Goal: Task Accomplishment & Management: Manage account settings

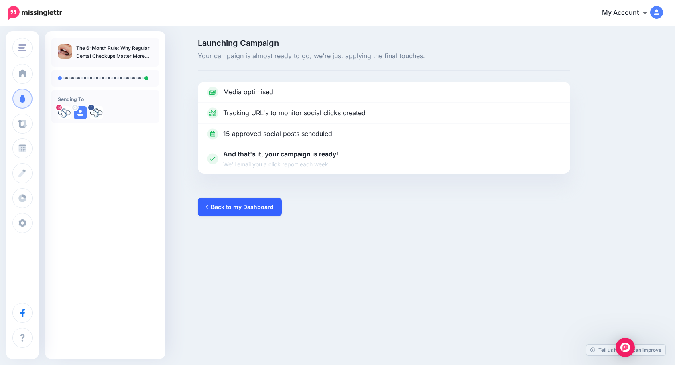
click at [251, 209] on link "Back to my Dashboard" at bounding box center [240, 207] width 84 height 18
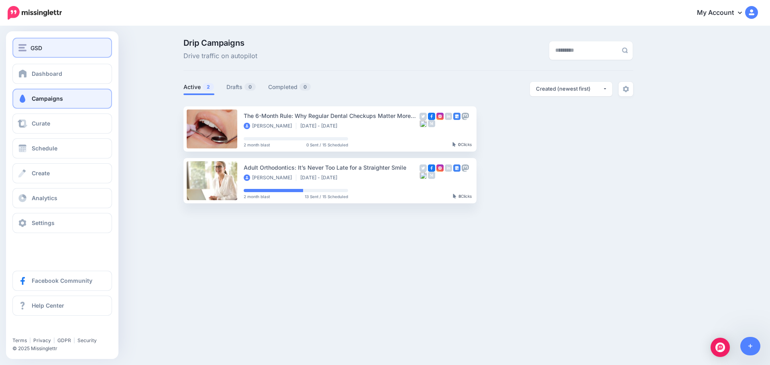
click at [24, 46] on img "button" at bounding box center [22, 47] width 8 height 7
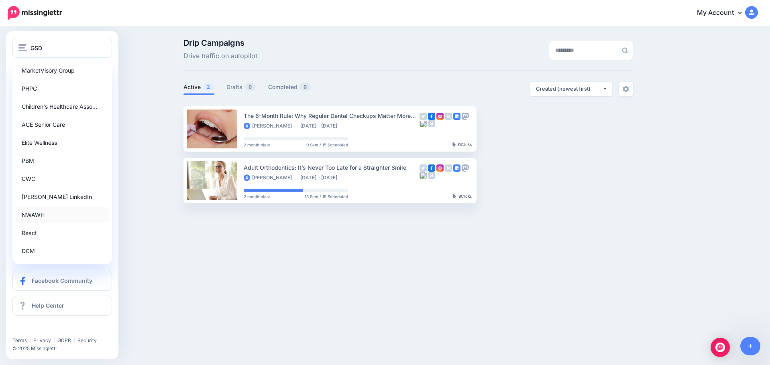
click at [37, 220] on link "NWAWH" at bounding box center [62, 215] width 93 height 16
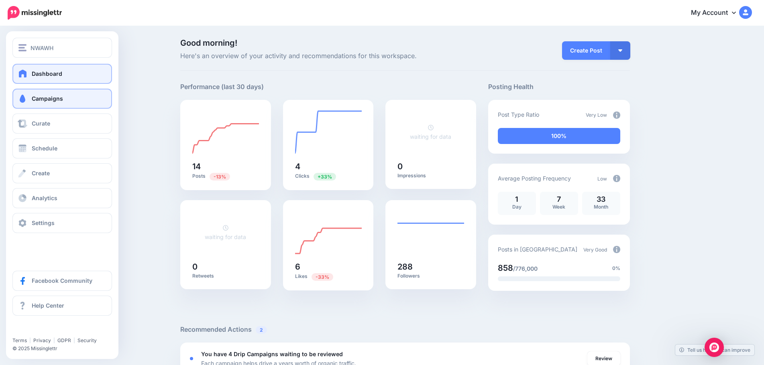
click at [63, 100] on link "Campaigns" at bounding box center [62, 99] width 100 height 20
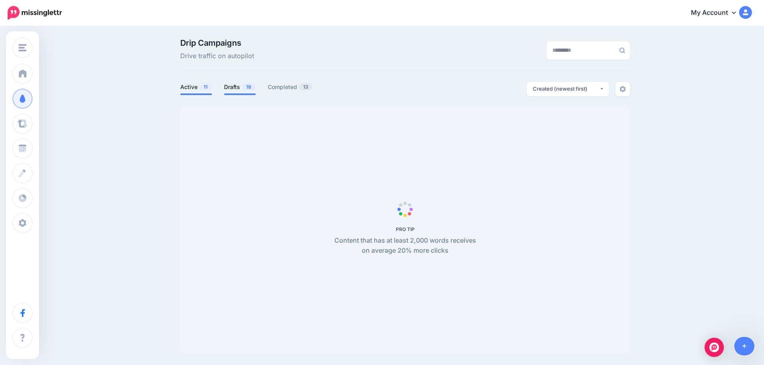
click at [231, 87] on link "Drafts 18" at bounding box center [240, 87] width 32 height 10
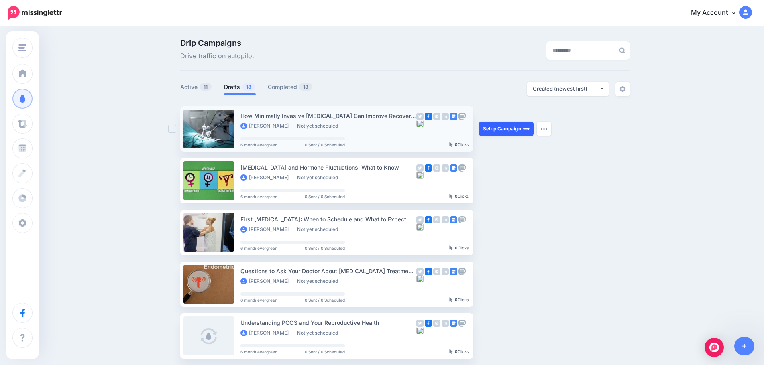
click at [489, 127] on link "Setup Campaign" at bounding box center [506, 129] width 55 height 14
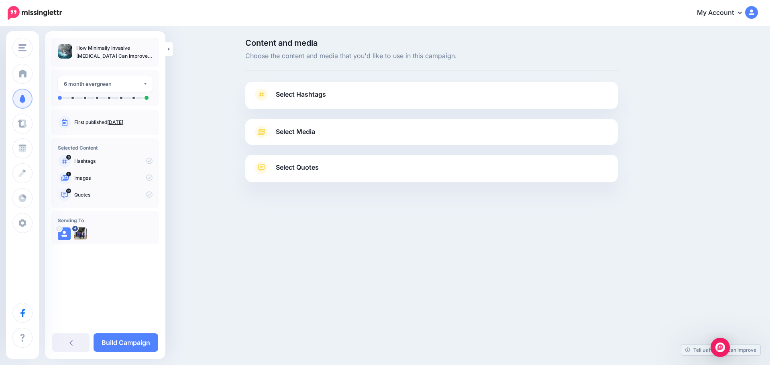
click at [309, 168] on span "Select Quotes" at bounding box center [297, 167] width 43 height 11
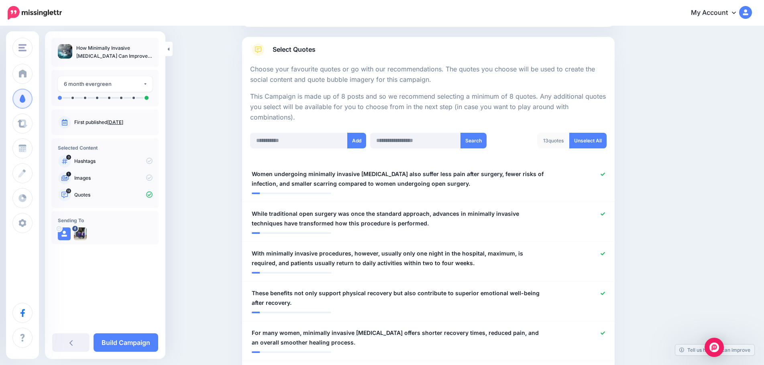
scroll to position [161, 0]
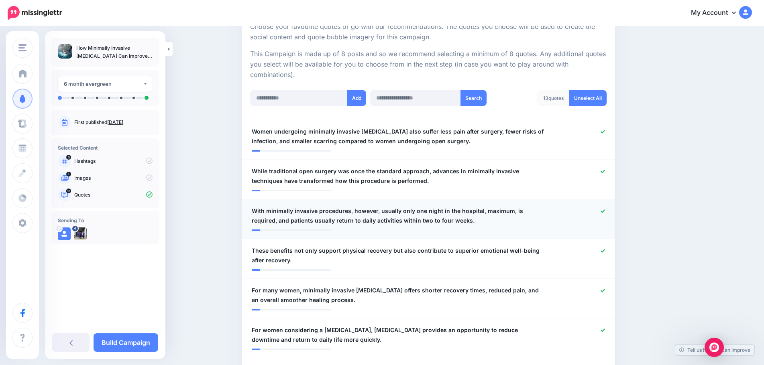
click at [378, 212] on span "With minimally invasive procedures, however, usually only one night in the hosp…" at bounding box center [398, 215] width 293 height 19
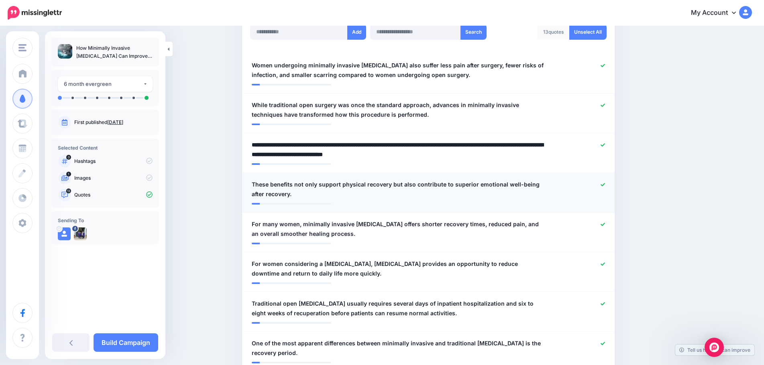
scroll to position [241, 0]
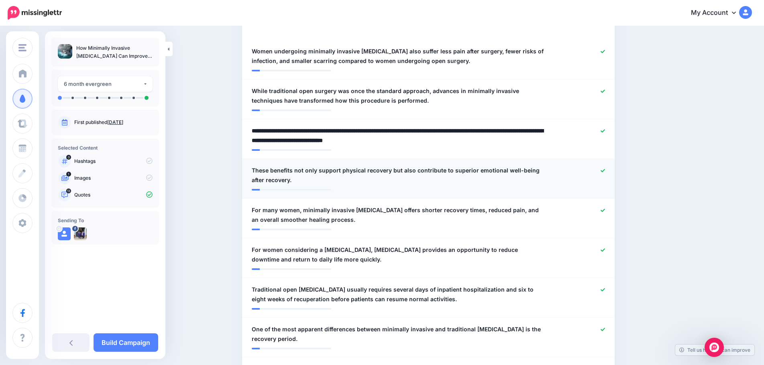
click at [605, 169] on icon at bounding box center [603, 171] width 4 height 4
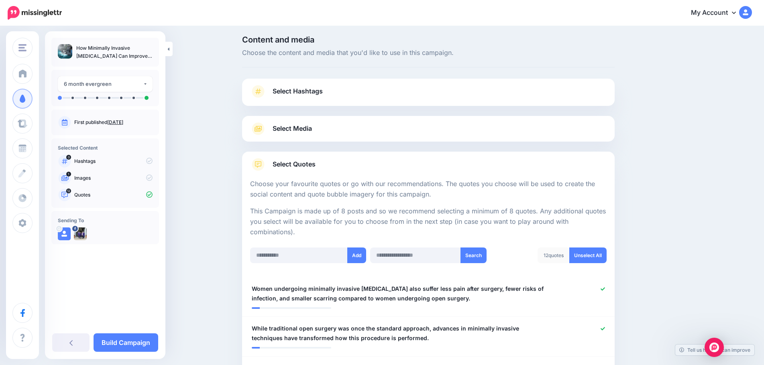
scroll to position [0, 0]
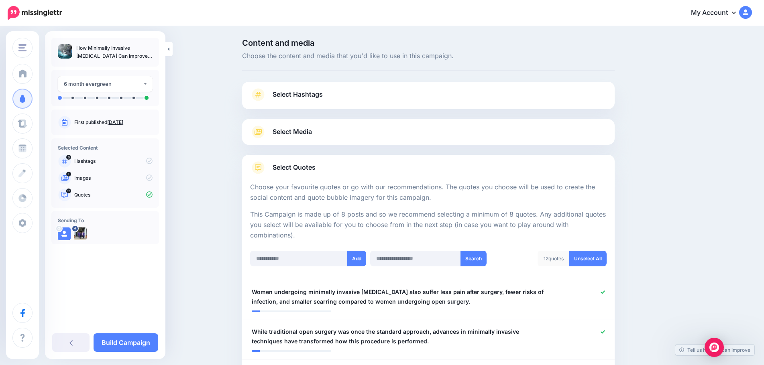
click at [398, 128] on link "Select Media" at bounding box center [428, 132] width 357 height 13
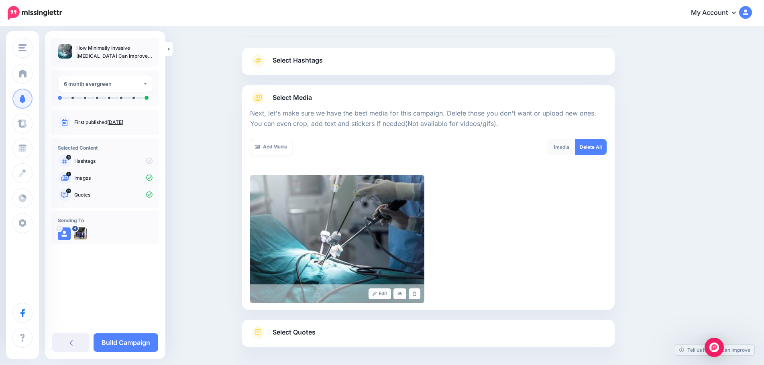
scroll to position [68, 0]
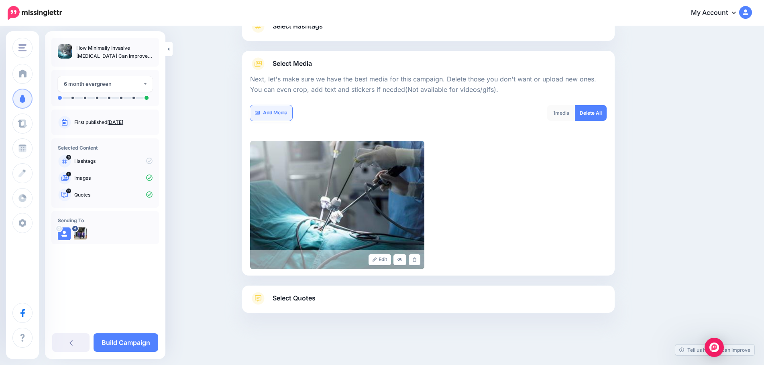
click at [286, 116] on link "Add Media" at bounding box center [271, 113] width 42 height 16
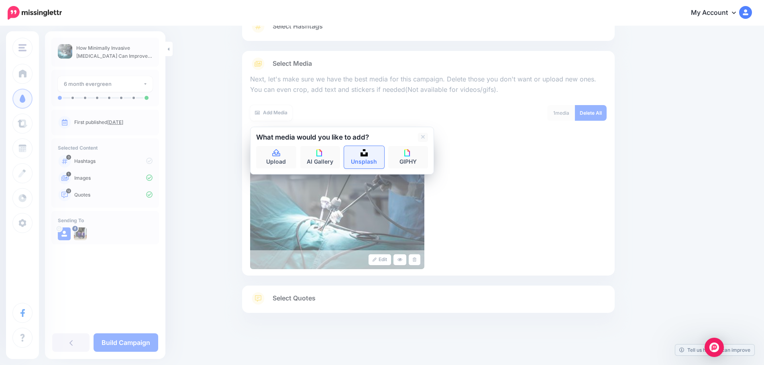
click at [363, 157] on link "Unsplash" at bounding box center [364, 157] width 40 height 22
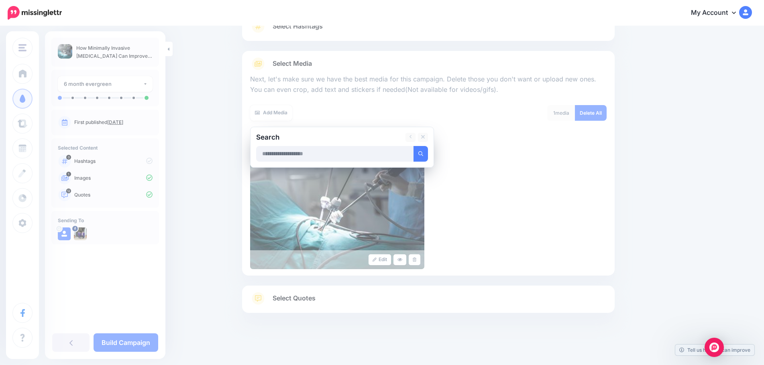
click at [326, 155] on input "text" at bounding box center [335, 154] width 158 height 16
click at [302, 154] on input "text" at bounding box center [335, 154] width 158 height 16
click at [300, 155] on input "text" at bounding box center [335, 154] width 158 height 16
type input "**********"
click at [414, 146] on button "submit" at bounding box center [421, 154] width 14 height 16
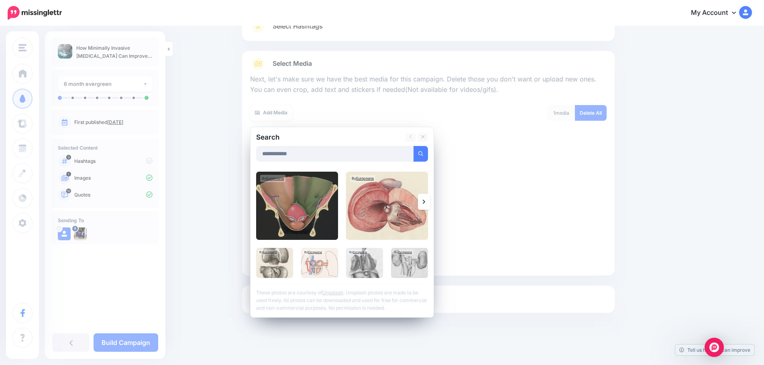
click at [425, 200] on link at bounding box center [424, 202] width 12 height 16
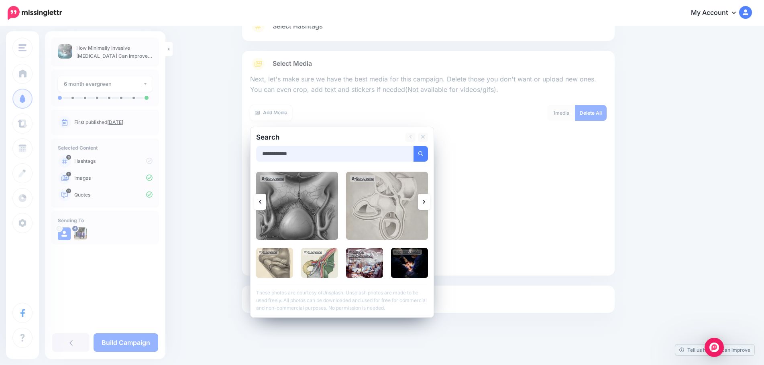
drag, startPoint x: 309, startPoint y: 152, endPoint x: 225, endPoint y: 143, distance: 84.8
click at [225, 143] on div "Content and media Choose the content and media that you'd like to use in this c…" at bounding box center [382, 162] width 764 height 407
click at [414, 146] on button "submit" at bounding box center [421, 154] width 14 height 16
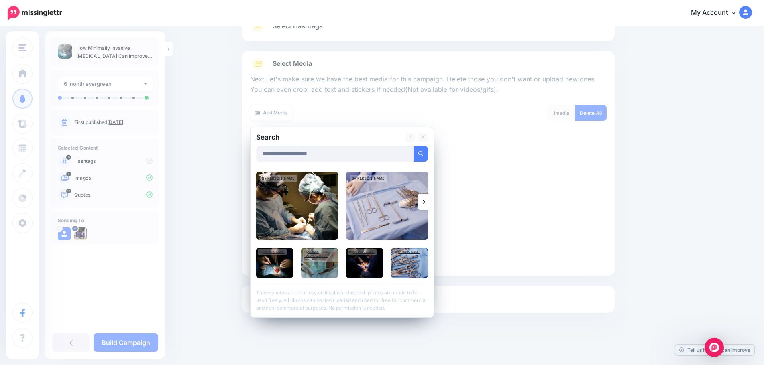
click at [430, 195] on link at bounding box center [424, 202] width 12 height 16
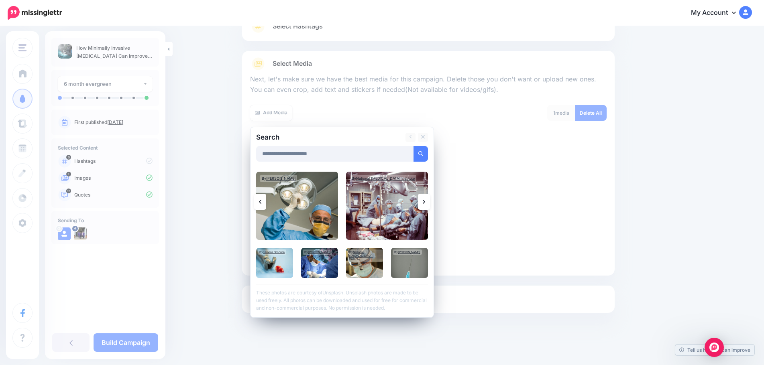
click at [425, 200] on link at bounding box center [424, 202] width 12 height 16
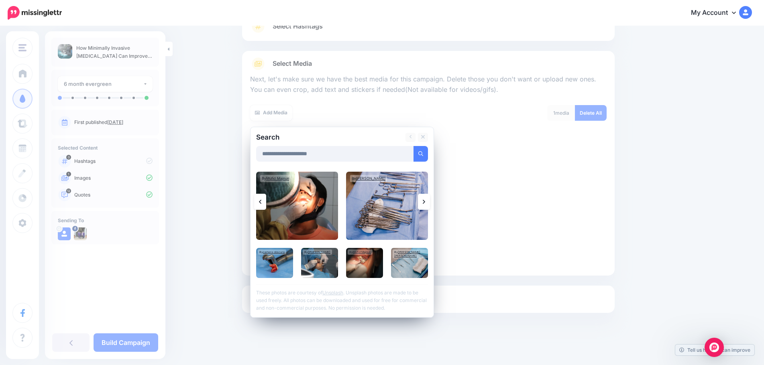
click at [425, 201] on icon at bounding box center [424, 202] width 2 height 4
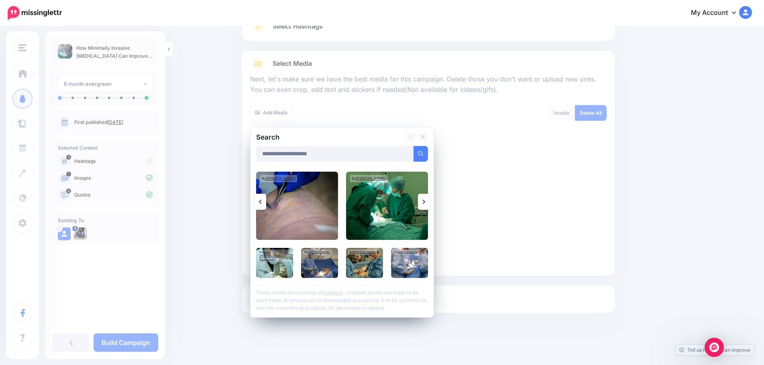
click at [425, 200] on icon at bounding box center [424, 202] width 2 height 6
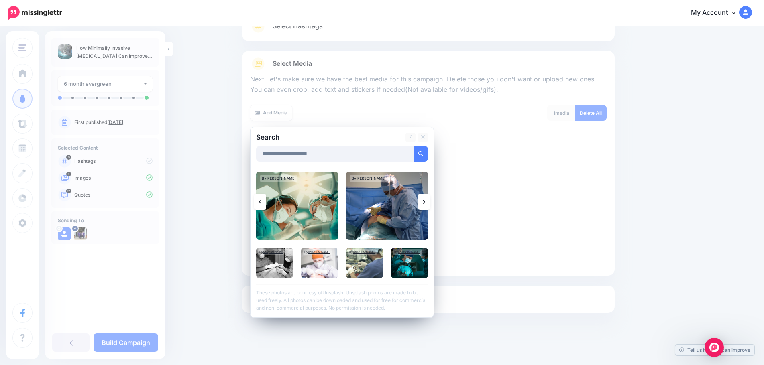
click at [425, 202] on icon at bounding box center [424, 202] width 2 height 6
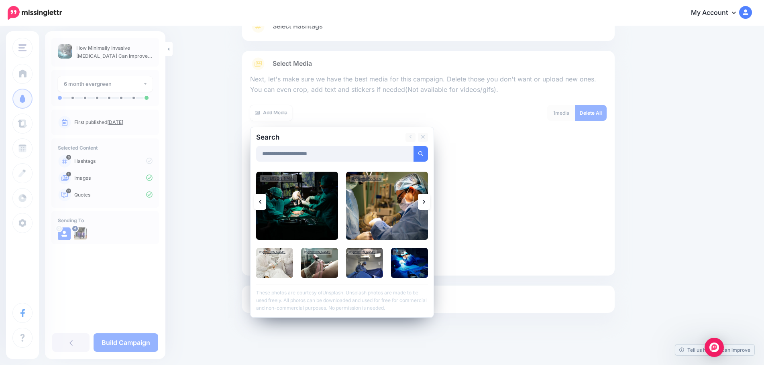
click at [424, 205] on link at bounding box center [424, 202] width 12 height 16
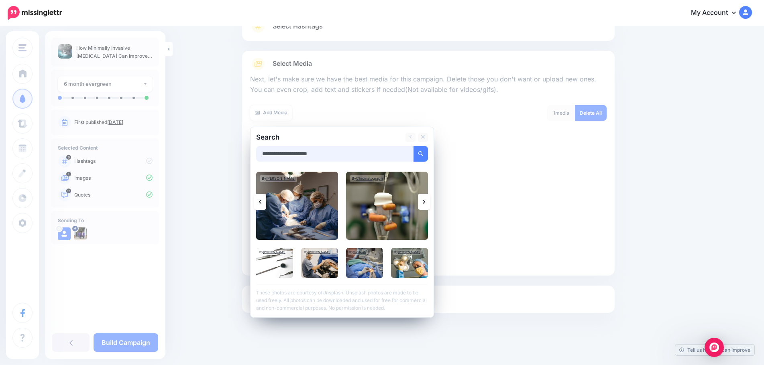
drag, startPoint x: 331, startPoint y: 156, endPoint x: 257, endPoint y: 156, distance: 74.7
click at [257, 156] on div "**********" at bounding box center [342, 222] width 184 height 191
type input "*"
click at [414, 146] on button "submit" at bounding box center [421, 154] width 14 height 16
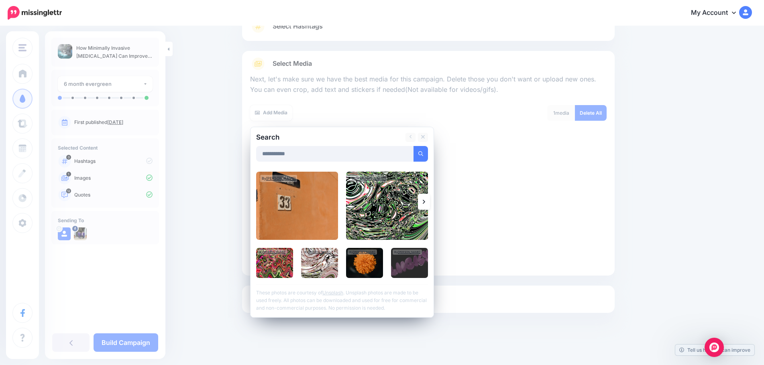
click at [336, 147] on div "**********" at bounding box center [342, 222] width 184 height 191
click at [339, 151] on input "**********" at bounding box center [335, 154] width 158 height 16
click at [414, 146] on button "submit" at bounding box center [421, 154] width 14 height 16
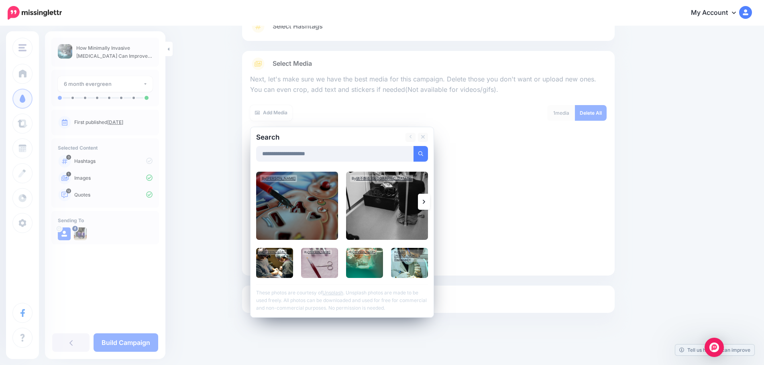
click at [425, 201] on link at bounding box center [424, 202] width 12 height 16
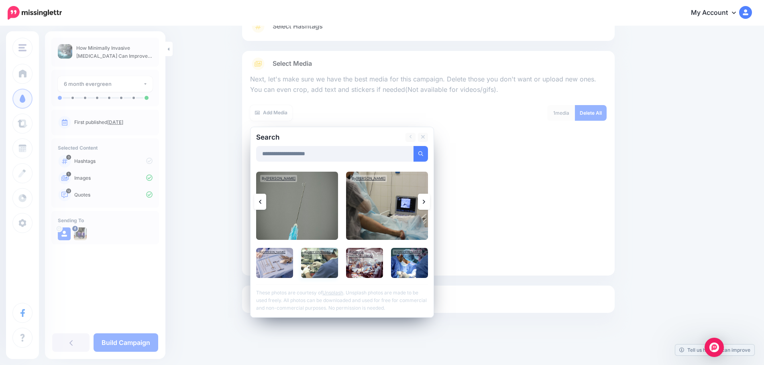
click at [318, 261] on img at bounding box center [319, 263] width 37 height 30
click at [316, 264] on img at bounding box center [319, 263] width 37 height 30
click at [430, 202] on link at bounding box center [424, 202] width 12 height 16
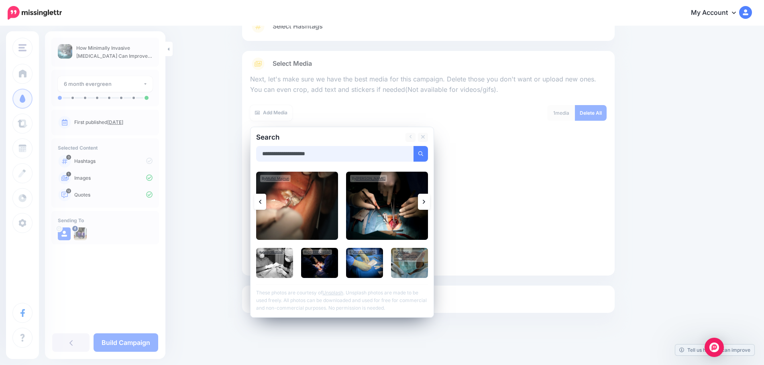
drag, startPoint x: 335, startPoint y: 155, endPoint x: 251, endPoint y: 151, distance: 84.4
click at [259, 154] on div "**********" at bounding box center [342, 222] width 184 height 191
click at [414, 146] on button "submit" at bounding box center [421, 154] width 14 height 16
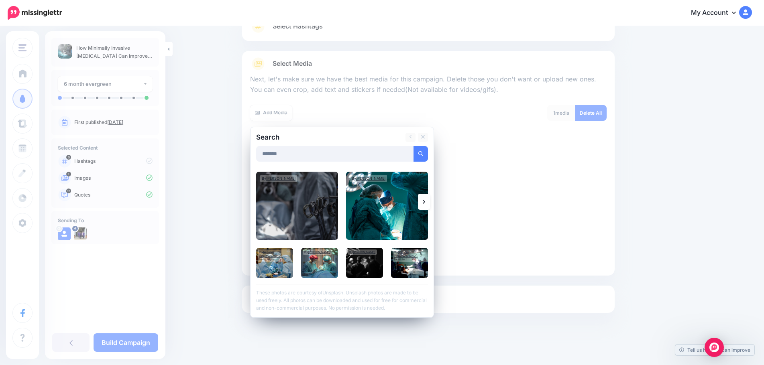
click at [430, 204] on link at bounding box center [424, 202] width 12 height 16
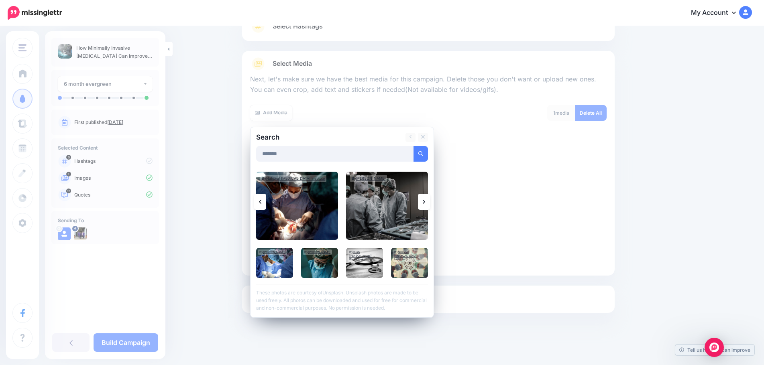
click at [425, 204] on icon at bounding box center [424, 202] width 2 height 6
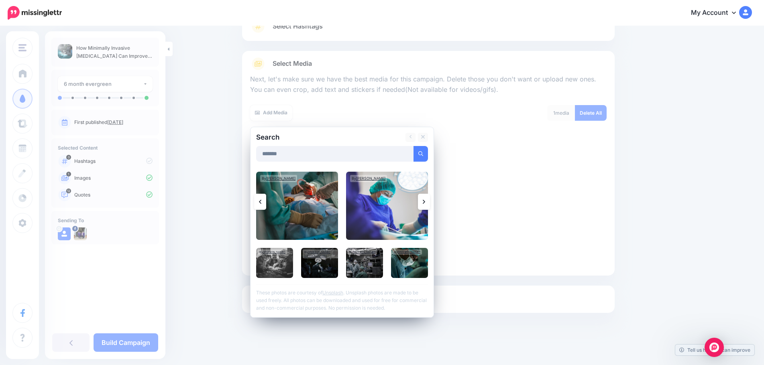
click at [425, 204] on icon at bounding box center [424, 202] width 2 height 6
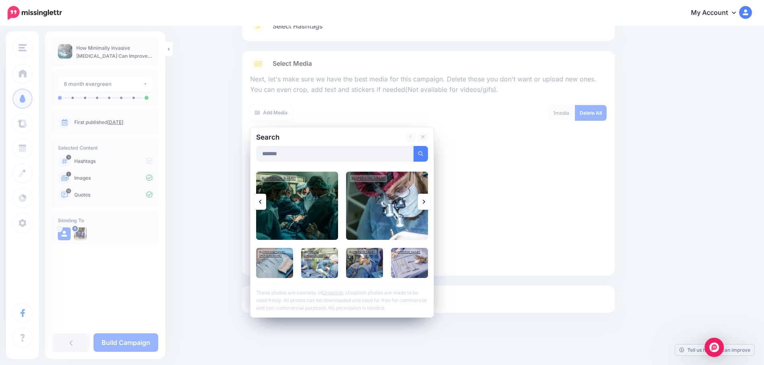
click at [426, 197] on link at bounding box center [424, 202] width 12 height 16
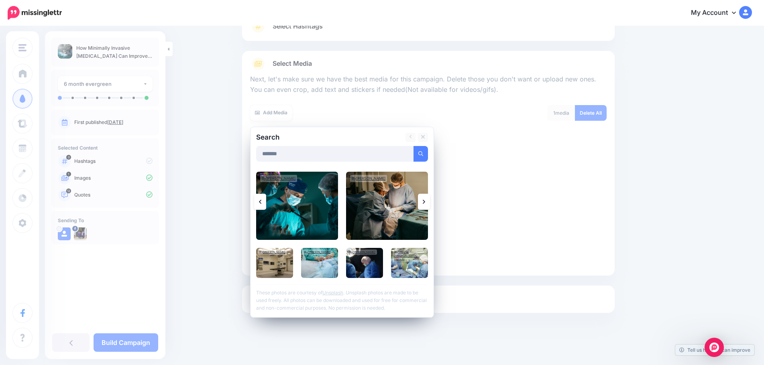
click at [422, 201] on link at bounding box center [424, 202] width 12 height 16
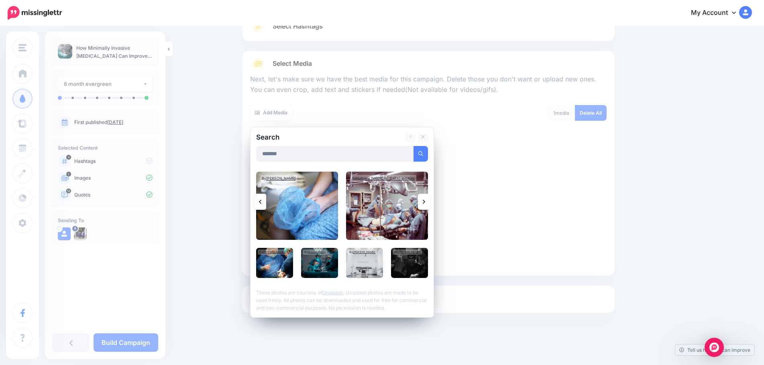
click at [422, 201] on link at bounding box center [424, 202] width 12 height 16
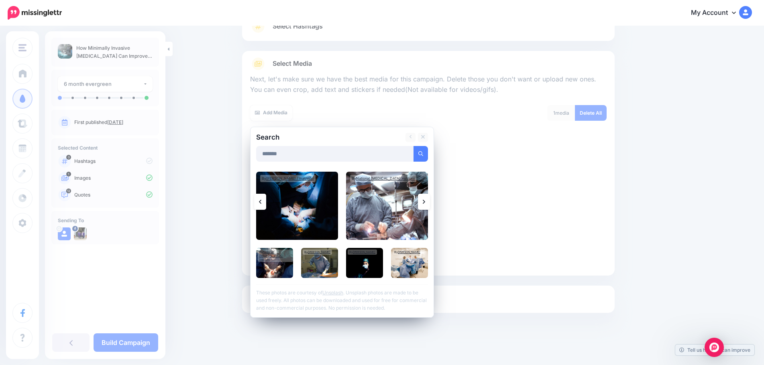
click at [423, 202] on link at bounding box center [424, 202] width 12 height 16
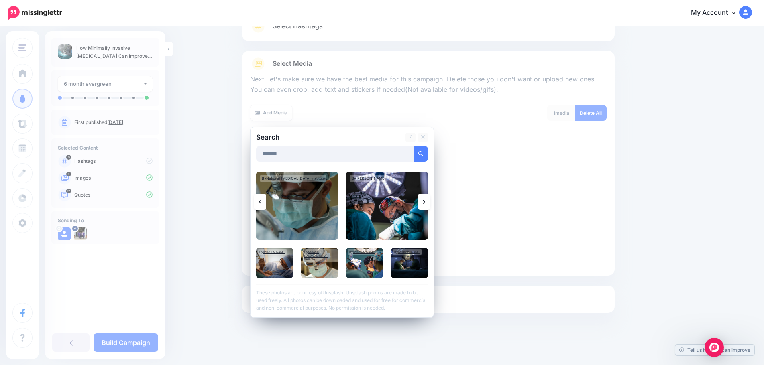
click at [425, 203] on link at bounding box center [424, 202] width 12 height 16
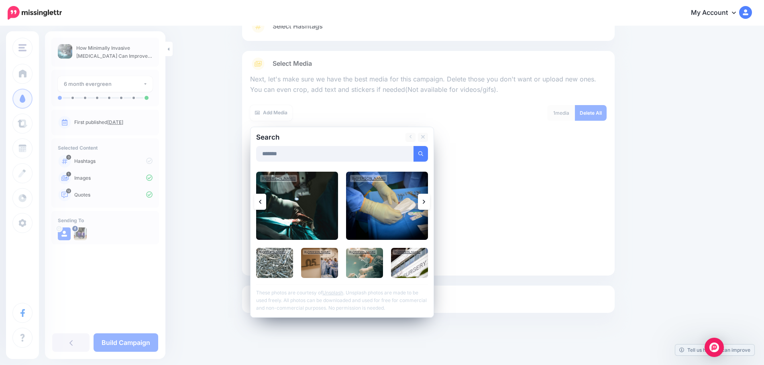
click at [425, 203] on link at bounding box center [424, 202] width 12 height 16
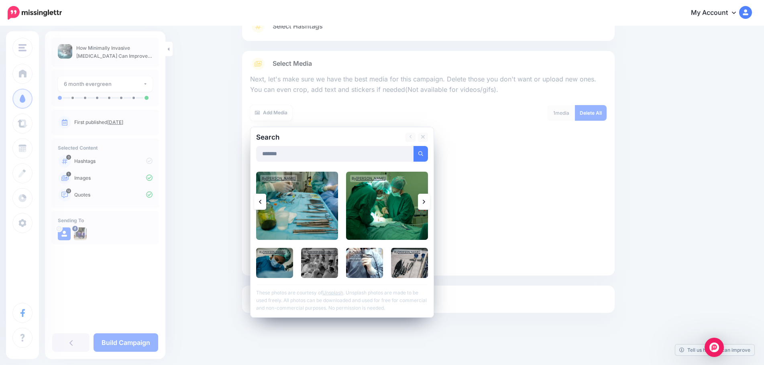
click at [425, 203] on link at bounding box center [424, 202] width 12 height 16
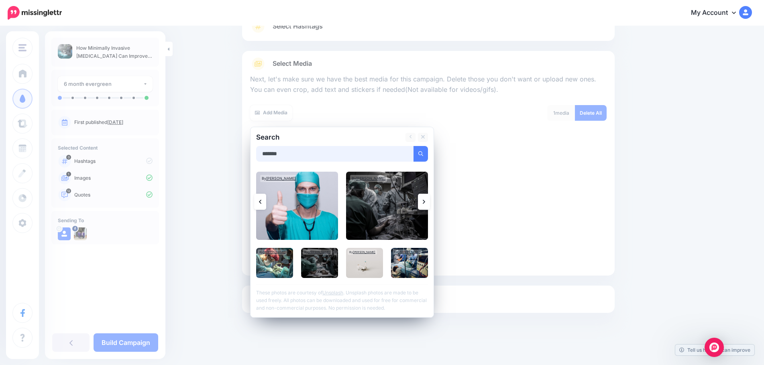
click at [300, 153] on input "*******" at bounding box center [335, 154] width 158 height 16
type input "**********"
click at [414, 146] on button "submit" at bounding box center [421, 154] width 14 height 16
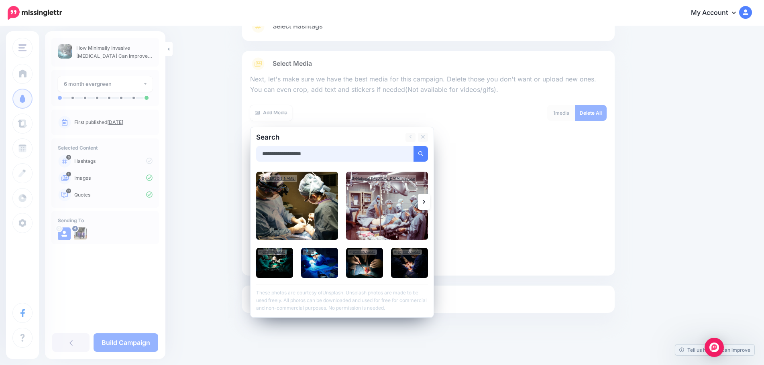
drag, startPoint x: 303, startPoint y: 155, endPoint x: 240, endPoint y: 152, distance: 63.1
click at [240, 152] on div "Content and media Choose the content and media that you'd like to use in this c…" at bounding box center [428, 162] width 385 height 383
click at [511, 199] on div "Edit" at bounding box center [429, 205] width 357 height 129
click at [425, 137] on icon at bounding box center [424, 138] width 4 height 4
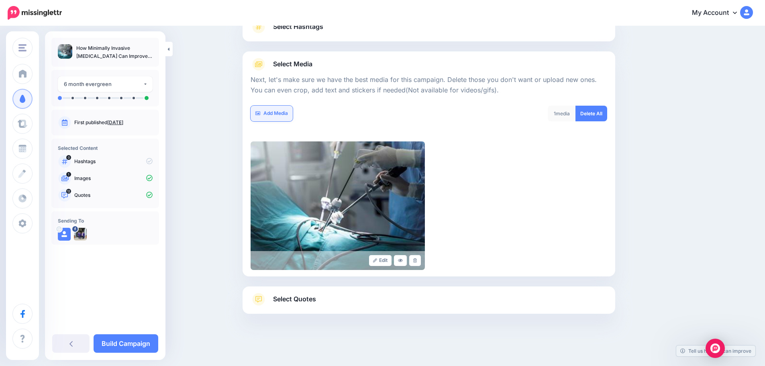
click at [276, 115] on link "Add Media" at bounding box center [272, 114] width 42 height 16
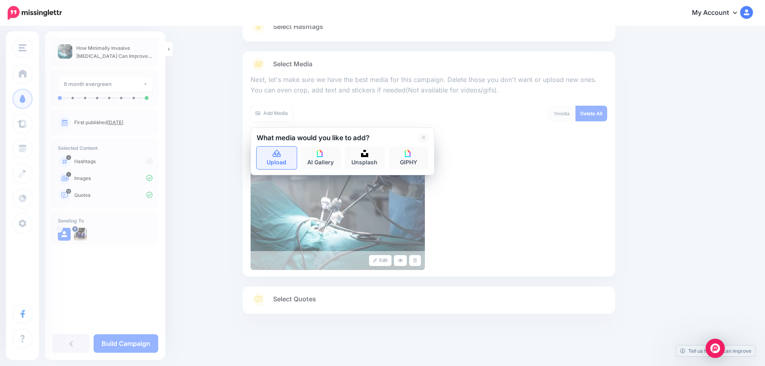
click at [278, 155] on icon at bounding box center [277, 153] width 8 height 7
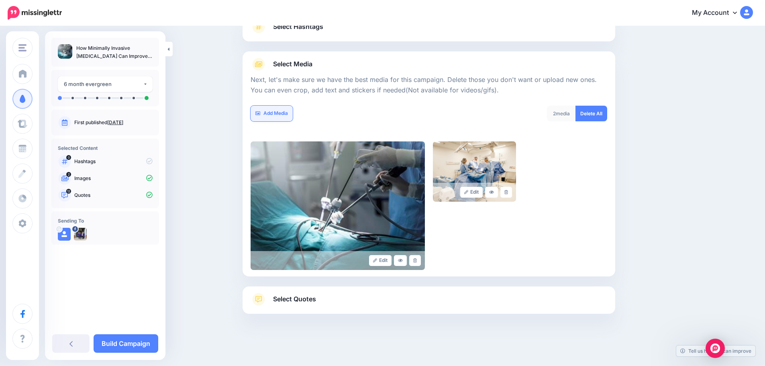
click at [280, 111] on link "Add Media" at bounding box center [272, 114] width 42 height 16
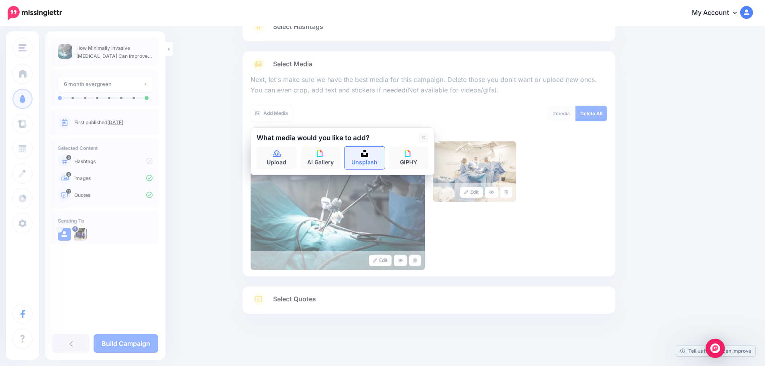
click at [366, 153] on img at bounding box center [364, 153] width 7 height 7
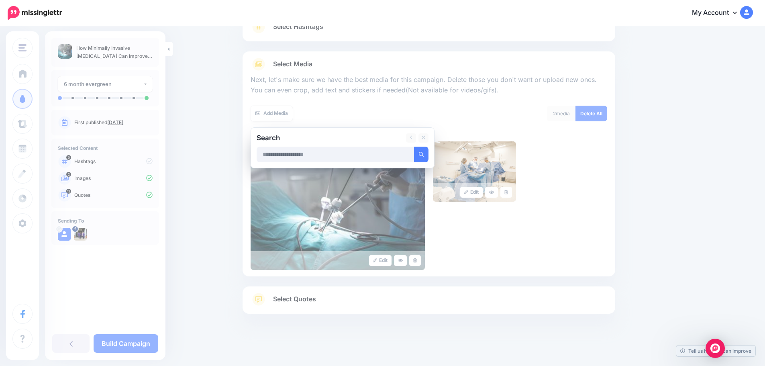
click at [339, 152] on input "text" at bounding box center [336, 155] width 158 height 16
type input "*******"
click at [414, 147] on button "submit" at bounding box center [421, 155] width 14 height 16
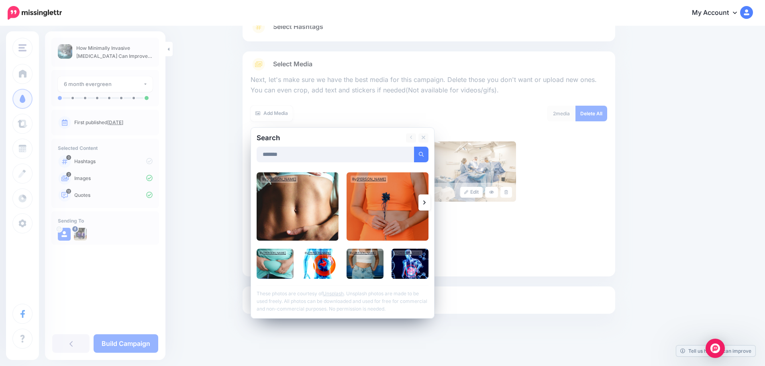
click at [431, 198] on link at bounding box center [424, 202] width 12 height 16
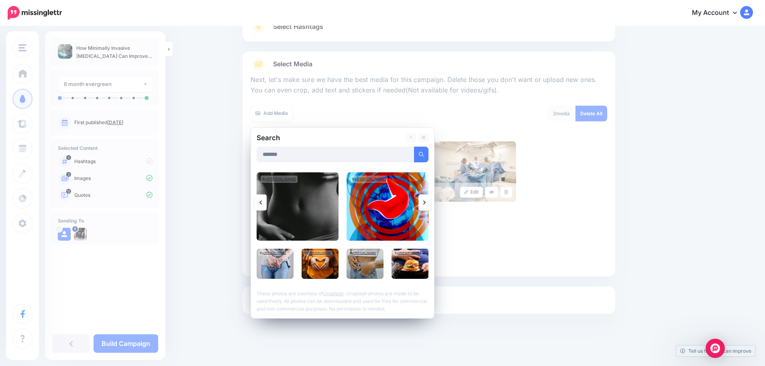
click at [431, 200] on link at bounding box center [424, 202] width 12 height 16
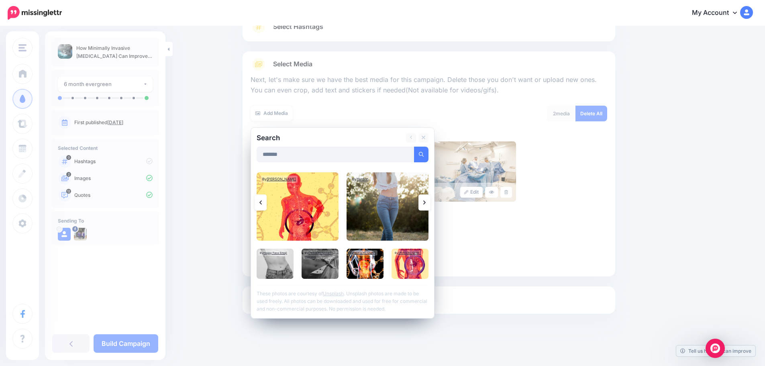
click at [267, 199] on link at bounding box center [261, 202] width 12 height 16
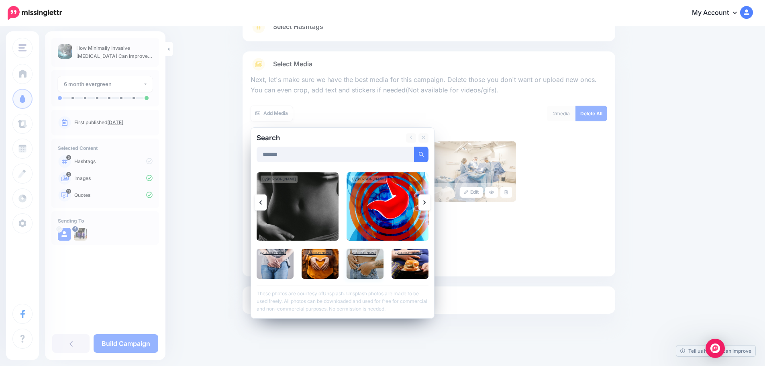
click at [357, 263] on img at bounding box center [365, 264] width 37 height 30
click at [416, 151] on link "Add Media" at bounding box center [411, 155] width 34 height 16
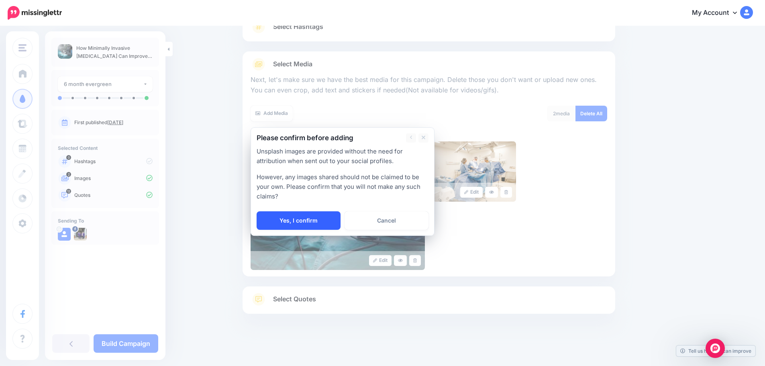
click at [313, 215] on link "Yes, I confirm" at bounding box center [299, 220] width 84 height 18
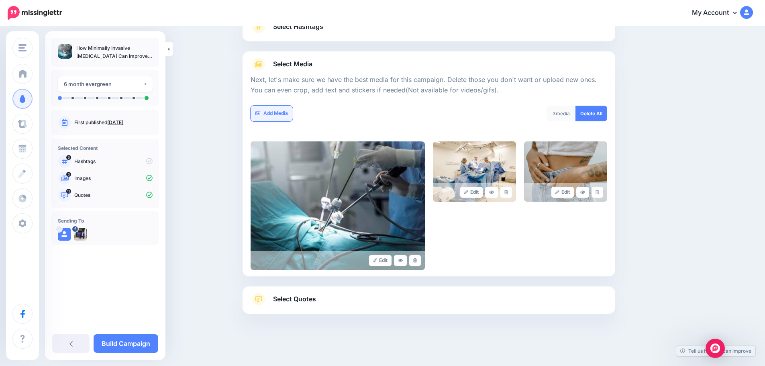
click at [280, 115] on link "Add Media" at bounding box center [272, 114] width 42 height 16
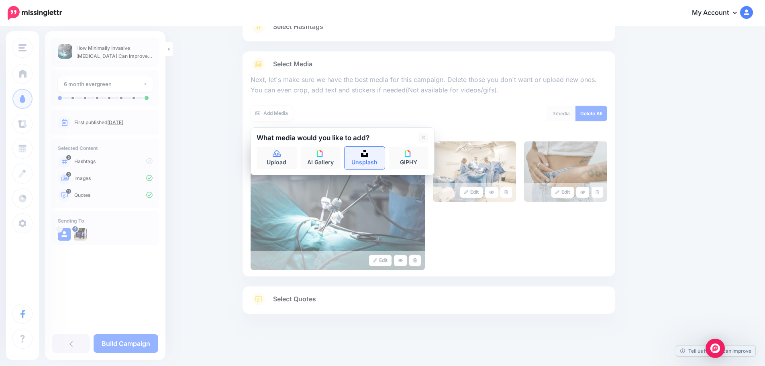
click at [364, 156] on img at bounding box center [364, 153] width 7 height 7
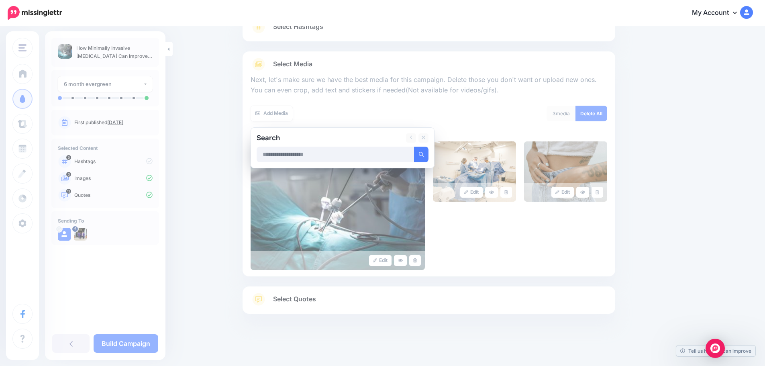
click at [295, 149] on input "text" at bounding box center [336, 155] width 158 height 16
type input "*****"
click at [414, 147] on button "submit" at bounding box center [421, 155] width 14 height 16
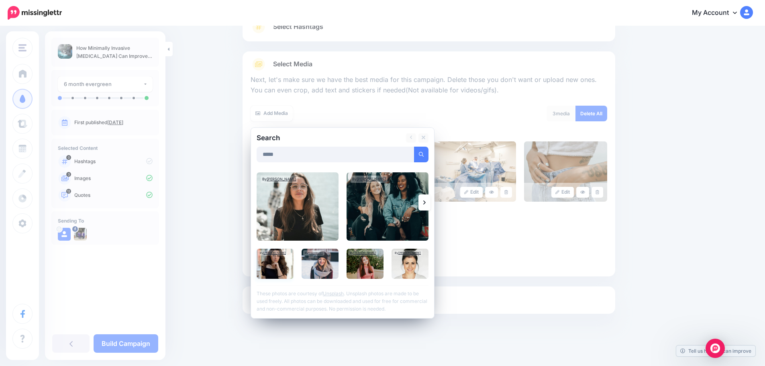
click at [280, 266] on img at bounding box center [275, 264] width 37 height 30
click at [403, 263] on img at bounding box center [410, 264] width 37 height 30
click at [414, 157] on link "Add Media" at bounding box center [411, 155] width 34 height 16
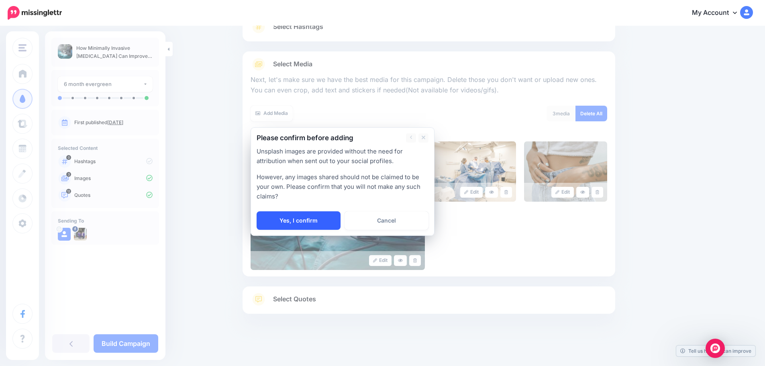
click at [320, 220] on link "Yes, I confirm" at bounding box center [299, 220] width 84 height 18
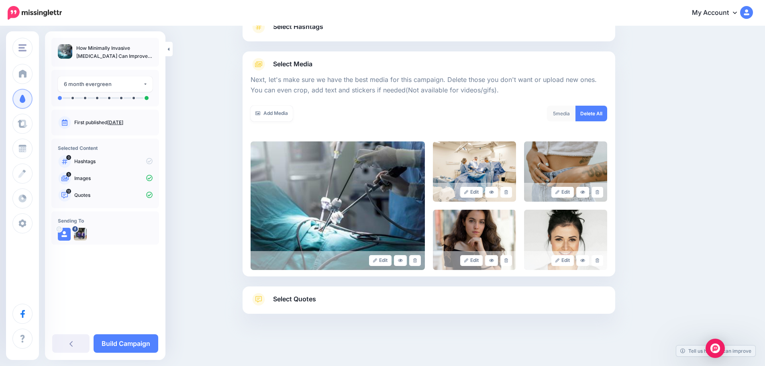
click at [355, 37] on link "Select Hashtags" at bounding box center [429, 30] width 357 height 21
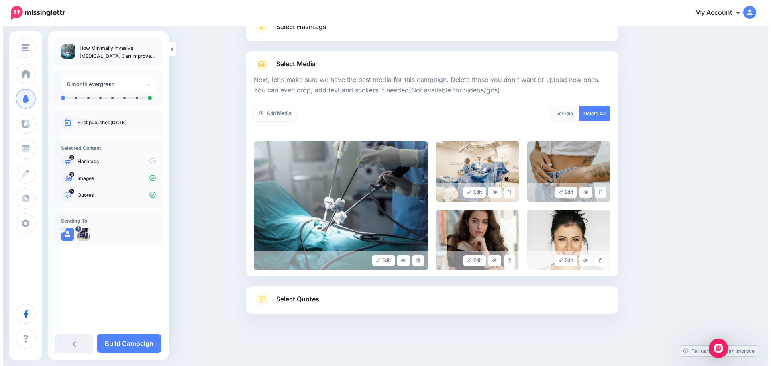
scroll to position [0, 0]
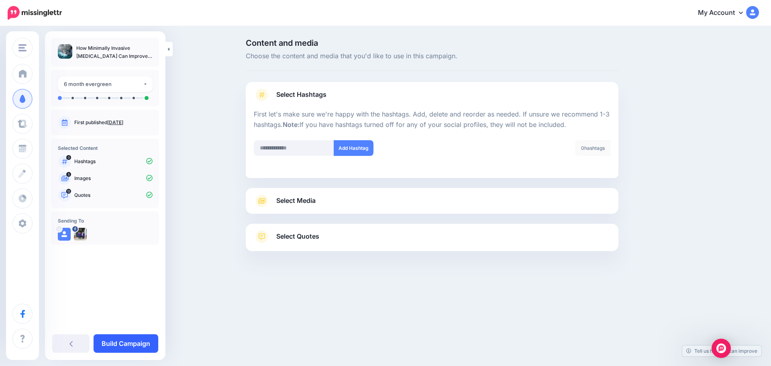
click at [130, 343] on link "Build Campaign" at bounding box center [126, 343] width 65 height 18
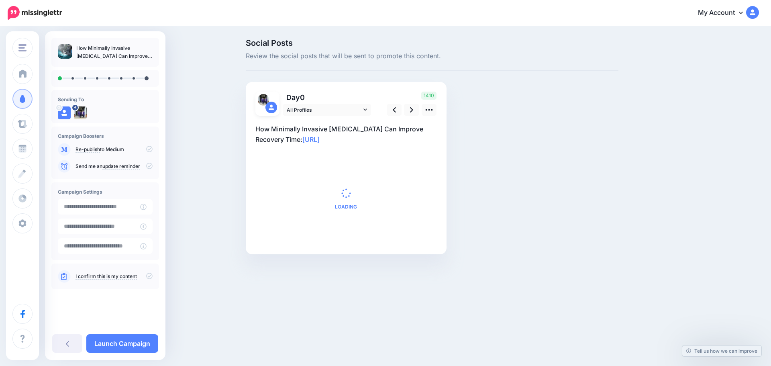
type input "**********"
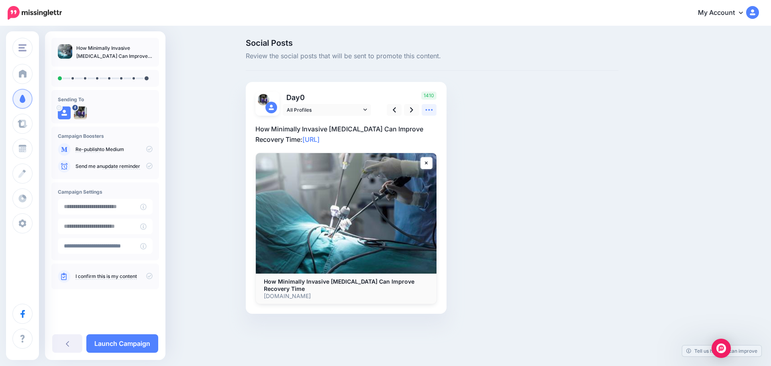
click at [431, 110] on icon at bounding box center [429, 110] width 7 height 2
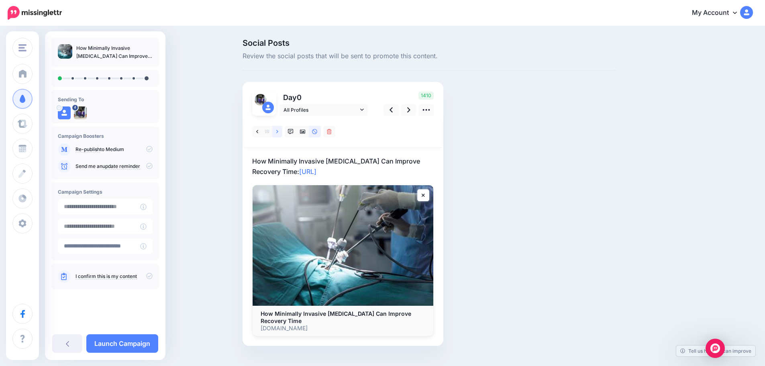
click at [282, 132] on link at bounding box center [277, 132] width 10 height 12
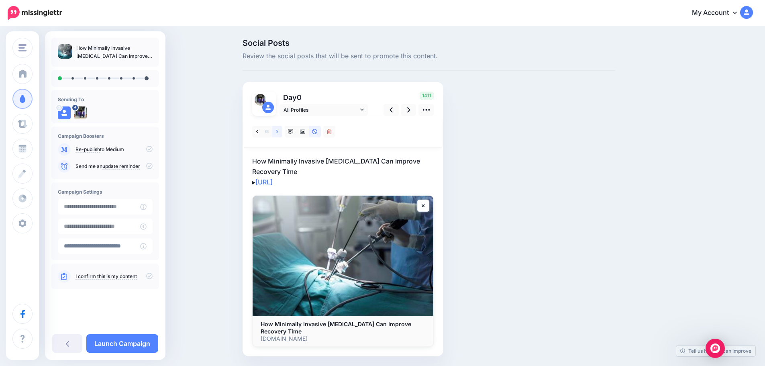
click at [282, 132] on link at bounding box center [277, 132] width 10 height 12
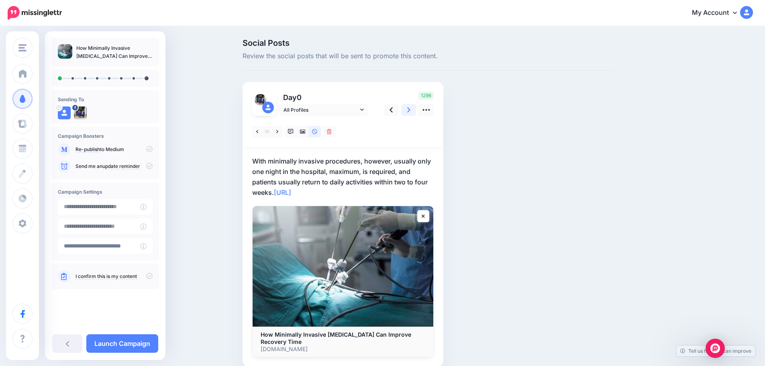
click at [410, 112] on icon at bounding box center [408, 110] width 3 height 8
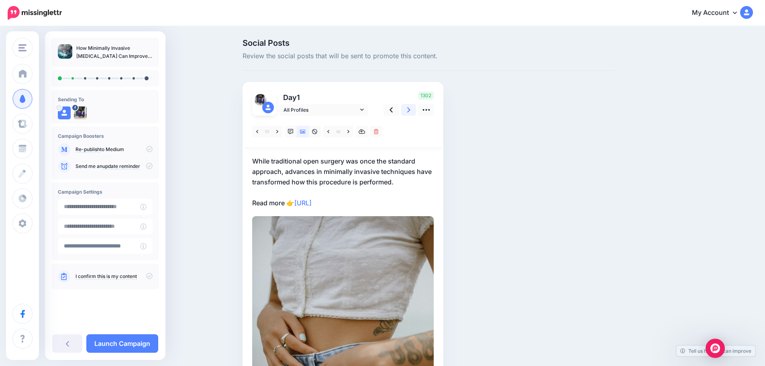
click at [408, 112] on link at bounding box center [408, 110] width 15 height 12
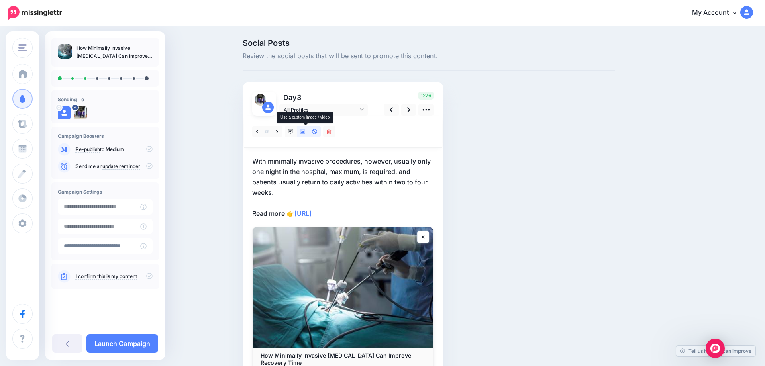
click at [306, 132] on icon at bounding box center [303, 132] width 6 height 4
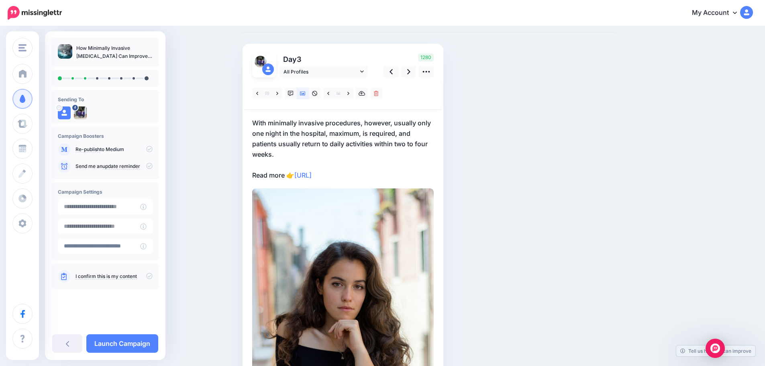
scroll to position [18, 0]
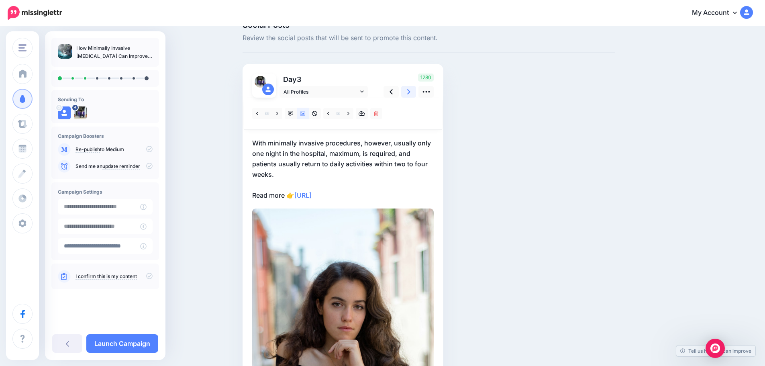
click at [414, 94] on link at bounding box center [408, 92] width 15 height 12
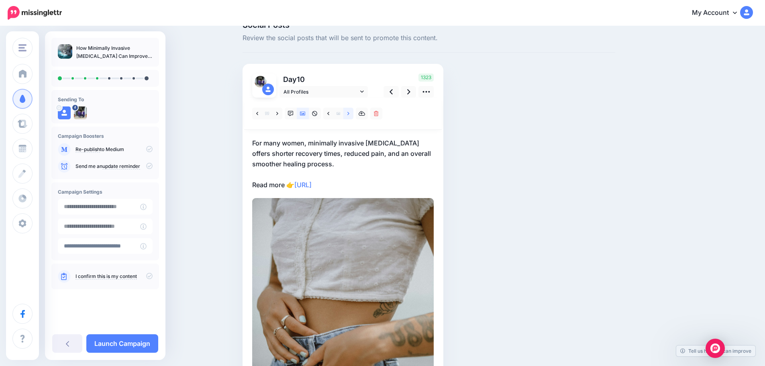
click at [353, 115] on link at bounding box center [348, 114] width 10 height 12
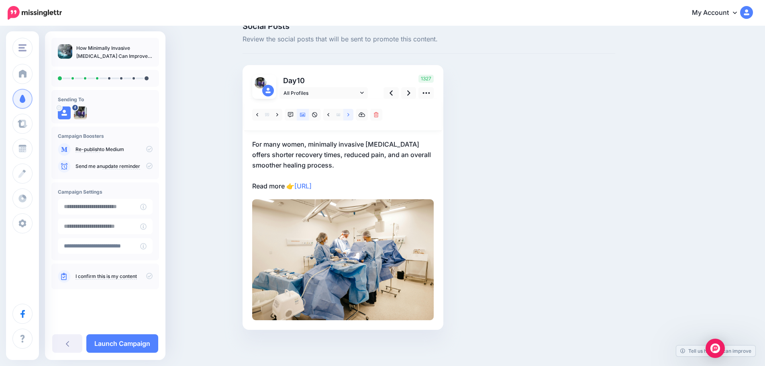
scroll to position [17, 0]
click at [396, 93] on link at bounding box center [391, 93] width 15 height 12
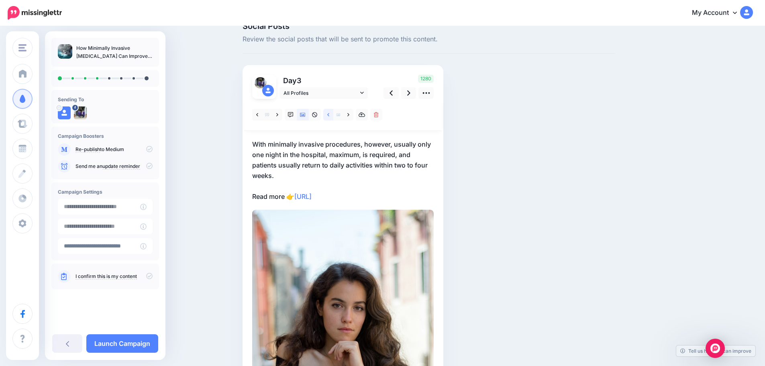
click at [333, 115] on link at bounding box center [328, 115] width 10 height 12
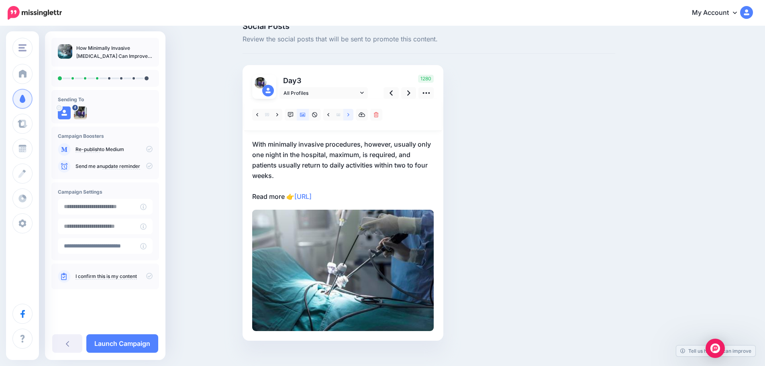
click at [349, 115] on link at bounding box center [348, 115] width 10 height 12
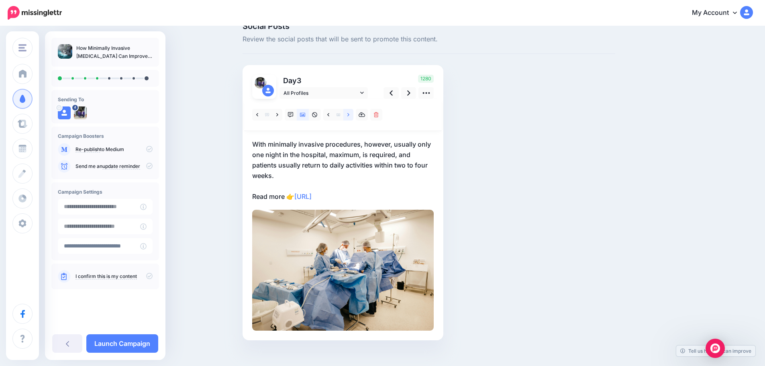
click at [349, 115] on link at bounding box center [348, 115] width 10 height 12
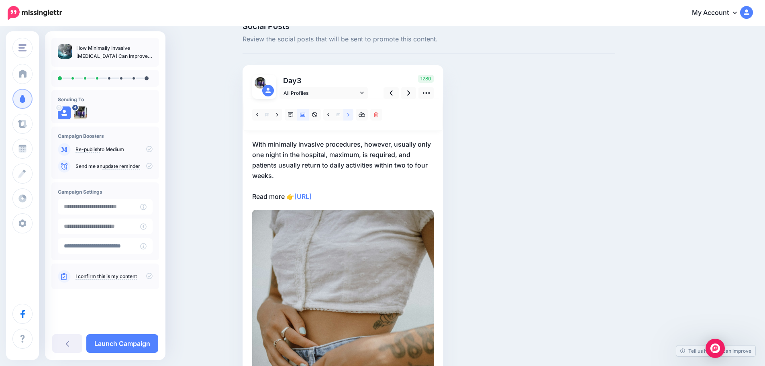
click at [349, 115] on link at bounding box center [348, 115] width 10 height 12
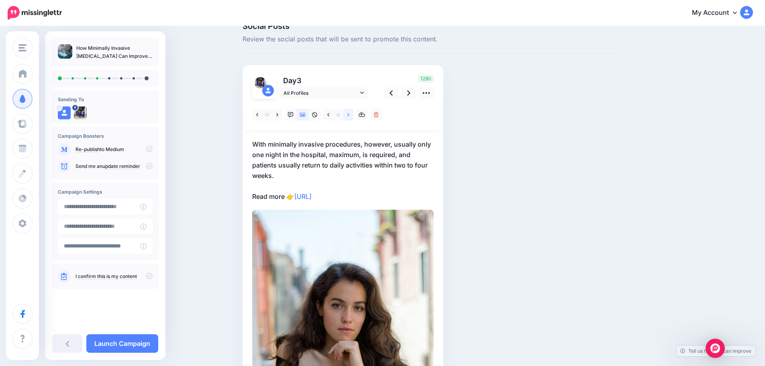
click at [349, 115] on link at bounding box center [348, 115] width 10 height 12
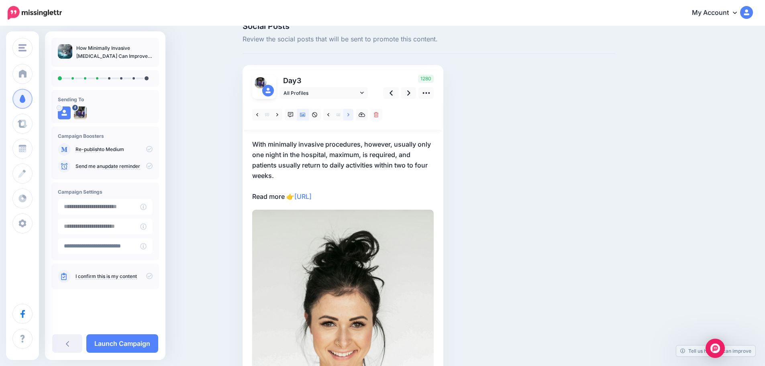
click at [349, 115] on link at bounding box center [348, 115] width 10 height 12
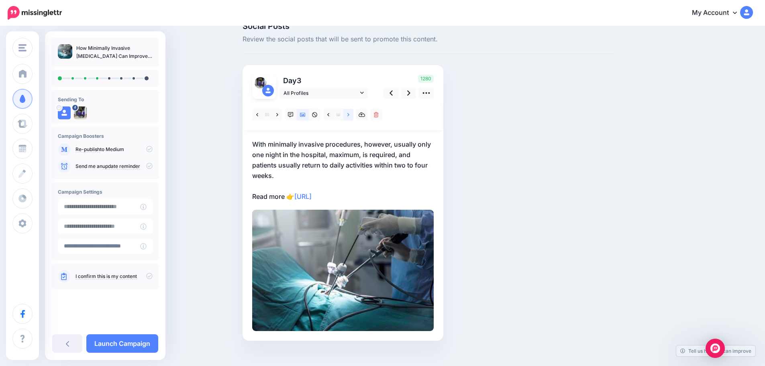
click at [350, 115] on link at bounding box center [348, 115] width 10 height 12
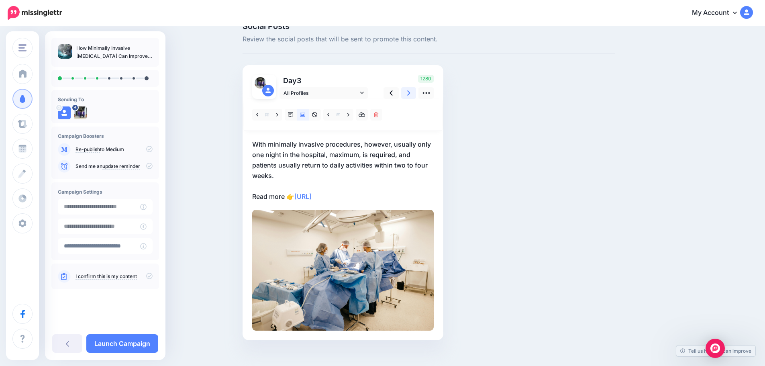
click at [410, 92] on icon at bounding box center [408, 93] width 3 height 8
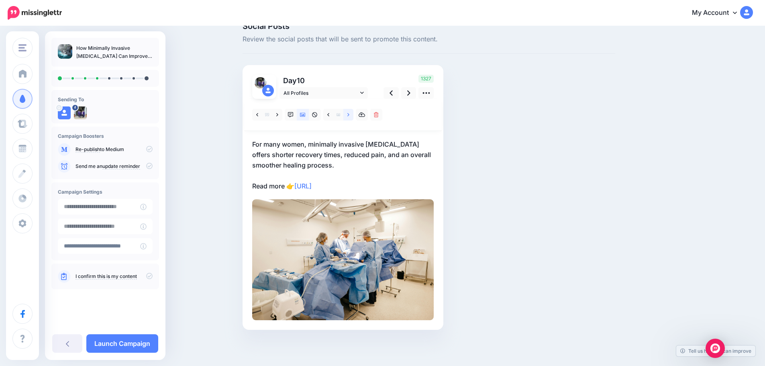
click at [353, 117] on link at bounding box center [348, 115] width 10 height 12
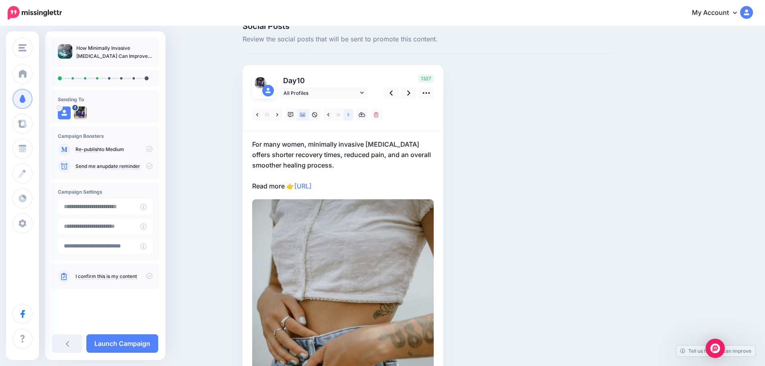
click at [353, 117] on link at bounding box center [348, 115] width 10 height 12
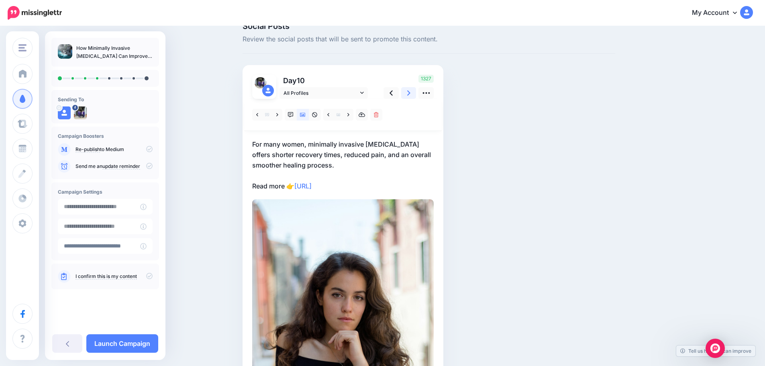
click at [409, 94] on link at bounding box center [408, 93] width 15 height 12
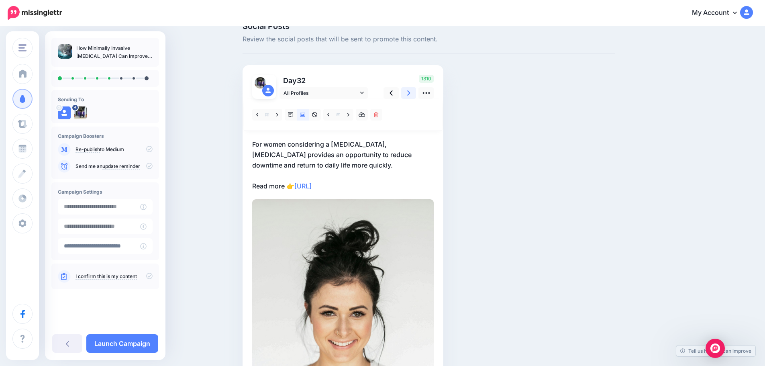
click at [410, 92] on icon at bounding box center [408, 93] width 3 height 8
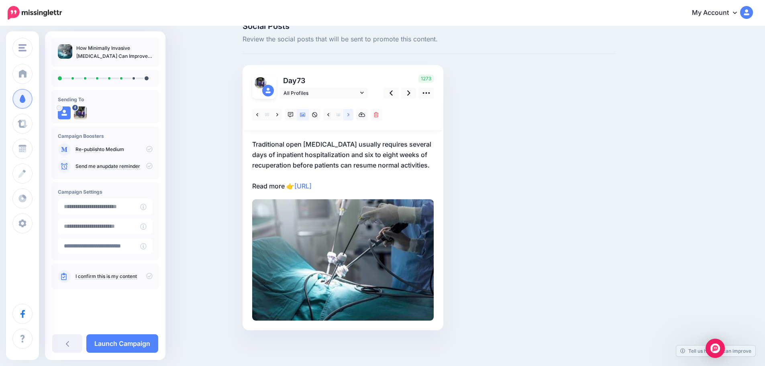
click at [349, 114] on icon at bounding box center [348, 114] width 2 height 3
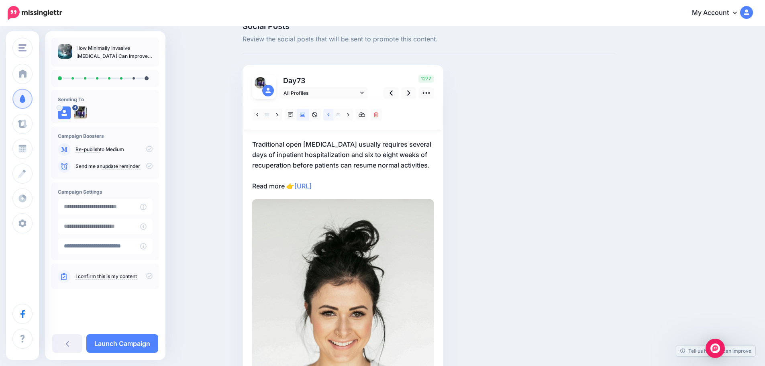
click at [333, 115] on link at bounding box center [328, 115] width 10 height 12
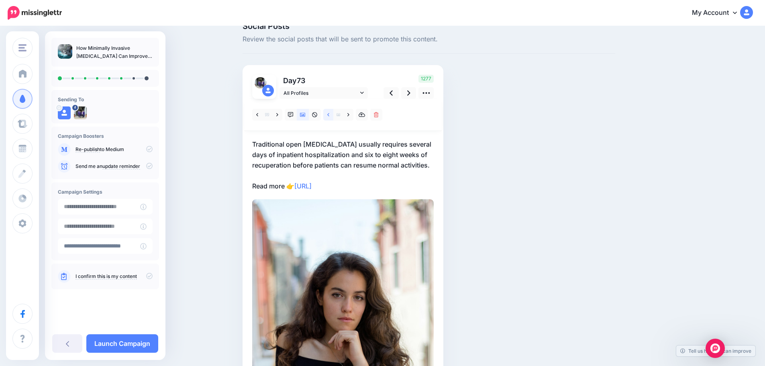
click at [333, 115] on link at bounding box center [328, 115] width 10 height 12
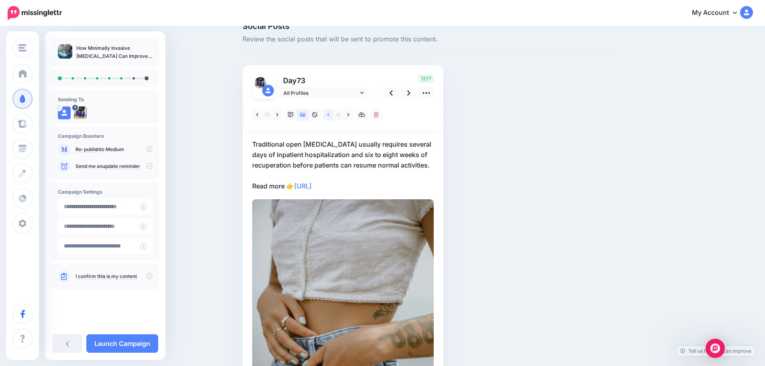
click at [333, 115] on link at bounding box center [328, 115] width 10 height 12
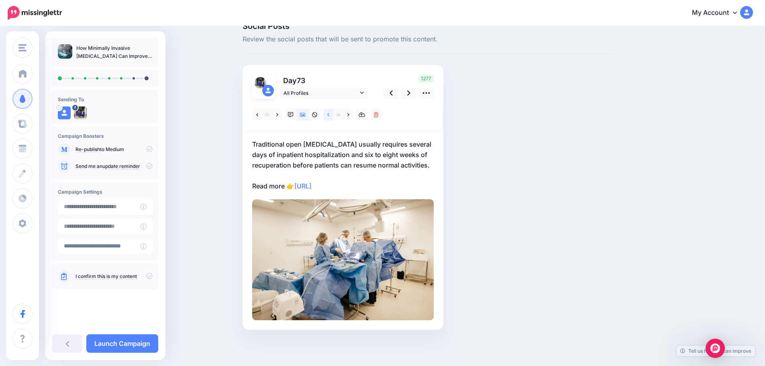
click at [333, 115] on link at bounding box center [328, 115] width 10 height 12
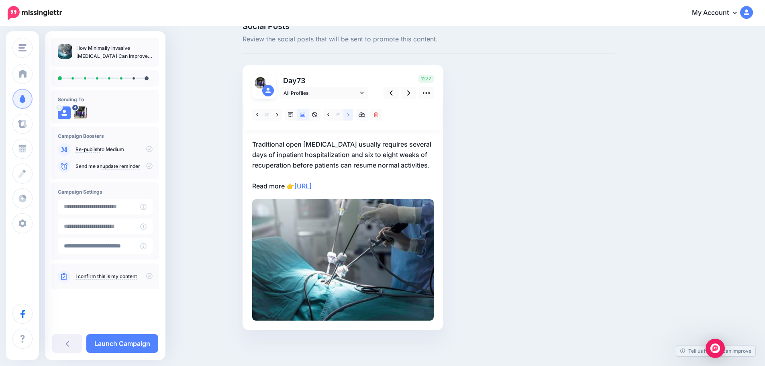
click at [353, 117] on link at bounding box center [348, 115] width 10 height 12
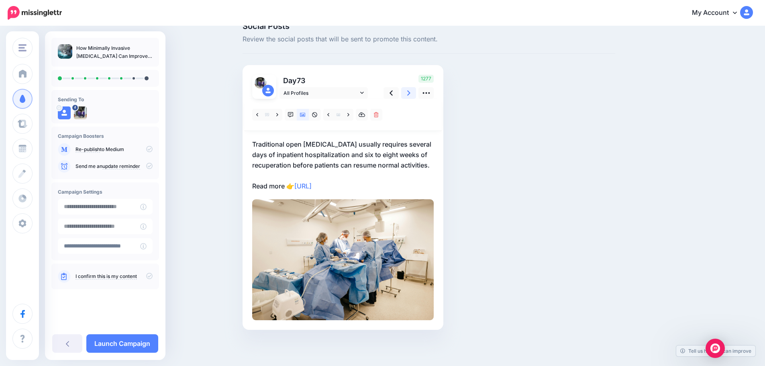
click at [410, 94] on icon at bounding box center [408, 93] width 3 height 8
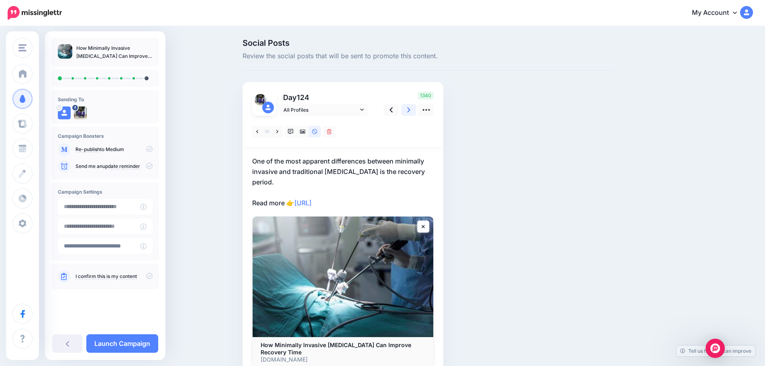
click at [410, 113] on icon at bounding box center [408, 110] width 3 height 8
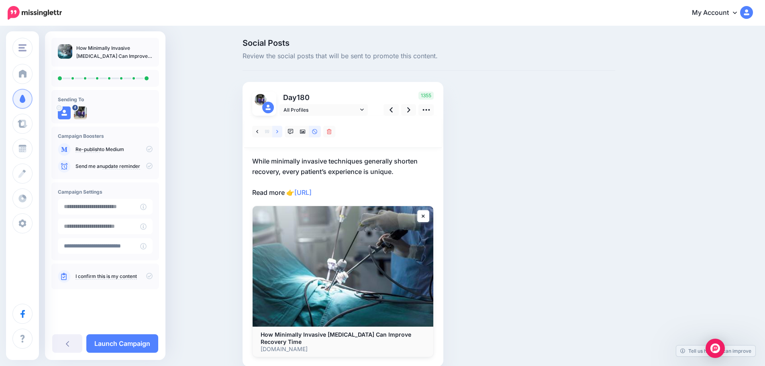
click at [277, 132] on link at bounding box center [277, 132] width 10 height 12
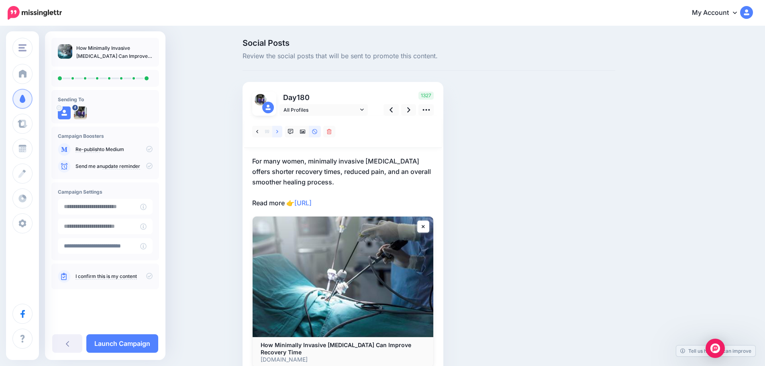
click at [277, 132] on link at bounding box center [277, 132] width 10 height 12
click at [306, 133] on icon at bounding box center [303, 132] width 6 height 6
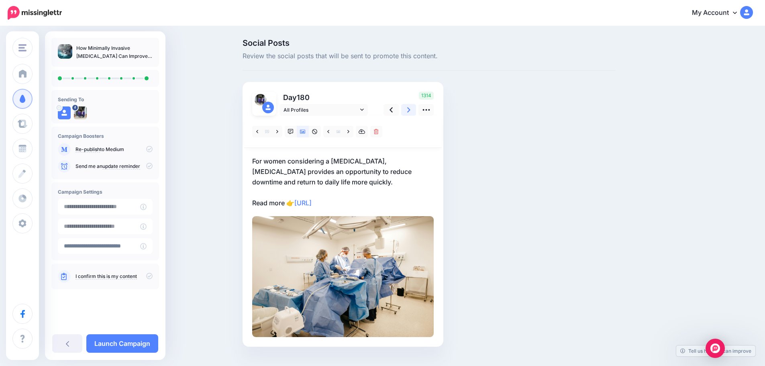
click at [414, 110] on link at bounding box center [408, 110] width 15 height 12
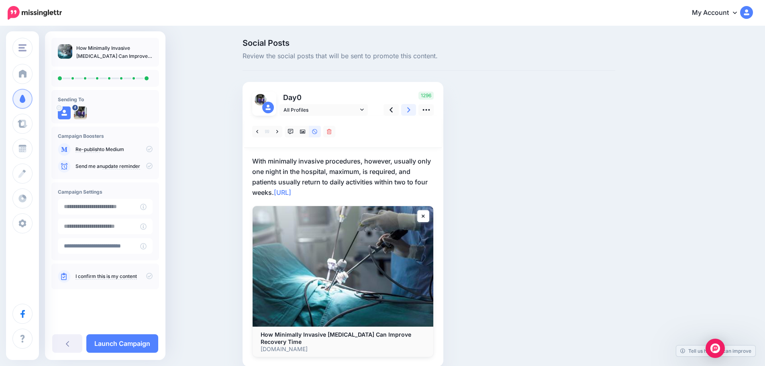
click at [414, 110] on link at bounding box center [408, 110] width 15 height 12
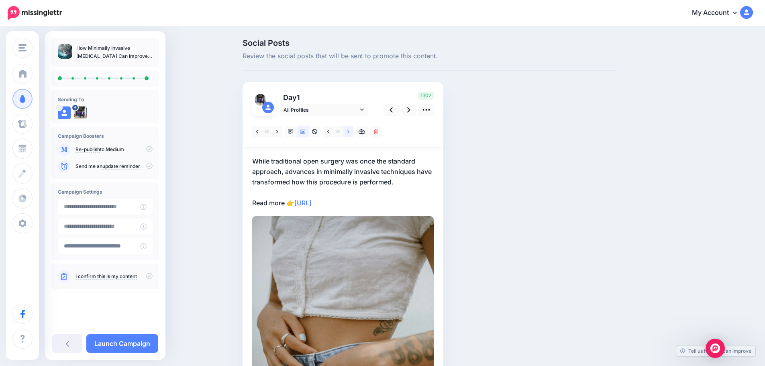
click at [349, 131] on icon at bounding box center [348, 132] width 2 height 6
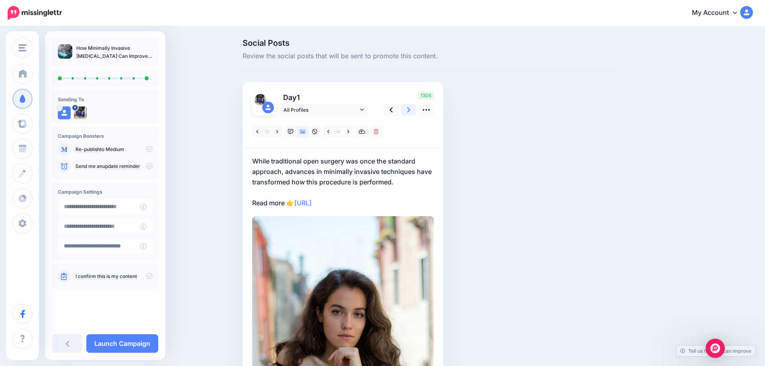
click at [410, 112] on link at bounding box center [408, 110] width 15 height 12
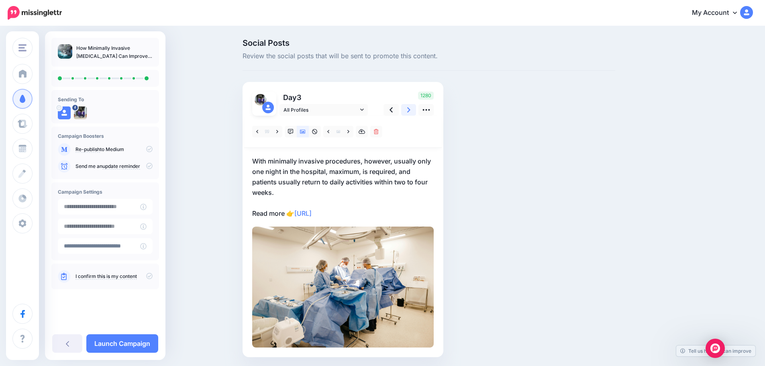
click at [410, 112] on link at bounding box center [408, 110] width 15 height 12
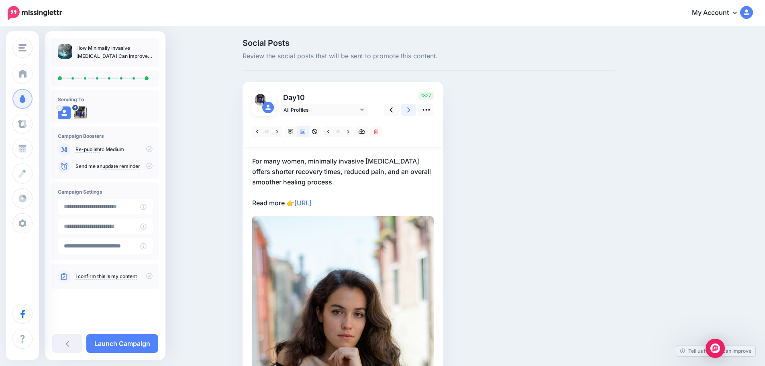
click at [410, 112] on link at bounding box center [408, 110] width 15 height 12
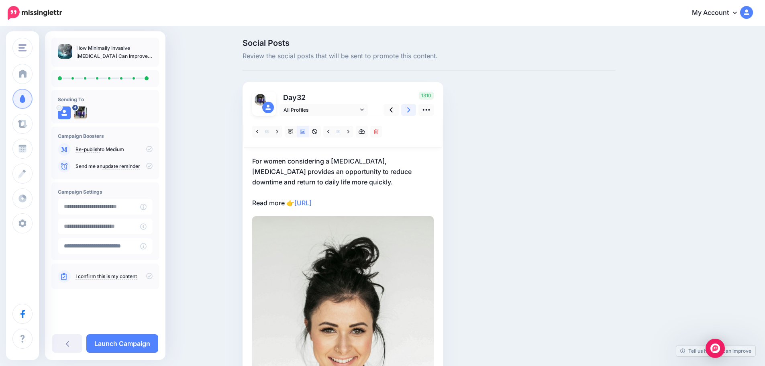
click at [410, 112] on link at bounding box center [408, 110] width 15 height 12
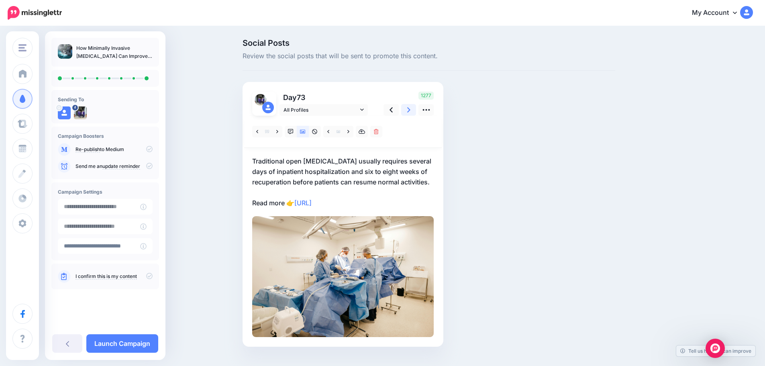
click at [410, 112] on link at bounding box center [408, 110] width 15 height 12
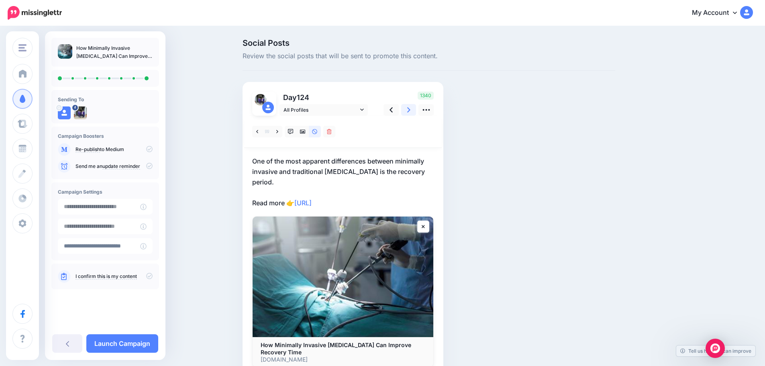
click at [410, 112] on link at bounding box center [408, 110] width 15 height 12
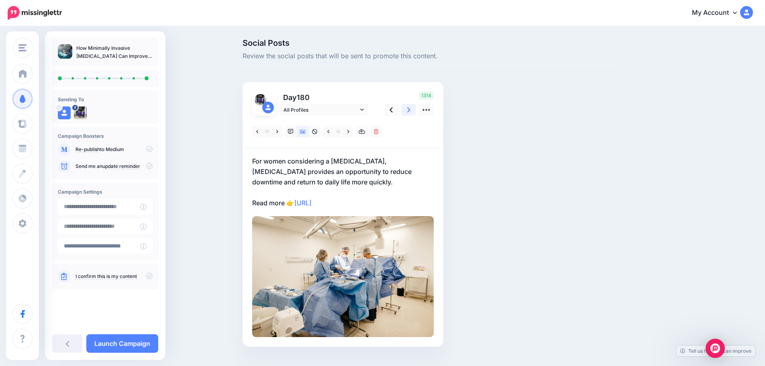
click at [410, 110] on icon at bounding box center [408, 110] width 3 height 8
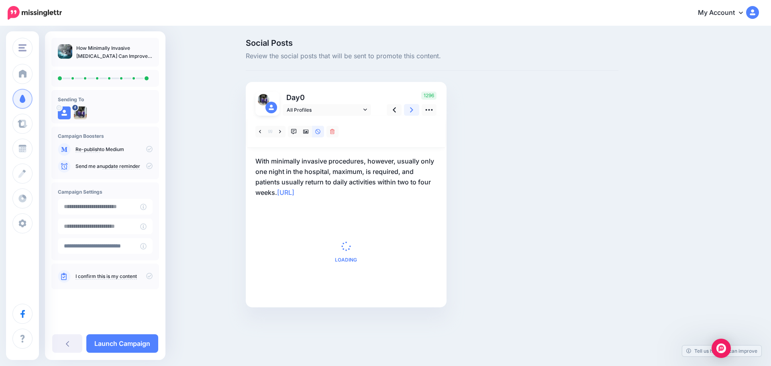
click at [411, 110] on icon at bounding box center [411, 110] width 3 height 8
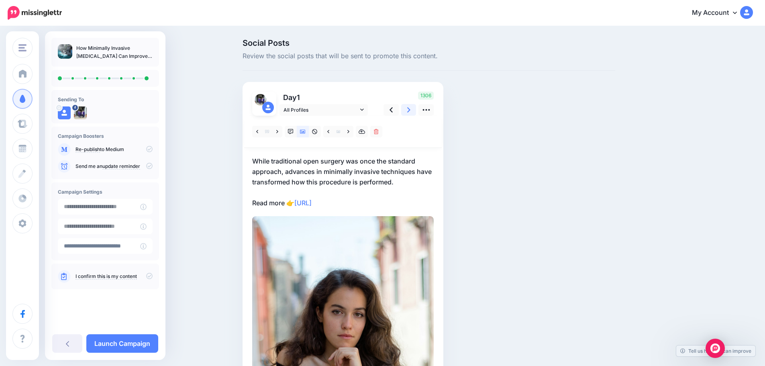
click at [410, 110] on icon at bounding box center [408, 110] width 3 height 8
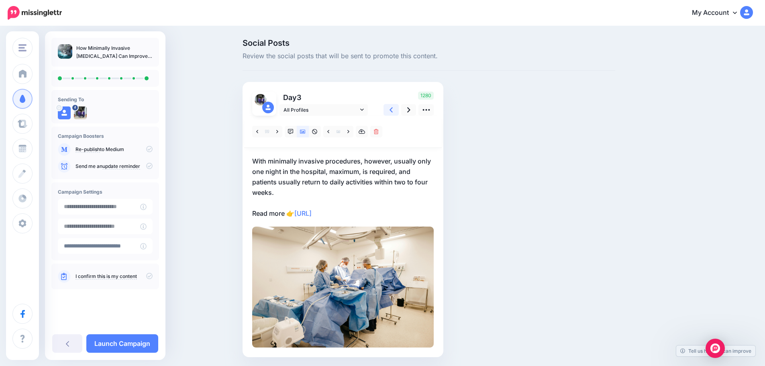
click at [393, 112] on icon at bounding box center [391, 110] width 3 height 8
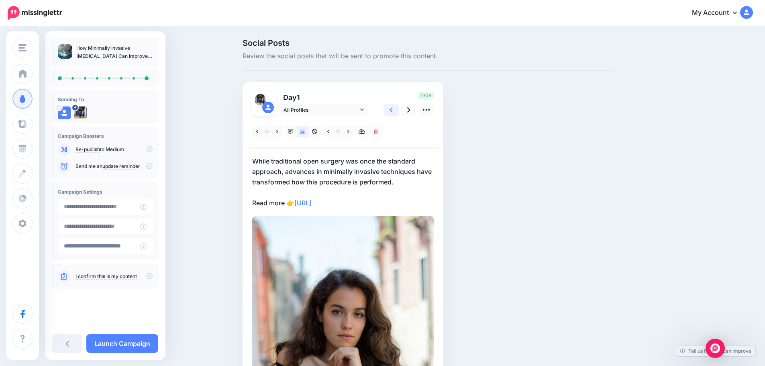
click at [393, 112] on icon at bounding box center [391, 110] width 3 height 8
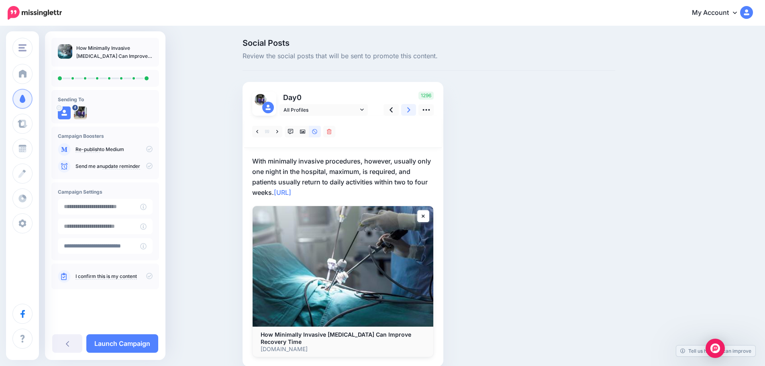
click at [408, 110] on link at bounding box center [408, 110] width 15 height 12
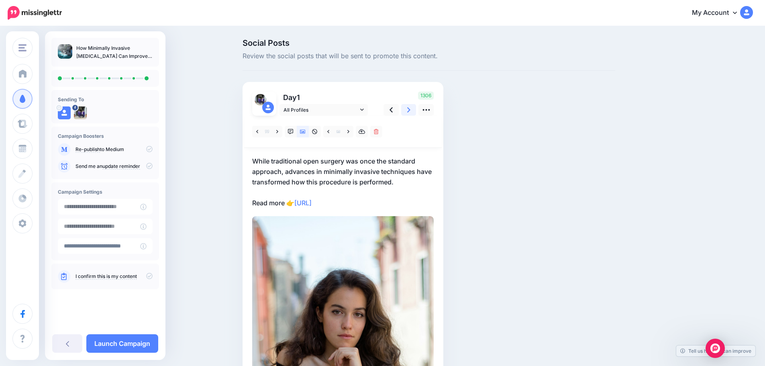
click at [408, 110] on link at bounding box center [408, 110] width 15 height 12
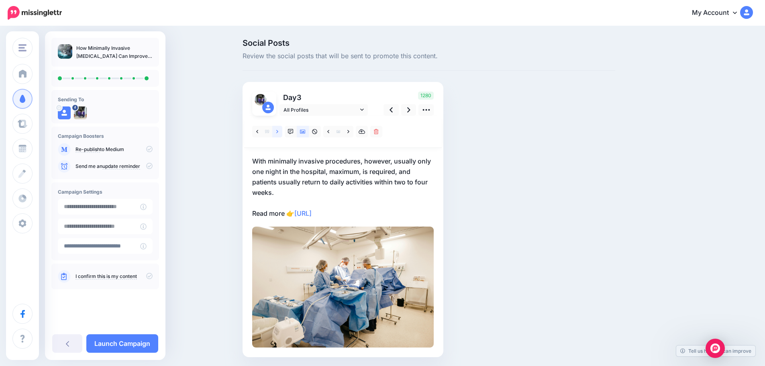
click at [278, 131] on link at bounding box center [277, 132] width 10 height 12
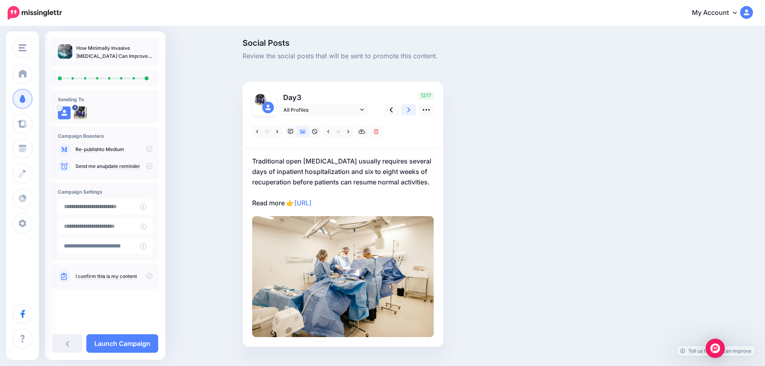
click at [410, 108] on icon at bounding box center [408, 110] width 3 height 8
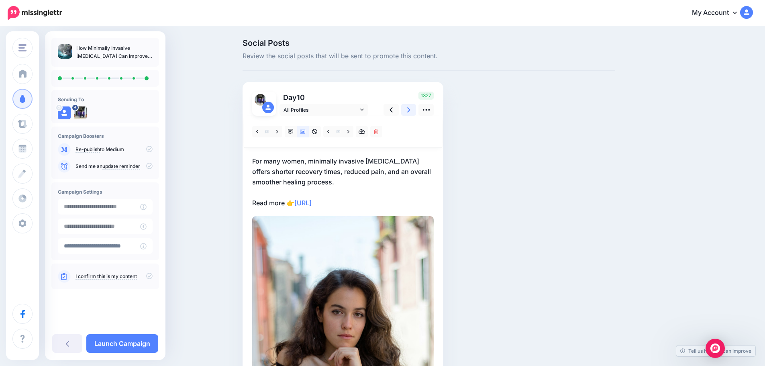
click at [410, 110] on icon at bounding box center [408, 109] width 3 height 5
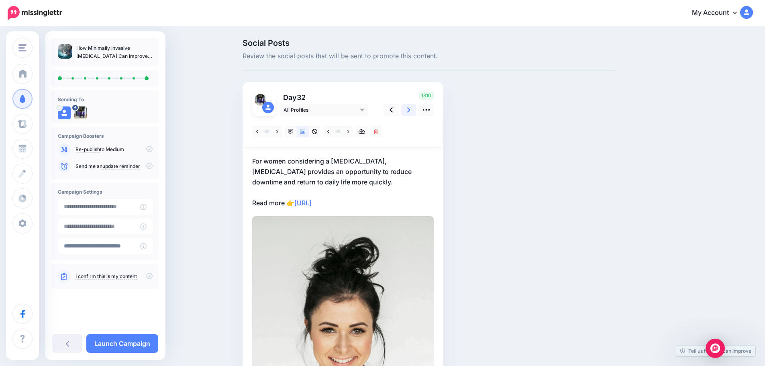
click at [410, 110] on icon at bounding box center [408, 109] width 3 height 5
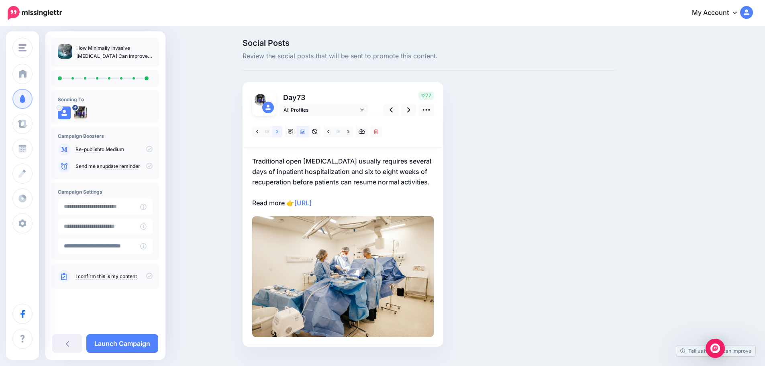
click at [278, 133] on link at bounding box center [277, 132] width 10 height 12
click at [410, 110] on icon at bounding box center [408, 110] width 3 height 8
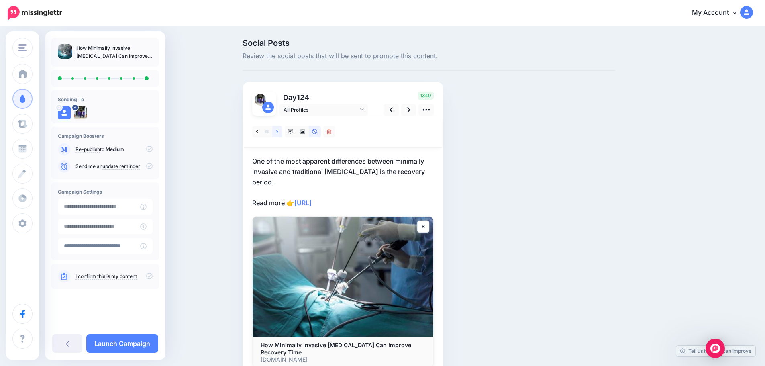
click at [278, 131] on icon at bounding box center [277, 132] width 2 height 6
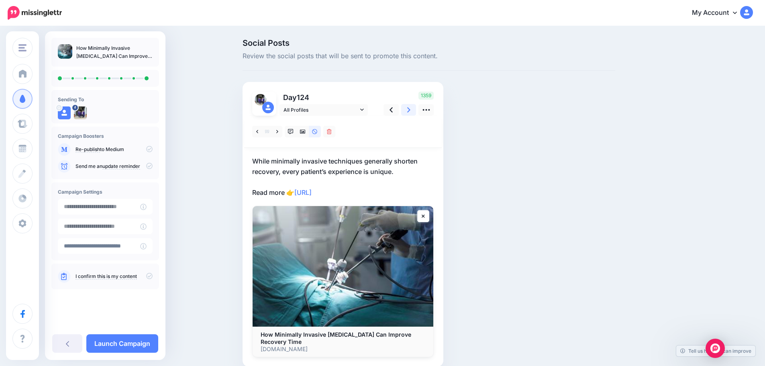
click at [410, 108] on link at bounding box center [408, 110] width 15 height 12
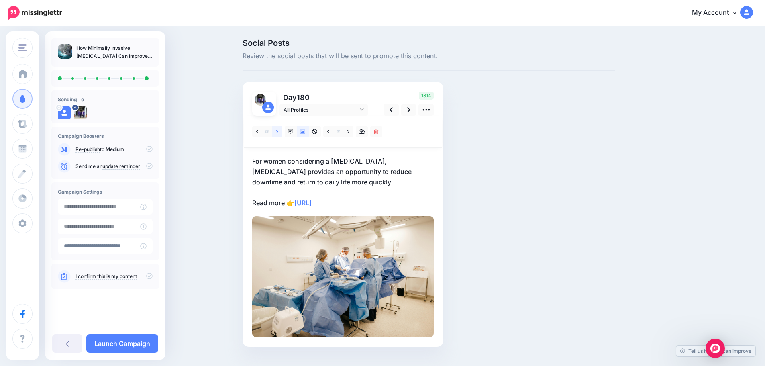
click at [278, 130] on icon at bounding box center [277, 132] width 2 height 6
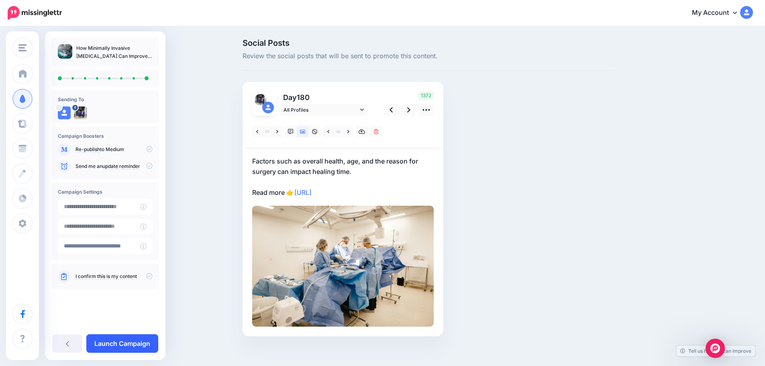
click at [143, 343] on link "Launch Campaign" at bounding box center [122, 343] width 72 height 18
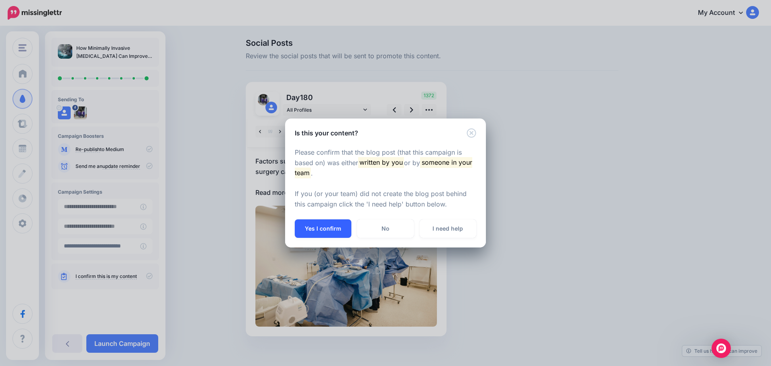
click at [330, 222] on button "Yes I confirm" at bounding box center [323, 228] width 57 height 18
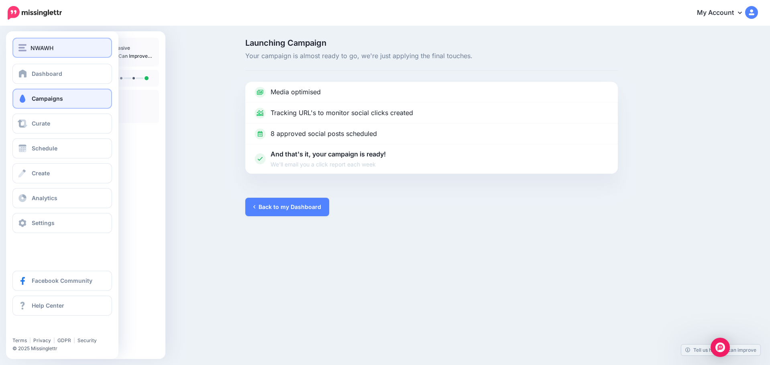
click at [55, 48] on div "NWAWH" at bounding box center [62, 47] width 88 height 9
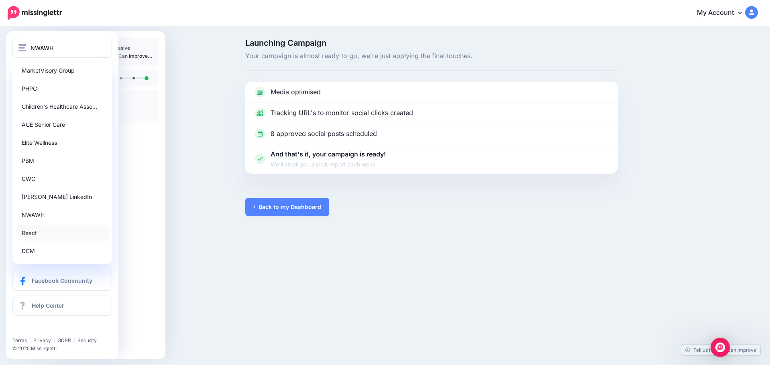
click at [50, 234] on link "React" at bounding box center [62, 233] width 93 height 16
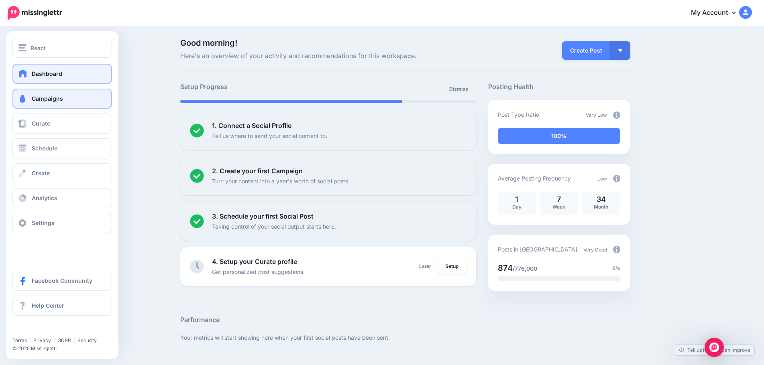
click at [51, 102] on span "Campaigns" at bounding box center [47, 98] width 31 height 7
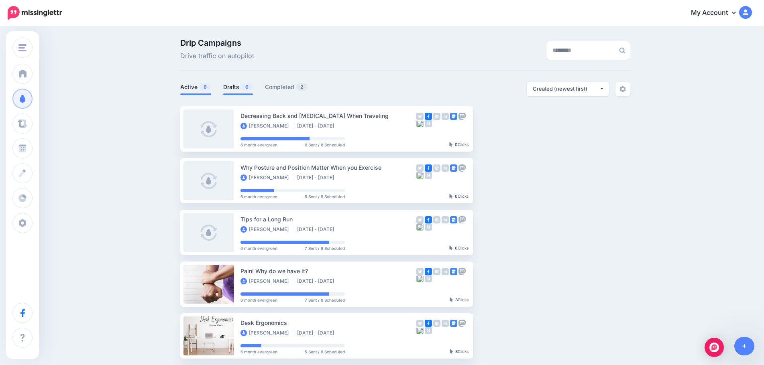
click at [231, 88] on link "Drafts 6" at bounding box center [238, 87] width 30 height 10
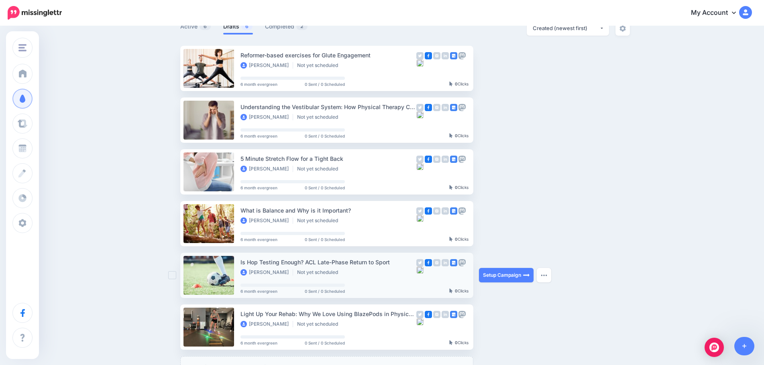
scroll to position [80, 0]
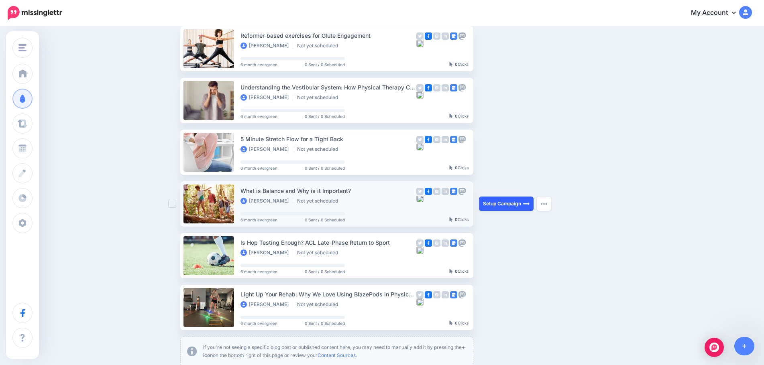
click at [517, 206] on link "Setup Campaign" at bounding box center [506, 204] width 55 height 14
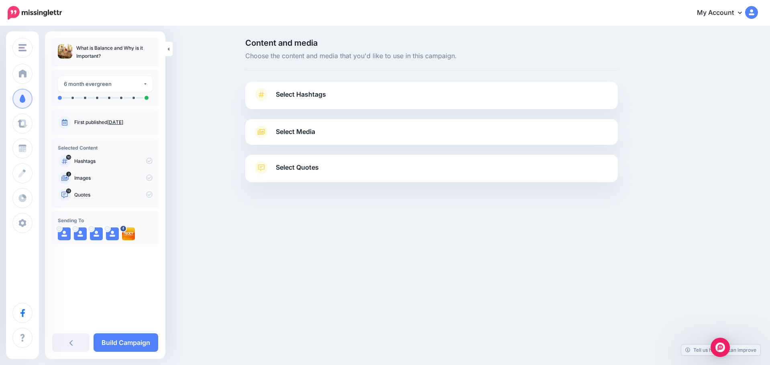
click at [351, 176] on link "Select Quotes" at bounding box center [431, 171] width 357 height 21
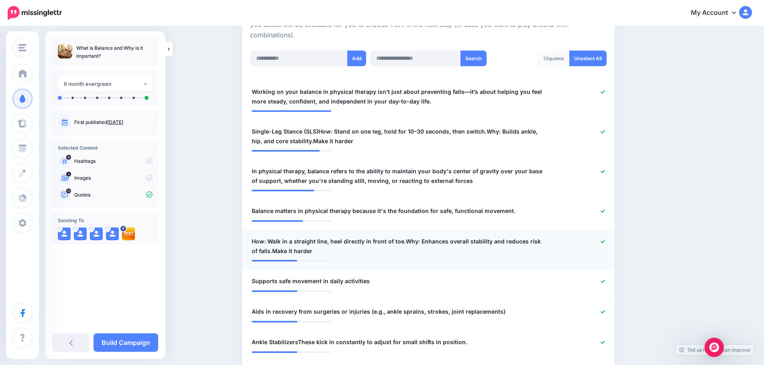
scroll to position [201, 0]
click at [354, 138] on span "Single-Leg Stance (SLS)How: Stand on one leg, hold for 10–30 seconds, then swit…" at bounding box center [398, 136] width 293 height 19
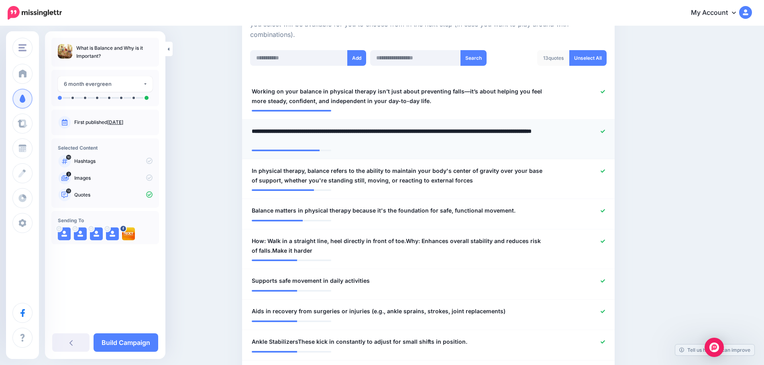
click at [605, 131] on icon at bounding box center [603, 131] width 4 height 4
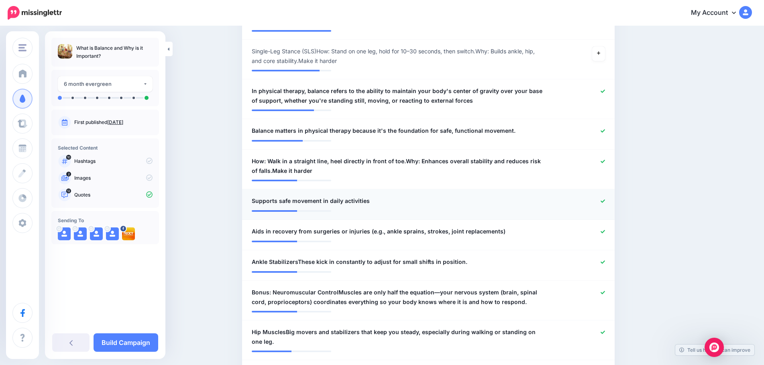
scroll to position [281, 0]
click at [605, 162] on icon at bounding box center [603, 161] width 4 height 4
click at [605, 199] on icon at bounding box center [603, 201] width 4 height 4
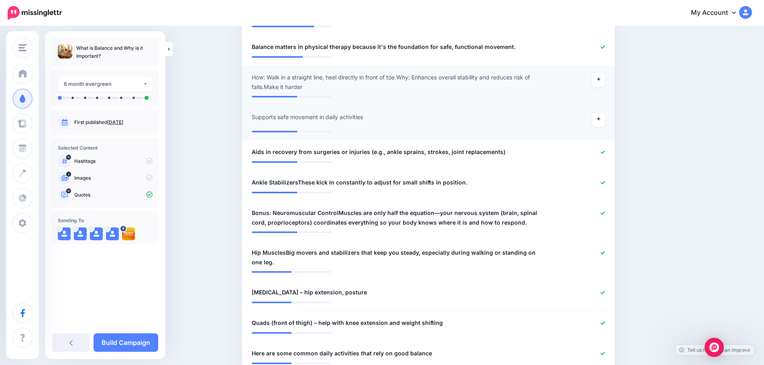
scroll to position [402, 0]
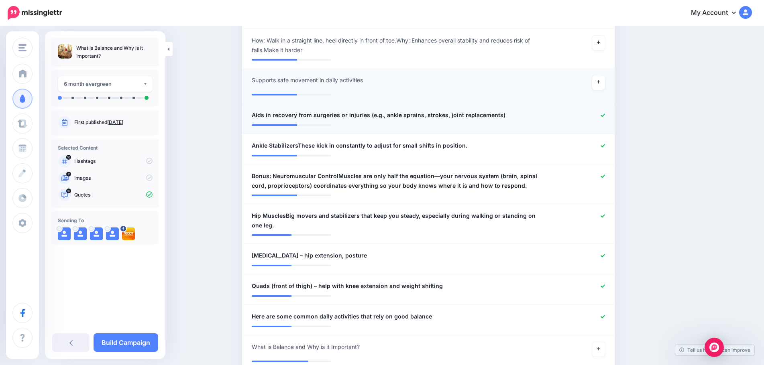
click at [609, 116] on div at bounding box center [581, 115] width 61 height 10
click at [605, 147] on icon at bounding box center [603, 146] width 4 height 4
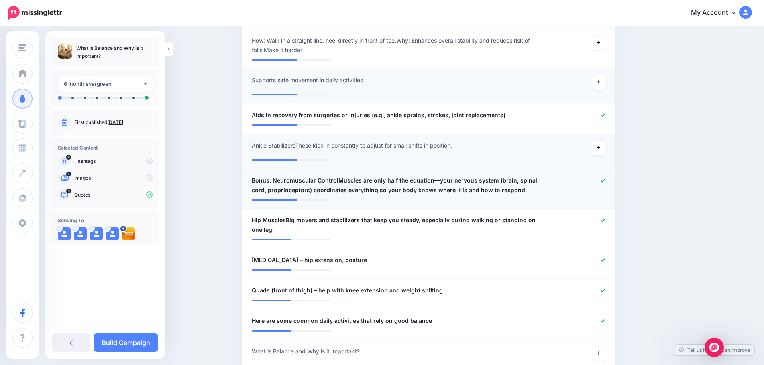
click at [284, 184] on span "Bonus: Neuromuscular ControlMuscles are only half the equation—your nervous sys…" at bounding box center [398, 185] width 293 height 19
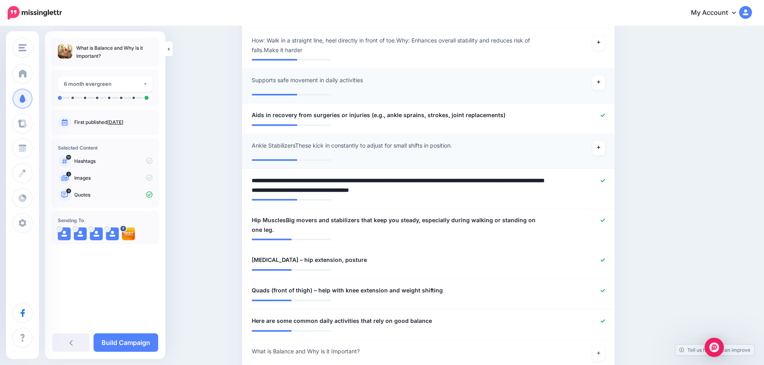
drag, startPoint x: 275, startPoint y: 181, endPoint x: 240, endPoint y: 182, distance: 35.3
click at [317, 181] on textarea "**********" at bounding box center [398, 185] width 293 height 19
click at [318, 181] on textarea "**********" at bounding box center [398, 185] width 293 height 19
type textarea "**********"
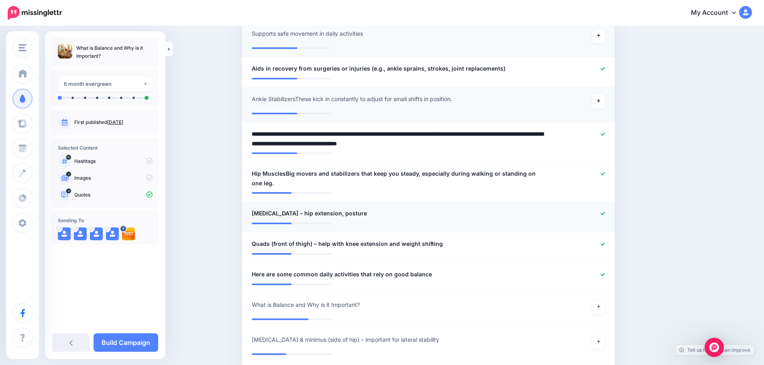
scroll to position [522, 0]
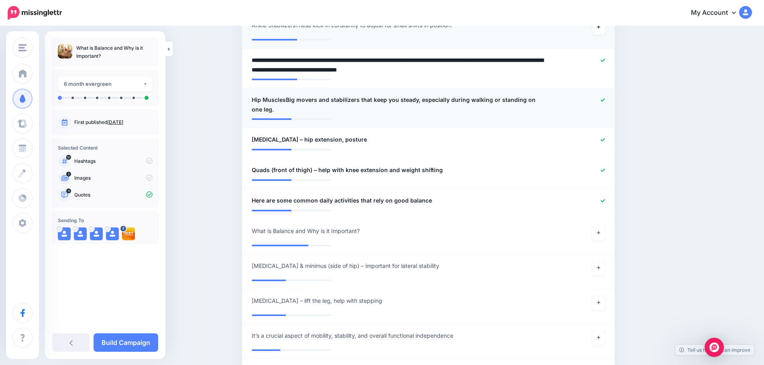
click at [605, 100] on icon at bounding box center [603, 99] width 4 height 3
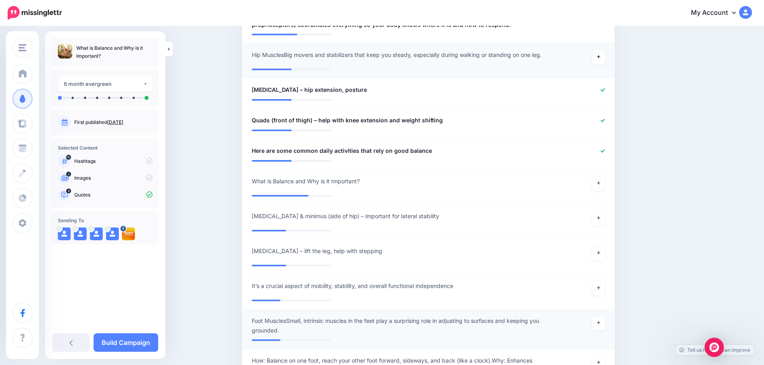
scroll to position [517, 0]
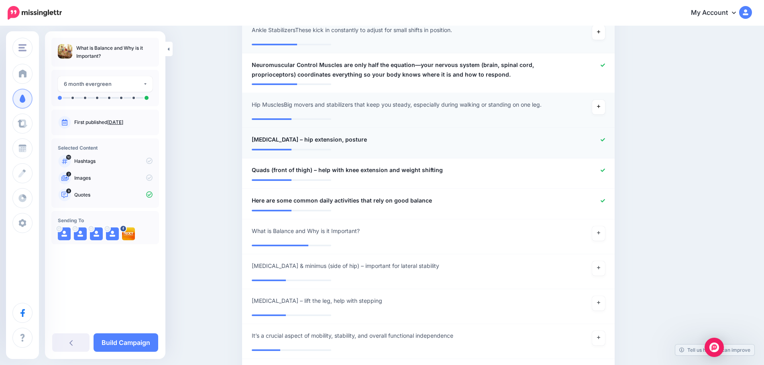
click at [608, 139] on div at bounding box center [581, 140] width 61 height 10
click at [605, 169] on icon at bounding box center [603, 170] width 4 height 3
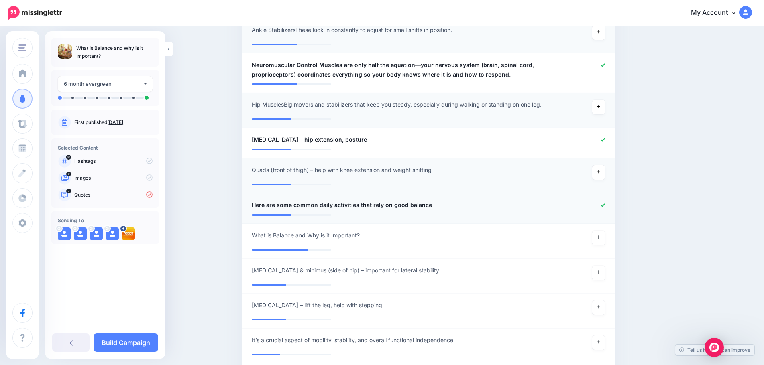
click at [605, 206] on icon at bounding box center [603, 205] width 4 height 4
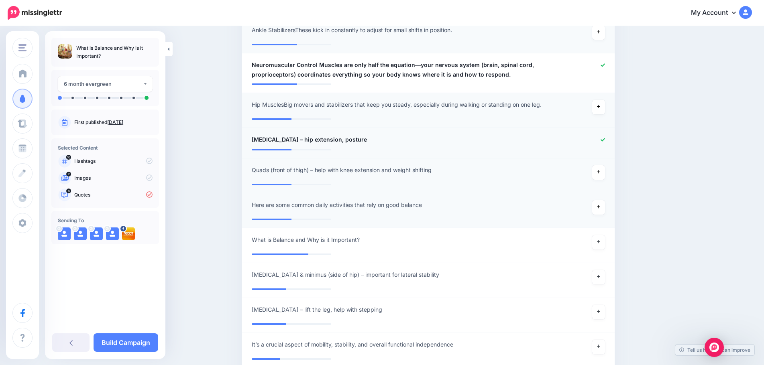
click at [605, 138] on icon at bounding box center [603, 140] width 4 height 4
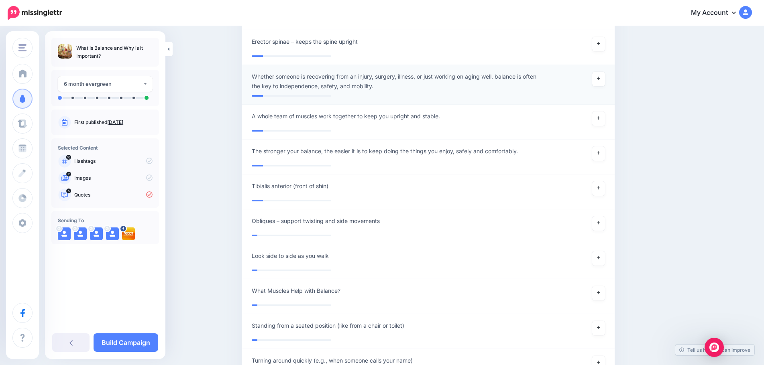
scroll to position [1280, 0]
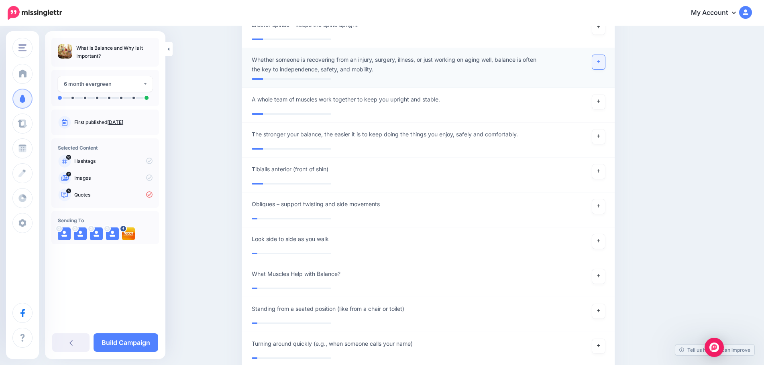
click at [596, 62] on link at bounding box center [598, 62] width 13 height 14
click at [601, 139] on link at bounding box center [598, 137] width 13 height 14
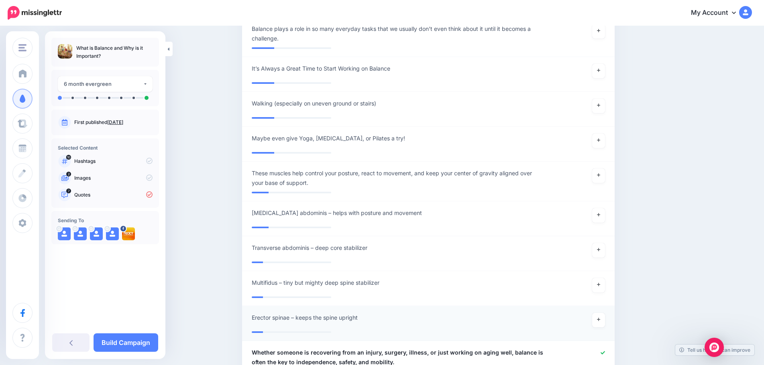
scroll to position [972, 0]
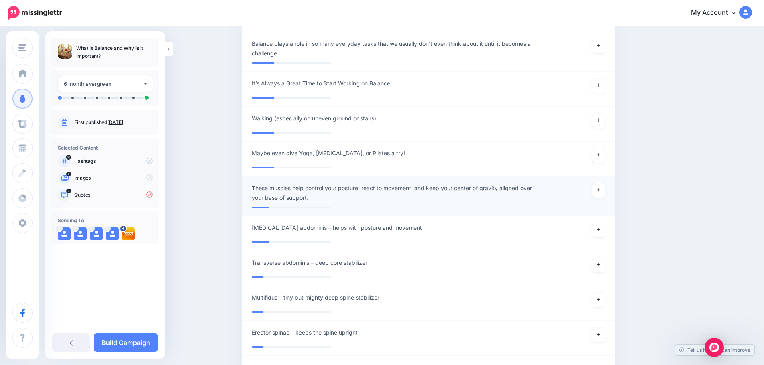
click at [275, 190] on span "These muscles help control your posture, react to movement, and keep your cente…" at bounding box center [398, 193] width 293 height 19
drag, startPoint x: 277, startPoint y: 188, endPoint x: 255, endPoint y: 188, distance: 22.5
click at [255, 188] on textarea "**********" at bounding box center [398, 193] width 293 height 19
type textarea "**********"
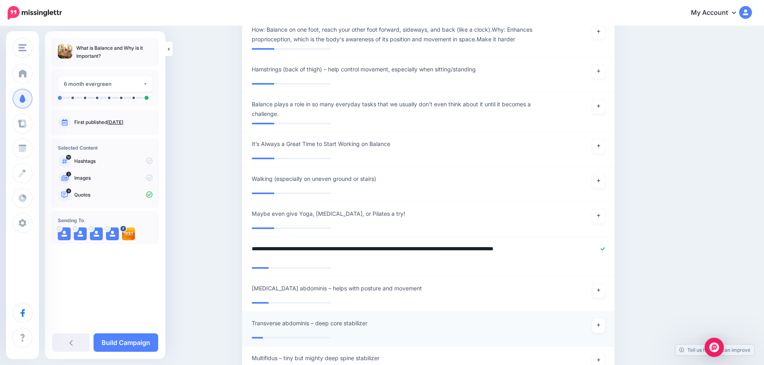
scroll to position [892, 0]
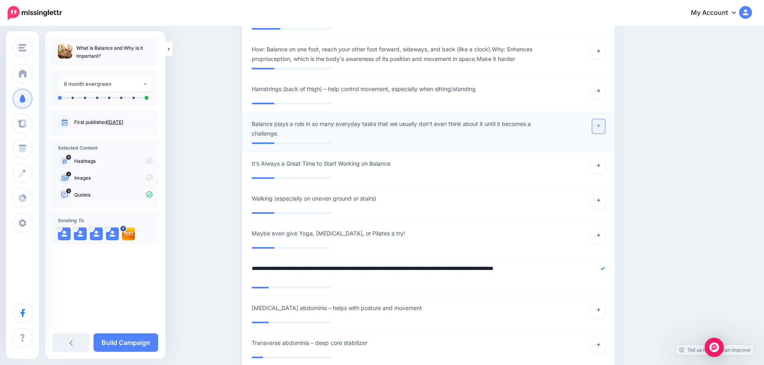
click at [600, 127] on link at bounding box center [598, 126] width 13 height 14
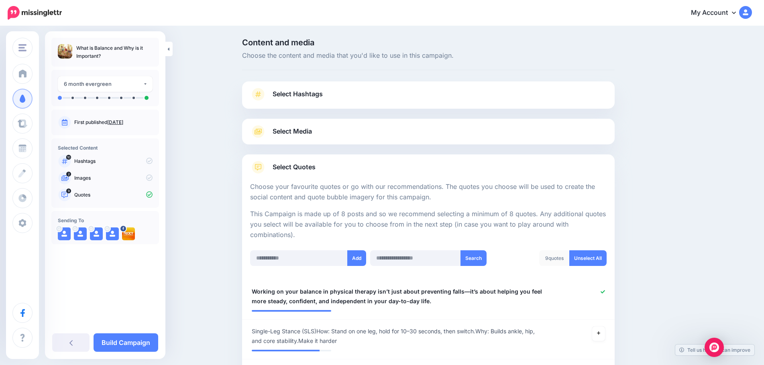
scroll to position [0, 0]
click at [327, 132] on link "Select Media" at bounding box center [428, 132] width 357 height 13
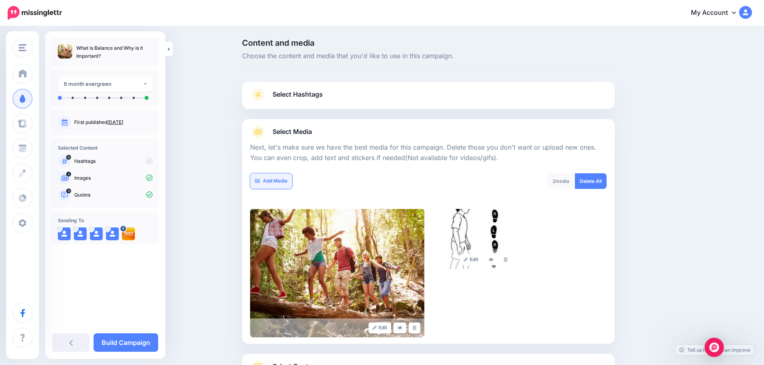
click at [273, 180] on link "Add Media" at bounding box center [271, 181] width 42 height 16
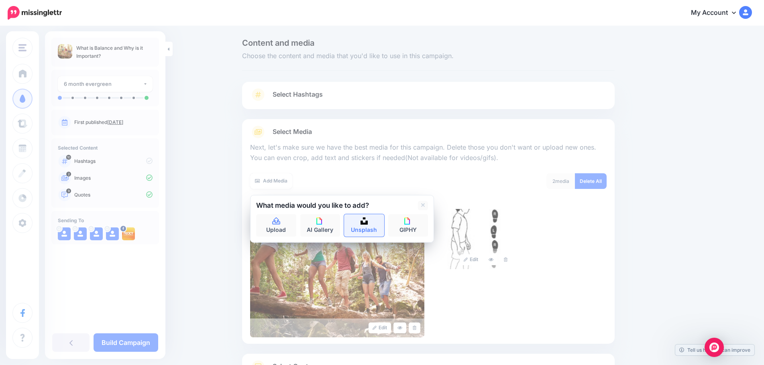
click at [367, 222] on img at bounding box center [364, 221] width 7 height 7
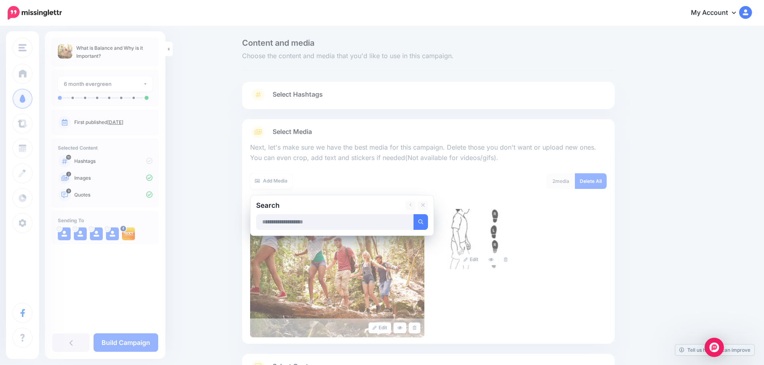
click at [304, 223] on input "text" at bounding box center [335, 222] width 158 height 16
type input "*******"
click at [414, 214] on button "submit" at bounding box center [421, 222] width 14 height 16
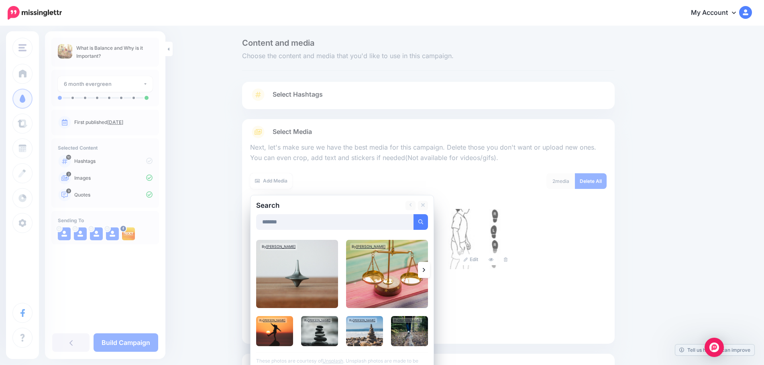
click at [425, 268] on icon at bounding box center [424, 270] width 2 height 6
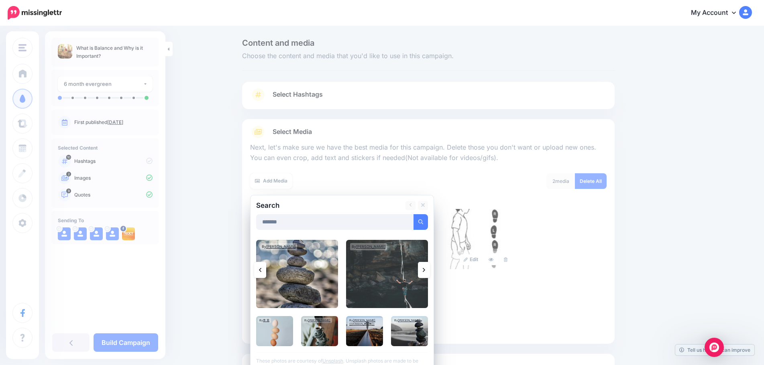
click at [425, 268] on icon at bounding box center [424, 270] width 2 height 6
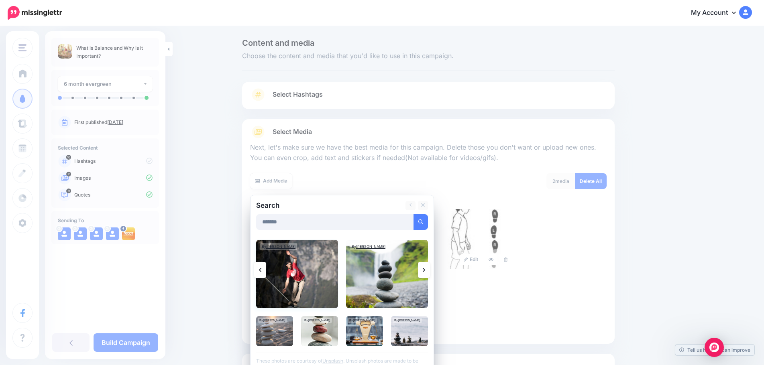
click at [301, 283] on img at bounding box center [297, 274] width 82 height 68
click at [410, 217] on link "Add Media" at bounding box center [411, 222] width 34 height 16
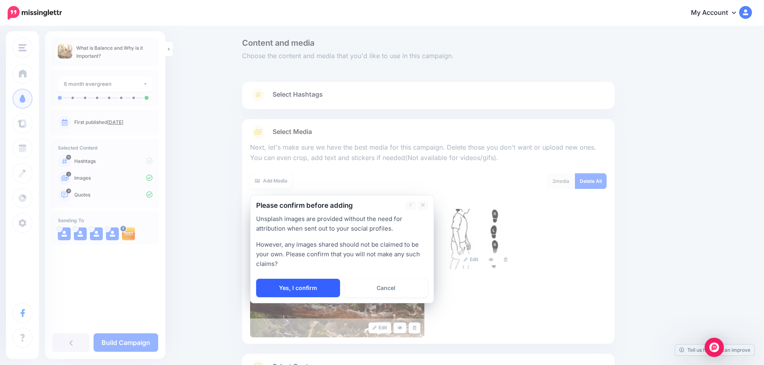
click at [287, 296] on link "Yes, I confirm" at bounding box center [298, 288] width 84 height 18
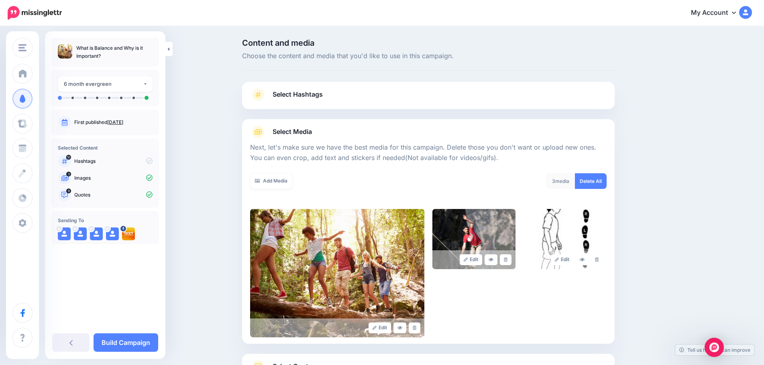
scroll to position [68, 0]
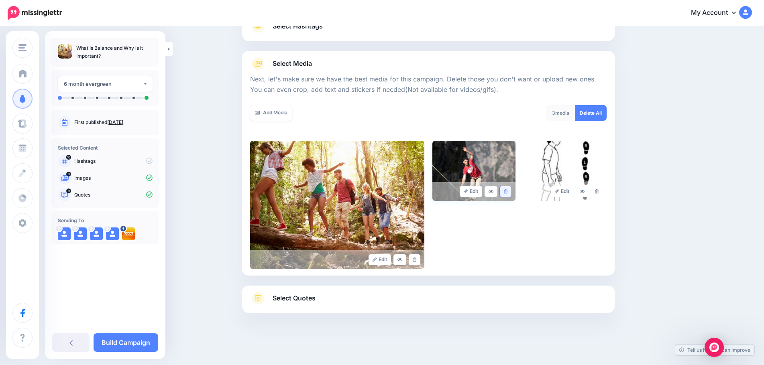
click at [508, 191] on icon at bounding box center [506, 192] width 4 height 4
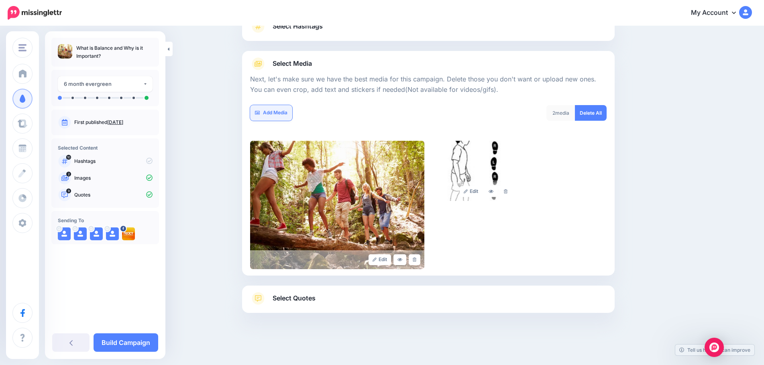
click at [271, 112] on link "Add Media" at bounding box center [271, 113] width 42 height 16
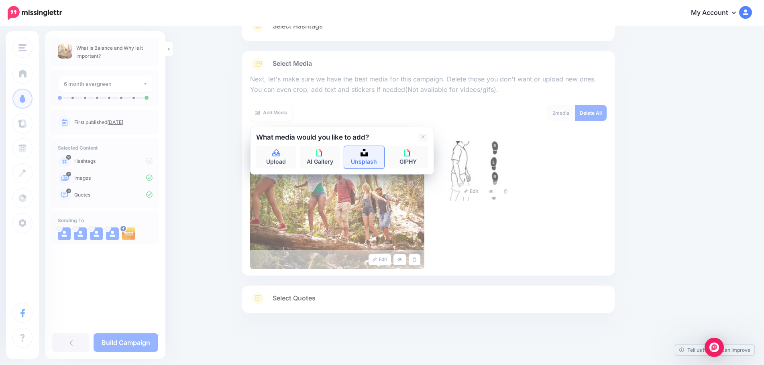
click at [365, 150] on img at bounding box center [364, 152] width 7 height 7
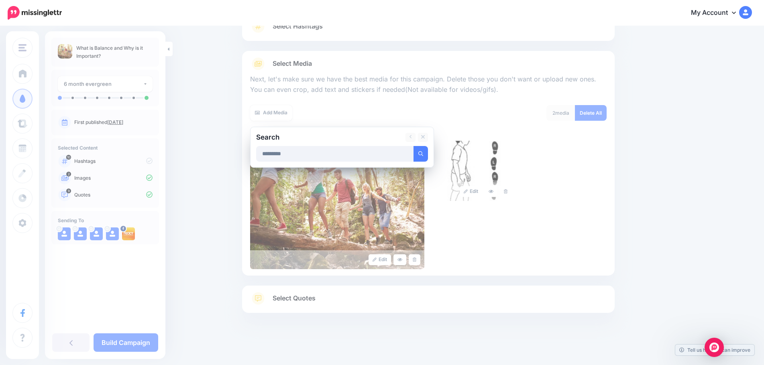
type input "*********"
click at [414, 146] on button "submit" at bounding box center [421, 154] width 14 height 16
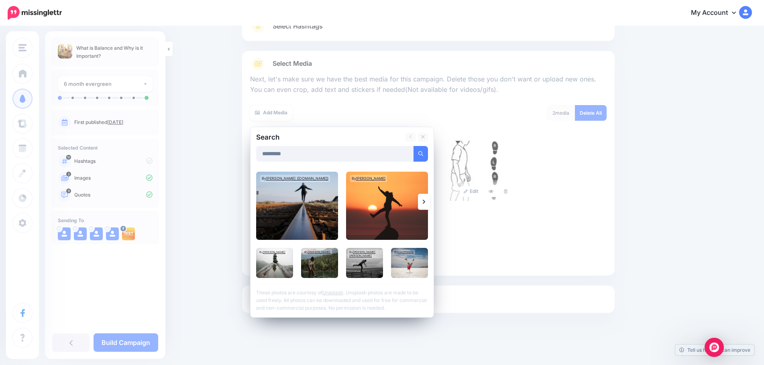
click at [428, 206] on link at bounding box center [424, 202] width 12 height 16
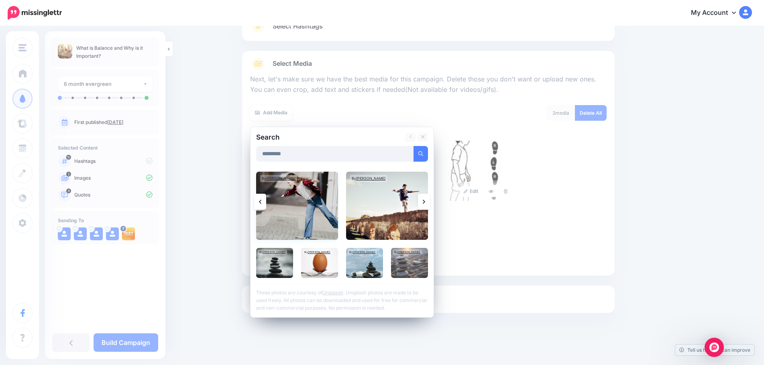
click at [324, 208] on img at bounding box center [297, 206] width 82 height 68
click at [382, 205] on img at bounding box center [387, 206] width 82 height 68
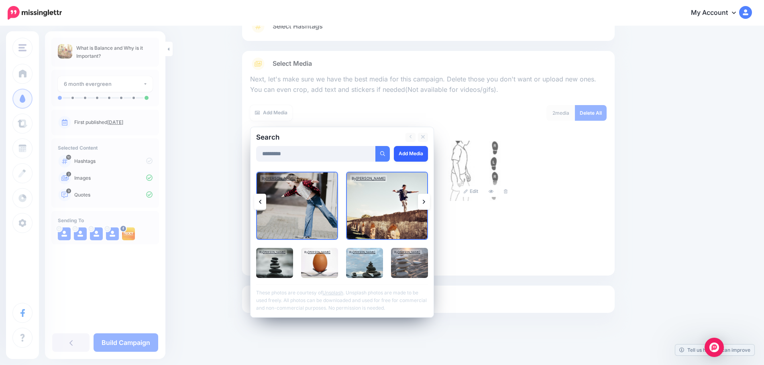
click at [410, 151] on link "Add Media" at bounding box center [411, 154] width 34 height 16
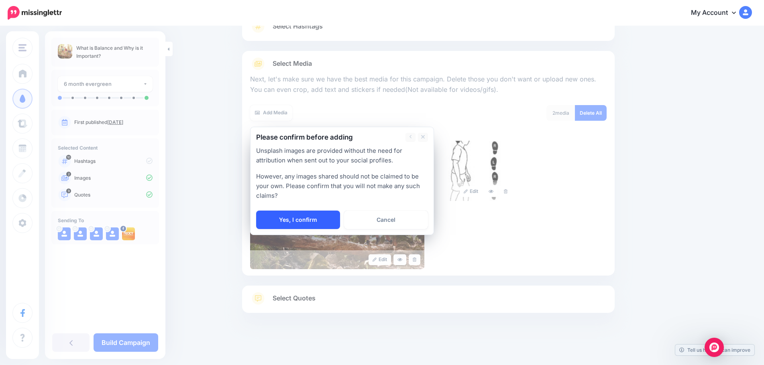
click at [323, 221] on link "Yes, I confirm" at bounding box center [298, 220] width 84 height 18
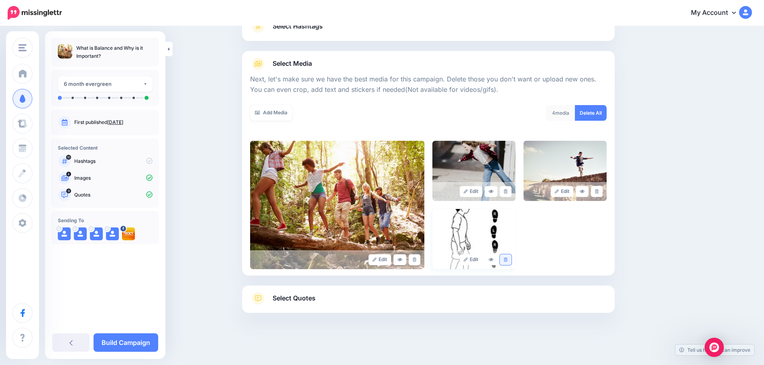
click at [508, 258] on icon at bounding box center [506, 260] width 4 height 4
click at [280, 114] on link "Add Media" at bounding box center [271, 113] width 42 height 16
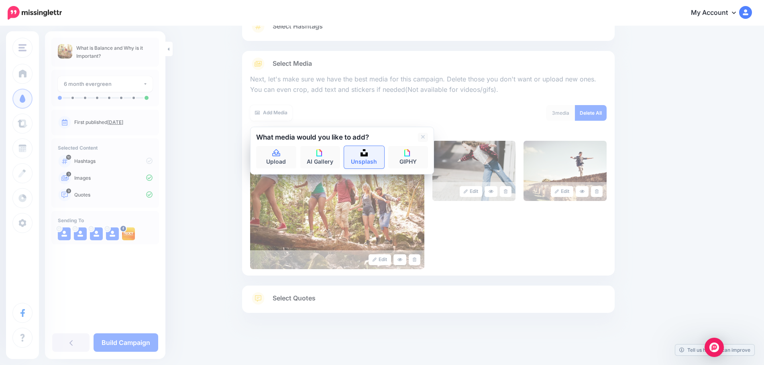
click at [364, 153] on img at bounding box center [364, 152] width 7 height 7
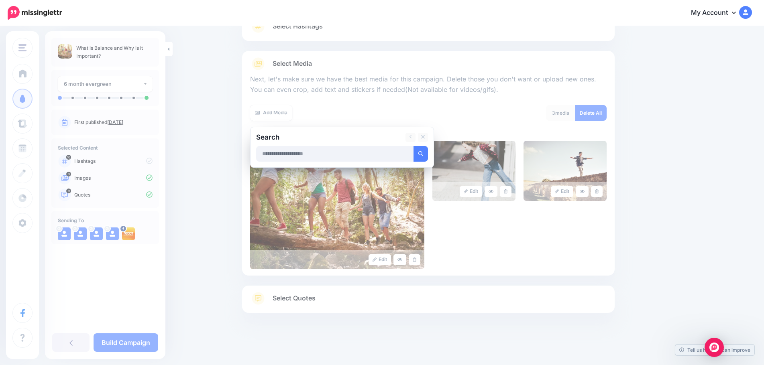
click at [312, 154] on input "text" at bounding box center [335, 154] width 158 height 16
type input "*********"
click at [414, 146] on button "submit" at bounding box center [421, 154] width 14 height 16
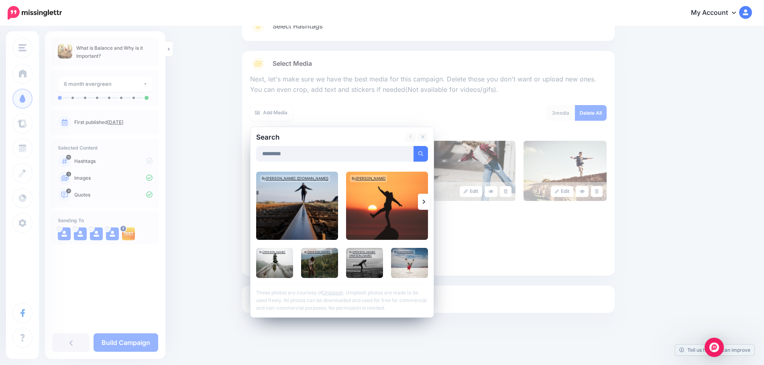
click at [430, 200] on link at bounding box center [424, 202] width 12 height 16
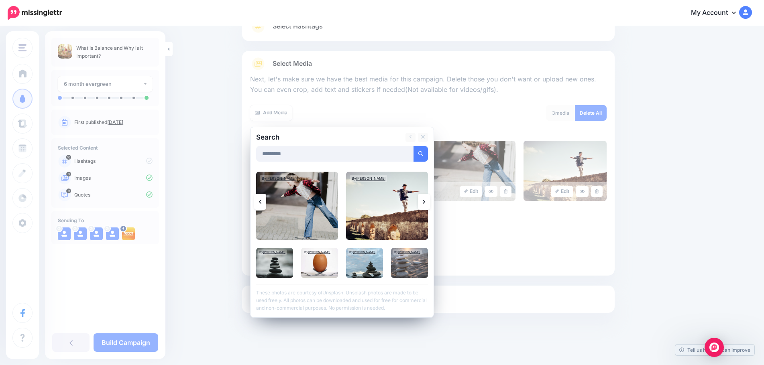
click at [427, 205] on link at bounding box center [424, 202] width 12 height 16
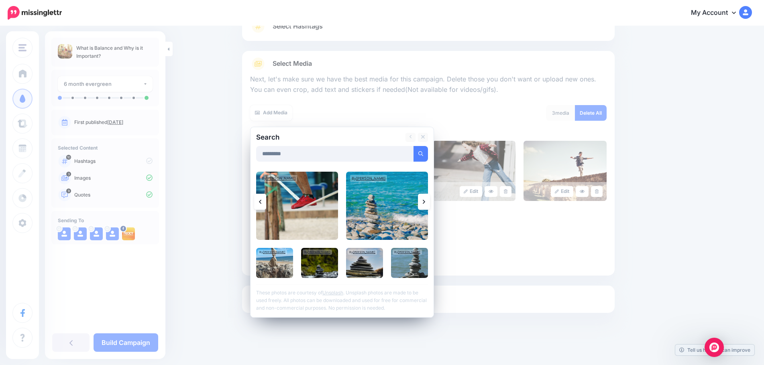
click at [425, 201] on icon at bounding box center [424, 202] width 2 height 6
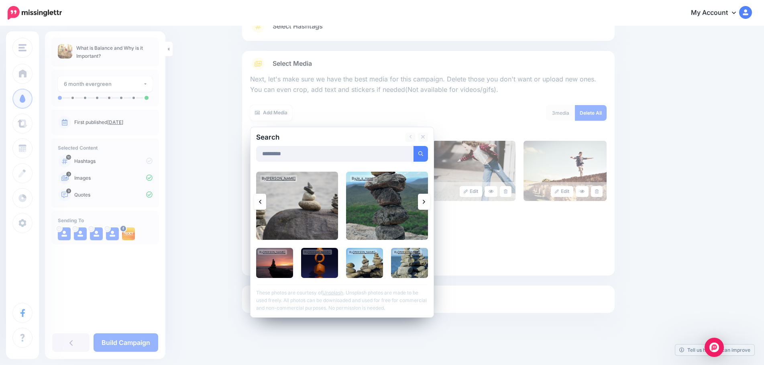
click at [425, 201] on icon at bounding box center [424, 202] width 2 height 6
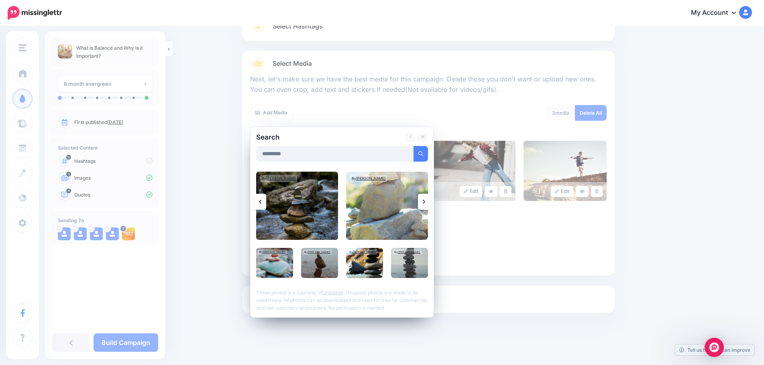
click at [425, 203] on icon at bounding box center [424, 202] width 2 height 4
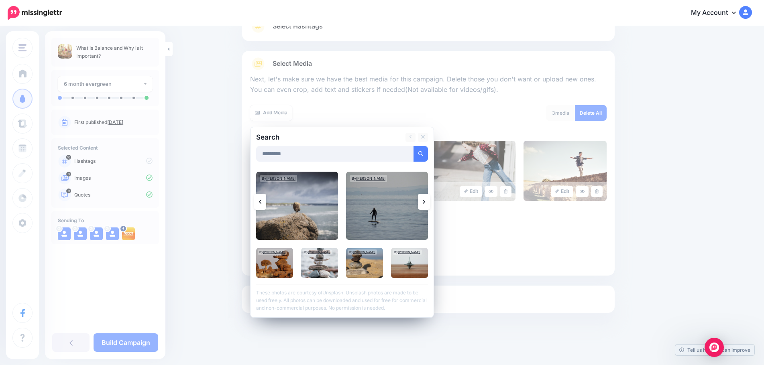
click at [425, 205] on icon at bounding box center [424, 202] width 2 height 6
click at [425, 204] on icon at bounding box center [424, 202] width 2 height 6
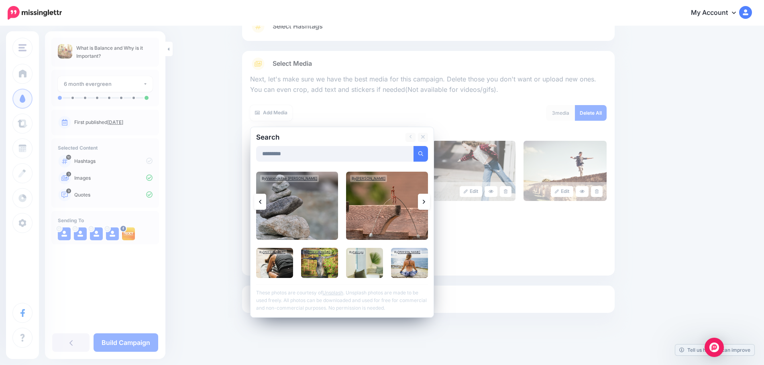
click at [425, 204] on icon at bounding box center [424, 202] width 2 height 6
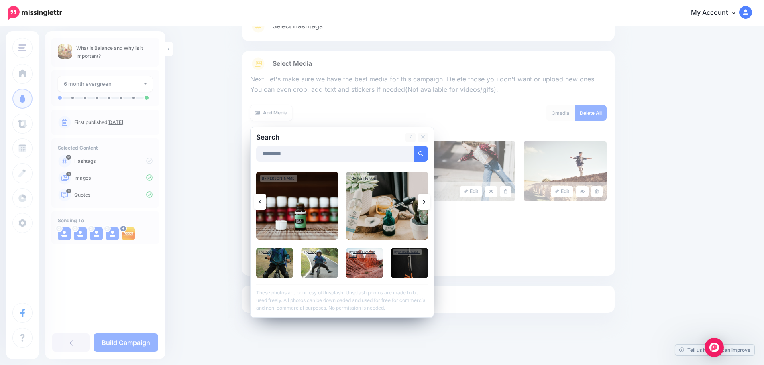
click at [425, 204] on icon at bounding box center [424, 202] width 2 height 6
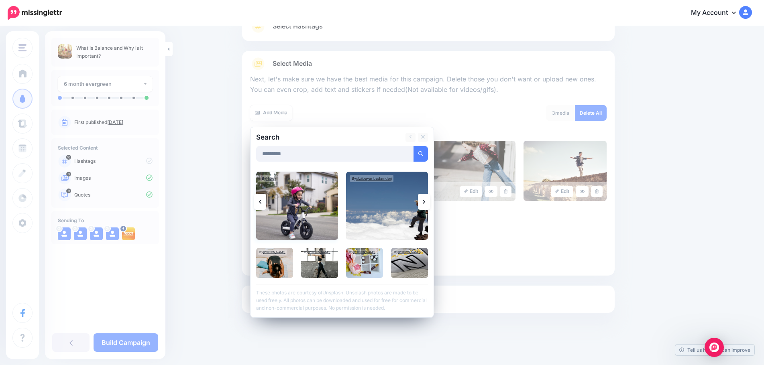
click at [313, 218] on img at bounding box center [297, 206] width 82 height 68
click at [330, 265] on img at bounding box center [319, 263] width 37 height 30
click at [412, 155] on link "Add Media" at bounding box center [411, 154] width 34 height 16
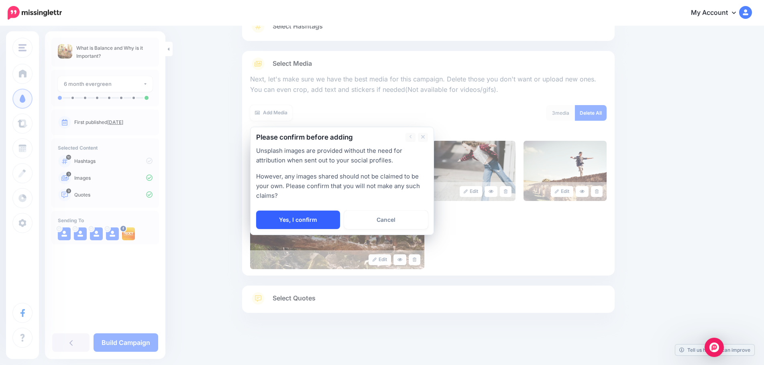
click at [326, 214] on link "Yes, I confirm" at bounding box center [298, 220] width 84 height 18
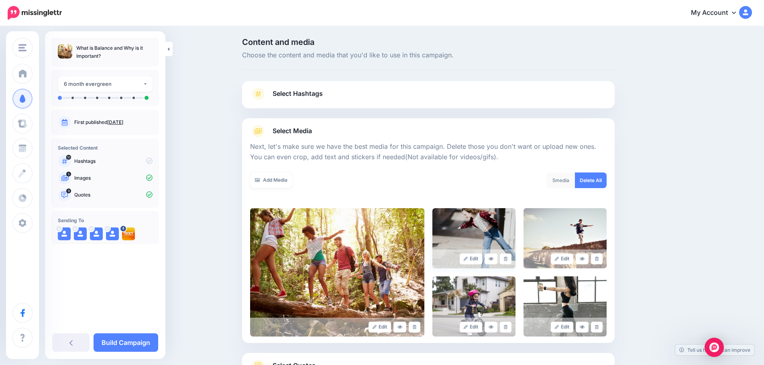
scroll to position [0, 0]
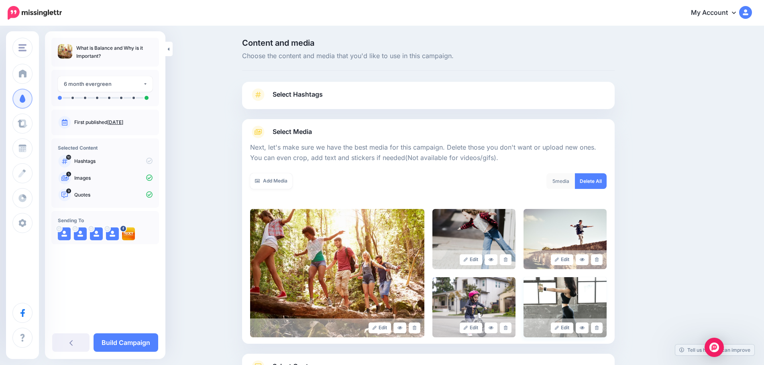
click at [589, 303] on img at bounding box center [565, 307] width 83 height 60
click at [583, 326] on icon at bounding box center [582, 328] width 5 height 4
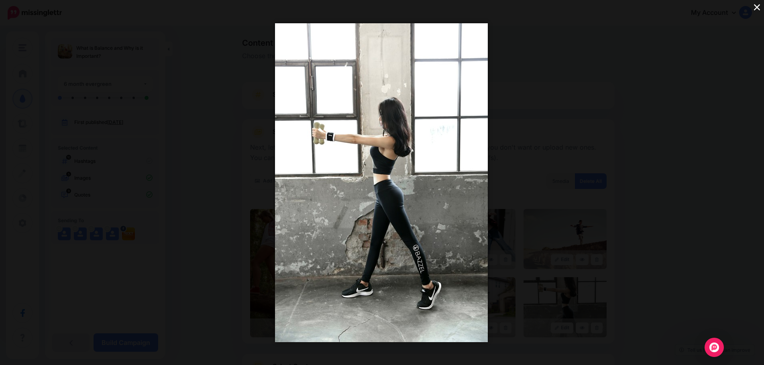
click at [753, 6] on button "×" at bounding box center [757, 7] width 14 height 14
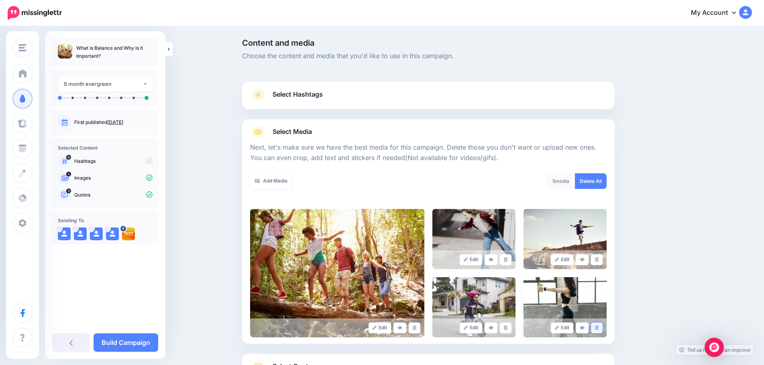
click at [601, 325] on link at bounding box center [597, 328] width 12 height 11
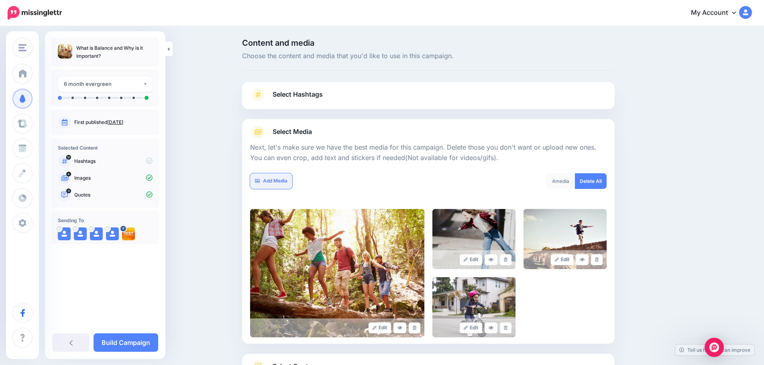
click at [283, 174] on link "Add Media" at bounding box center [271, 181] width 42 height 16
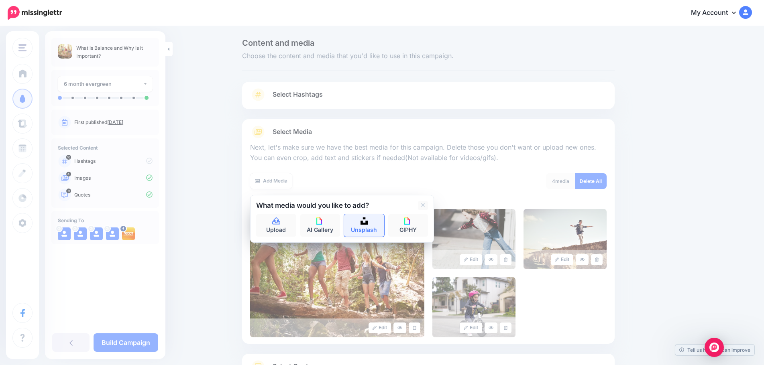
click at [367, 222] on img at bounding box center [364, 221] width 7 height 7
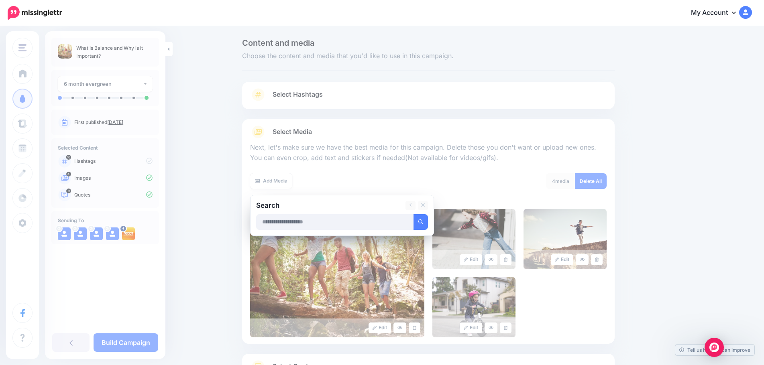
click at [317, 224] on input "text" at bounding box center [335, 222] width 158 height 16
type input "*********"
click at [414, 214] on button "submit" at bounding box center [421, 222] width 14 height 16
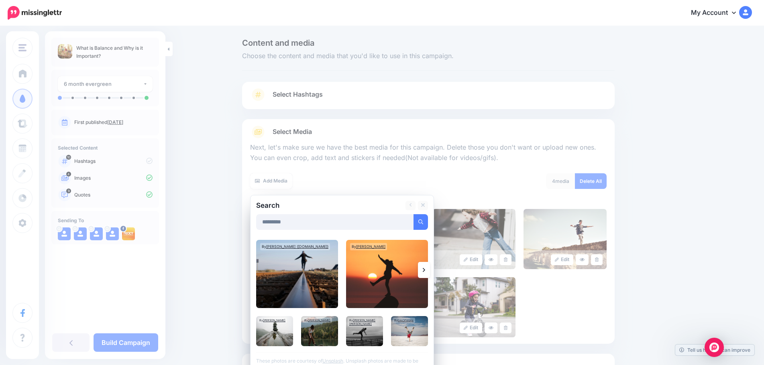
click at [425, 271] on icon at bounding box center [424, 270] width 2 height 6
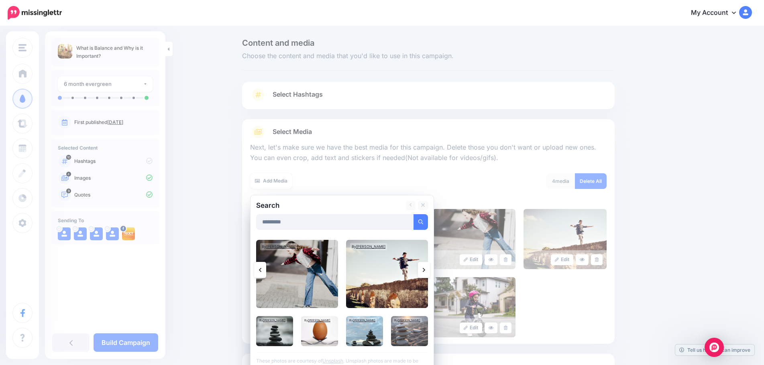
click at [425, 269] on icon at bounding box center [424, 270] width 2 height 4
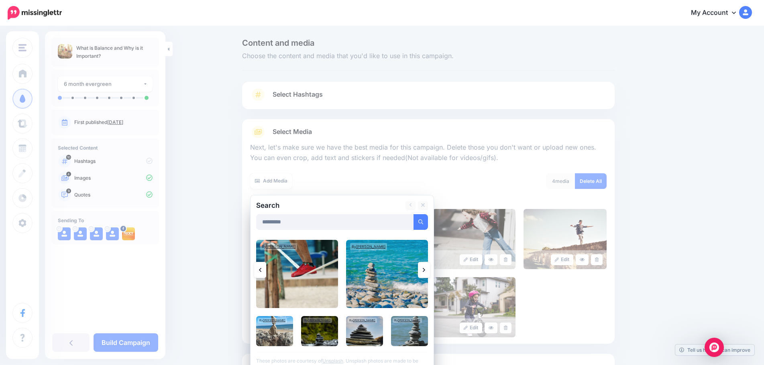
click at [425, 269] on icon at bounding box center [424, 270] width 2 height 4
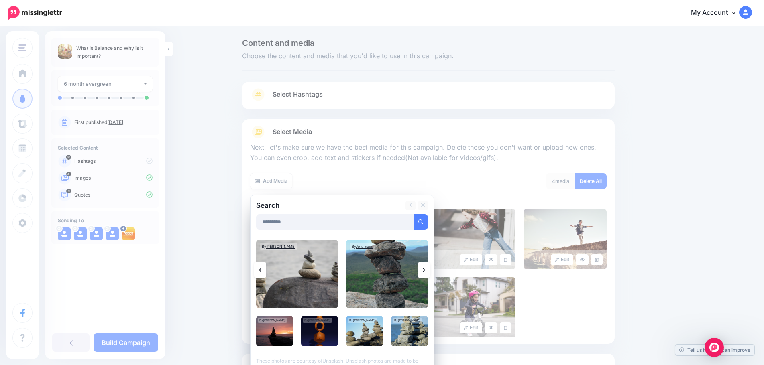
click at [425, 269] on icon at bounding box center [424, 270] width 2 height 4
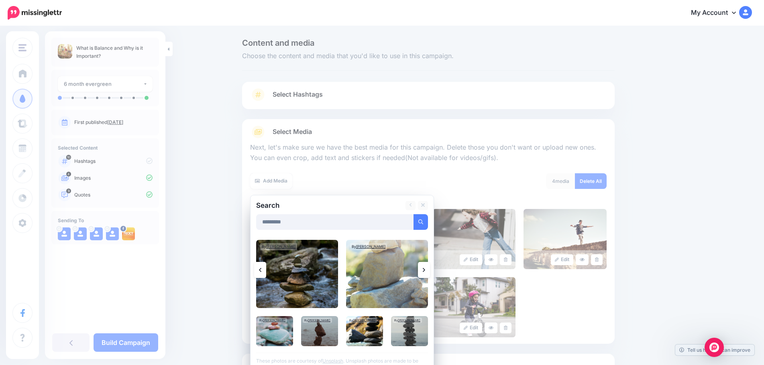
click at [425, 269] on icon at bounding box center [424, 270] width 2 height 4
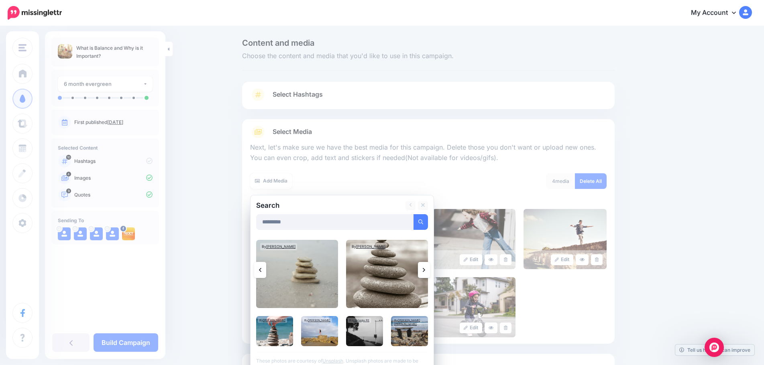
click at [425, 269] on icon at bounding box center [424, 270] width 2 height 4
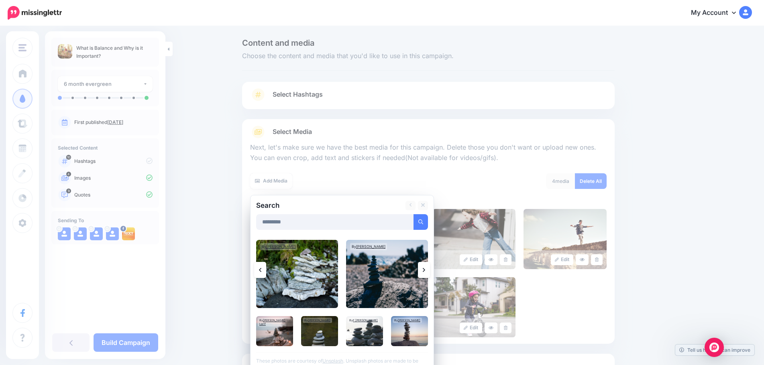
click at [425, 269] on icon at bounding box center [424, 270] width 2 height 4
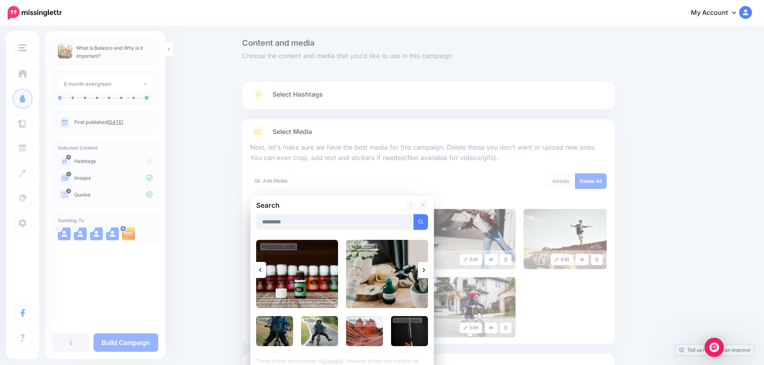
click at [425, 269] on icon at bounding box center [424, 270] width 2 height 4
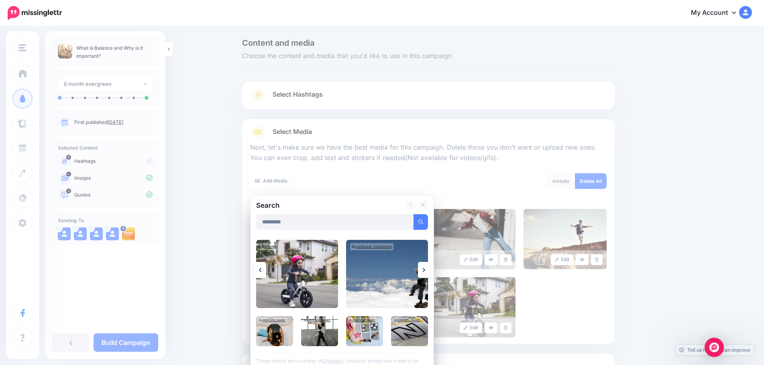
click at [424, 271] on link at bounding box center [424, 270] width 12 height 16
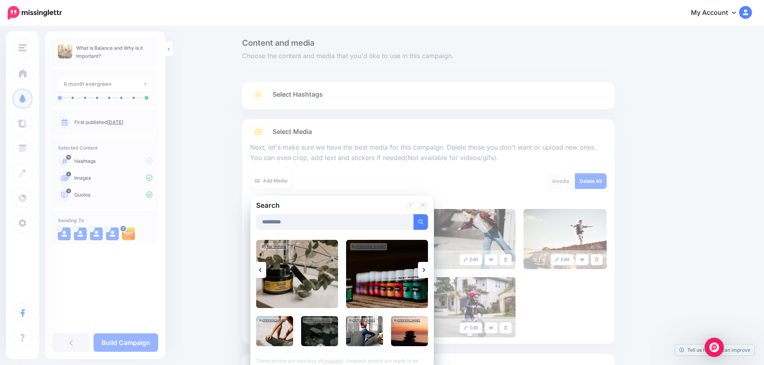
click at [373, 334] on img at bounding box center [364, 331] width 37 height 30
click at [416, 228] on link "Add Media" at bounding box center [411, 222] width 34 height 16
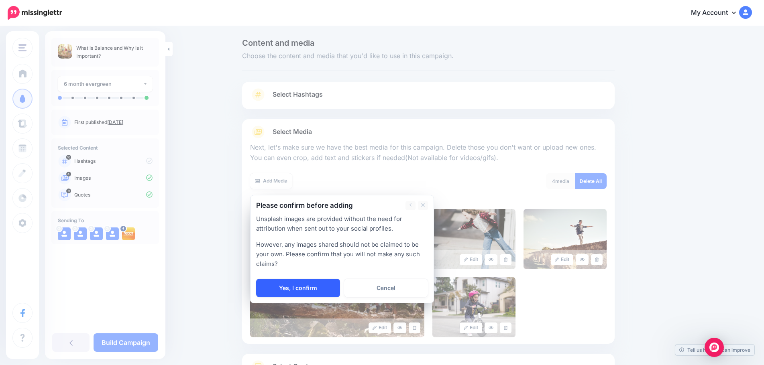
click at [291, 292] on link "Yes, I confirm" at bounding box center [298, 288] width 84 height 18
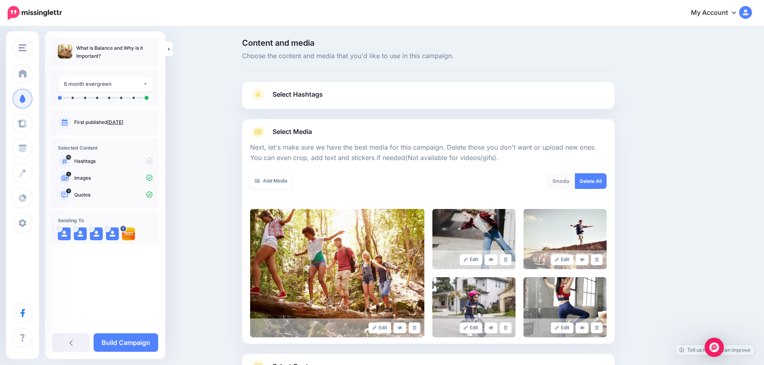
click at [285, 95] on span "Select Hashtags" at bounding box center [298, 94] width 50 height 11
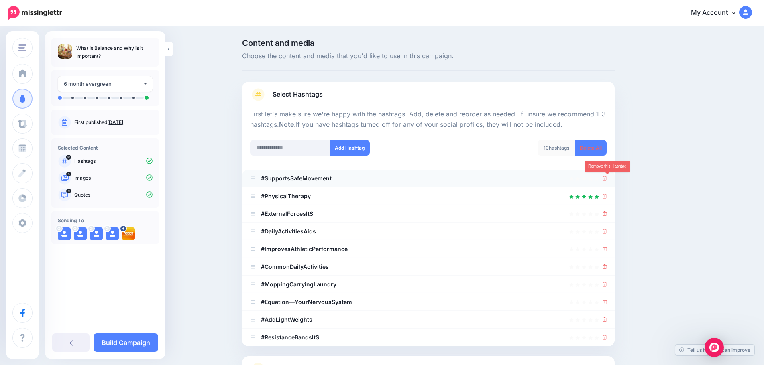
click at [607, 179] on icon at bounding box center [605, 178] width 4 height 5
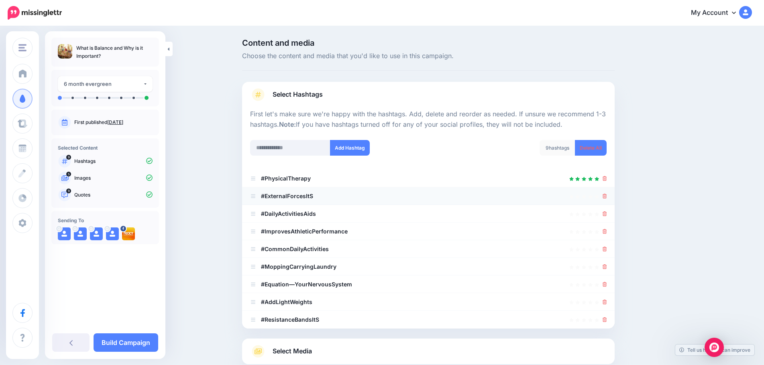
click at [605, 198] on div at bounding box center [428, 197] width 357 height 10
click at [607, 197] on icon at bounding box center [605, 196] width 4 height 5
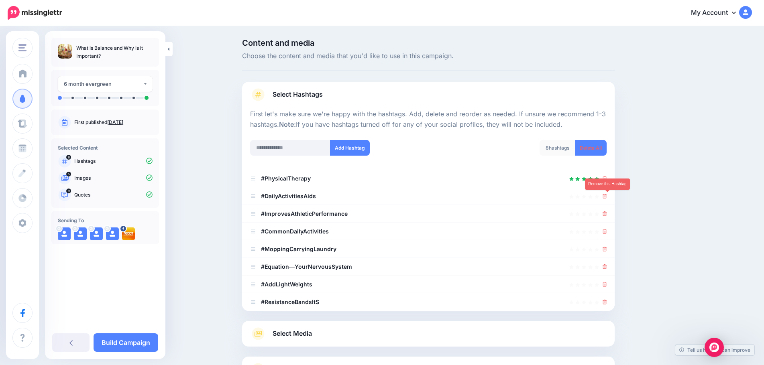
click at [607, 197] on icon at bounding box center [605, 196] width 4 height 5
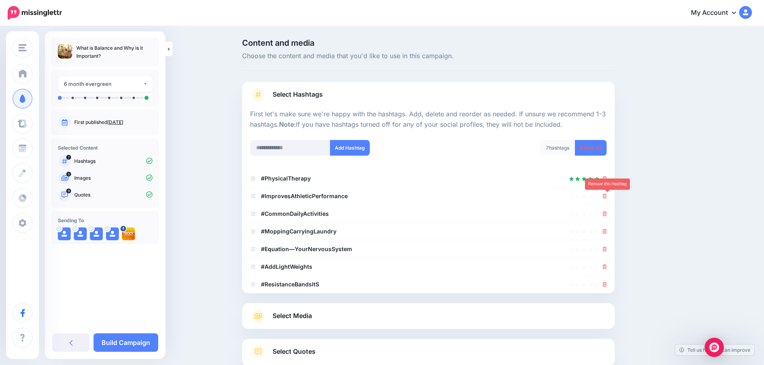
click at [607, 197] on icon at bounding box center [605, 196] width 4 height 5
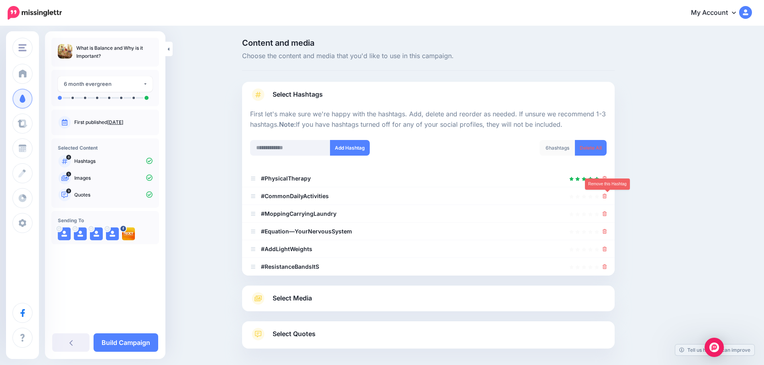
click at [607, 197] on icon at bounding box center [605, 196] width 4 height 5
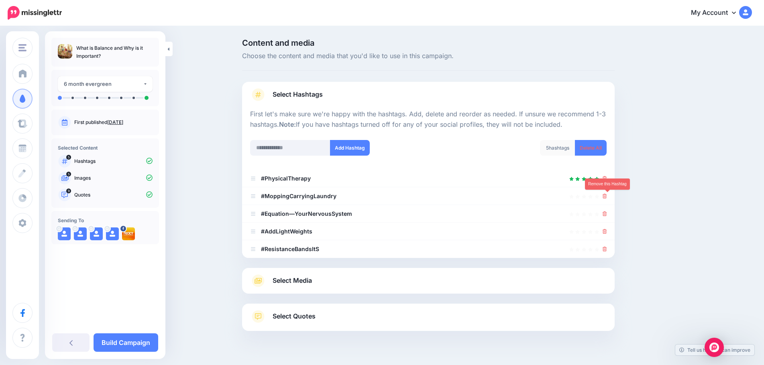
click at [607, 197] on icon at bounding box center [605, 196] width 4 height 5
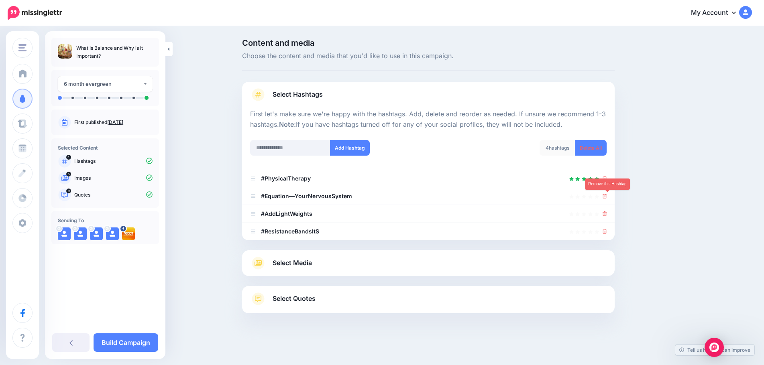
click at [607, 197] on icon at bounding box center [605, 196] width 4 height 5
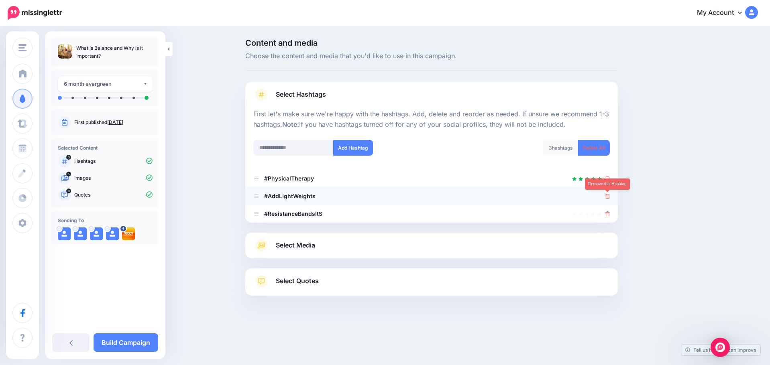
click at [607, 198] on icon at bounding box center [608, 196] width 4 height 5
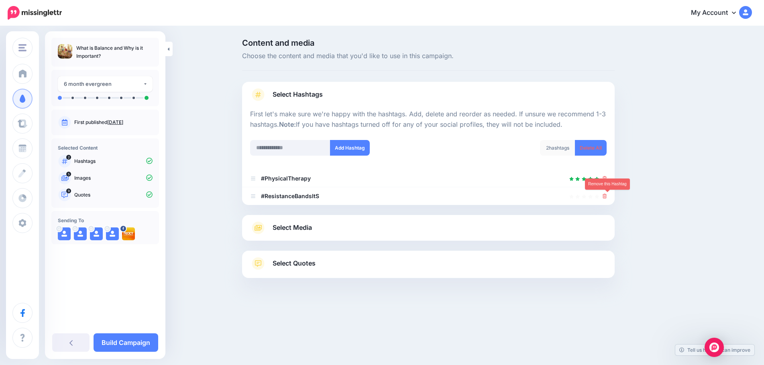
click at [607, 198] on icon at bounding box center [605, 196] width 4 height 5
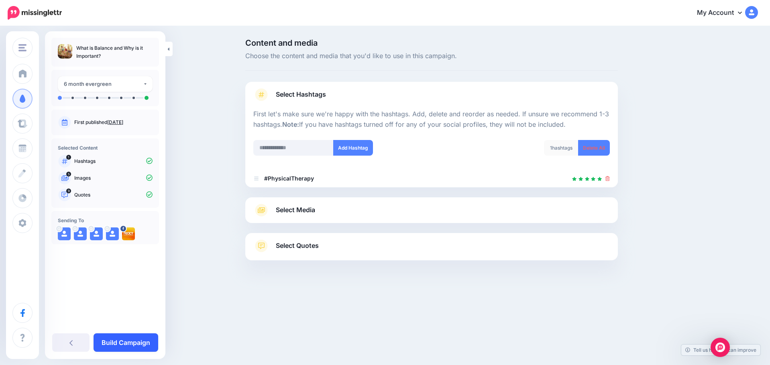
click at [121, 344] on link "Build Campaign" at bounding box center [126, 343] width 65 height 18
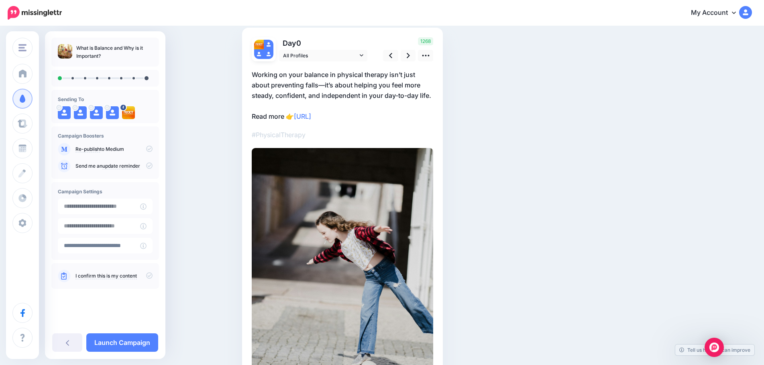
scroll to position [40, 0]
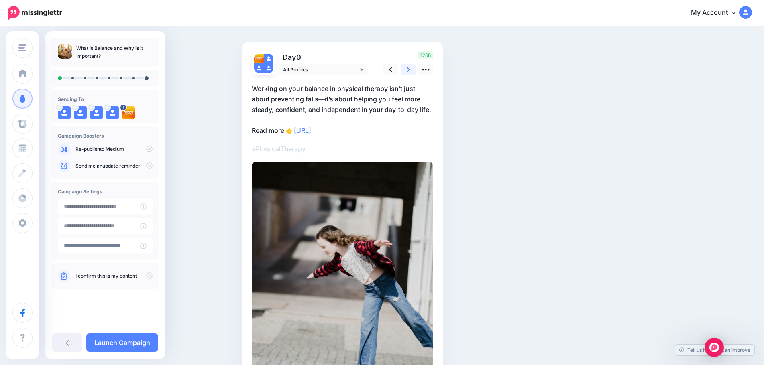
click at [410, 69] on icon at bounding box center [408, 69] width 3 height 8
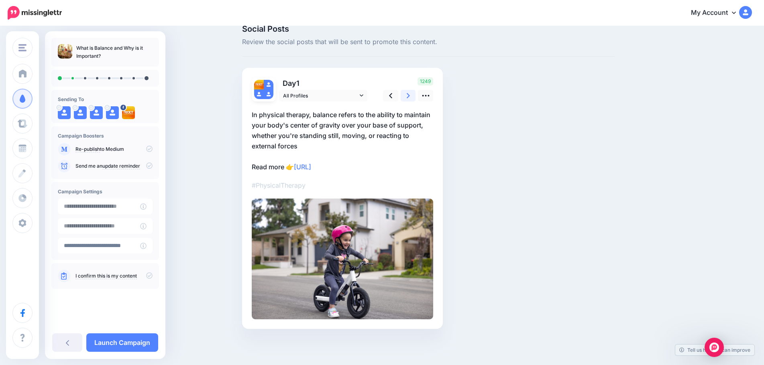
scroll to position [14, 0]
click at [410, 94] on icon at bounding box center [408, 96] width 3 height 8
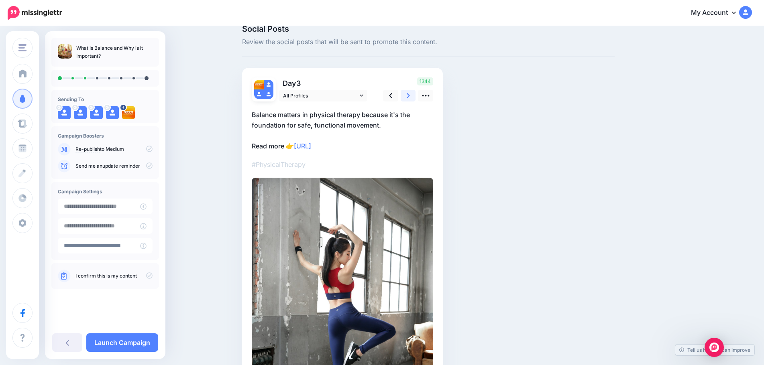
scroll to position [0, 0]
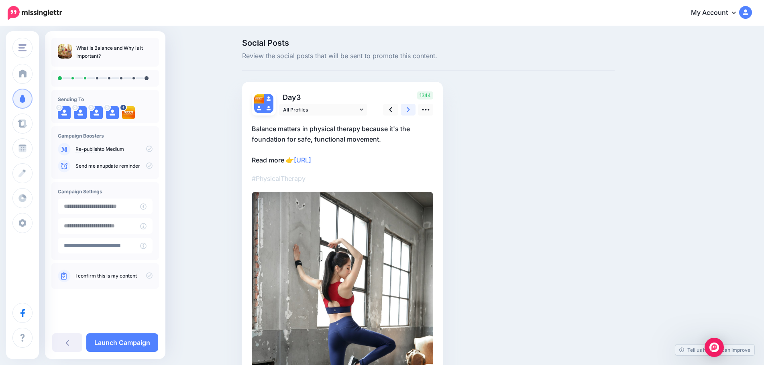
click at [410, 106] on icon at bounding box center [408, 110] width 3 height 8
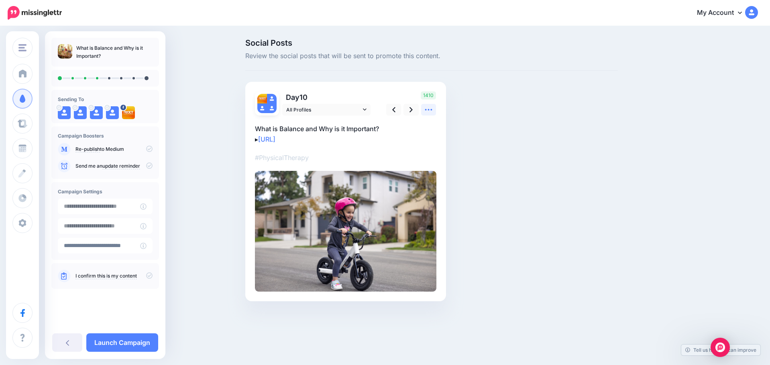
click at [433, 110] on icon at bounding box center [428, 110] width 8 height 8
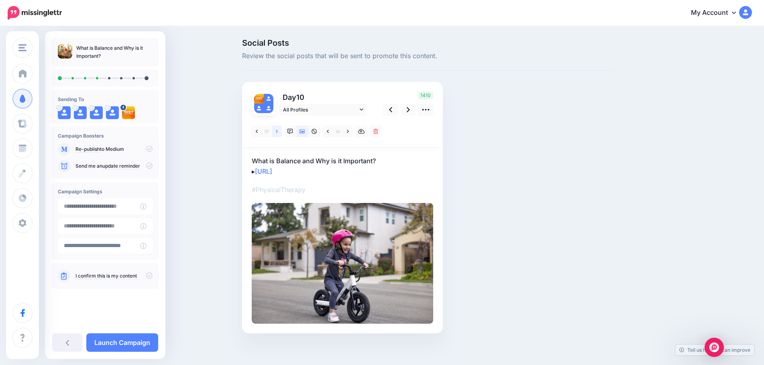
click at [277, 131] on link at bounding box center [277, 132] width 10 height 12
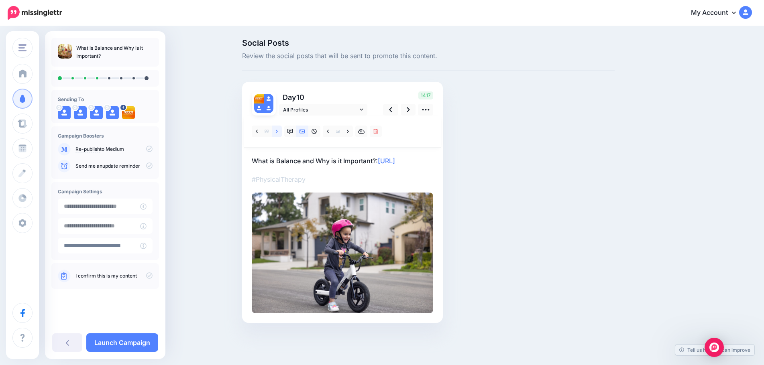
click at [277, 133] on link at bounding box center [277, 132] width 10 height 12
click at [278, 131] on link at bounding box center [277, 132] width 10 height 12
click at [278, 133] on icon at bounding box center [277, 132] width 2 height 6
click at [278, 130] on link at bounding box center [277, 132] width 10 height 12
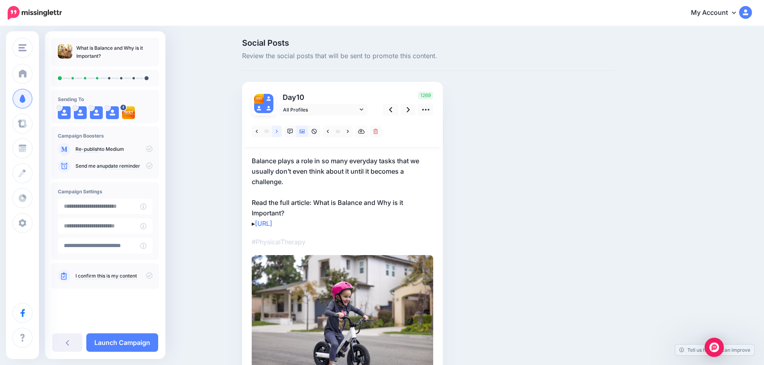
click at [278, 130] on link at bounding box center [277, 132] width 10 height 12
click at [262, 134] on link at bounding box center [257, 132] width 10 height 12
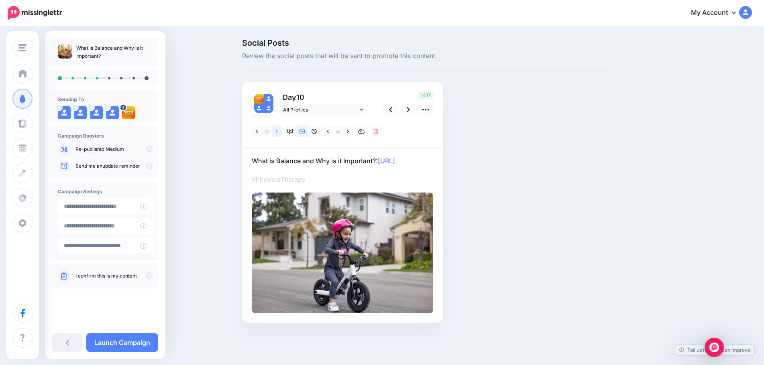
click at [278, 130] on link at bounding box center [277, 132] width 10 height 12
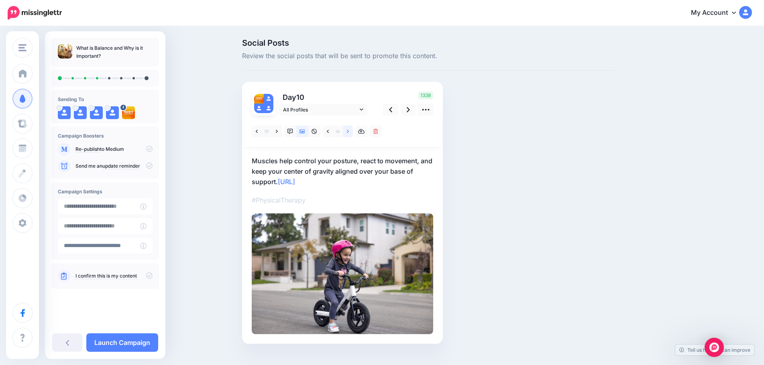
click at [349, 130] on icon at bounding box center [348, 131] width 2 height 3
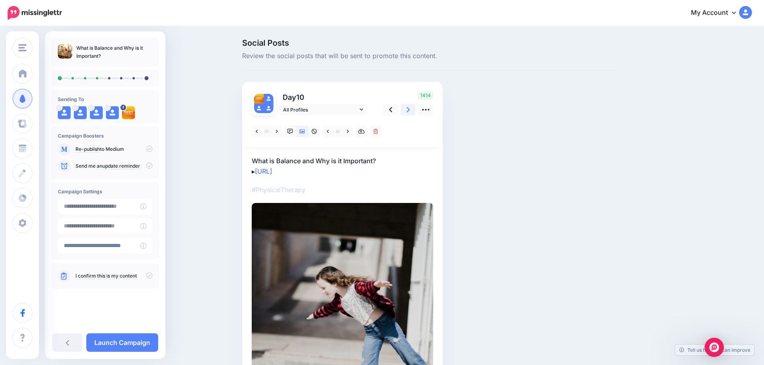
click at [410, 108] on icon at bounding box center [408, 109] width 3 height 5
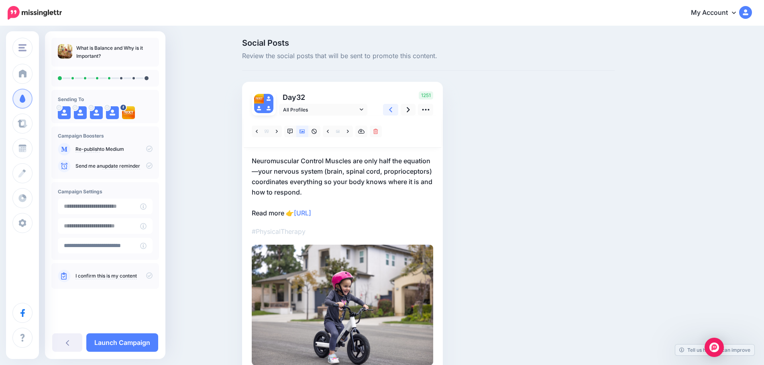
click at [392, 108] on icon at bounding box center [390, 110] width 3 height 8
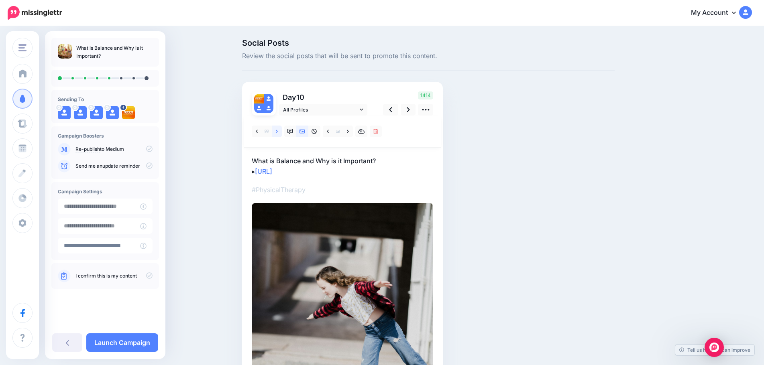
click at [278, 132] on icon at bounding box center [277, 131] width 2 height 3
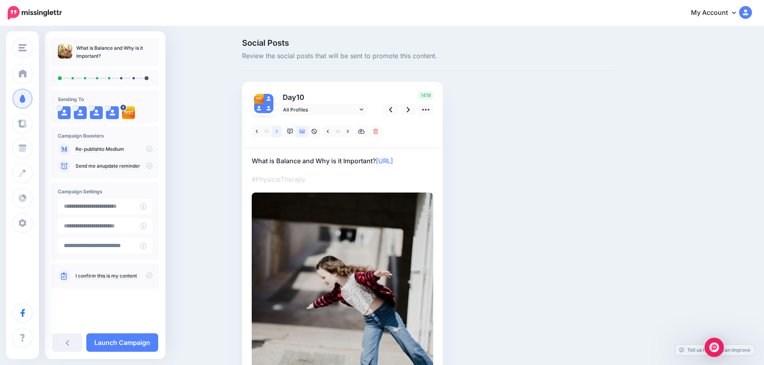
click at [278, 132] on icon at bounding box center [277, 131] width 2 height 3
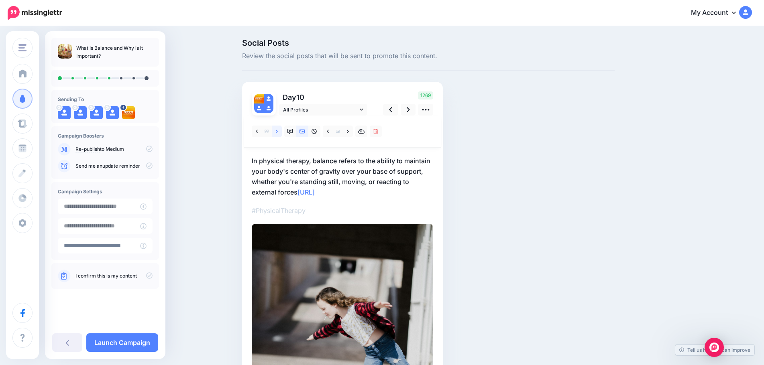
click at [278, 132] on icon at bounding box center [277, 131] width 2 height 3
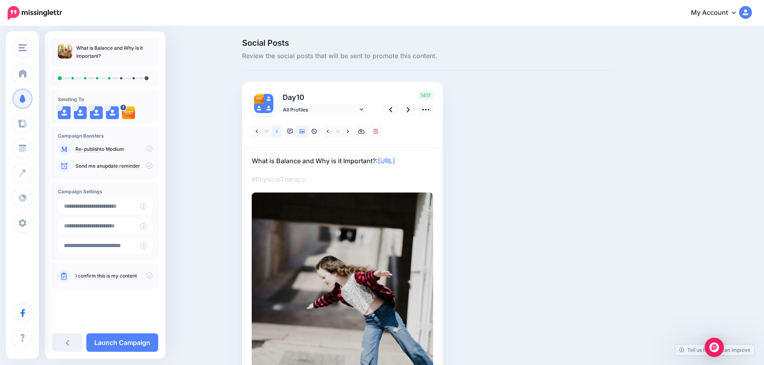
click at [278, 132] on icon at bounding box center [277, 131] width 2 height 3
click at [278, 131] on icon at bounding box center [277, 131] width 2 height 3
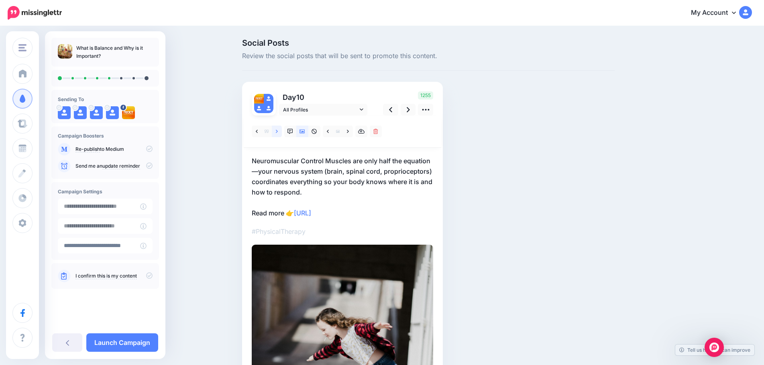
click at [278, 131] on icon at bounding box center [277, 131] width 2 height 3
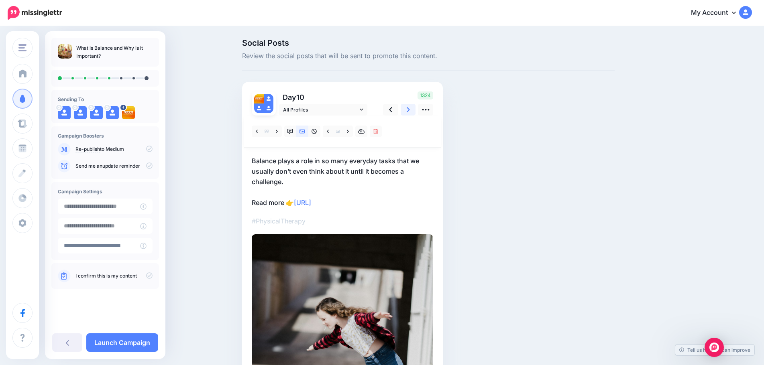
click at [407, 112] on link at bounding box center [408, 110] width 15 height 12
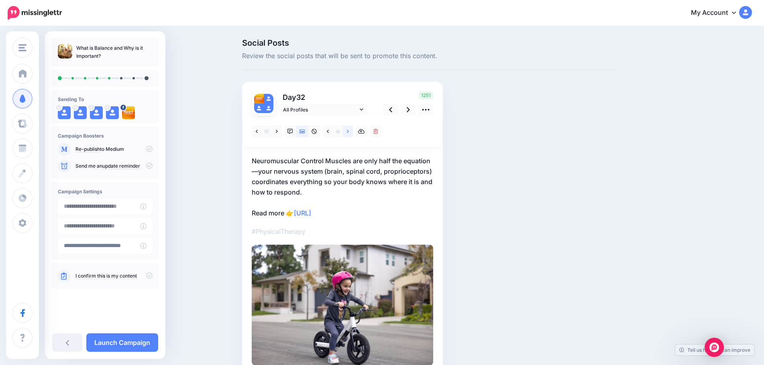
click at [349, 133] on icon at bounding box center [348, 132] width 2 height 6
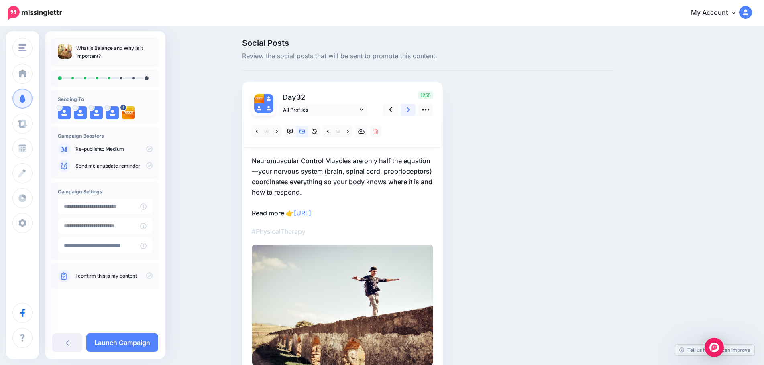
click at [410, 111] on icon at bounding box center [408, 109] width 3 height 5
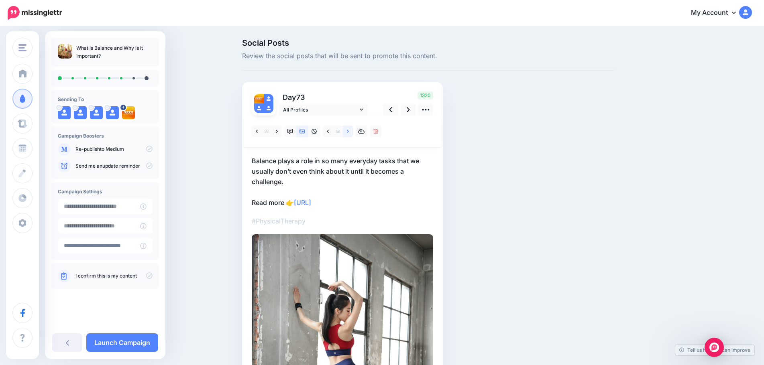
click at [349, 131] on icon at bounding box center [348, 131] width 2 height 3
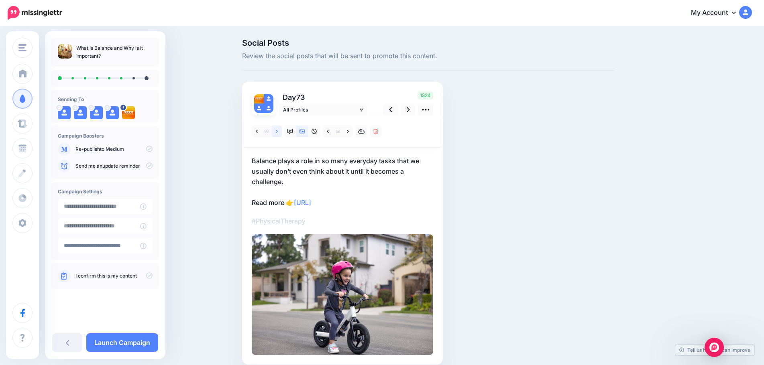
click at [278, 134] on icon at bounding box center [277, 132] width 2 height 6
click at [349, 130] on link at bounding box center [348, 132] width 10 height 12
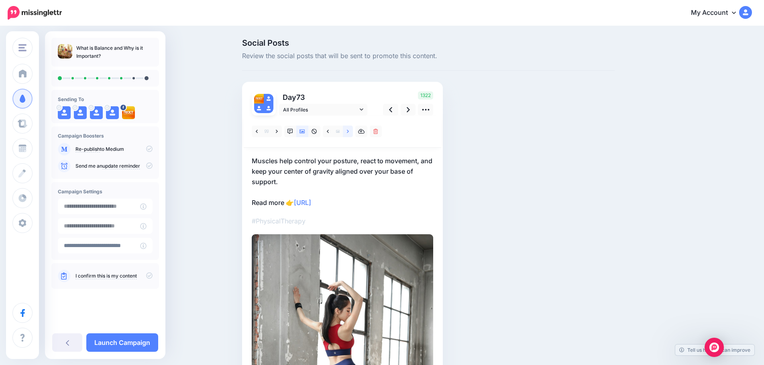
click at [349, 130] on link at bounding box center [348, 132] width 10 height 12
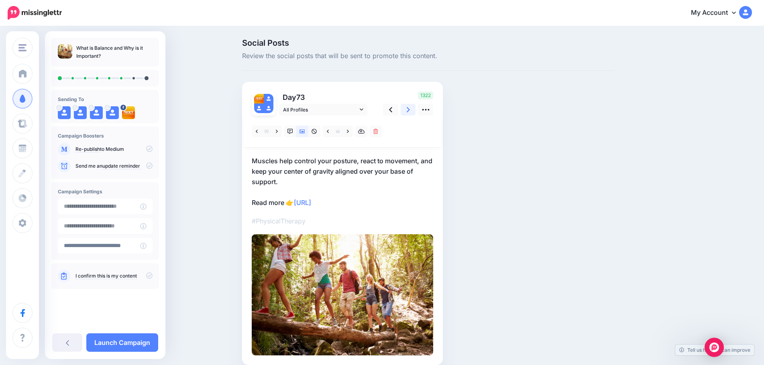
click at [410, 109] on icon at bounding box center [408, 109] width 3 height 5
click at [278, 134] on icon at bounding box center [277, 132] width 2 height 6
click at [393, 100] on div "1284" at bounding box center [407, 104] width 65 height 24
click at [393, 105] on link at bounding box center [390, 110] width 15 height 12
click at [410, 108] on icon at bounding box center [408, 110] width 3 height 8
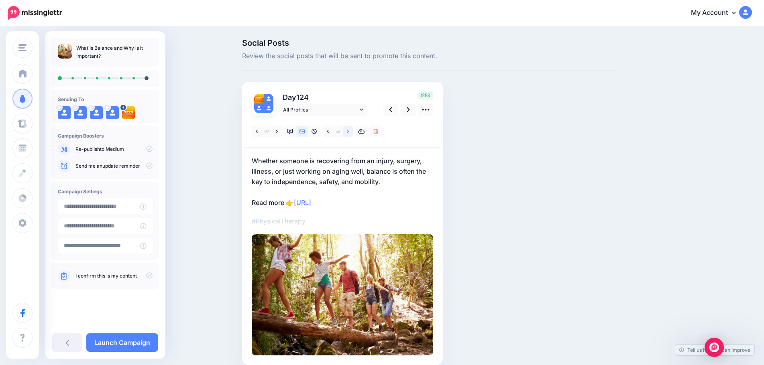
click at [347, 131] on link at bounding box center [348, 132] width 10 height 12
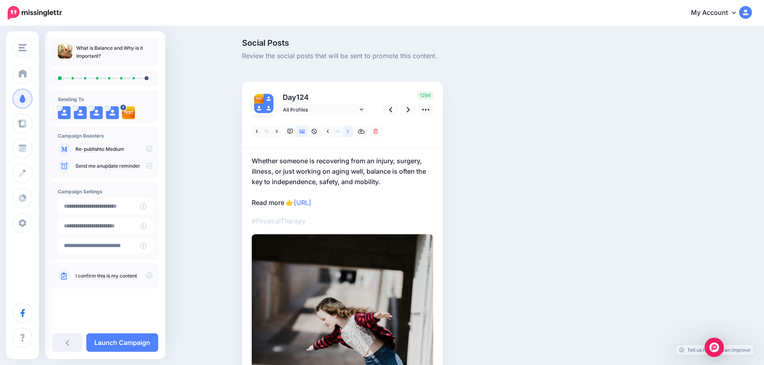
click at [347, 131] on link at bounding box center [348, 132] width 10 height 12
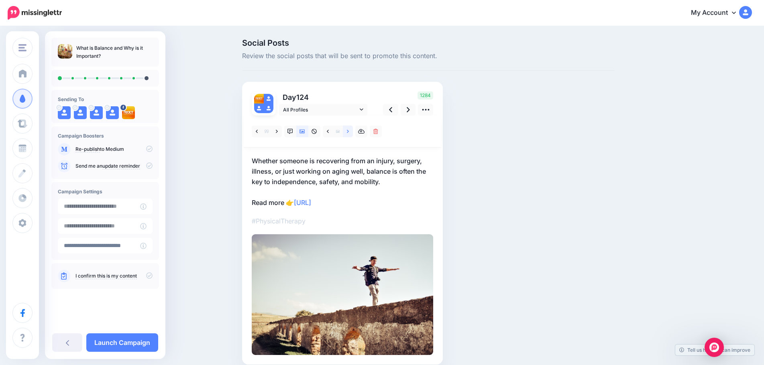
click at [347, 131] on link at bounding box center [348, 132] width 10 height 12
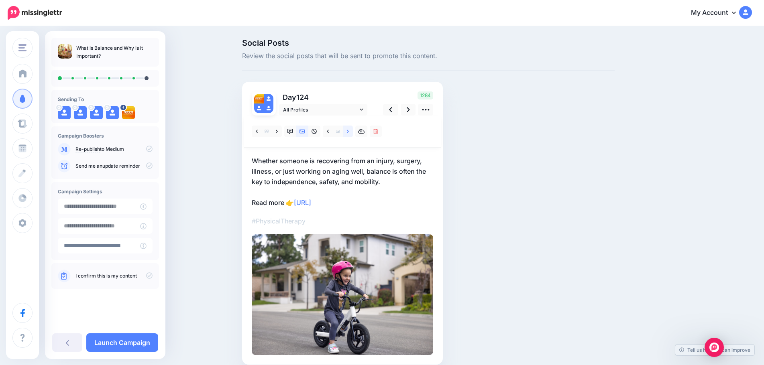
click at [347, 131] on link at bounding box center [348, 132] width 10 height 12
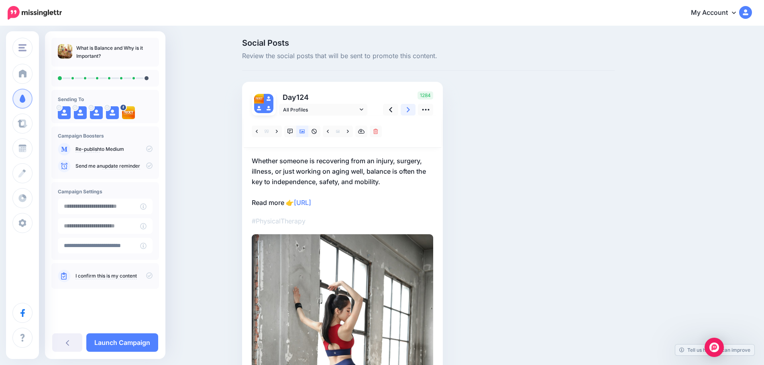
click at [410, 108] on icon at bounding box center [408, 110] width 3 height 8
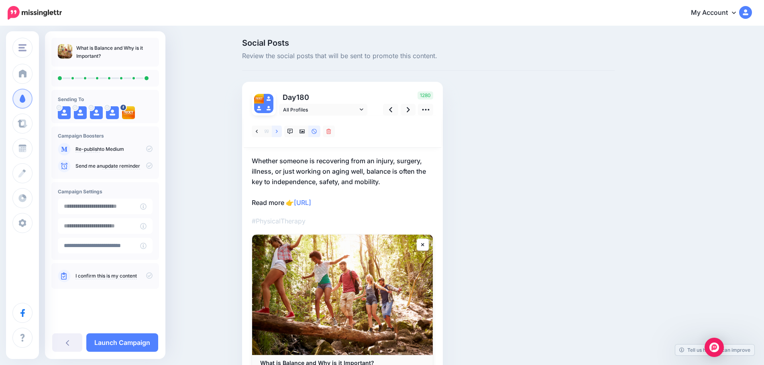
click at [278, 134] on link at bounding box center [277, 132] width 10 height 12
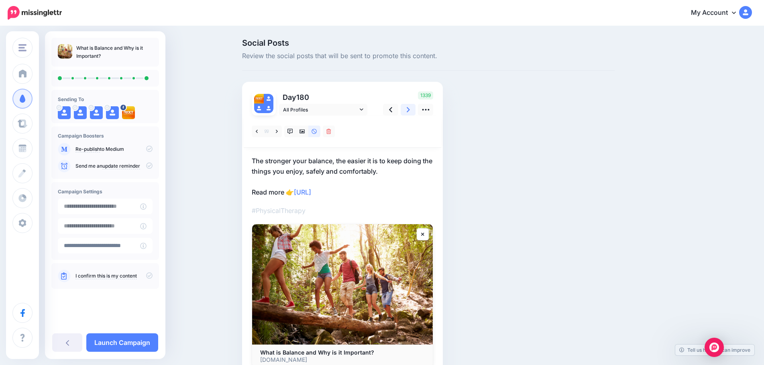
click at [410, 109] on icon at bounding box center [408, 110] width 3 height 8
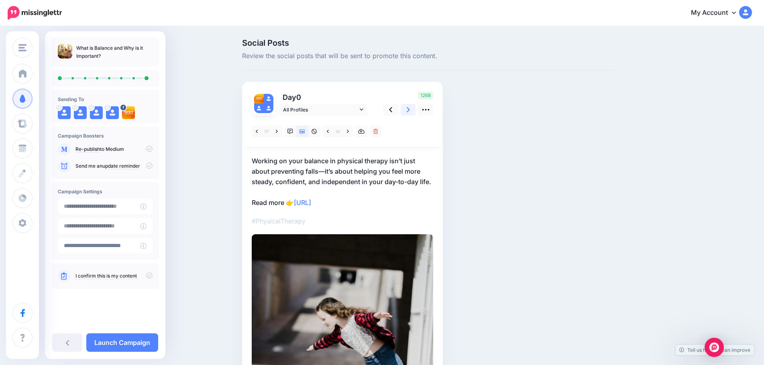
click at [410, 109] on icon at bounding box center [408, 110] width 3 height 8
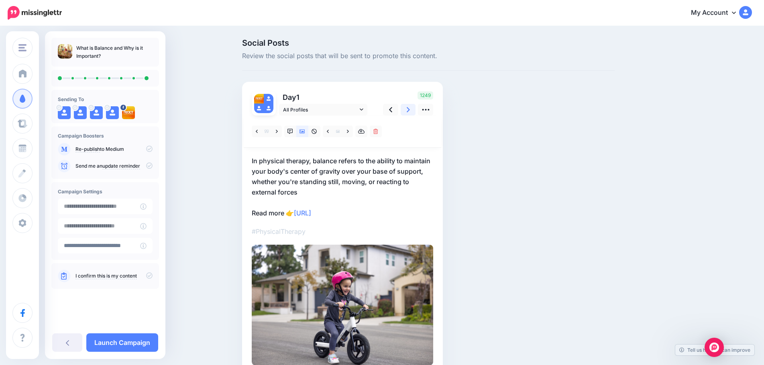
click at [410, 109] on icon at bounding box center [408, 110] width 3 height 8
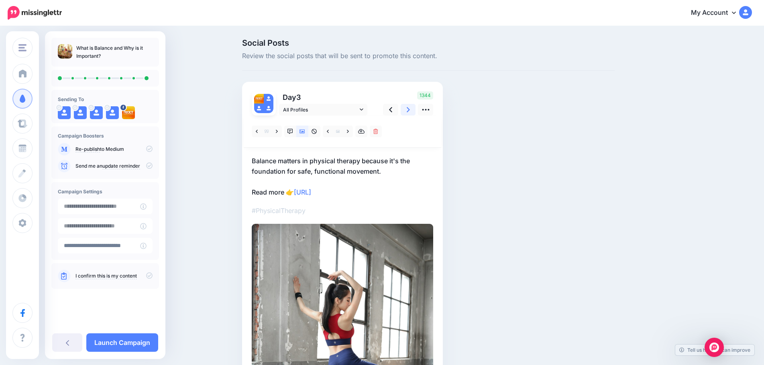
click at [410, 109] on icon at bounding box center [408, 110] width 3 height 8
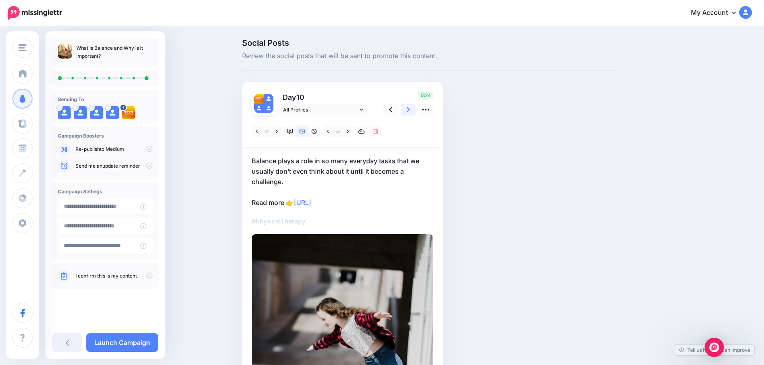
click at [410, 109] on icon at bounding box center [408, 110] width 3 height 8
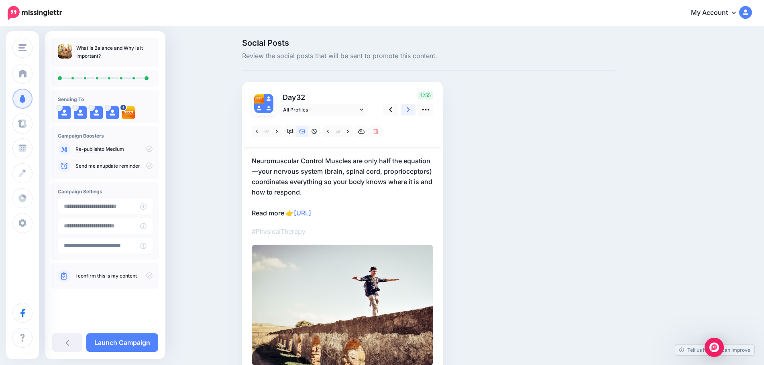
click at [408, 109] on link at bounding box center [408, 110] width 15 height 12
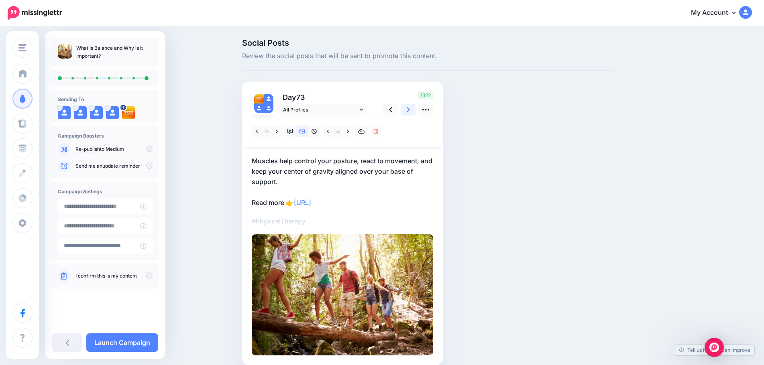
click at [408, 109] on link at bounding box center [408, 110] width 15 height 12
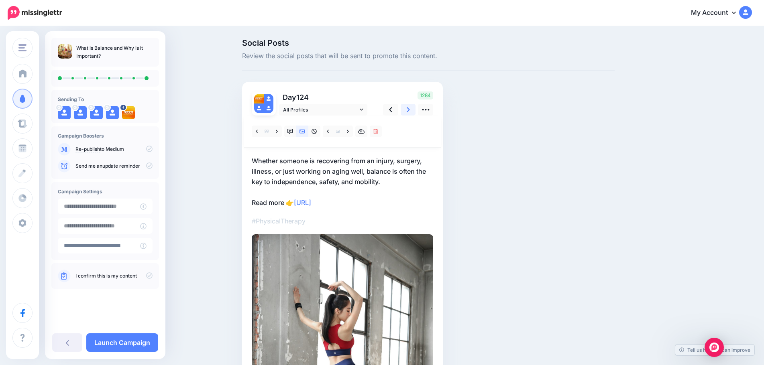
click at [408, 109] on link at bounding box center [408, 110] width 15 height 12
click at [408, 109] on link at bounding box center [411, 110] width 15 height 12
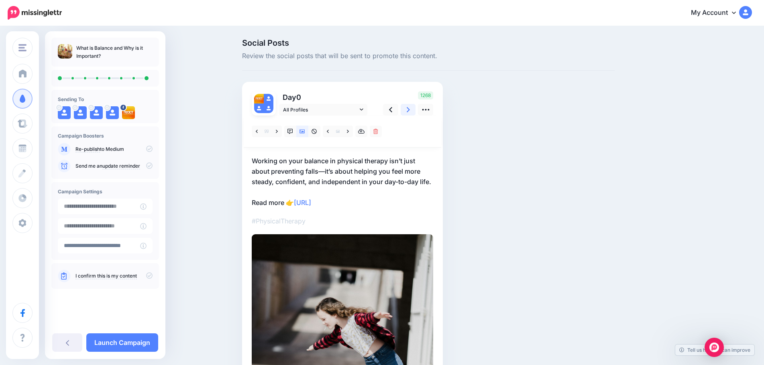
click at [408, 109] on link at bounding box center [408, 110] width 15 height 12
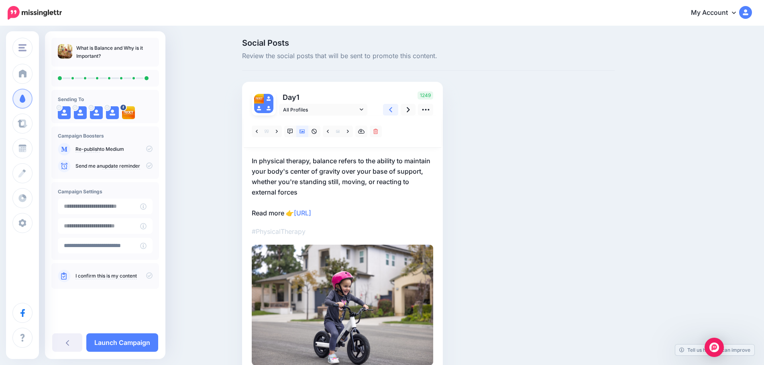
click at [392, 111] on icon at bounding box center [390, 109] width 3 height 5
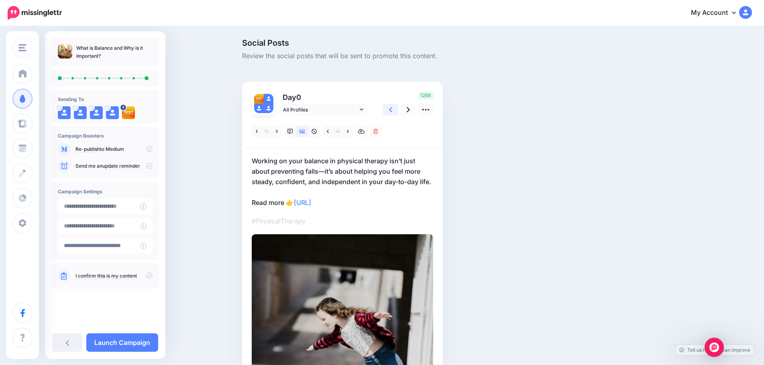
click at [392, 111] on icon at bounding box center [390, 109] width 3 height 5
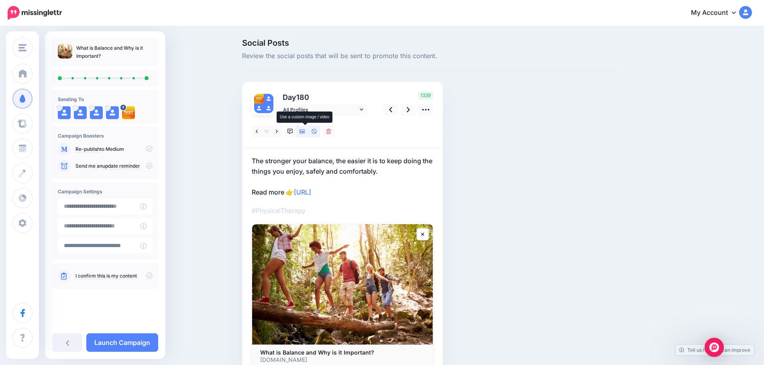
click at [305, 131] on icon at bounding box center [303, 132] width 6 height 4
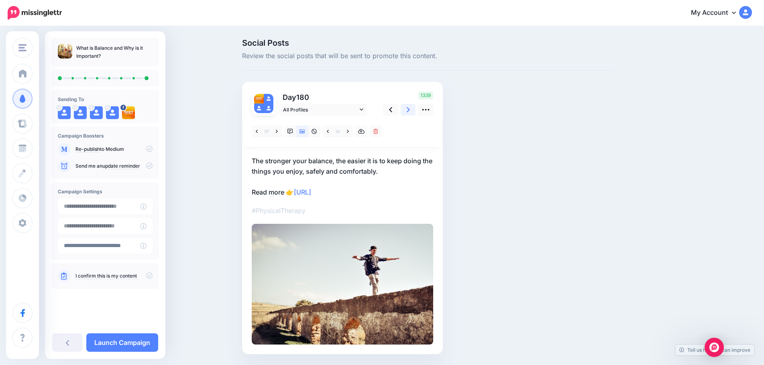
click at [409, 109] on link at bounding box center [408, 110] width 15 height 12
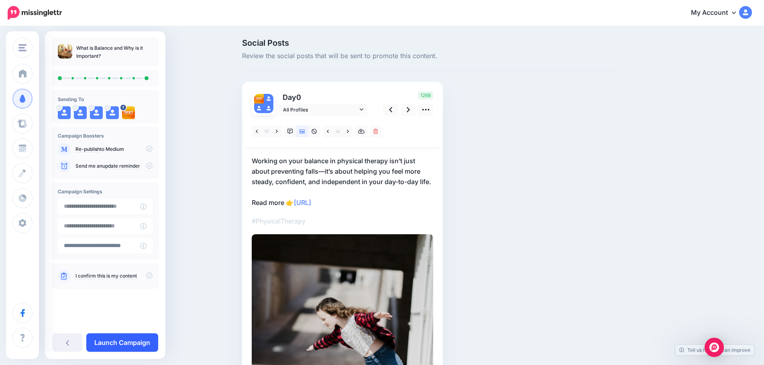
click at [135, 339] on link "Launch Campaign" at bounding box center [122, 343] width 72 height 18
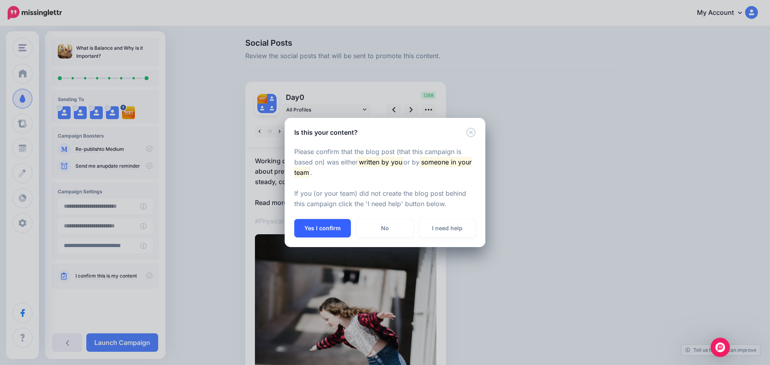
click at [331, 236] on button "Yes I confirm" at bounding box center [322, 228] width 57 height 18
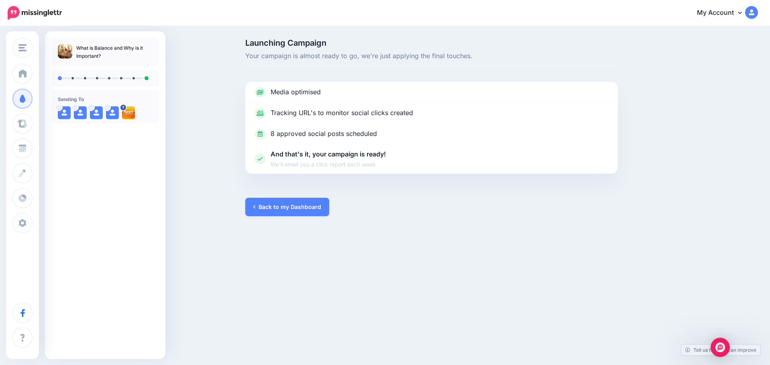
drag, startPoint x: 0, startPoint y: 0, endPoint x: 379, endPoint y: 288, distance: 475.8
click at [370, 295] on div "React MarketVisory Group PHPC Children's Healthcare Asso… ACE Senior Care Elite…" at bounding box center [385, 182] width 770 height 365
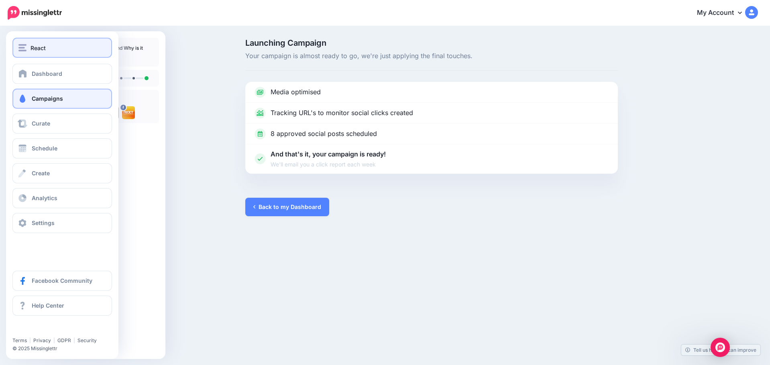
click at [45, 46] on span "React" at bounding box center [38, 47] width 15 height 9
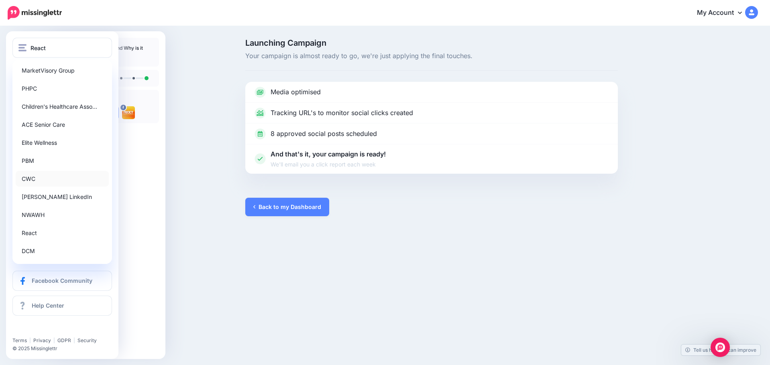
click at [31, 184] on link "CWC" at bounding box center [62, 179] width 93 height 16
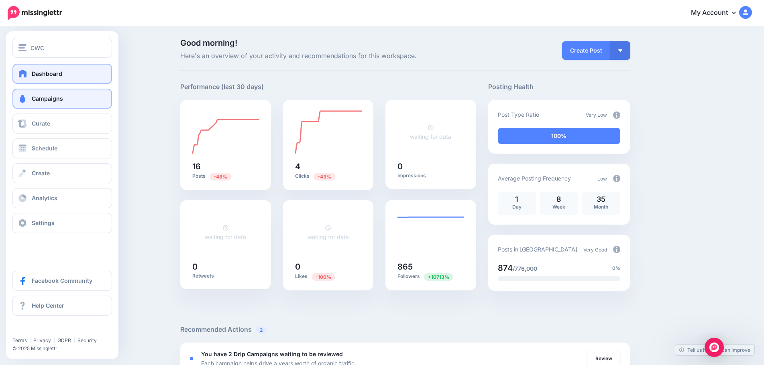
click at [38, 100] on span "Campaigns" at bounding box center [47, 98] width 31 height 7
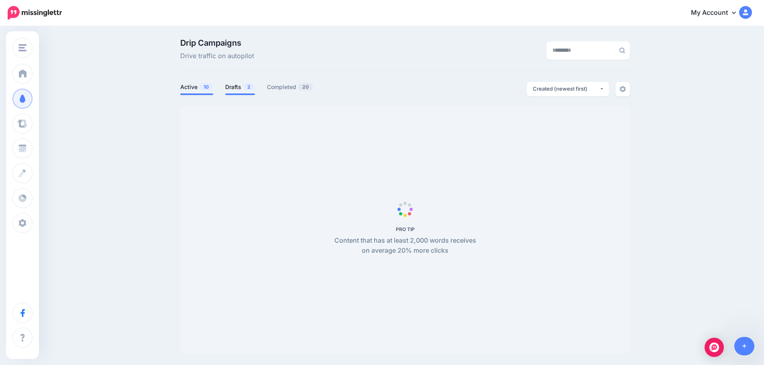
click at [236, 89] on link "Drafts 2" at bounding box center [240, 87] width 30 height 10
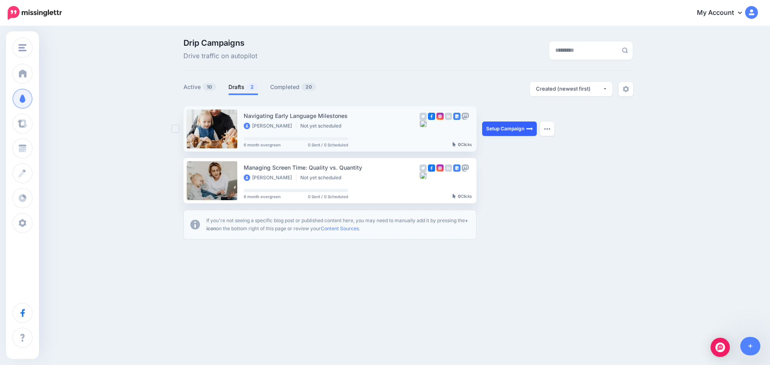
click at [517, 129] on link "Setup Campaign" at bounding box center [509, 129] width 55 height 14
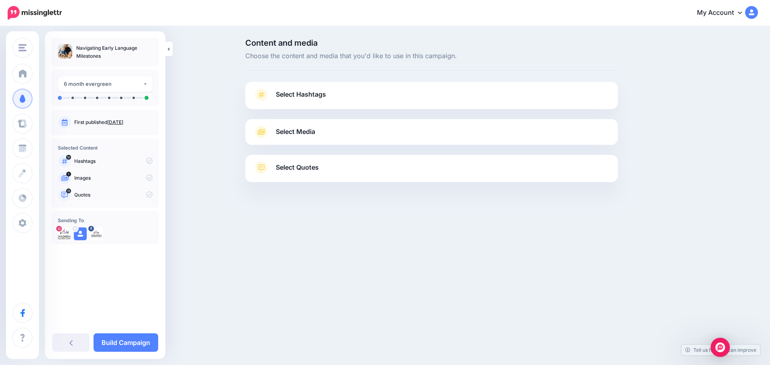
click at [322, 172] on link "Select Quotes" at bounding box center [431, 171] width 357 height 21
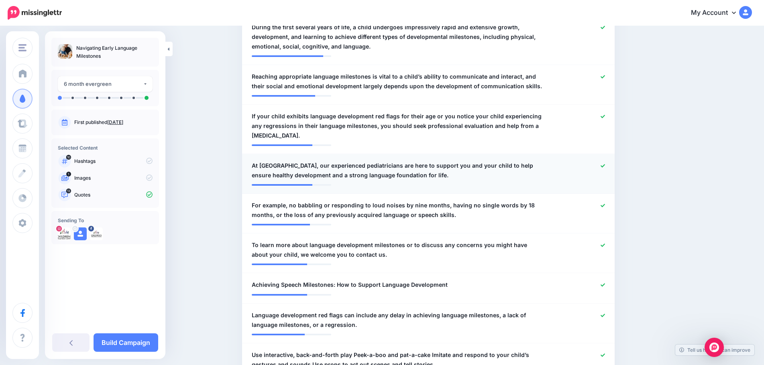
scroll to position [321, 0]
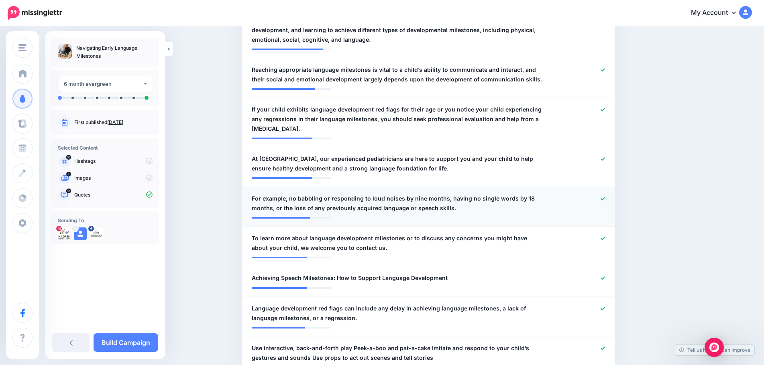
click at [301, 202] on span "For example, no babbling or responding to loud noises by nine months, having no…" at bounding box center [398, 203] width 293 height 19
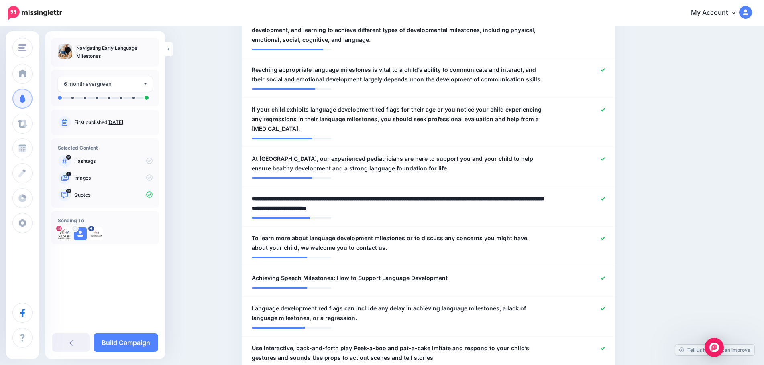
drag, startPoint x: 294, startPoint y: 198, endPoint x: 243, endPoint y: 198, distance: 51.8
type textarea "**********"
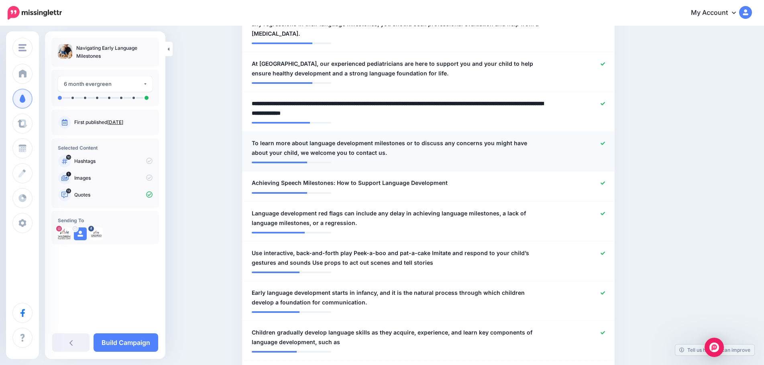
scroll to position [442, 0]
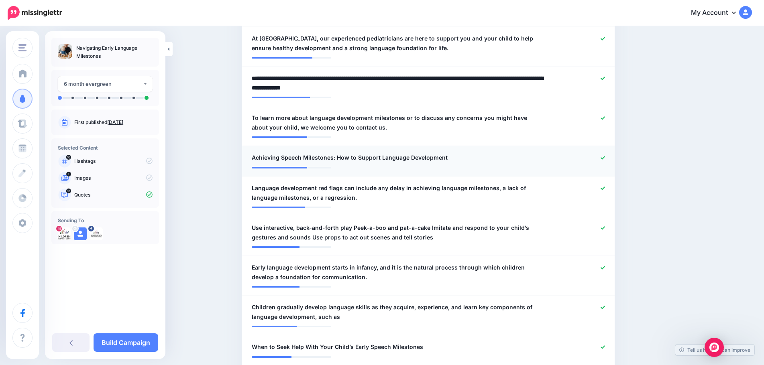
click at [604, 158] on icon at bounding box center [603, 158] width 4 height 4
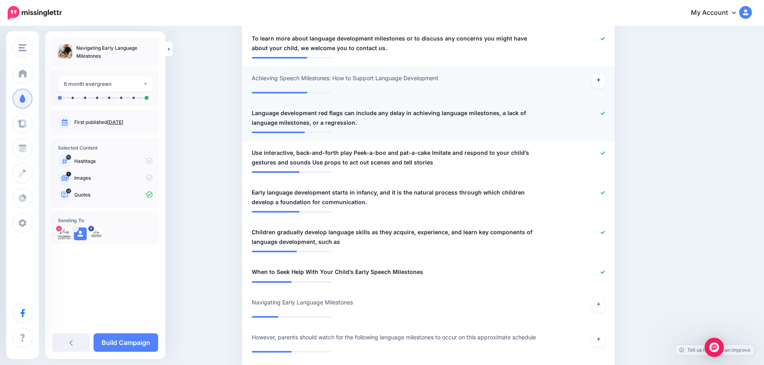
scroll to position [522, 0]
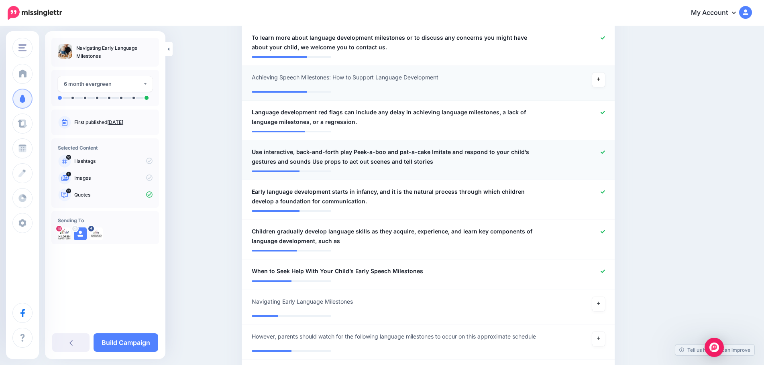
click at [352, 153] on span "Use interactive, back-and-forth play Peek-a-boo and pat-a-cake Imitate and resp…" at bounding box center [398, 156] width 293 height 19
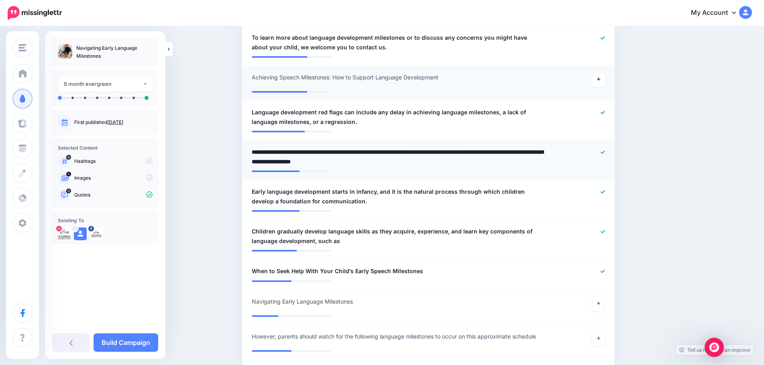
click at [352, 153] on textarea "**********" at bounding box center [398, 156] width 293 height 19
click at [369, 154] on textarea "**********" at bounding box center [398, 156] width 293 height 19
type textarea "**********"
click at [440, 154] on textarea "**********" at bounding box center [398, 156] width 293 height 19
click at [605, 152] on icon at bounding box center [603, 152] width 4 height 3
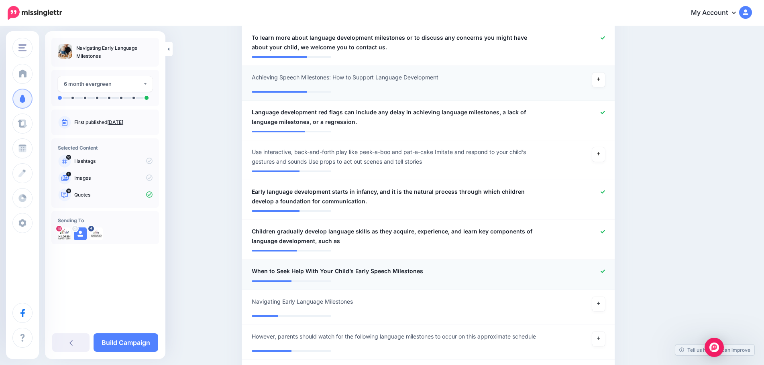
click at [612, 269] on div at bounding box center [581, 272] width 61 height 10
click at [605, 270] on icon at bounding box center [603, 271] width 4 height 3
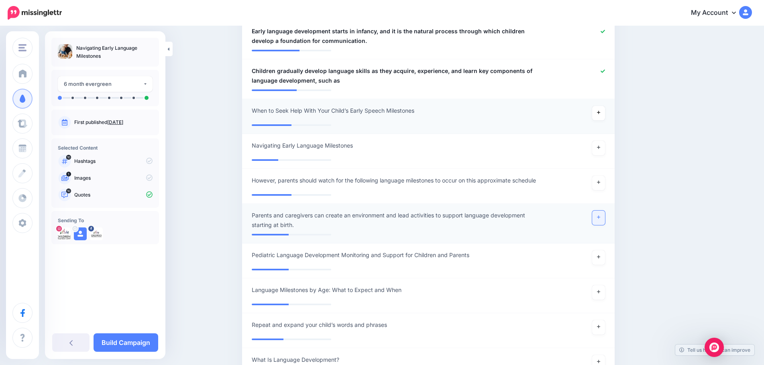
click at [600, 217] on icon at bounding box center [598, 217] width 3 height 3
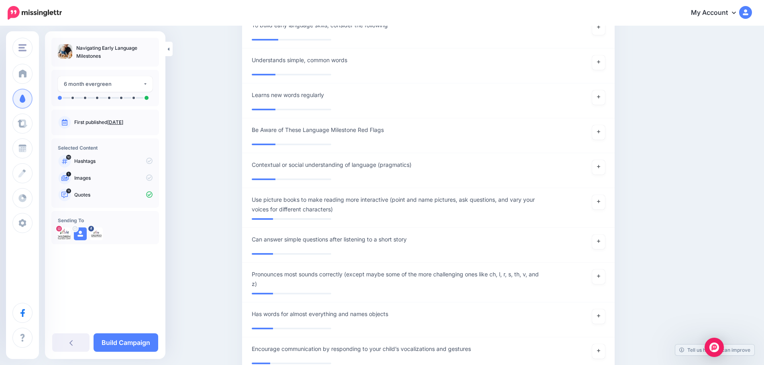
scroll to position [1165, 0]
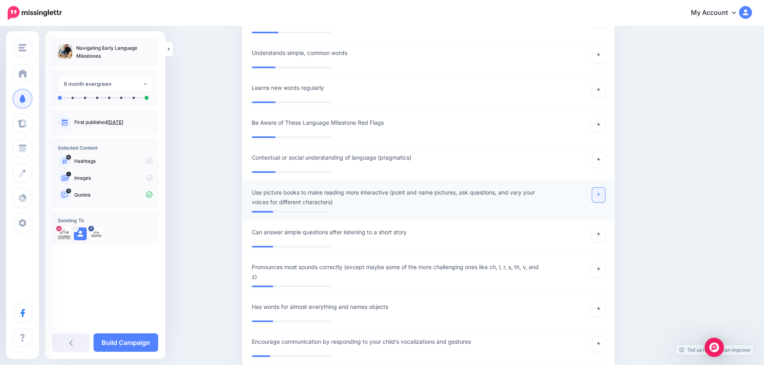
click at [600, 193] on icon at bounding box center [598, 194] width 3 height 4
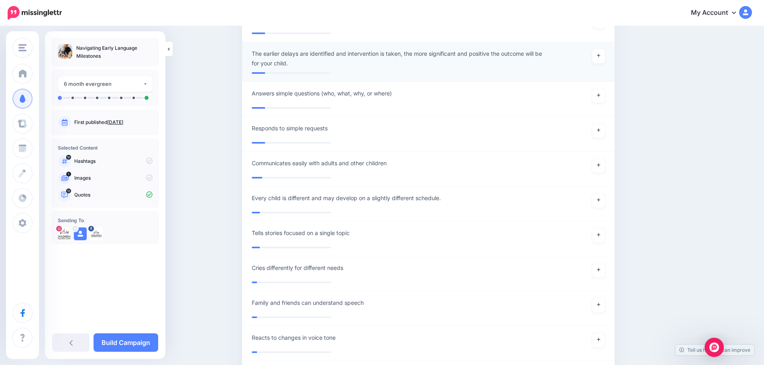
scroll to position [1928, 0]
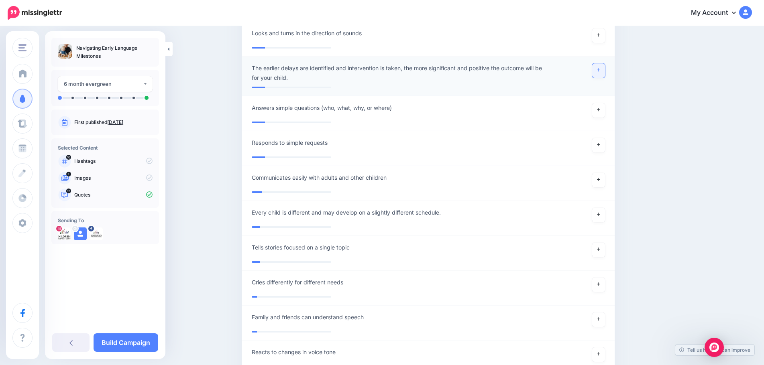
click at [599, 72] on link at bounding box center [598, 70] width 13 height 14
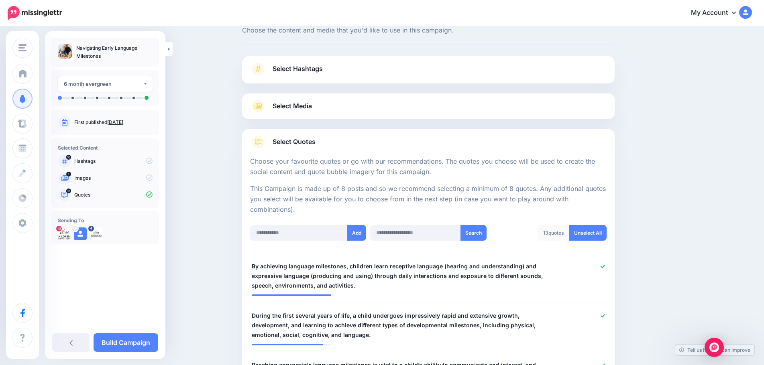
scroll to position [0, 0]
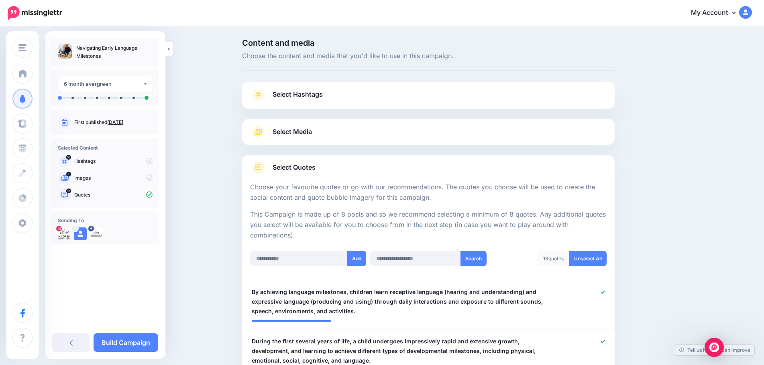
click at [340, 131] on link "Select Media" at bounding box center [428, 132] width 357 height 13
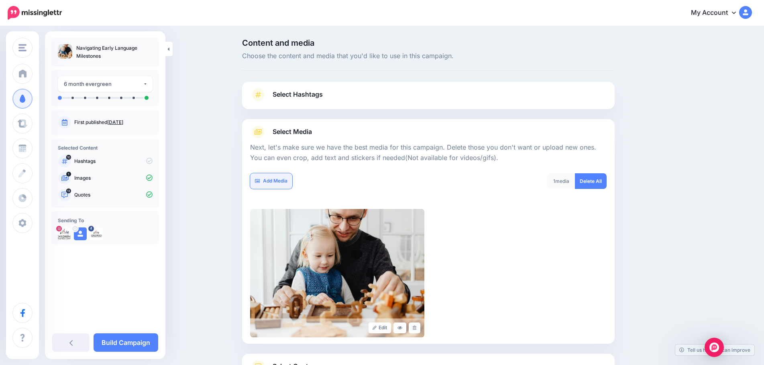
click at [281, 184] on link "Add Media" at bounding box center [271, 181] width 42 height 16
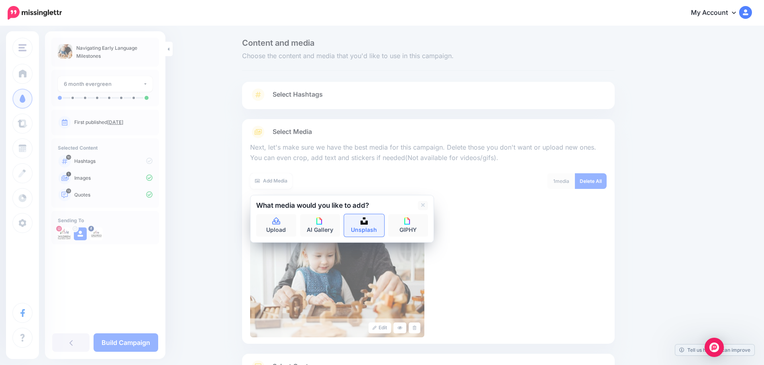
click at [368, 219] on img at bounding box center [364, 221] width 7 height 7
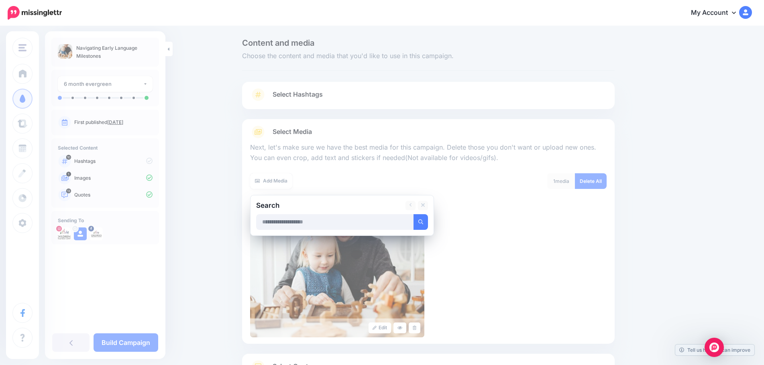
click at [324, 226] on input "text" at bounding box center [335, 222] width 158 height 16
type input "**********"
click at [414, 214] on button "submit" at bounding box center [421, 222] width 14 height 16
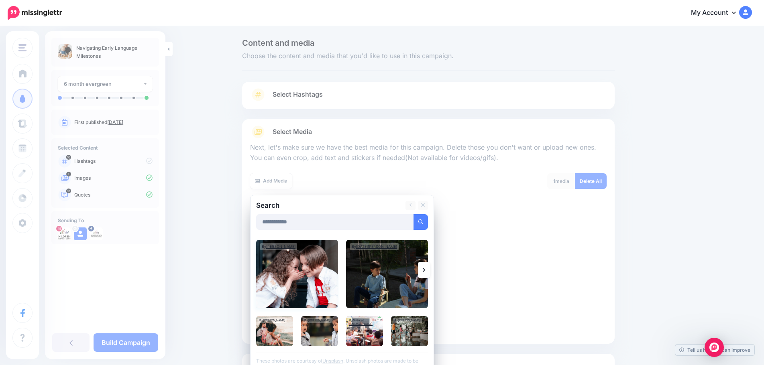
click at [323, 283] on img at bounding box center [297, 274] width 82 height 68
click at [412, 224] on link "Add Media" at bounding box center [411, 222] width 34 height 16
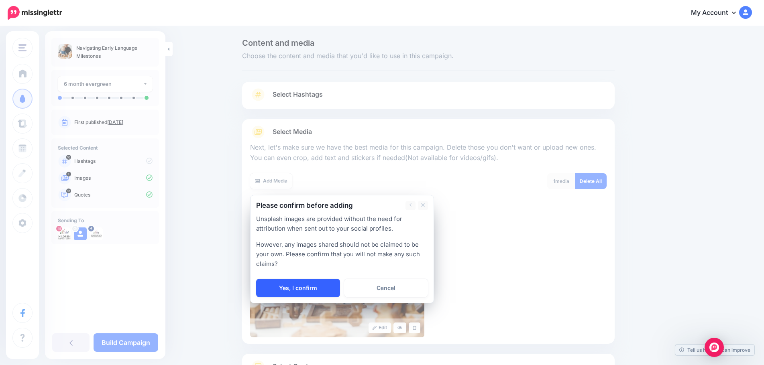
click at [325, 280] on link "Yes, I confirm" at bounding box center [298, 288] width 84 height 18
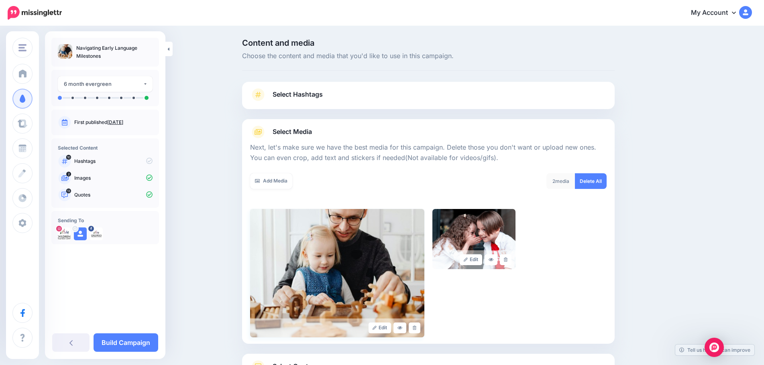
scroll to position [68, 0]
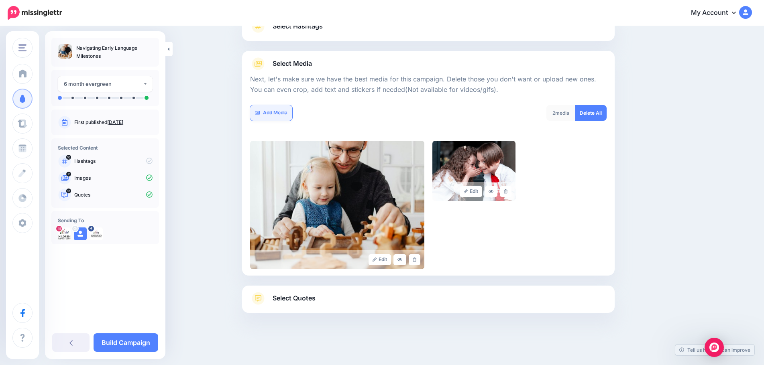
click at [279, 114] on link "Add Media" at bounding box center [271, 113] width 42 height 16
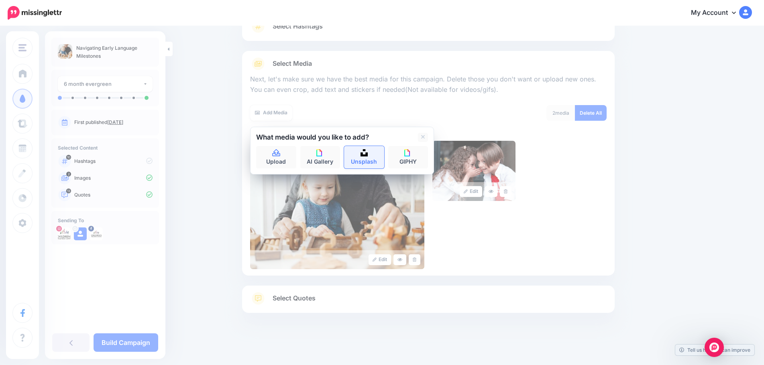
click at [366, 149] on img at bounding box center [364, 152] width 7 height 7
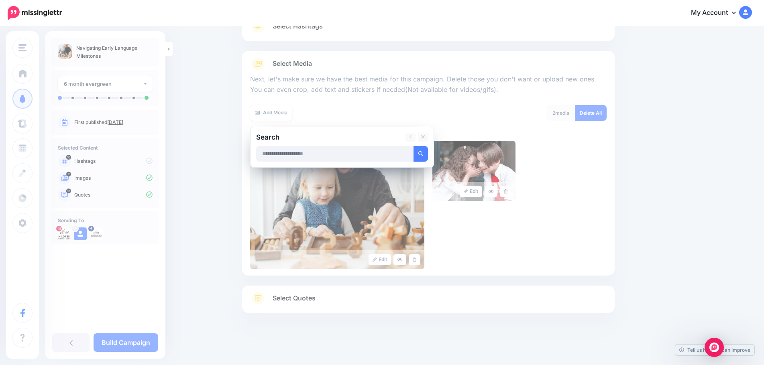
click at [362, 153] on input "text" at bounding box center [335, 154] width 158 height 16
type input "**********"
click at [414, 146] on button "submit" at bounding box center [421, 154] width 14 height 16
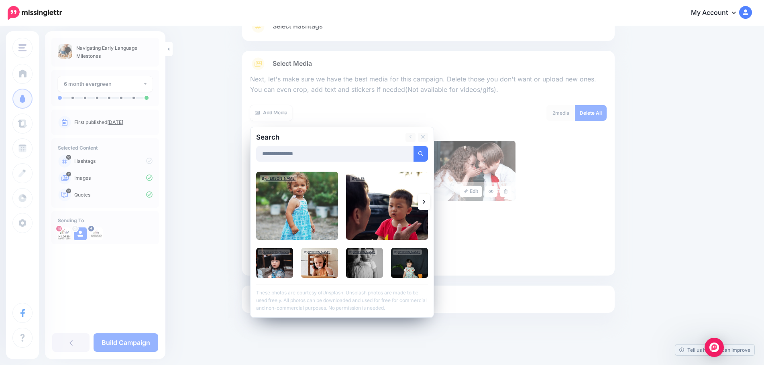
click at [425, 202] on link at bounding box center [424, 202] width 12 height 16
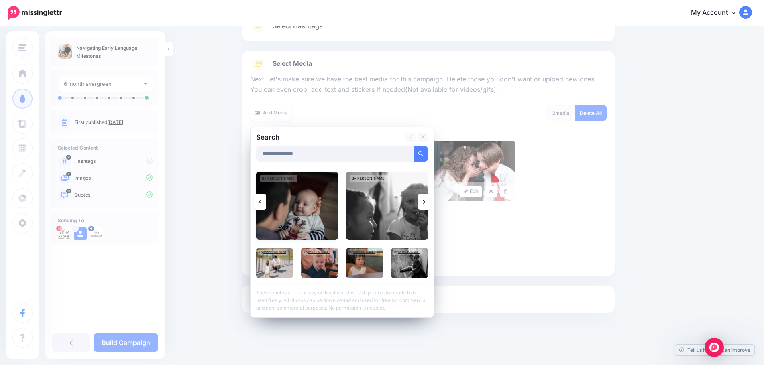
click at [320, 222] on img at bounding box center [297, 206] width 82 height 68
click at [414, 156] on link "Add Media" at bounding box center [411, 154] width 34 height 16
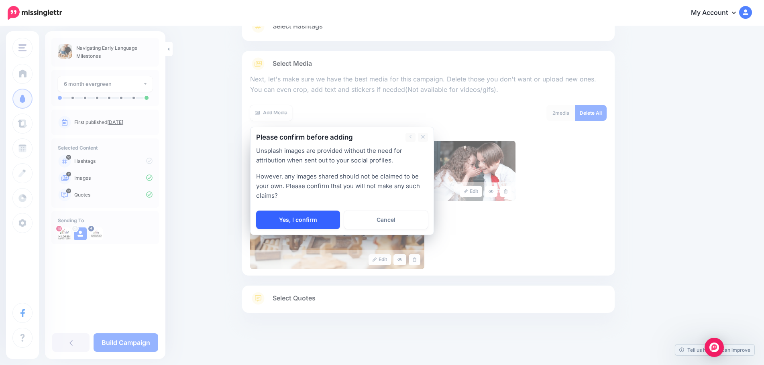
click at [319, 224] on link "Yes, I confirm" at bounding box center [298, 220] width 84 height 18
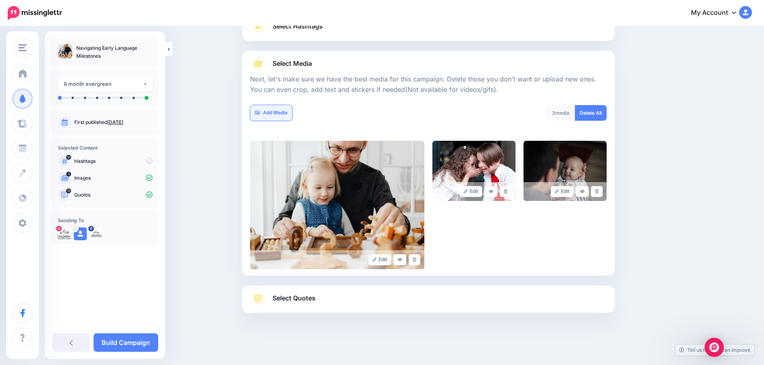
click at [284, 112] on link "Add Media" at bounding box center [271, 113] width 42 height 16
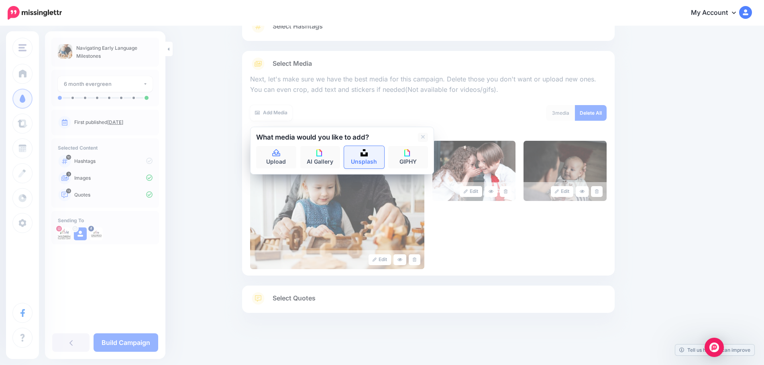
click at [367, 155] on img at bounding box center [364, 152] width 7 height 7
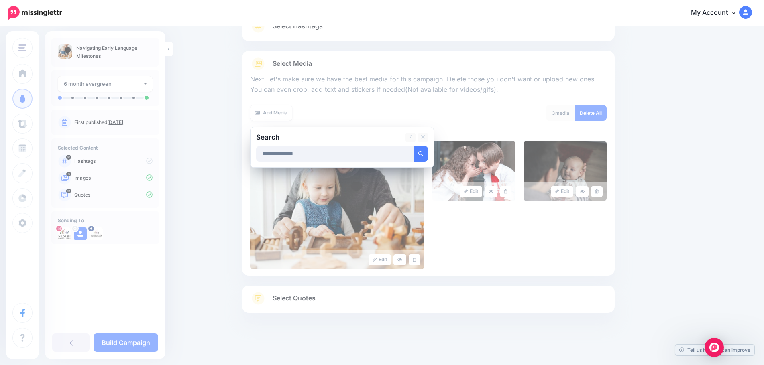
click at [414, 146] on button "submit" at bounding box center [421, 154] width 14 height 16
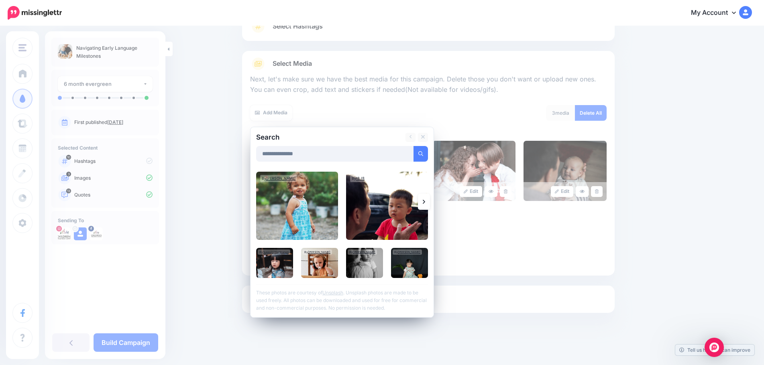
click at [421, 200] on div "By Barrett Ward By 绵 绵 By Supasit Chantranon" at bounding box center [342, 225] width 172 height 106
click at [425, 201] on icon at bounding box center [424, 202] width 2 height 4
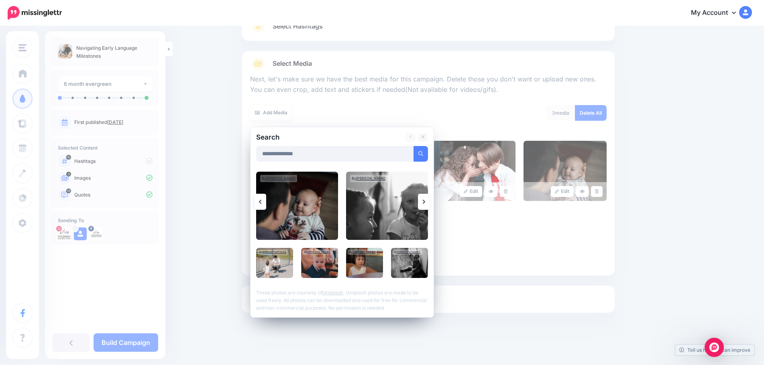
click at [425, 202] on icon at bounding box center [424, 202] width 2 height 4
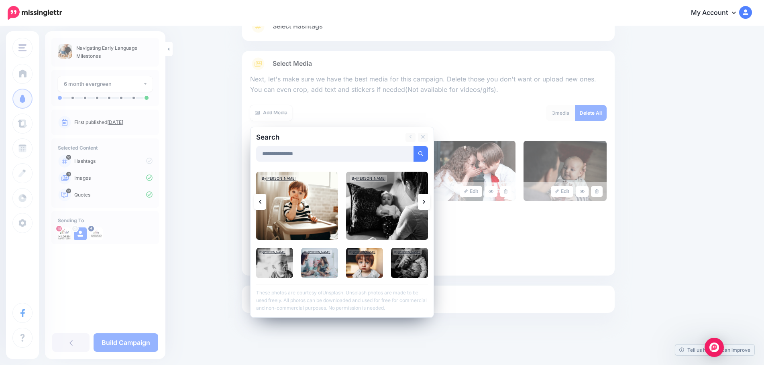
click at [425, 202] on icon at bounding box center [424, 202] width 2 height 4
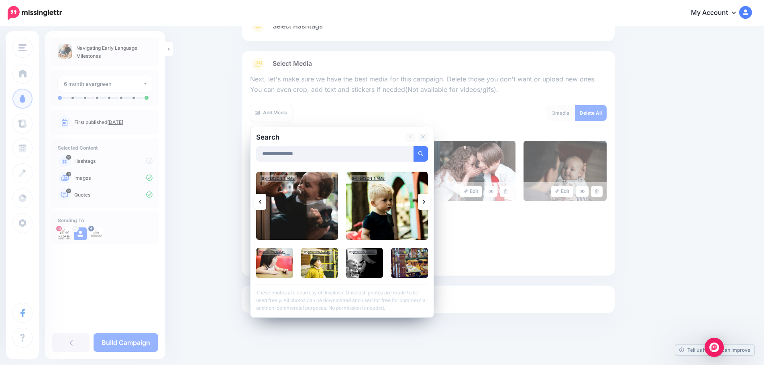
click at [425, 202] on icon at bounding box center [424, 202] width 2 height 4
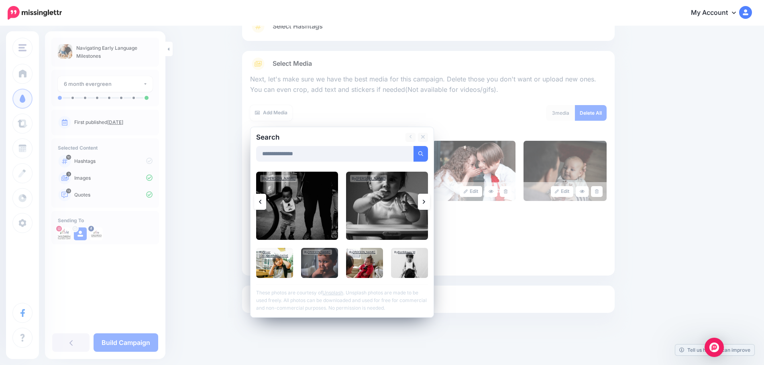
click at [425, 202] on icon at bounding box center [424, 202] width 2 height 4
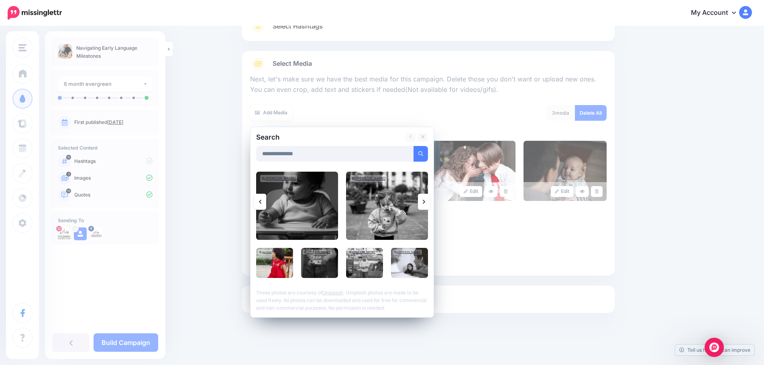
click at [425, 202] on icon at bounding box center [424, 202] width 2 height 4
click at [312, 151] on input "**********" at bounding box center [335, 154] width 158 height 16
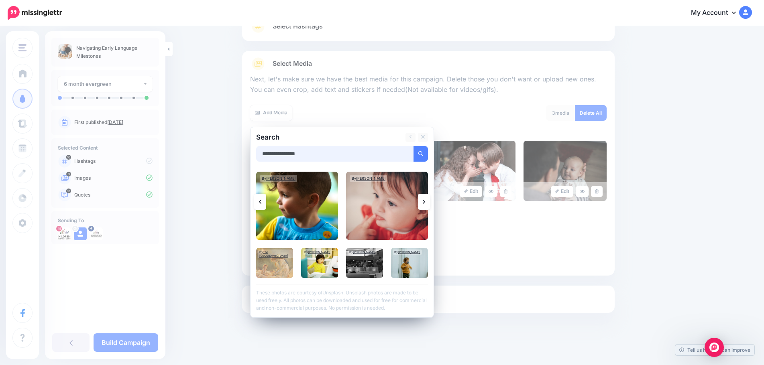
type input "**********"
click at [414, 146] on button "submit" at bounding box center [421, 154] width 14 height 16
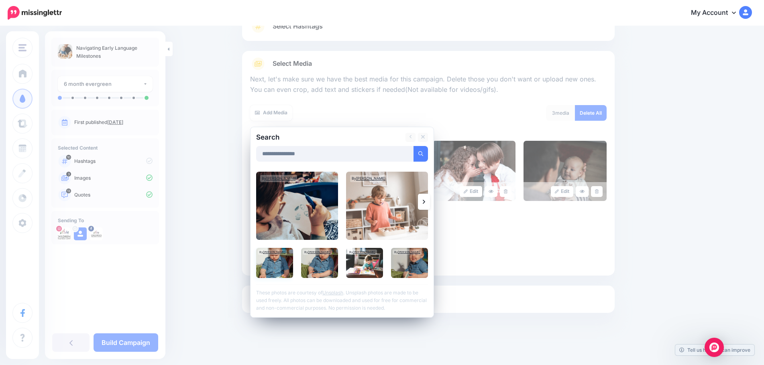
click at [285, 263] on img at bounding box center [274, 263] width 37 height 30
click at [421, 153] on link "Add Media" at bounding box center [411, 154] width 34 height 16
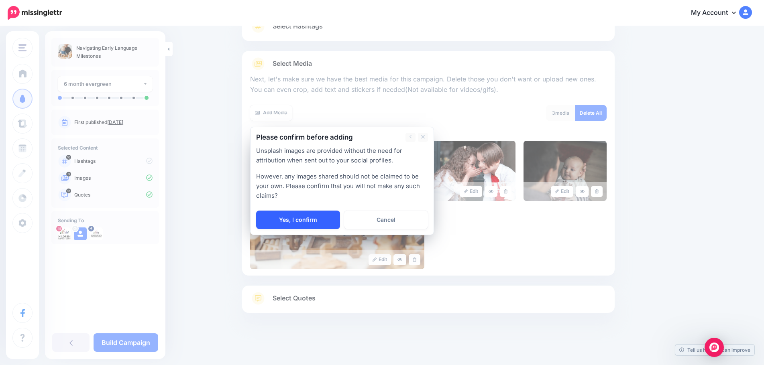
click at [321, 212] on link "Yes, I confirm" at bounding box center [298, 220] width 84 height 18
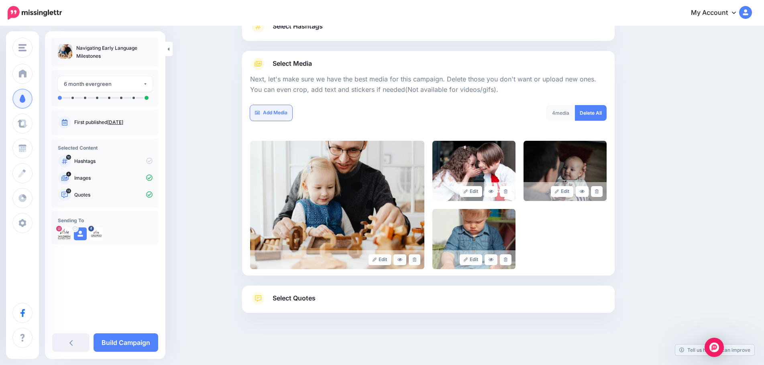
click at [280, 112] on link "Add Media" at bounding box center [271, 113] width 42 height 16
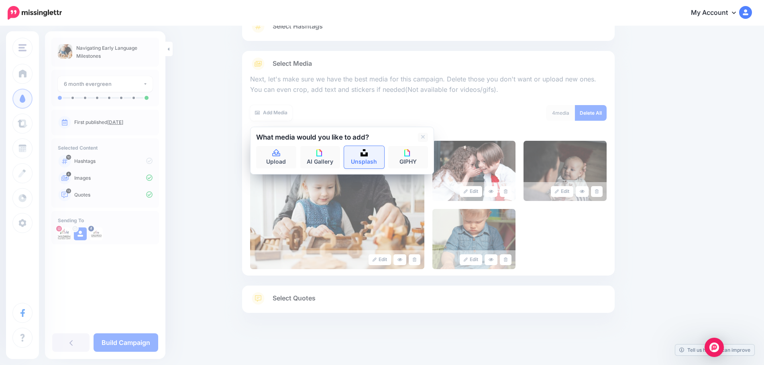
click at [373, 156] on link "Unsplash" at bounding box center [364, 157] width 40 height 22
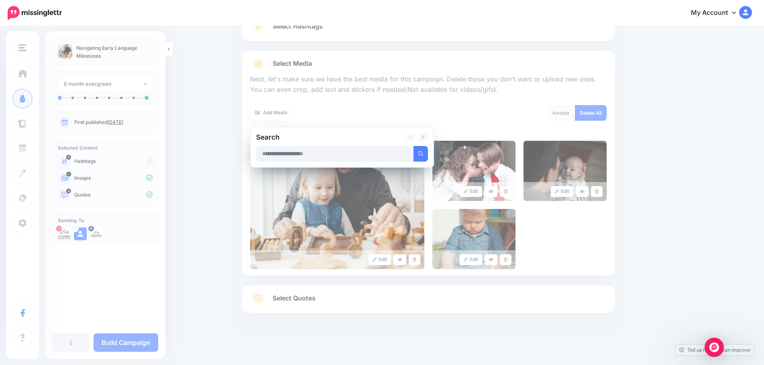
click at [350, 157] on input "text" at bounding box center [335, 154] width 158 height 16
type input "**********"
click at [414, 146] on button "submit" at bounding box center [421, 154] width 14 height 16
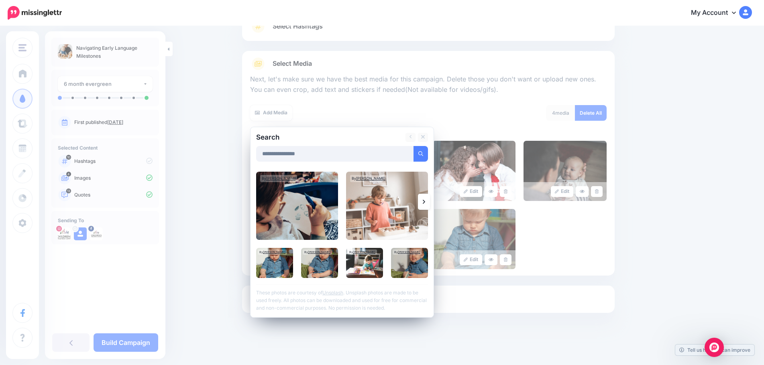
click at [422, 199] on link at bounding box center [424, 202] width 12 height 16
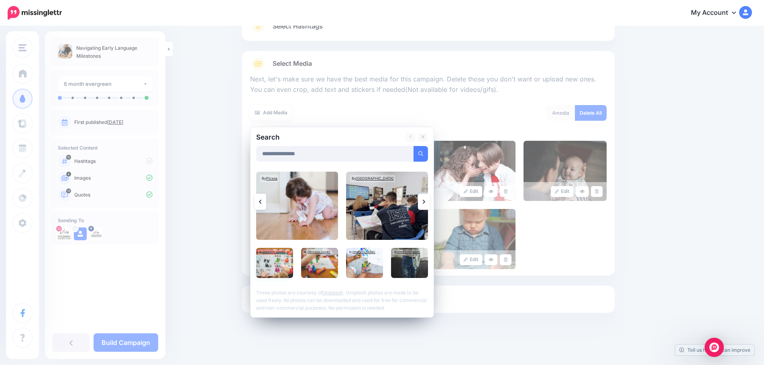
click at [276, 266] on img at bounding box center [274, 263] width 37 height 30
click at [406, 154] on link "Add Media" at bounding box center [411, 154] width 34 height 16
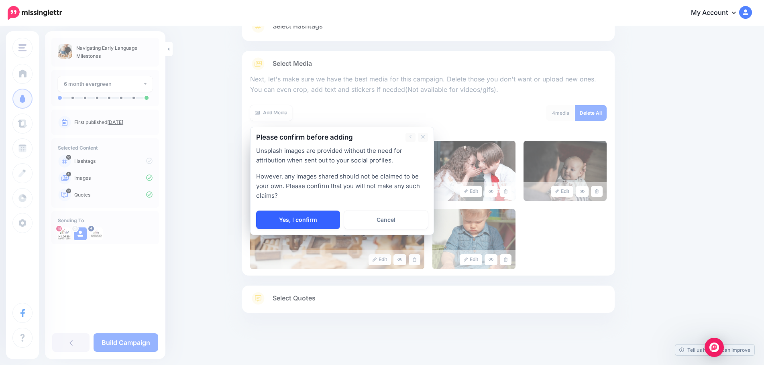
click at [318, 220] on link "Yes, I confirm" at bounding box center [298, 220] width 84 height 18
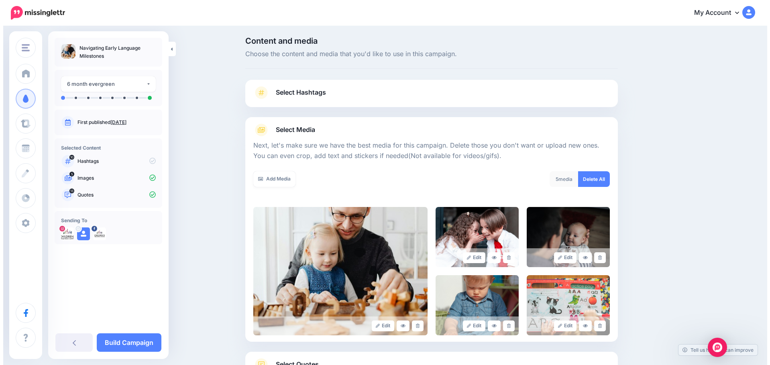
scroll to position [0, 0]
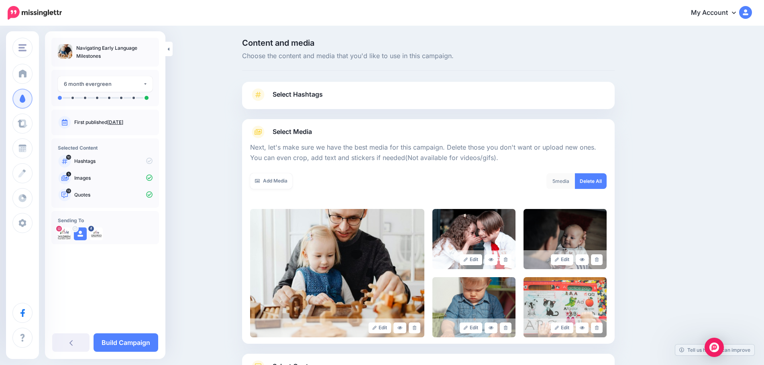
click at [365, 94] on link "Select Hashtags" at bounding box center [428, 98] width 357 height 21
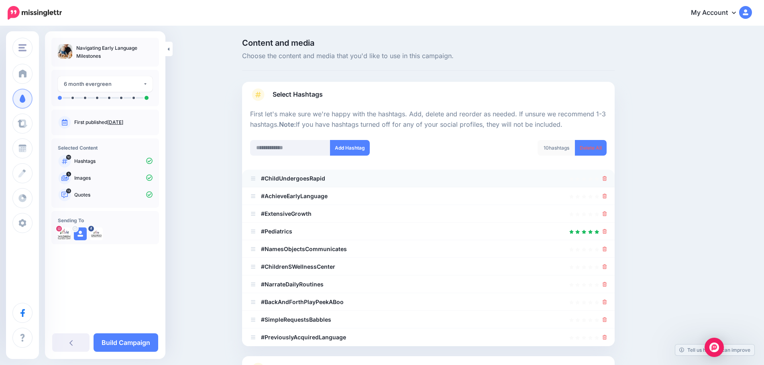
click at [604, 182] on div at bounding box center [428, 179] width 357 height 10
click at [607, 179] on icon at bounding box center [605, 178] width 4 height 5
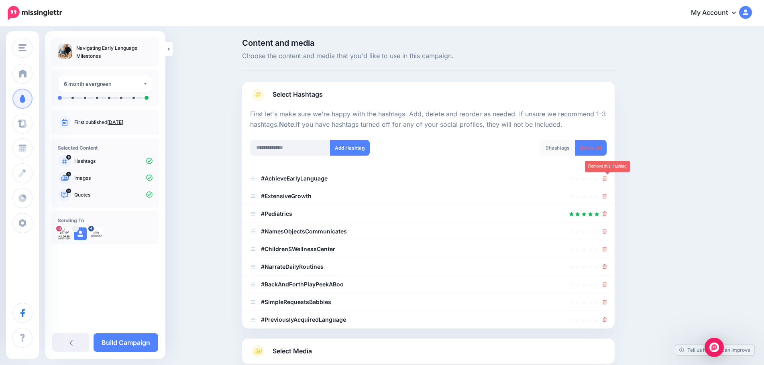
click at [607, 179] on icon at bounding box center [605, 178] width 4 height 5
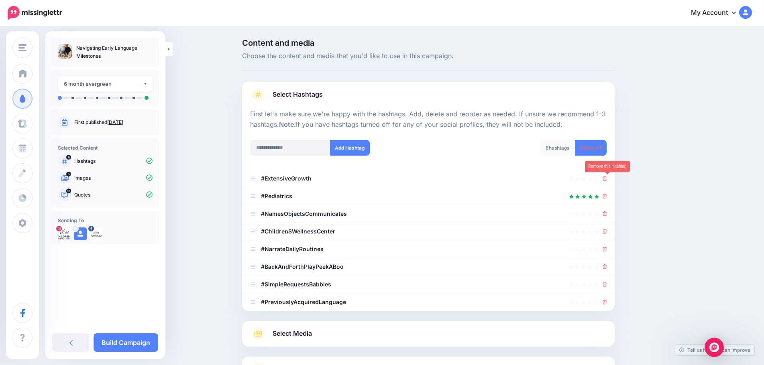
click at [607, 179] on icon at bounding box center [605, 178] width 4 height 5
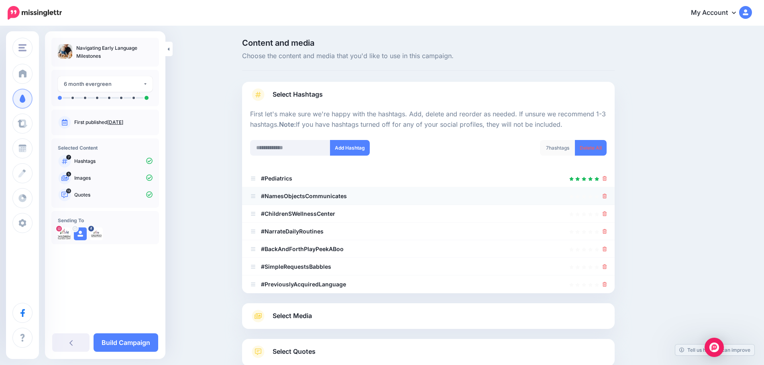
click at [610, 196] on li "#NamesObjectsCommunicates" at bounding box center [428, 197] width 373 height 18
click at [607, 196] on icon at bounding box center [605, 196] width 4 height 5
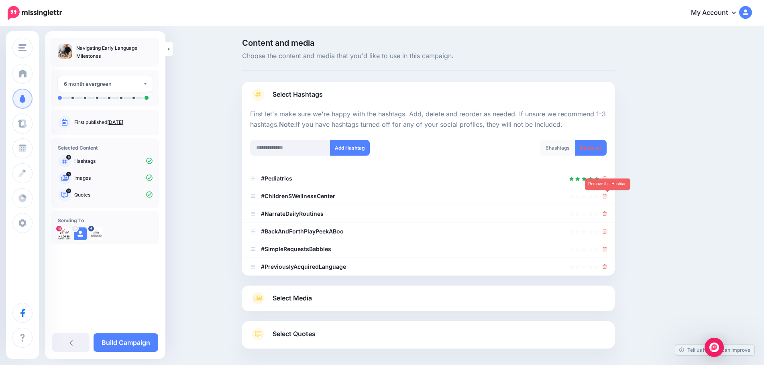
click at [607, 196] on icon at bounding box center [605, 196] width 4 height 5
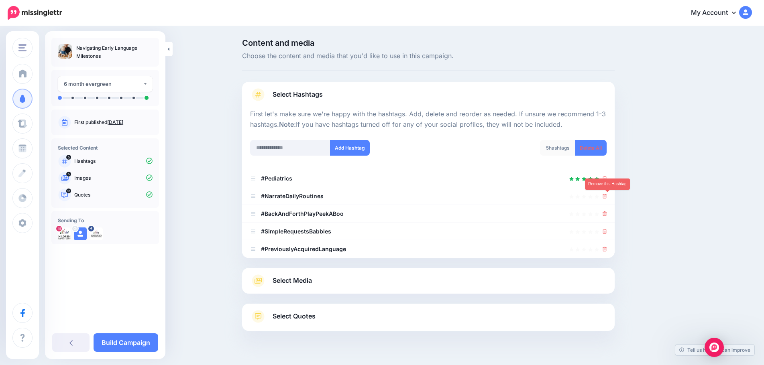
click at [607, 196] on icon at bounding box center [605, 196] width 4 height 5
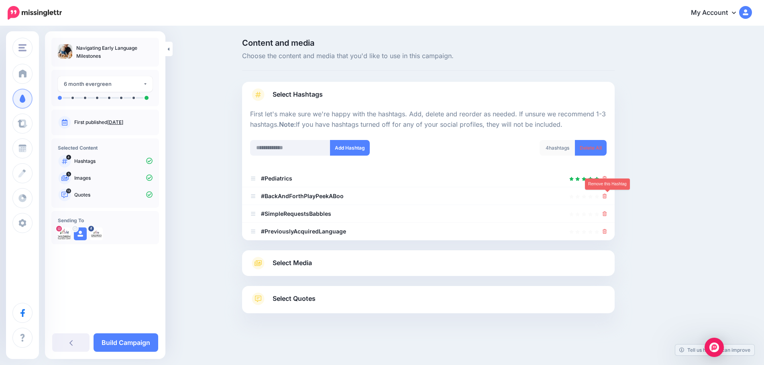
click at [607, 196] on icon at bounding box center [605, 196] width 4 height 5
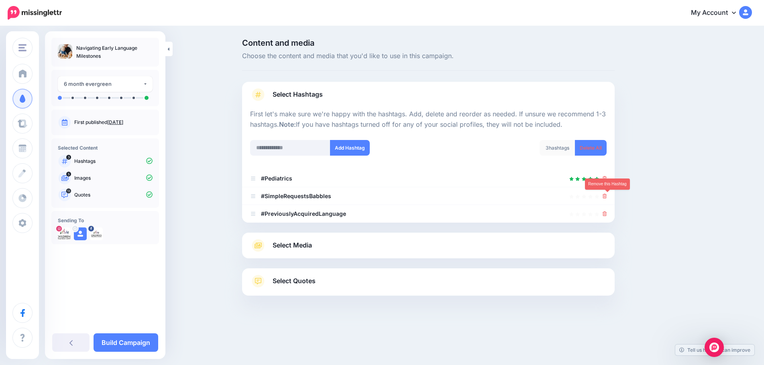
click at [607, 196] on icon at bounding box center [605, 196] width 4 height 5
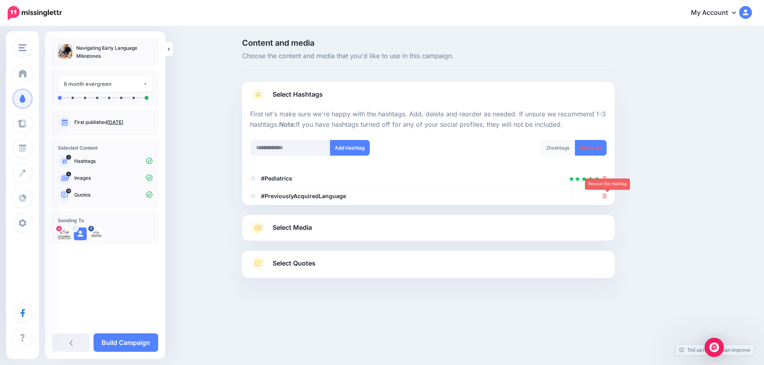
click at [607, 196] on icon at bounding box center [605, 196] width 4 height 5
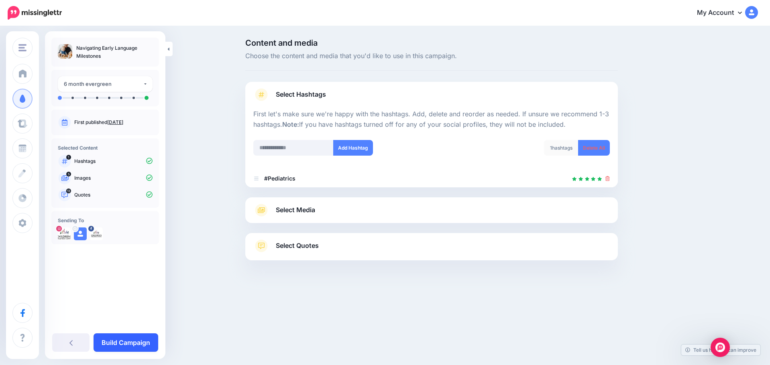
click at [143, 334] on link "Build Campaign" at bounding box center [126, 343] width 65 height 18
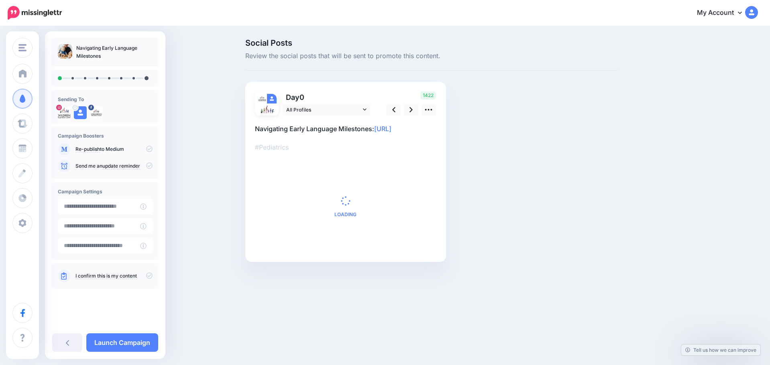
type input "**********"
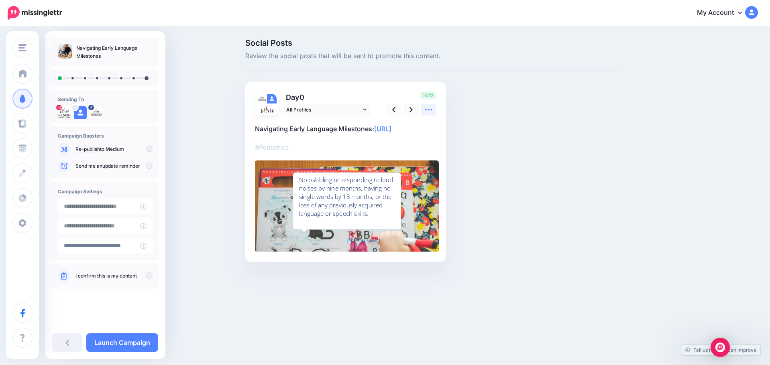
click at [427, 107] on icon at bounding box center [428, 110] width 8 height 8
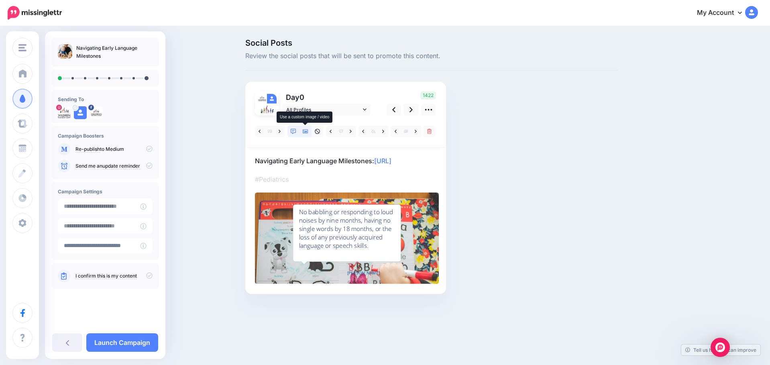
click at [304, 133] on icon at bounding box center [306, 132] width 6 height 4
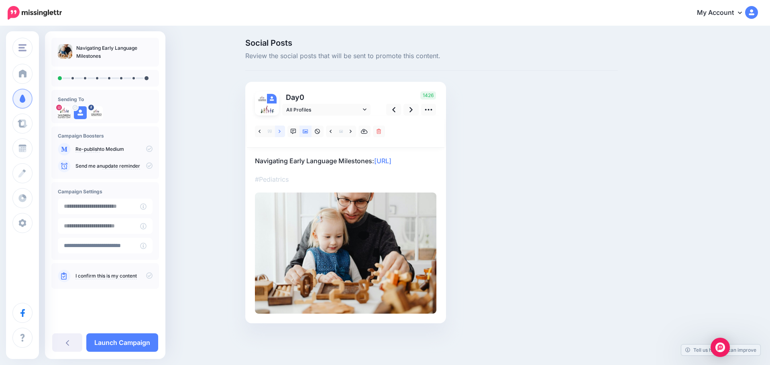
click at [278, 133] on link at bounding box center [280, 132] width 10 height 12
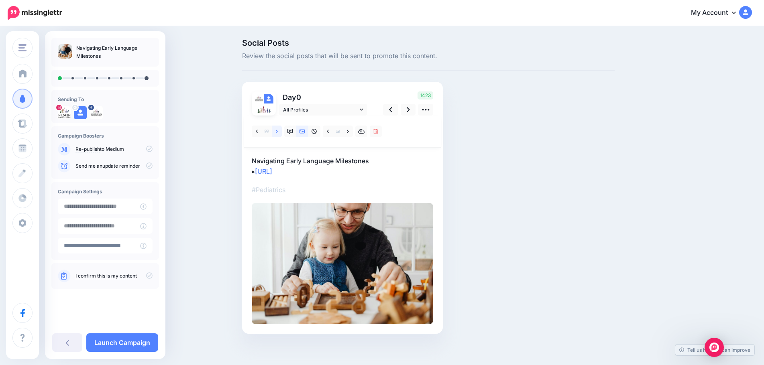
click at [278, 133] on link at bounding box center [277, 132] width 10 height 12
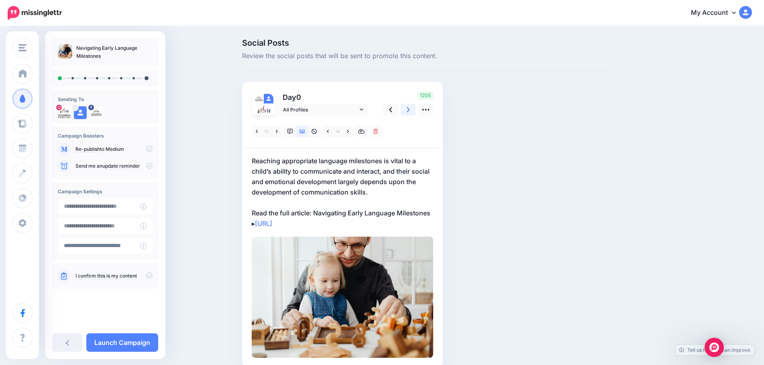
click at [410, 110] on icon at bounding box center [408, 110] width 3 height 8
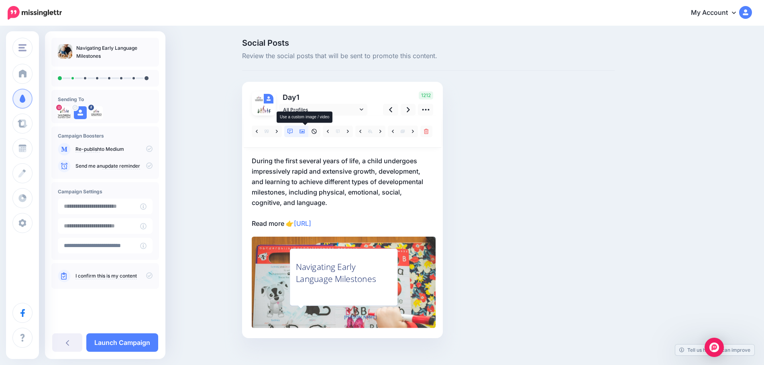
click at [305, 131] on icon at bounding box center [303, 132] width 6 height 4
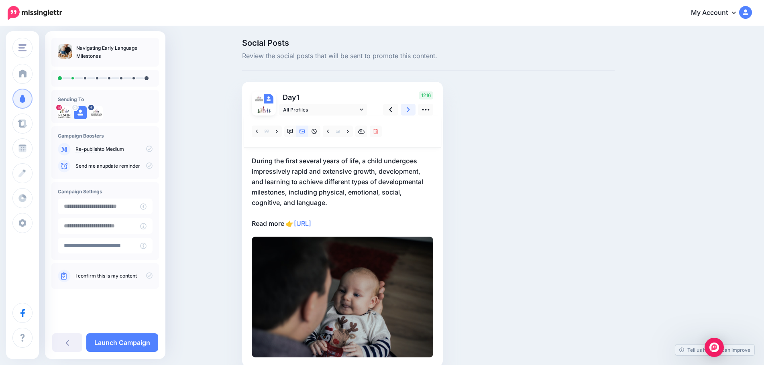
click at [410, 111] on icon at bounding box center [408, 110] width 3 height 8
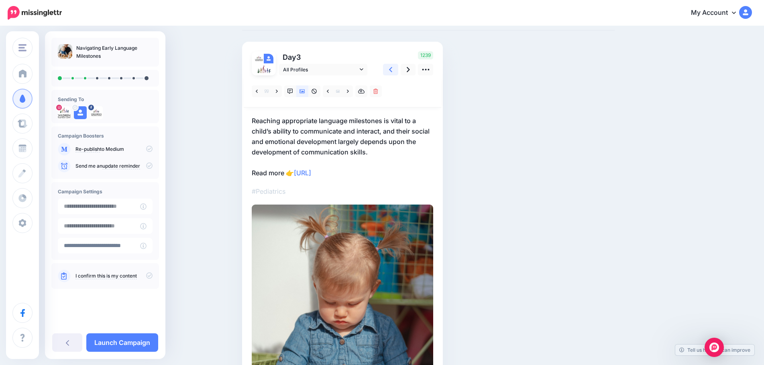
click at [392, 68] on icon at bounding box center [390, 69] width 3 height 5
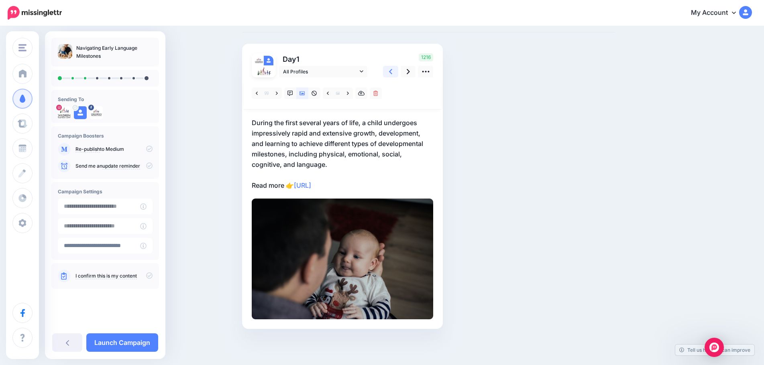
scroll to position [38, 0]
click at [392, 71] on icon at bounding box center [390, 71] width 3 height 8
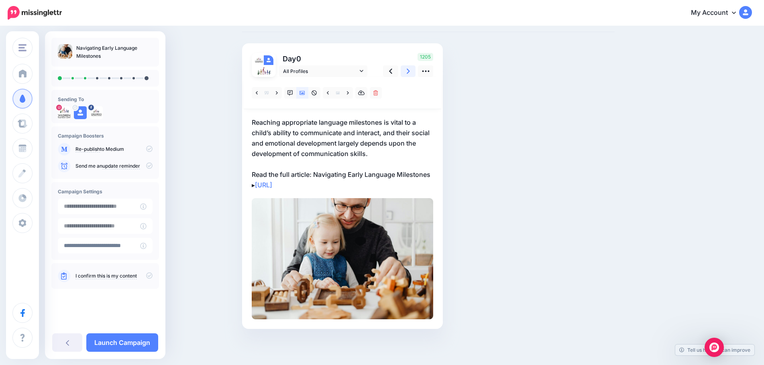
click at [410, 71] on icon at bounding box center [408, 71] width 3 height 5
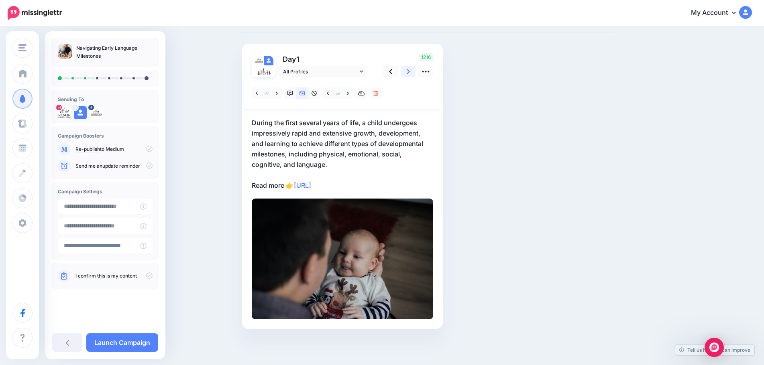
click at [410, 71] on icon at bounding box center [408, 71] width 3 height 5
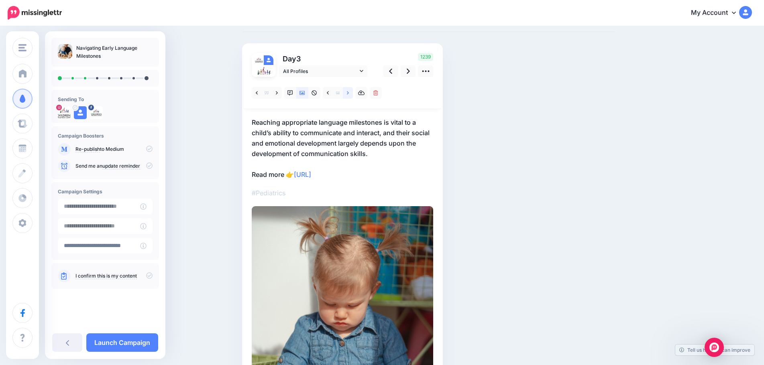
click at [349, 93] on icon at bounding box center [348, 93] width 2 height 6
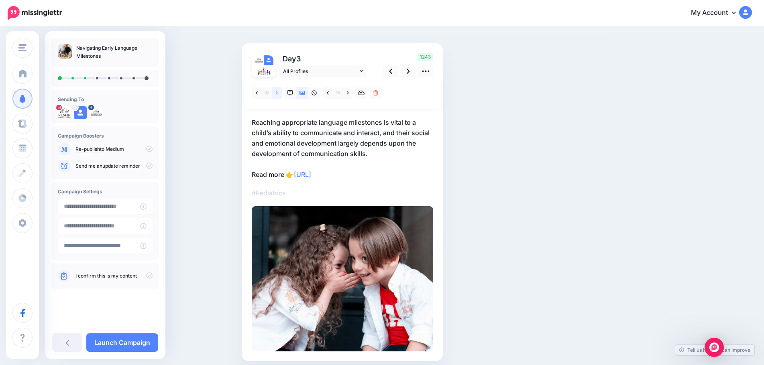
click at [278, 93] on icon at bounding box center [277, 93] width 2 height 6
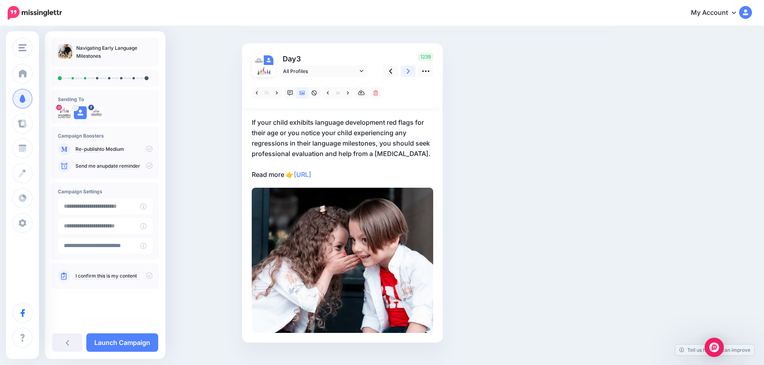
click at [410, 71] on icon at bounding box center [408, 71] width 3 height 8
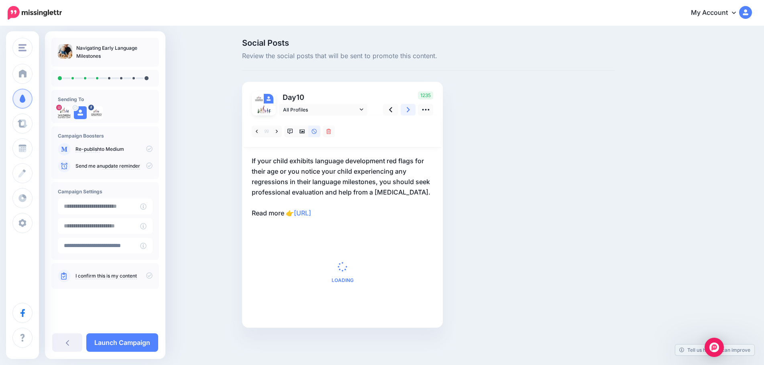
scroll to position [0, 0]
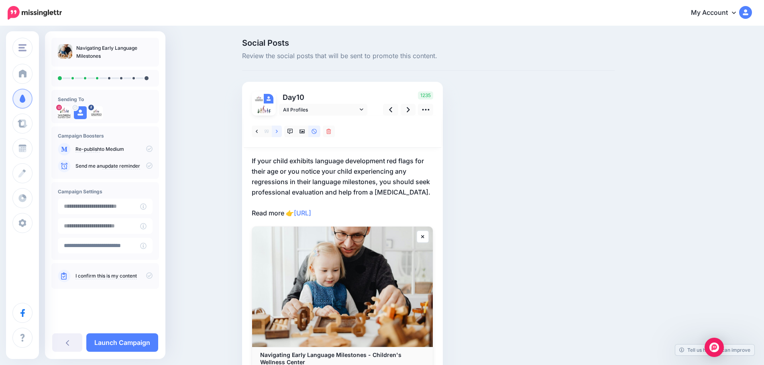
click at [282, 130] on link at bounding box center [277, 132] width 10 height 12
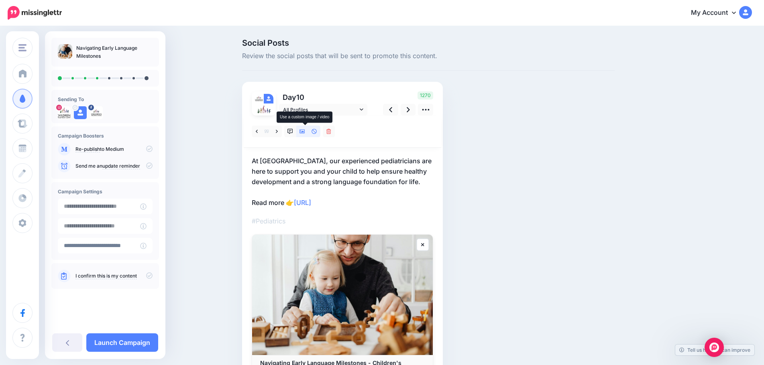
click at [304, 133] on icon at bounding box center [303, 132] width 6 height 6
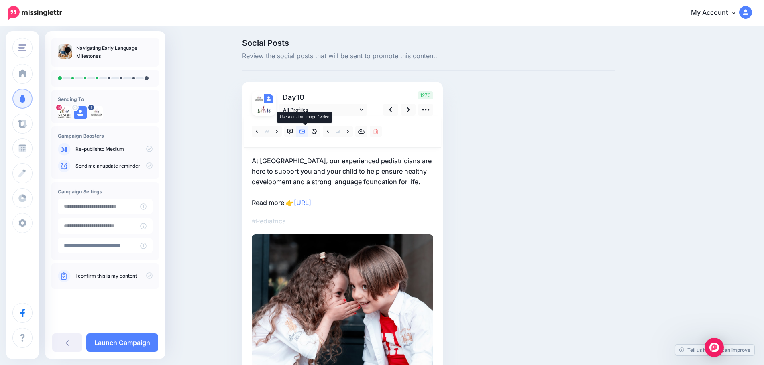
click at [303, 132] on icon at bounding box center [303, 132] width 6 height 4
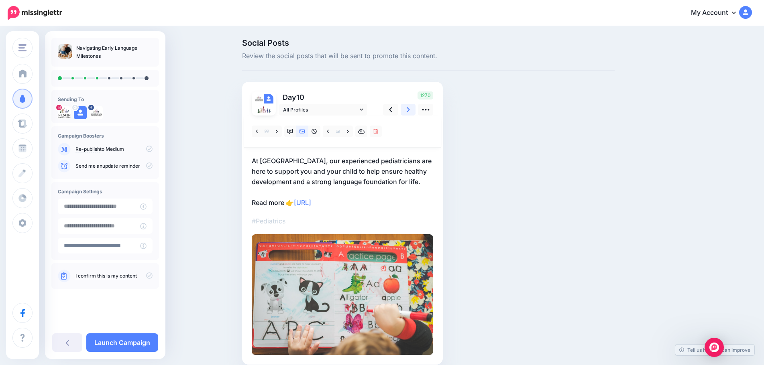
click at [407, 111] on link at bounding box center [408, 110] width 15 height 12
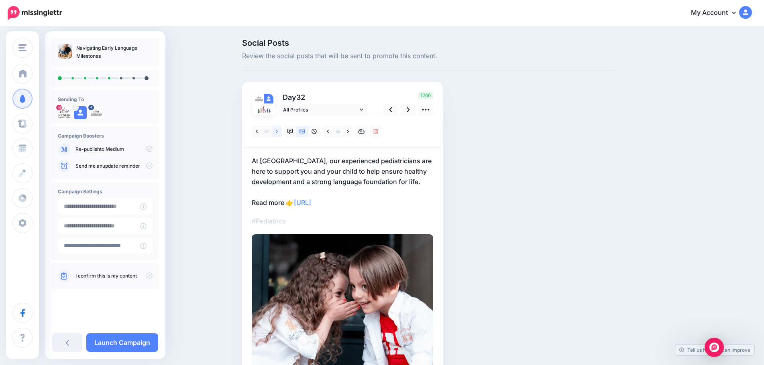
click at [278, 131] on link at bounding box center [277, 132] width 10 height 12
click at [349, 133] on link at bounding box center [348, 132] width 10 height 12
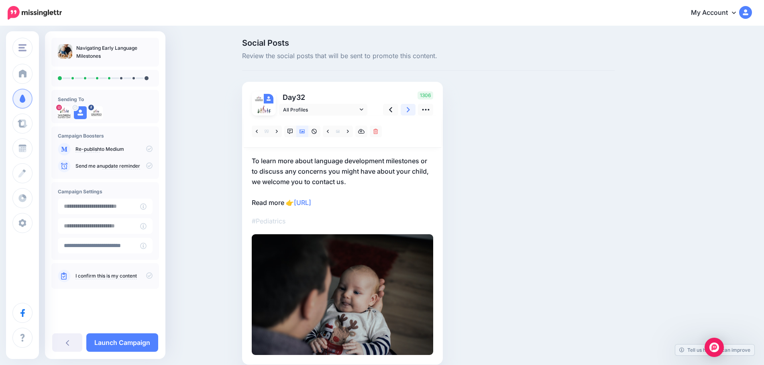
click at [413, 110] on link at bounding box center [408, 110] width 15 height 12
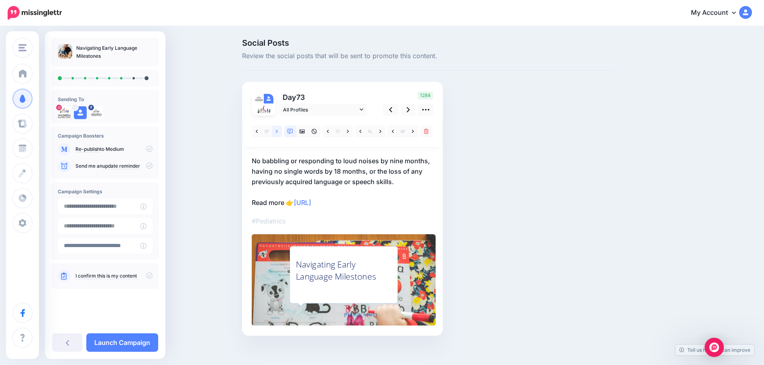
click at [282, 133] on link at bounding box center [277, 132] width 10 height 12
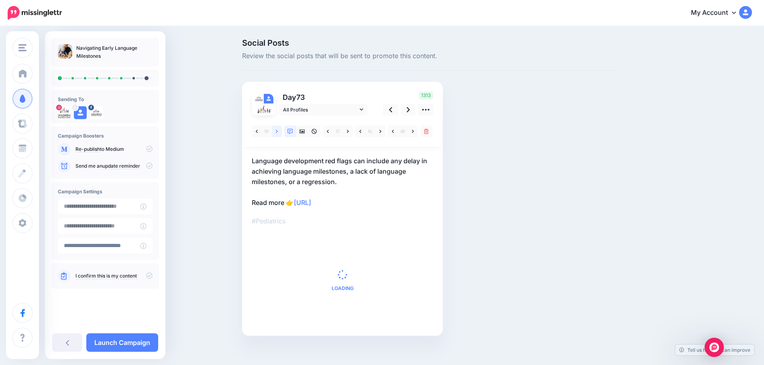
click at [282, 133] on link at bounding box center [277, 132] width 10 height 12
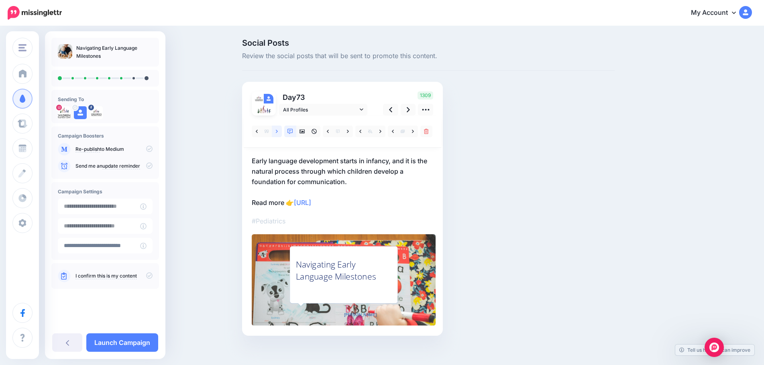
click at [278, 130] on icon at bounding box center [277, 132] width 2 height 6
click at [304, 133] on icon at bounding box center [303, 132] width 6 height 6
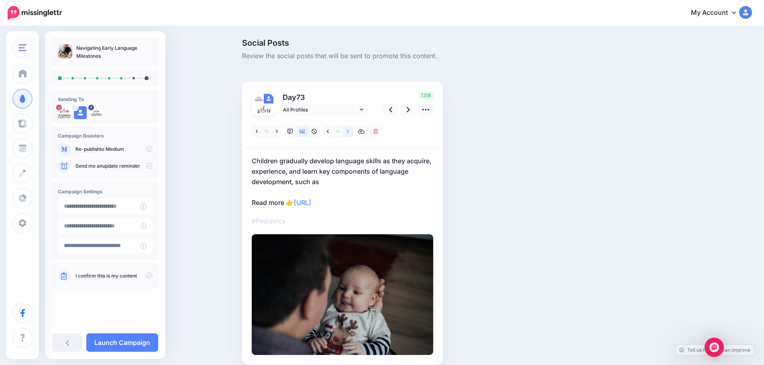
click at [348, 129] on link at bounding box center [348, 132] width 10 height 12
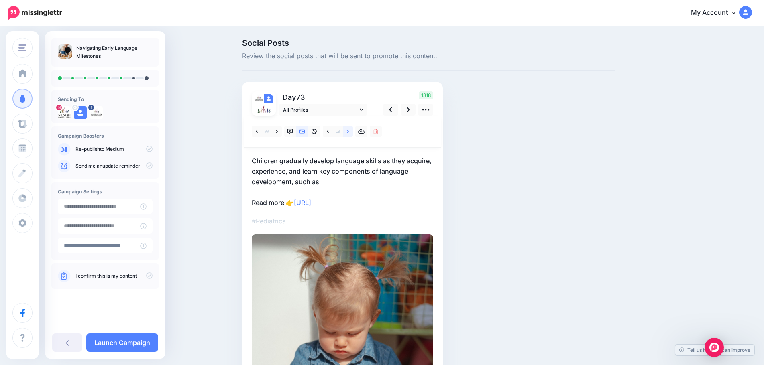
click at [348, 129] on link at bounding box center [348, 132] width 10 height 12
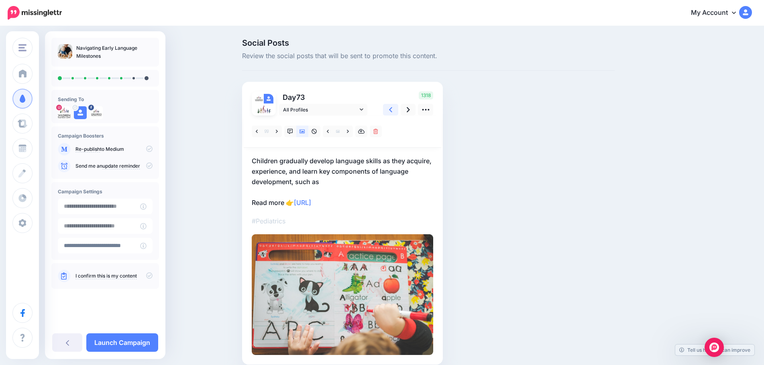
click at [392, 112] on icon at bounding box center [390, 110] width 3 height 8
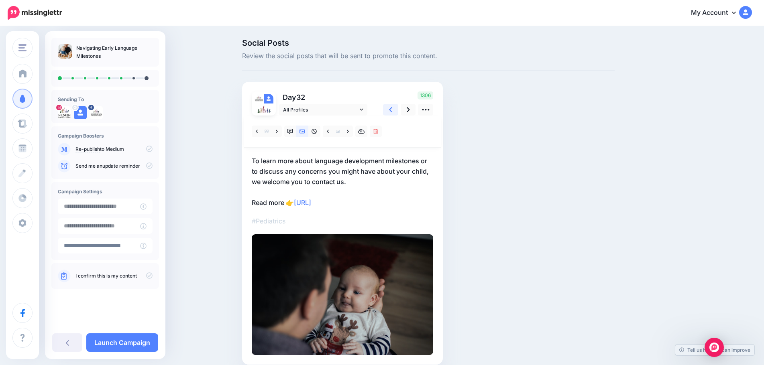
click at [392, 112] on icon at bounding box center [390, 110] width 3 height 8
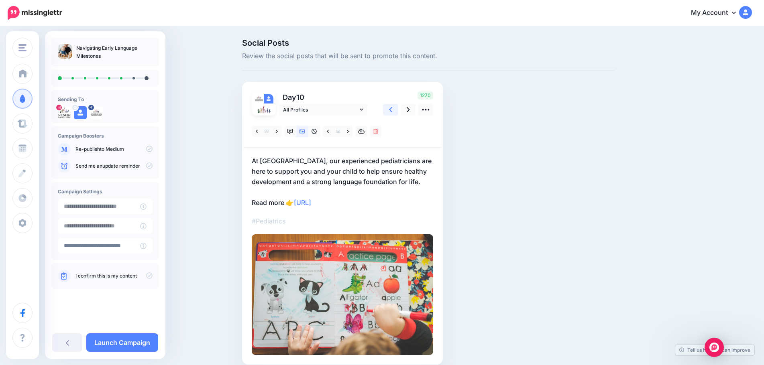
click at [392, 112] on icon at bounding box center [390, 110] width 3 height 8
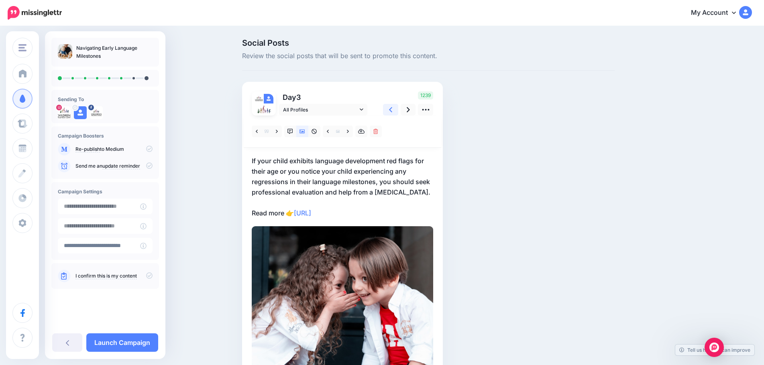
click at [392, 112] on icon at bounding box center [390, 110] width 3 height 8
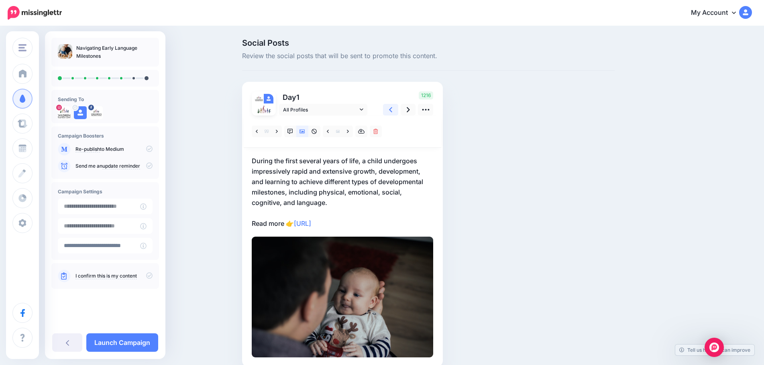
click at [392, 112] on icon at bounding box center [390, 110] width 3 height 8
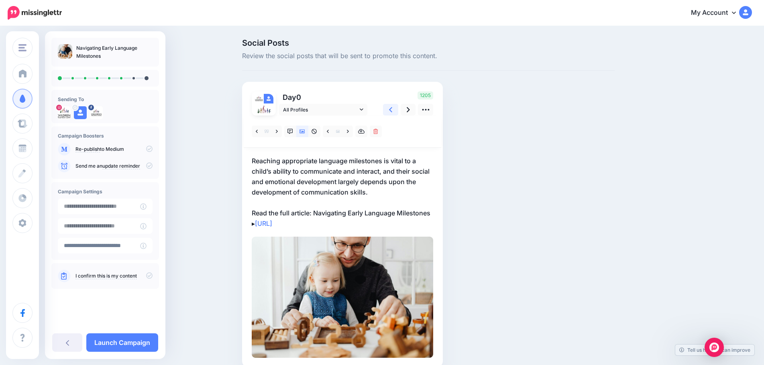
click at [392, 112] on icon at bounding box center [390, 110] width 3 height 8
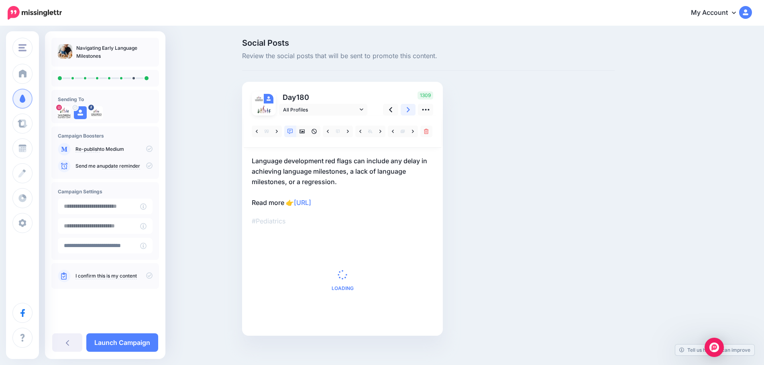
click at [408, 108] on link at bounding box center [408, 110] width 15 height 12
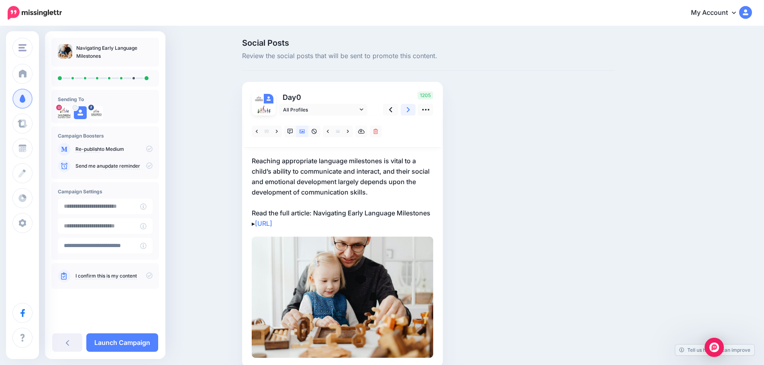
click at [408, 108] on link at bounding box center [408, 110] width 15 height 12
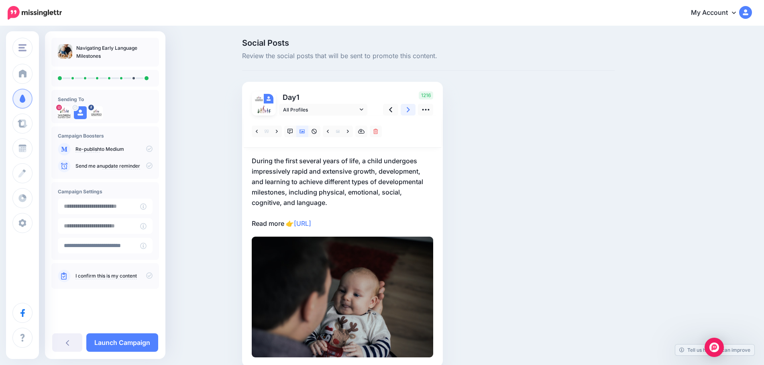
click at [408, 108] on link at bounding box center [408, 110] width 15 height 12
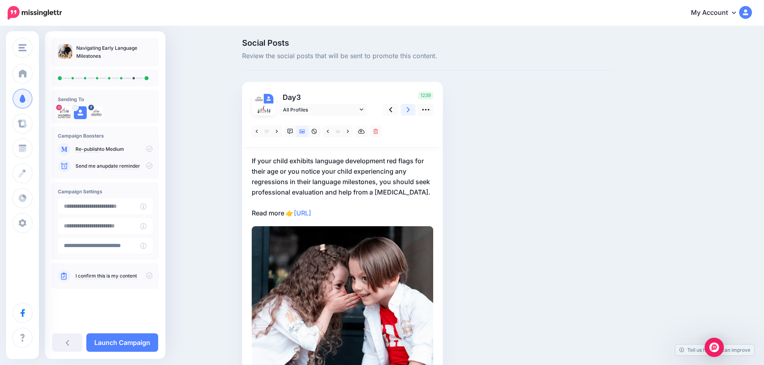
click at [408, 108] on link at bounding box center [408, 110] width 15 height 12
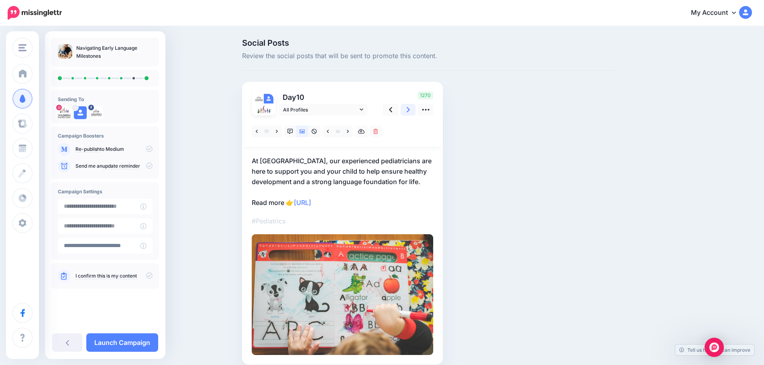
click at [408, 108] on link at bounding box center [408, 110] width 15 height 12
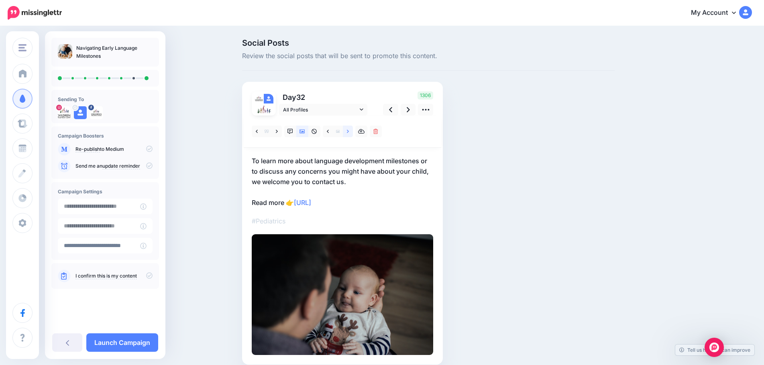
click at [349, 132] on link at bounding box center [348, 132] width 10 height 12
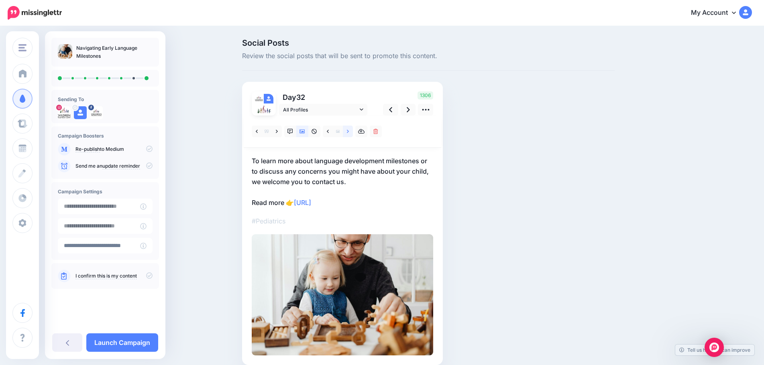
click at [349, 132] on link at bounding box center [348, 132] width 10 height 12
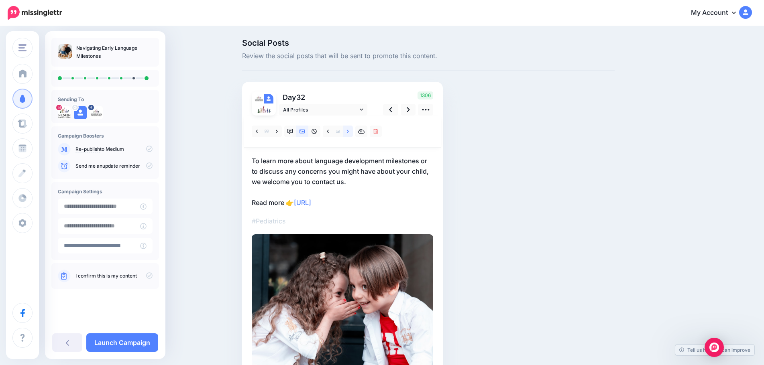
click at [349, 132] on link at bounding box center [348, 132] width 10 height 12
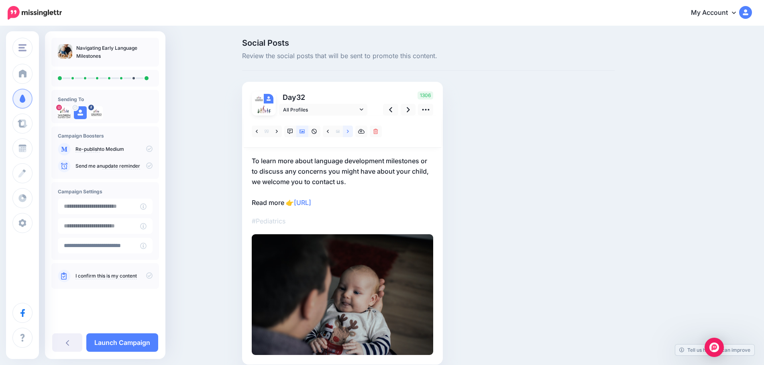
click at [349, 132] on link at bounding box center [348, 132] width 10 height 12
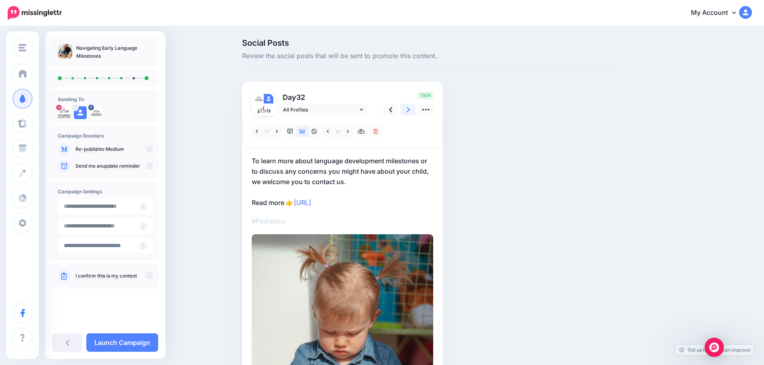
click at [407, 110] on link at bounding box center [408, 110] width 15 height 12
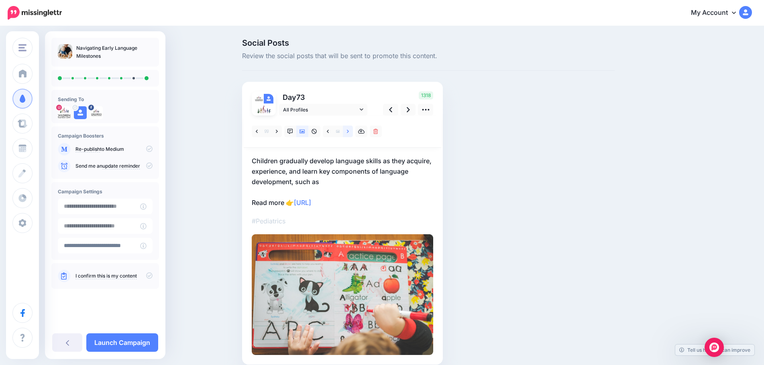
click at [349, 131] on icon at bounding box center [348, 131] width 2 height 3
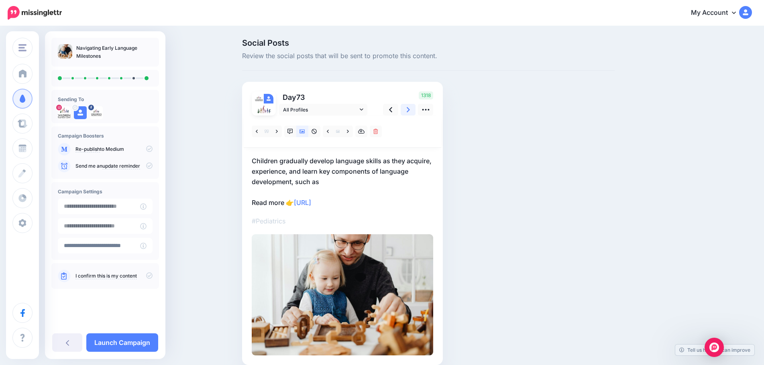
click at [410, 109] on icon at bounding box center [408, 110] width 3 height 8
click at [278, 132] on icon at bounding box center [277, 132] width 2 height 6
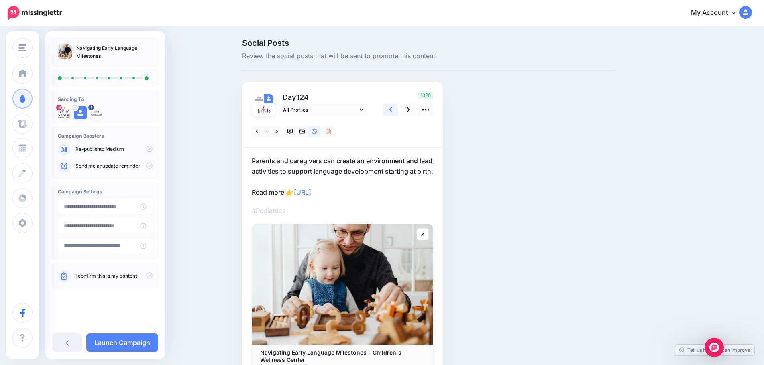
click at [392, 109] on icon at bounding box center [390, 109] width 3 height 5
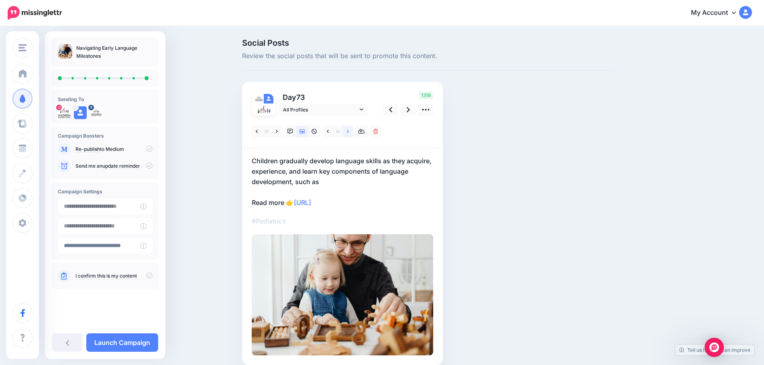
click at [349, 132] on icon at bounding box center [348, 132] width 2 height 6
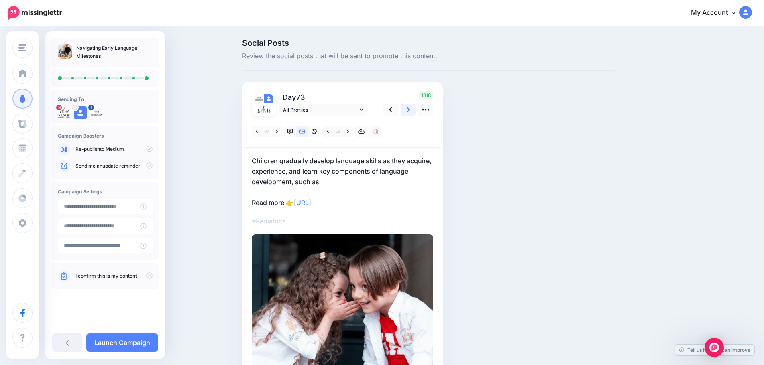
click at [414, 115] on link at bounding box center [408, 110] width 15 height 12
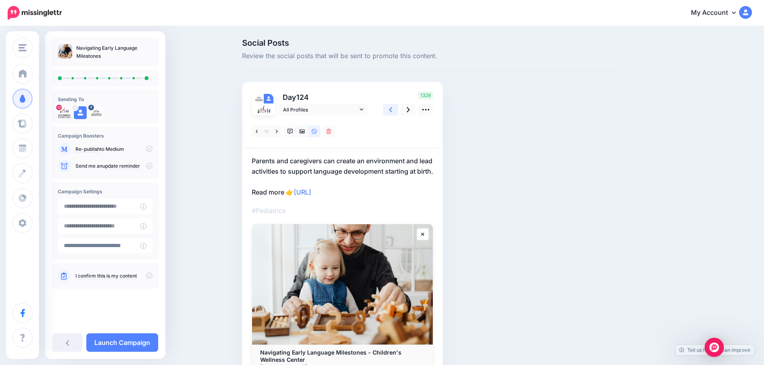
click at [398, 111] on link at bounding box center [390, 110] width 15 height 12
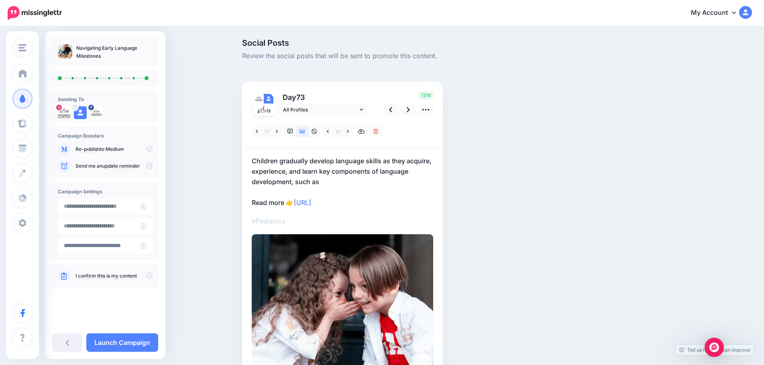
click at [322, 181] on p "Children gradually develop language skills as they acquire, experience, and lea…" at bounding box center [343, 182] width 182 height 52
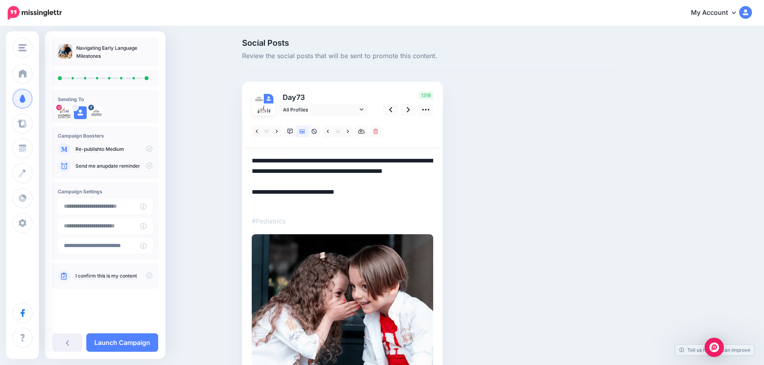
drag, startPoint x: 322, startPoint y: 182, endPoint x: 294, endPoint y: 187, distance: 28.1
click at [294, 187] on textarea "**********" at bounding box center [343, 182] width 182 height 52
type textarea "**********"
click at [410, 109] on icon at bounding box center [408, 110] width 3 height 8
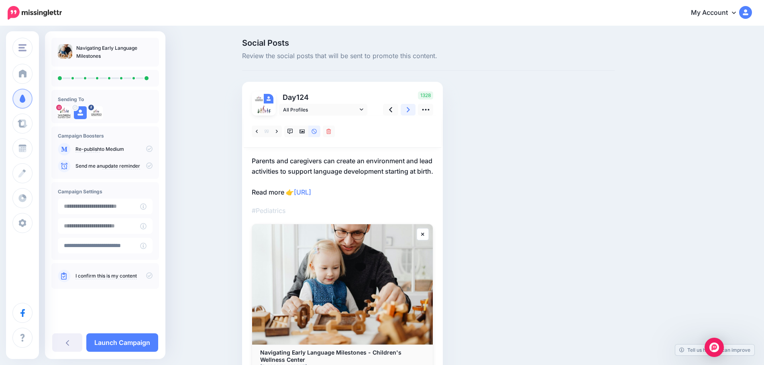
click at [410, 109] on icon at bounding box center [408, 110] width 3 height 8
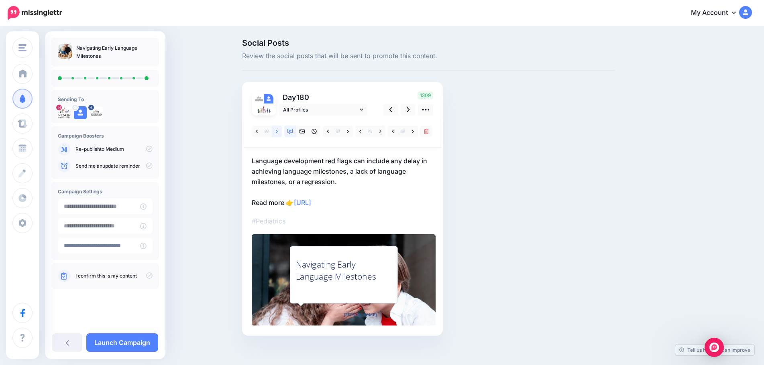
click at [278, 130] on icon at bounding box center [277, 132] width 2 height 6
click at [308, 132] on link at bounding box center [302, 132] width 12 height 12
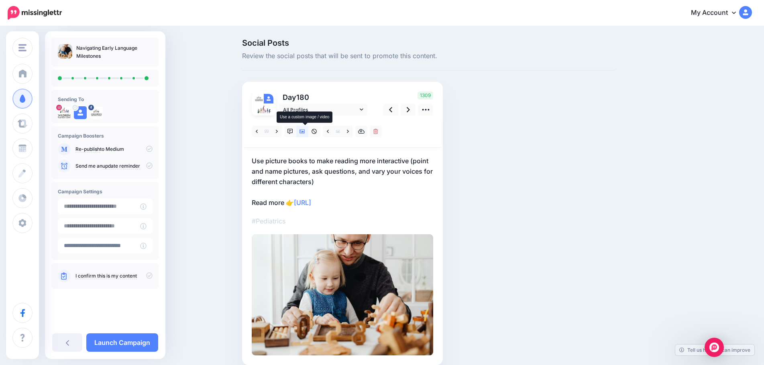
click at [308, 132] on link at bounding box center [302, 132] width 12 height 12
click at [353, 129] on link at bounding box center [348, 132] width 10 height 12
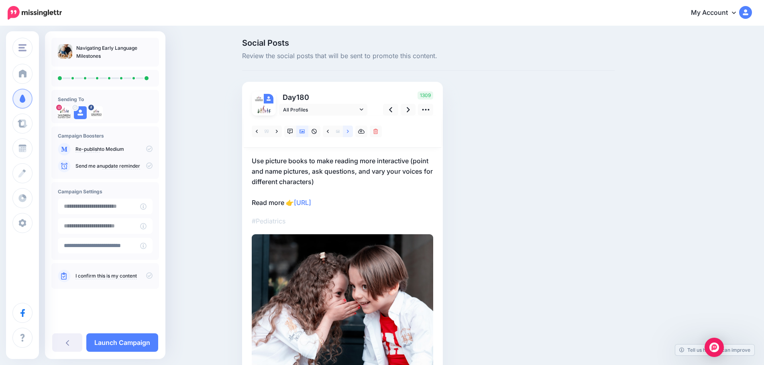
click at [353, 130] on link at bounding box center [348, 132] width 10 height 12
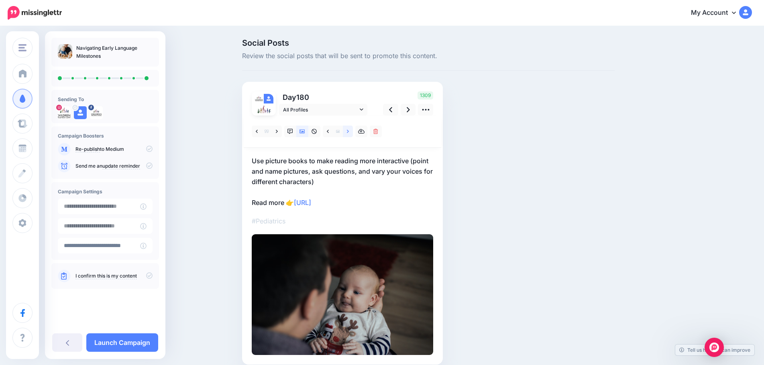
click at [353, 130] on link at bounding box center [348, 132] width 10 height 12
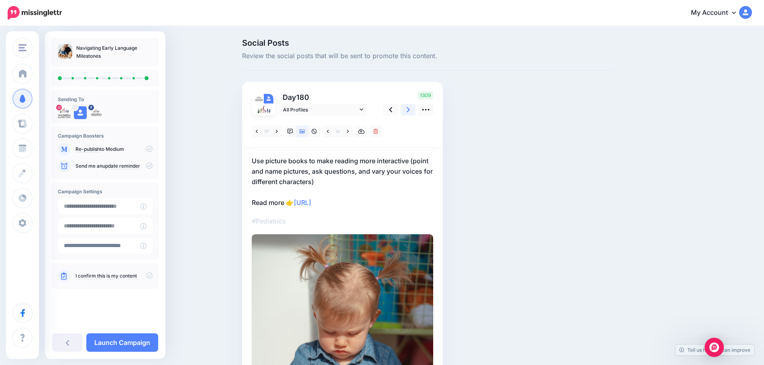
click at [408, 111] on link at bounding box center [408, 110] width 15 height 12
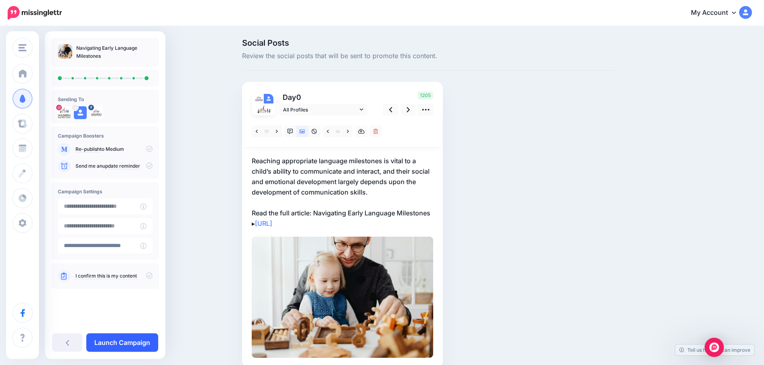
click at [108, 345] on link "Launch Campaign" at bounding box center [122, 343] width 72 height 18
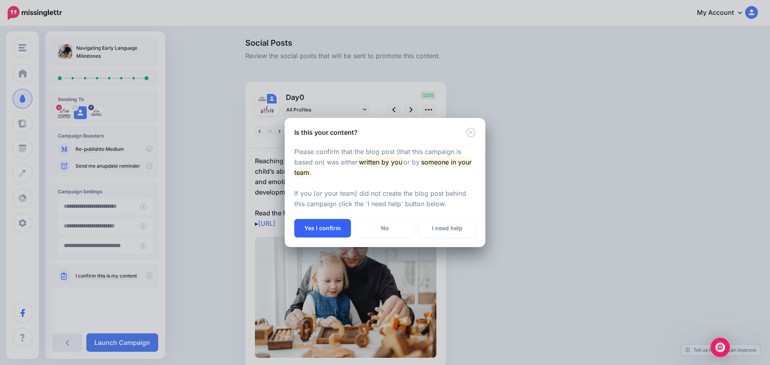
click at [339, 231] on button "Yes I confirm" at bounding box center [322, 228] width 57 height 18
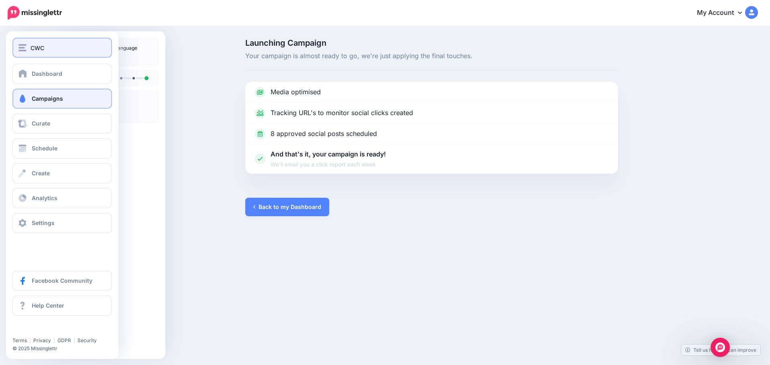
click at [43, 52] on span "CWC" at bounding box center [38, 47] width 14 height 9
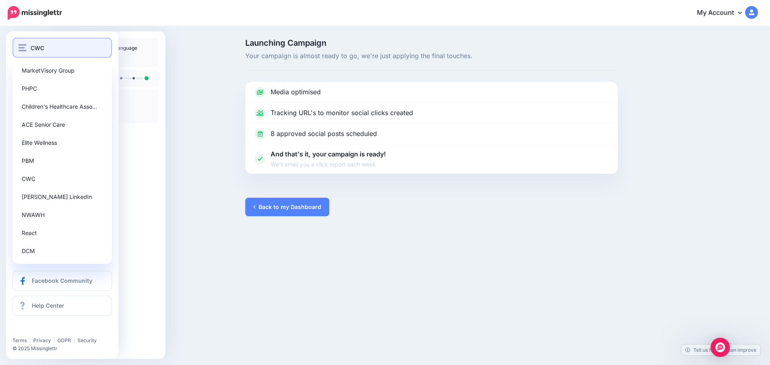
click at [43, 52] on span "CWC" at bounding box center [38, 47] width 14 height 9
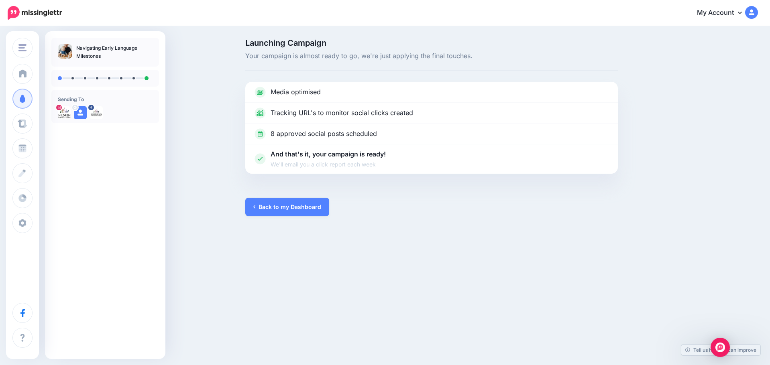
click at [184, 62] on div "Launching Campaign Your campaign is almost ready to go, we're just applying the…" at bounding box center [385, 128] width 770 height 202
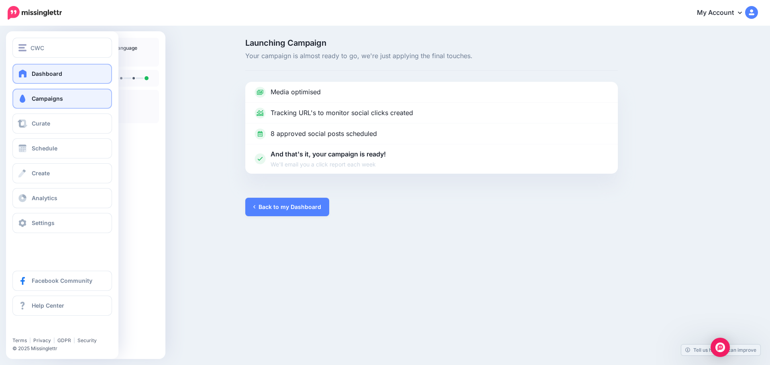
click at [24, 74] on span at bounding box center [23, 73] width 10 height 8
click at [29, 99] on link "Campaigns" at bounding box center [62, 99] width 100 height 20
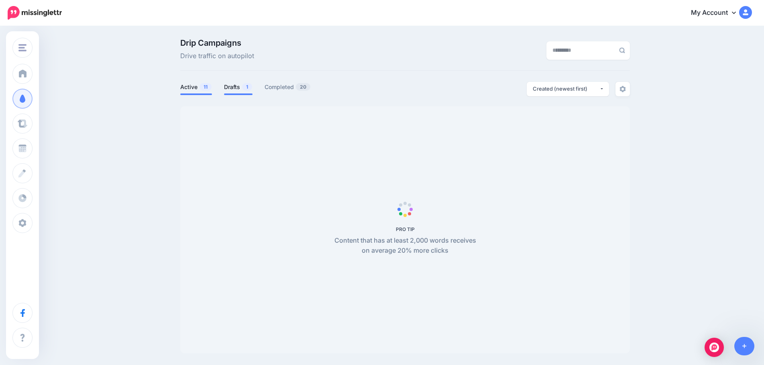
click at [232, 91] on link "Drafts 1" at bounding box center [238, 87] width 29 height 10
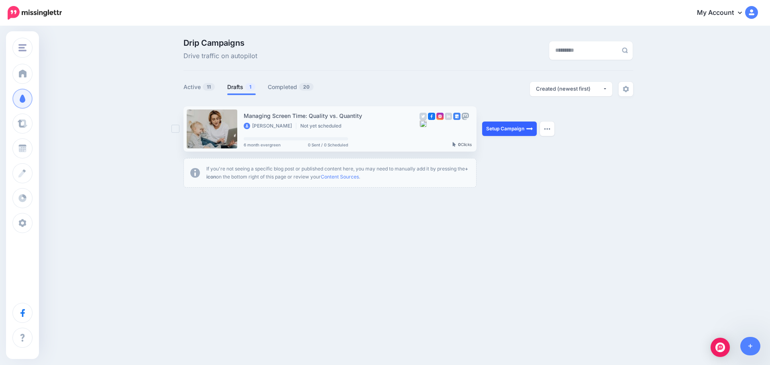
click at [497, 133] on link "Setup Campaign" at bounding box center [509, 129] width 55 height 14
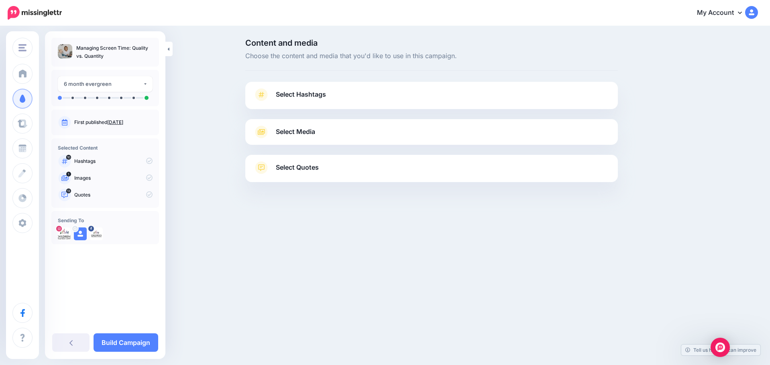
click at [312, 172] on span "Select Quotes" at bounding box center [297, 167] width 43 height 11
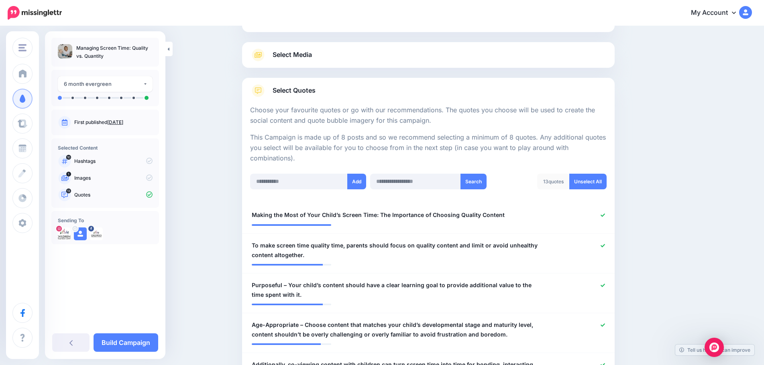
scroll to position [80, 0]
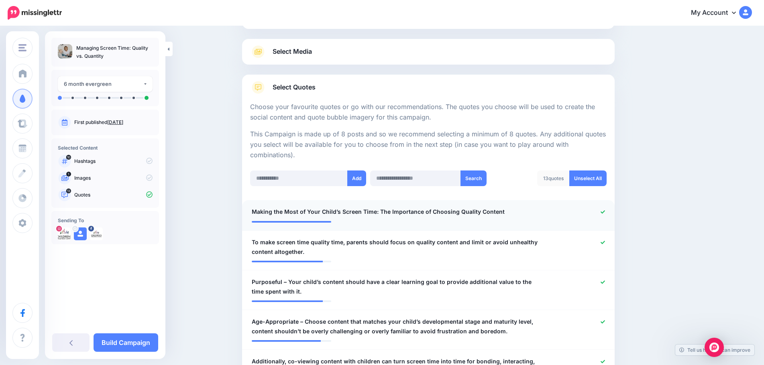
click at [605, 212] on icon at bounding box center [603, 212] width 4 height 4
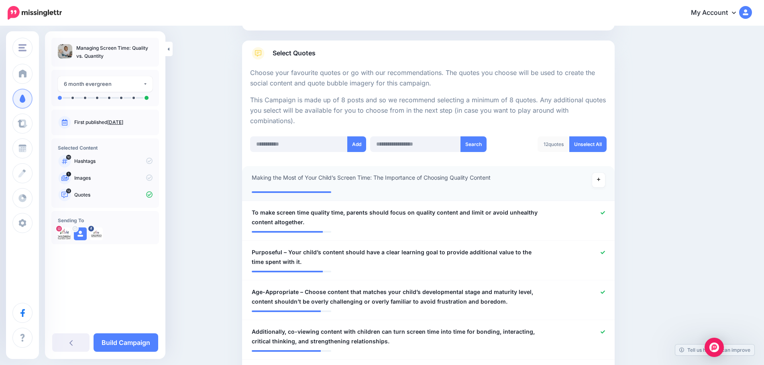
scroll to position [161, 0]
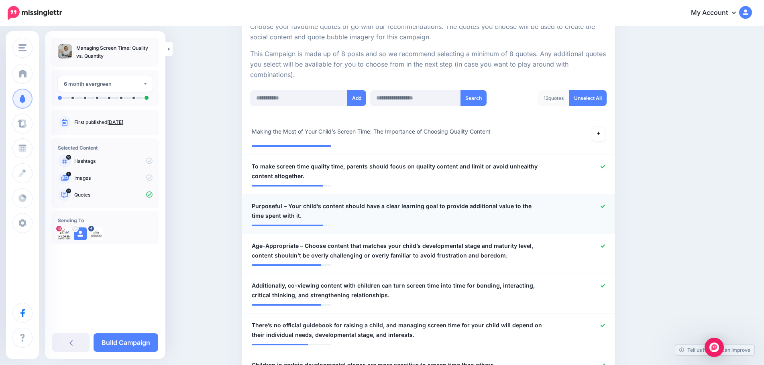
click at [298, 211] on span "Purposeful – Your child’s content should have a clear learning goal to provide …" at bounding box center [398, 211] width 293 height 19
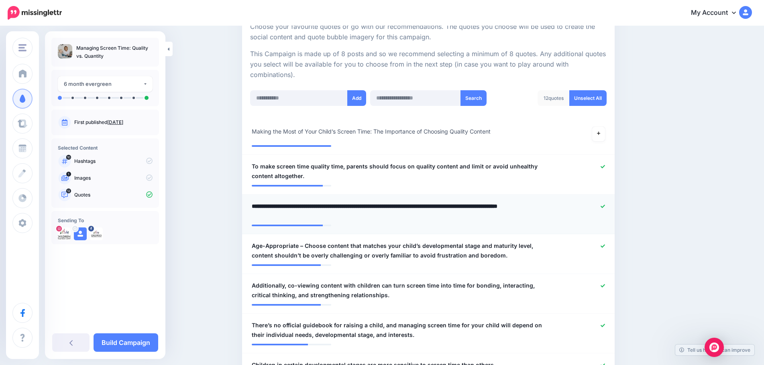
drag, startPoint x: 292, startPoint y: 206, endPoint x: 249, endPoint y: 206, distance: 42.6
click at [249, 206] on div "**********" at bounding box center [398, 211] width 305 height 19
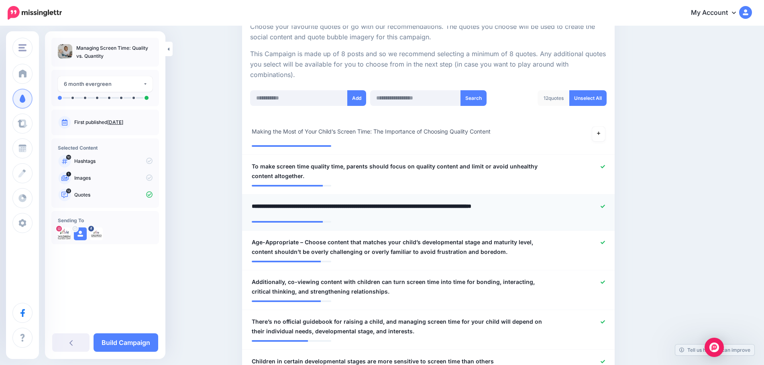
click at [288, 208] on textarea "**********" at bounding box center [398, 210] width 293 height 16
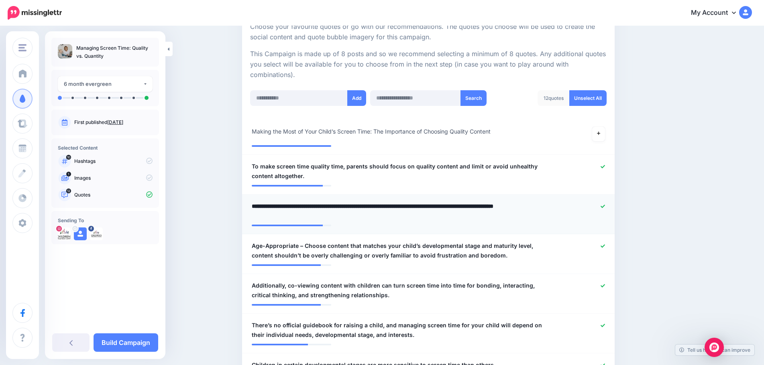
type textarea "**********"
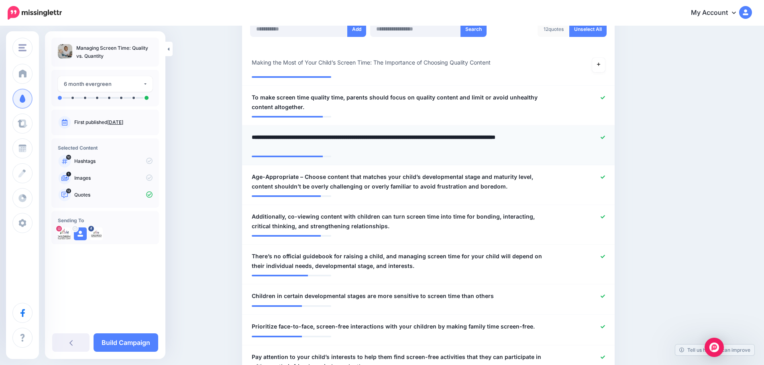
scroll to position [241, 0]
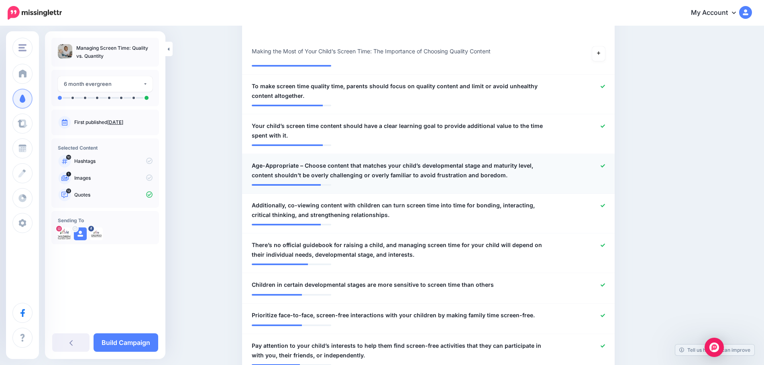
click at [308, 168] on span "Age-Appropriate – Choose content that matches your child’s developmental stage …" at bounding box center [398, 170] width 293 height 19
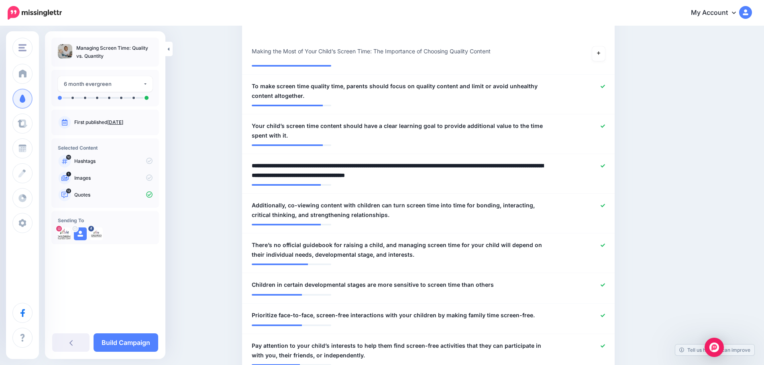
drag, startPoint x: 307, startPoint y: 167, endPoint x: 238, endPoint y: 163, distance: 69.1
click at [478, 167] on textarea "**********" at bounding box center [398, 170] width 293 height 19
type textarea "**********"
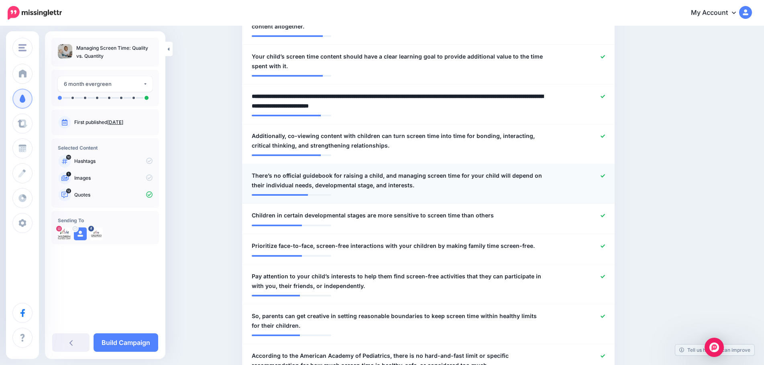
scroll to position [321, 0]
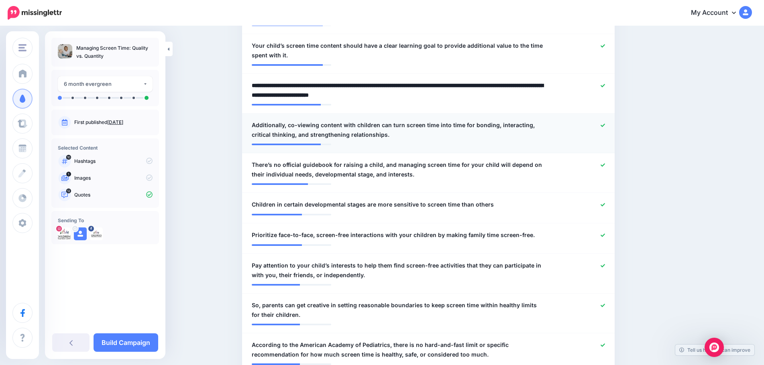
click at [296, 124] on span "Additionally, co-viewing content with children can turn screen time into time f…" at bounding box center [398, 129] width 293 height 19
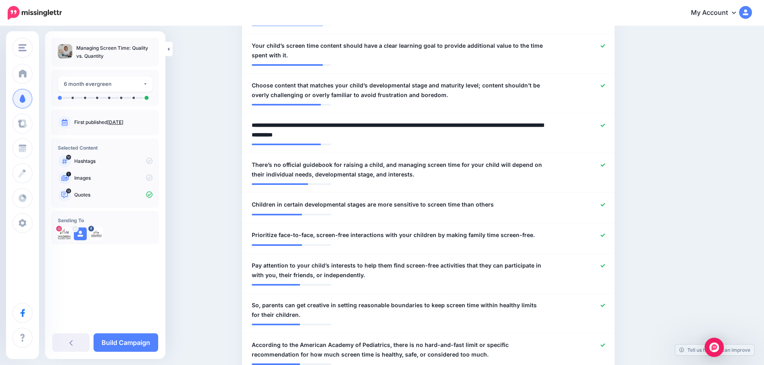
drag, startPoint x: 293, startPoint y: 125, endPoint x: 245, endPoint y: 129, distance: 48.4
type textarea "**********"
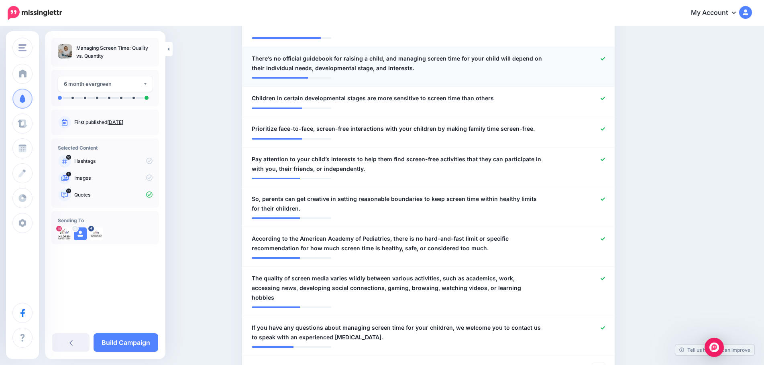
scroll to position [442, 0]
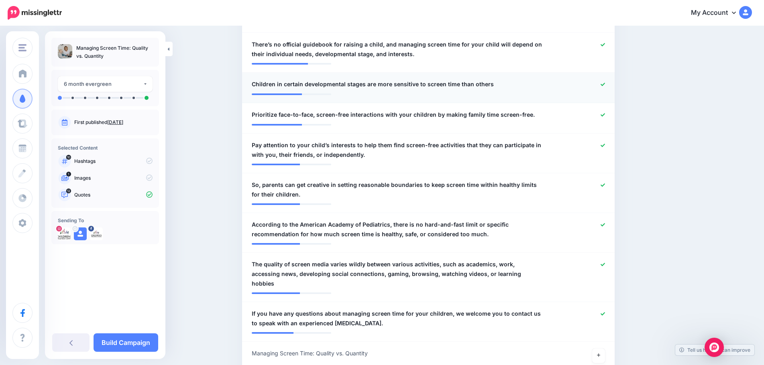
click at [605, 84] on icon at bounding box center [603, 84] width 4 height 4
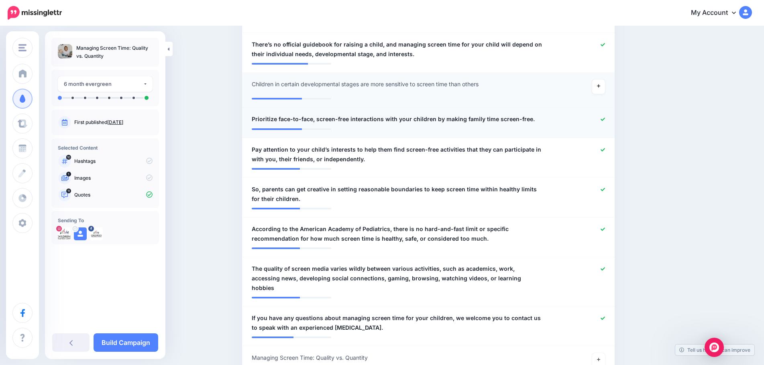
click at [605, 117] on icon at bounding box center [603, 119] width 4 height 4
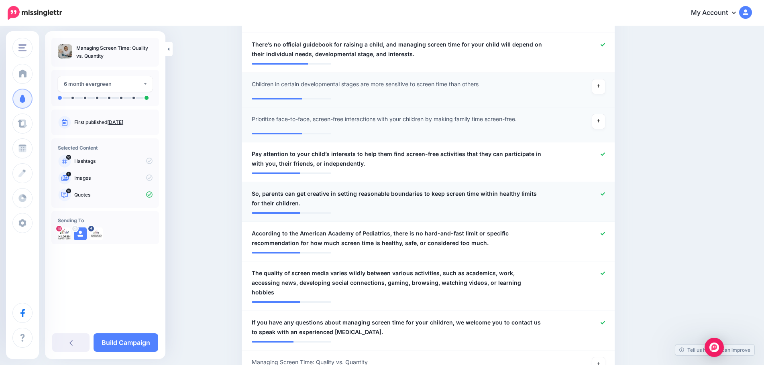
click at [268, 195] on span "So, parents can get creative in setting reasonable boundaries to keep screen ti…" at bounding box center [398, 198] width 293 height 19
drag, startPoint x: 268, startPoint y: 194, endPoint x: 244, endPoint y: 194, distance: 24.1
type textarea "**********"
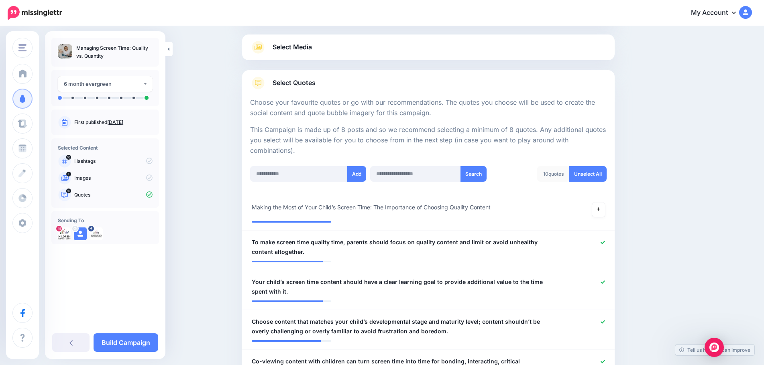
scroll to position [0, 0]
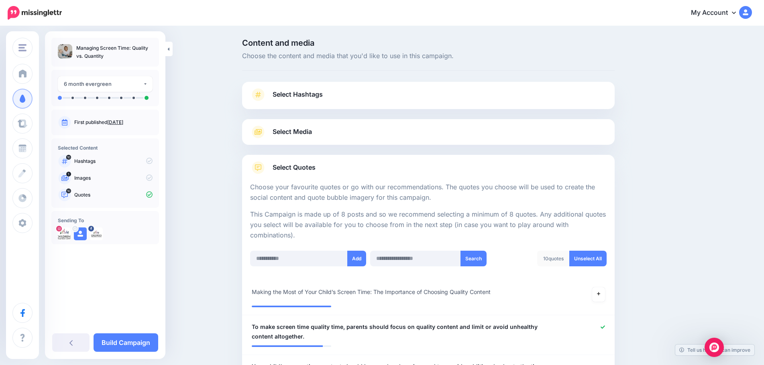
click at [304, 137] on span "Select Media" at bounding box center [292, 132] width 39 height 11
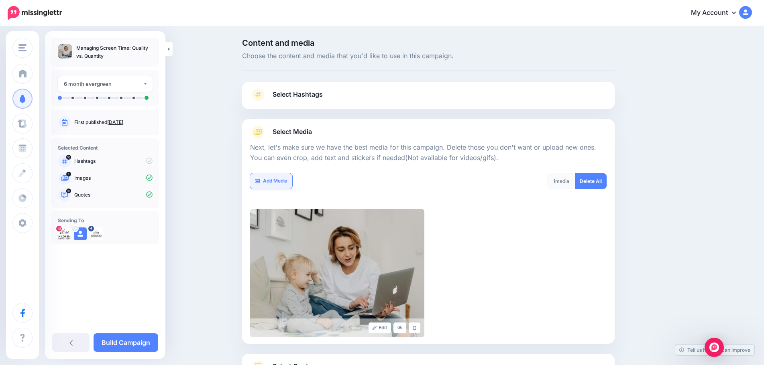
click at [277, 183] on link "Add Media" at bounding box center [271, 181] width 42 height 16
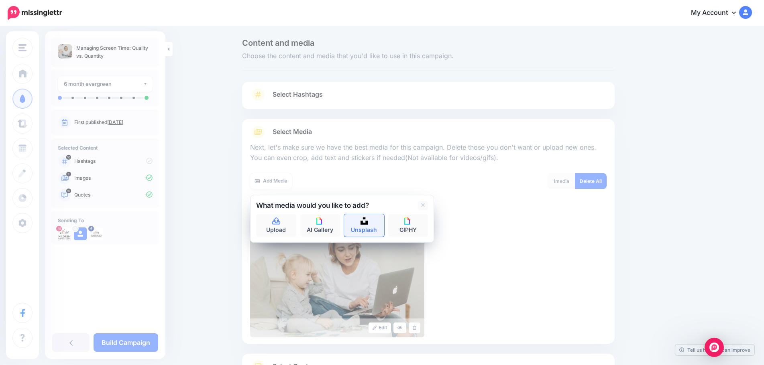
click at [363, 227] on link "Unsplash" at bounding box center [364, 225] width 40 height 22
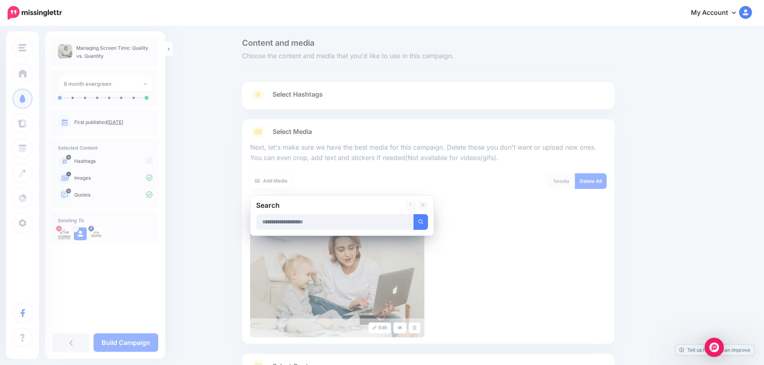
click at [349, 227] on input "text" at bounding box center [335, 222] width 158 height 16
type input "**********"
click at [414, 214] on button "submit" at bounding box center [421, 222] width 14 height 16
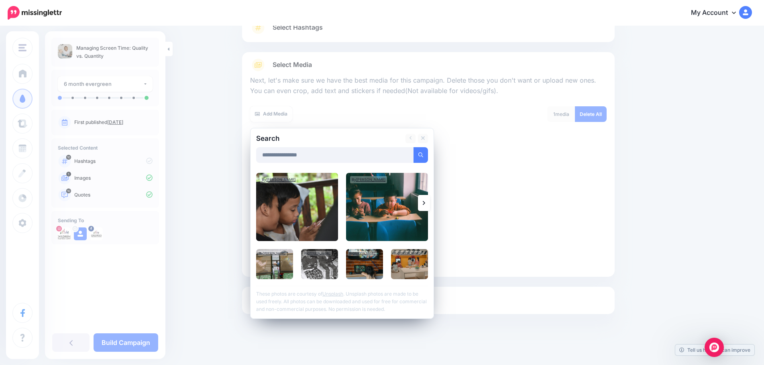
scroll to position [68, 0]
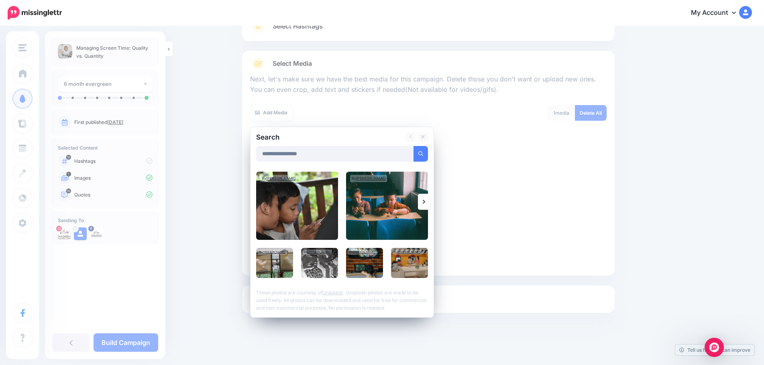
click at [425, 199] on icon at bounding box center [424, 202] width 2 height 6
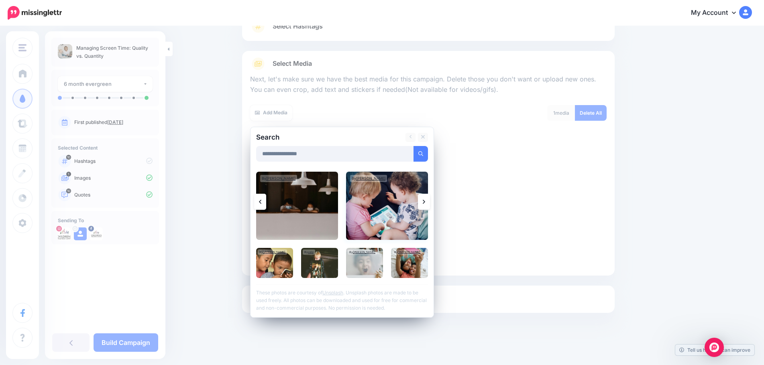
click at [387, 212] on img at bounding box center [387, 206] width 82 height 68
click at [283, 273] on img at bounding box center [274, 263] width 37 height 30
click at [412, 154] on link "Add Media" at bounding box center [411, 154] width 34 height 16
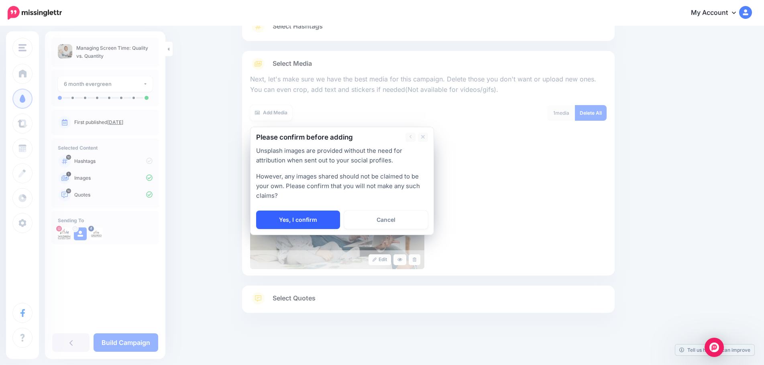
click at [296, 223] on link "Yes, I confirm" at bounding box center [298, 220] width 84 height 18
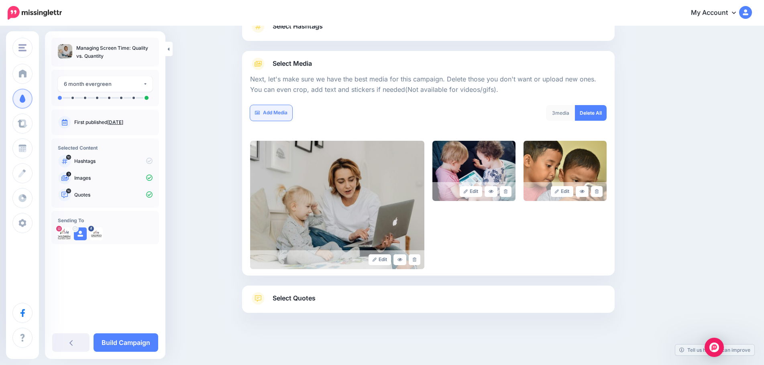
click at [275, 114] on link "Add Media" at bounding box center [271, 113] width 42 height 16
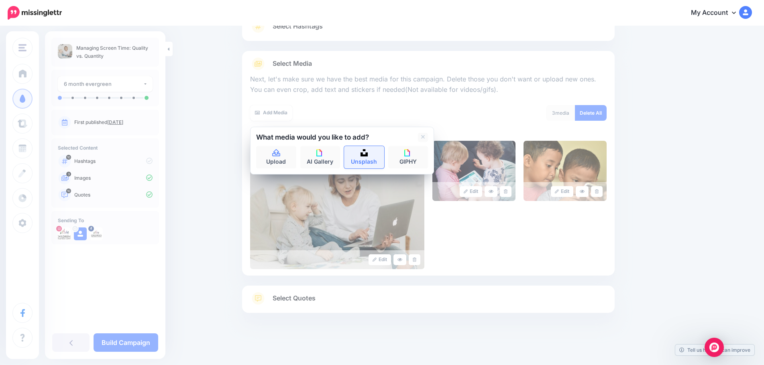
click at [368, 152] on img at bounding box center [364, 152] width 7 height 7
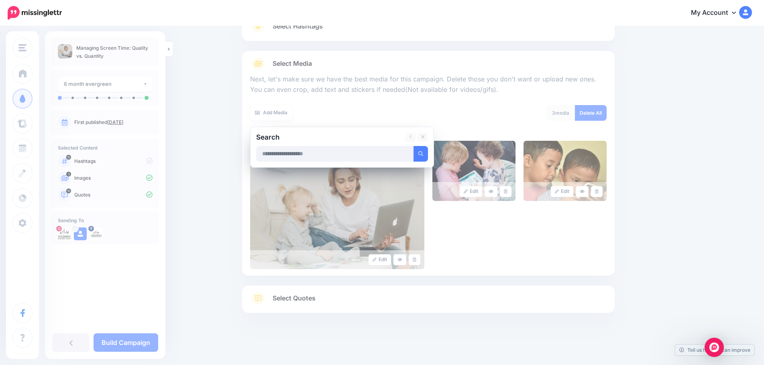
click at [359, 157] on input "text" at bounding box center [335, 154] width 158 height 16
type input "**********"
click at [423, 153] on icon "submit" at bounding box center [420, 153] width 5 height 5
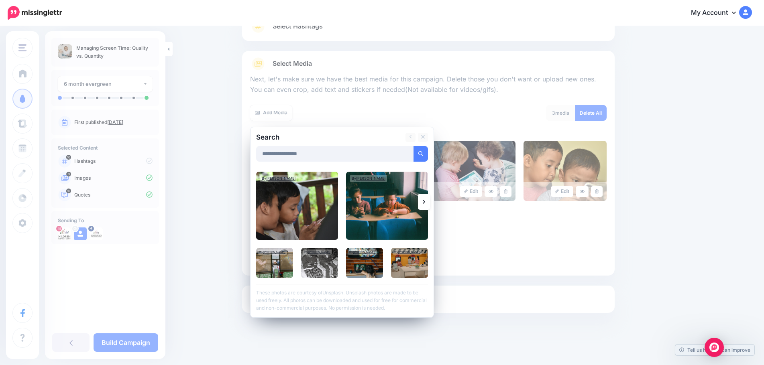
click at [424, 203] on link at bounding box center [424, 202] width 12 height 16
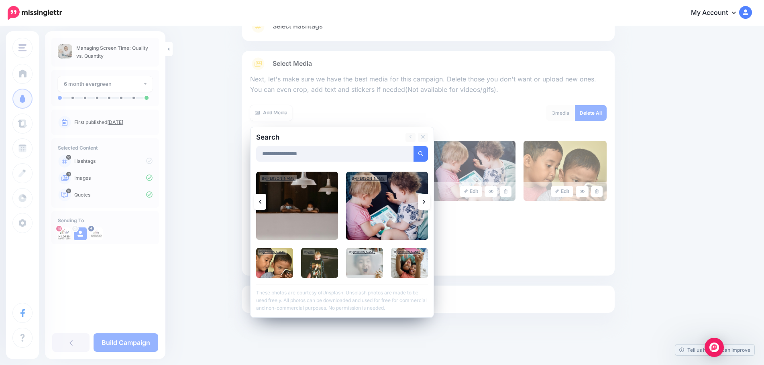
click at [424, 203] on link at bounding box center [424, 202] width 12 height 16
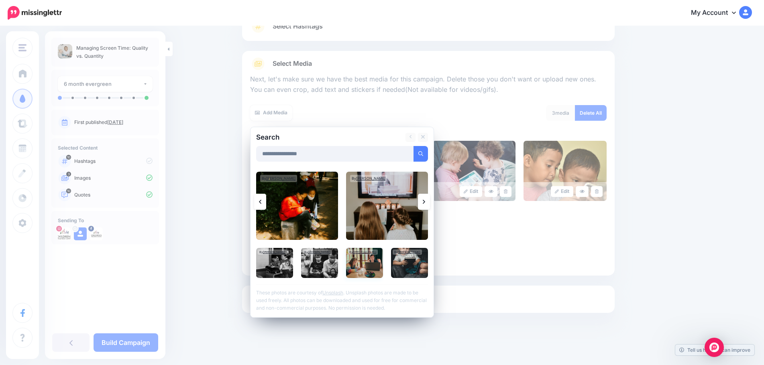
click at [373, 261] on img at bounding box center [364, 263] width 37 height 30
click at [404, 154] on link "Add Media" at bounding box center [411, 154] width 34 height 16
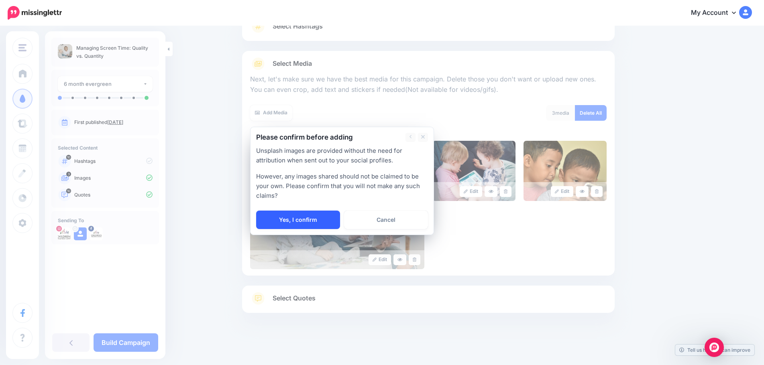
click at [318, 221] on link "Yes, I confirm" at bounding box center [298, 220] width 84 height 18
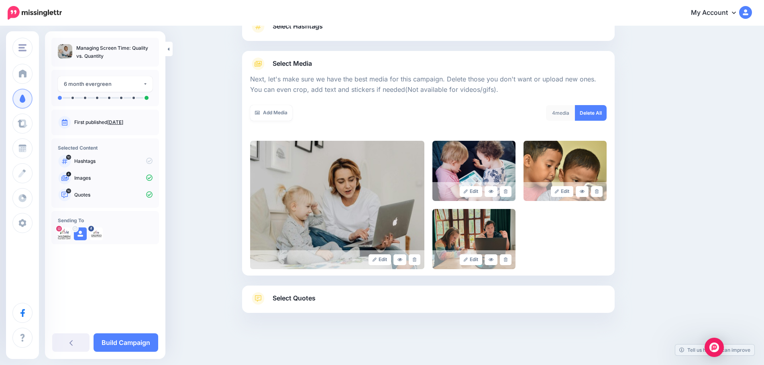
click at [552, 249] on div "Edit Edit Edit" at bounding box center [428, 205] width 357 height 129
click at [489, 260] on link at bounding box center [491, 260] width 13 height 11
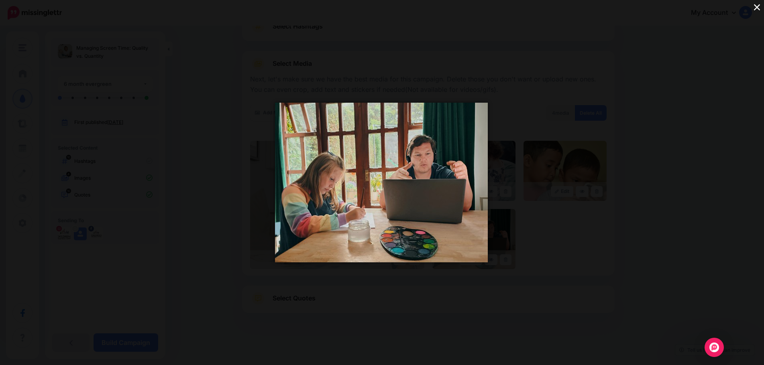
click at [753, 9] on button "×" at bounding box center [757, 7] width 14 height 14
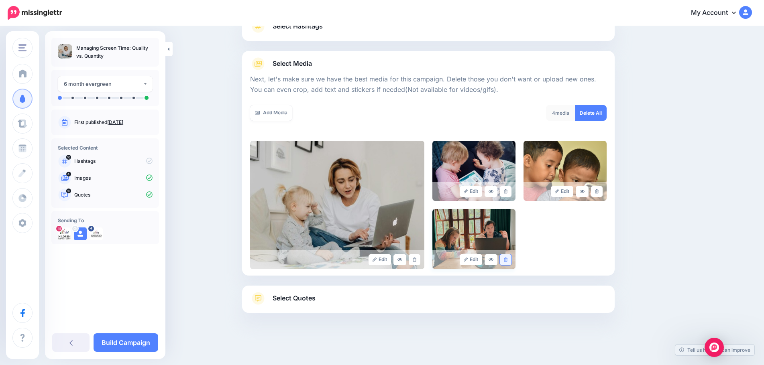
click at [512, 261] on link at bounding box center [506, 260] width 12 height 11
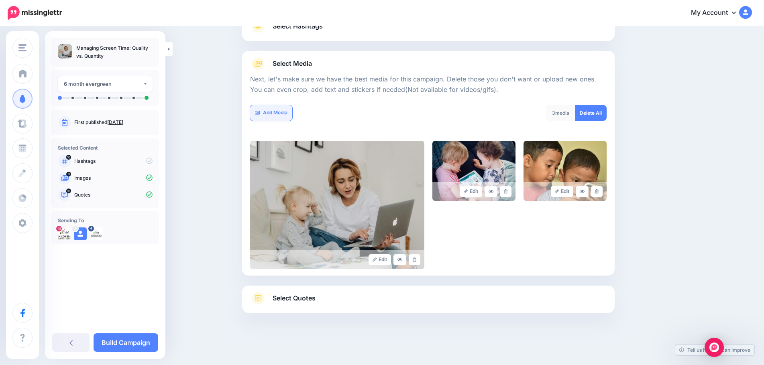
click at [280, 112] on link "Add Media" at bounding box center [271, 113] width 42 height 16
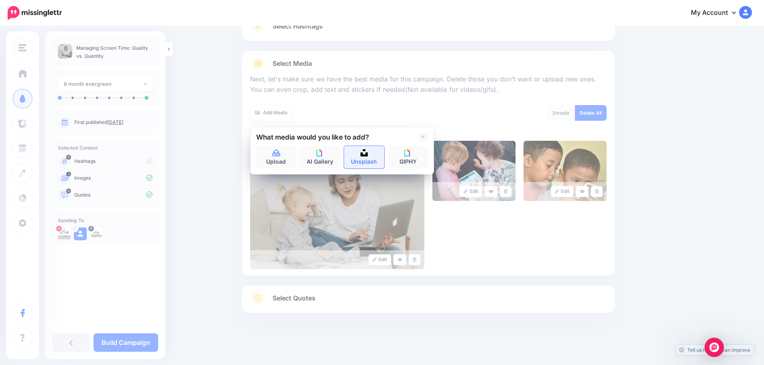
click at [383, 160] on link "Unsplash" at bounding box center [364, 157] width 40 height 22
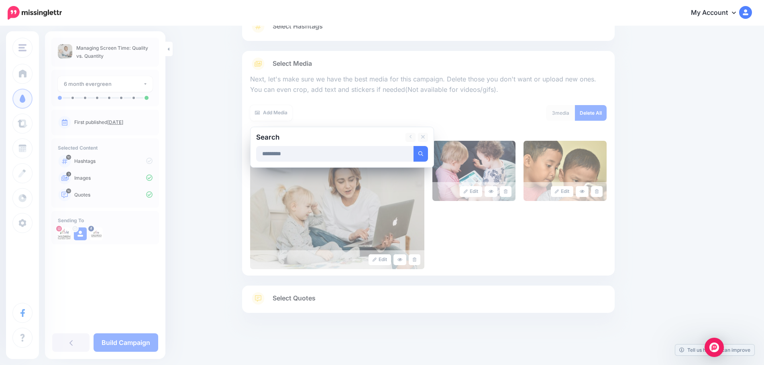
click at [414, 146] on button "submit" at bounding box center [421, 154] width 14 height 16
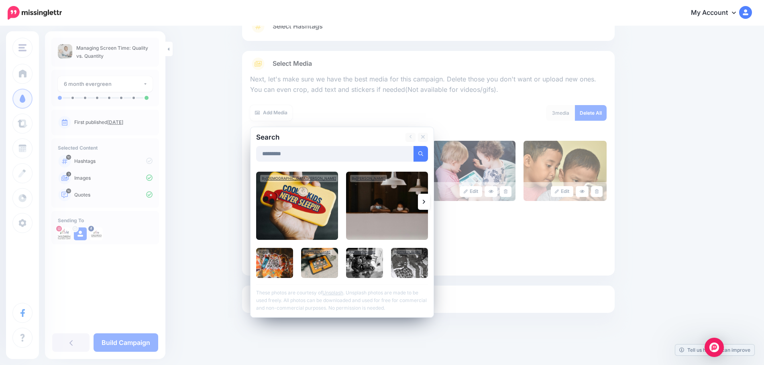
click at [425, 201] on link at bounding box center [424, 202] width 12 height 16
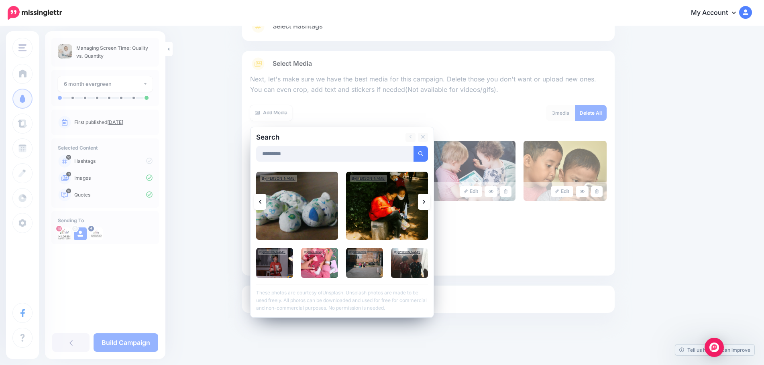
click at [425, 201] on icon at bounding box center [424, 202] width 2 height 6
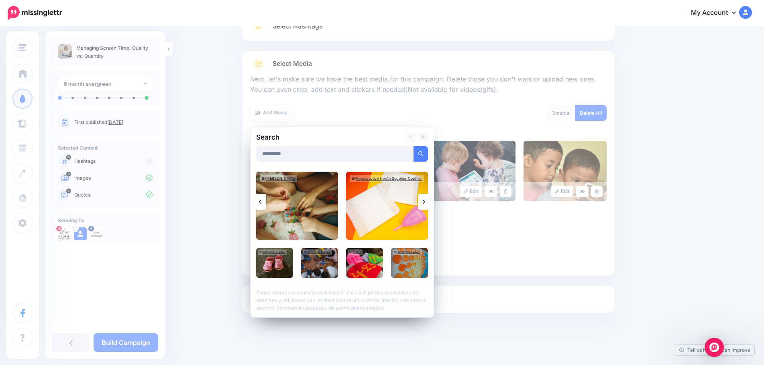
click at [425, 202] on icon at bounding box center [424, 202] width 2 height 4
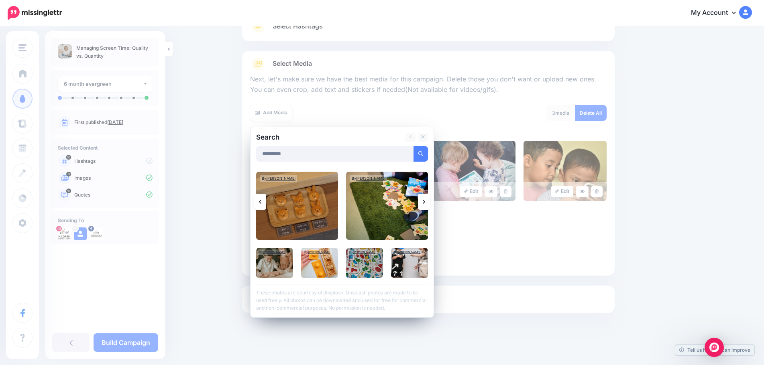
click at [425, 202] on icon at bounding box center [424, 202] width 2 height 4
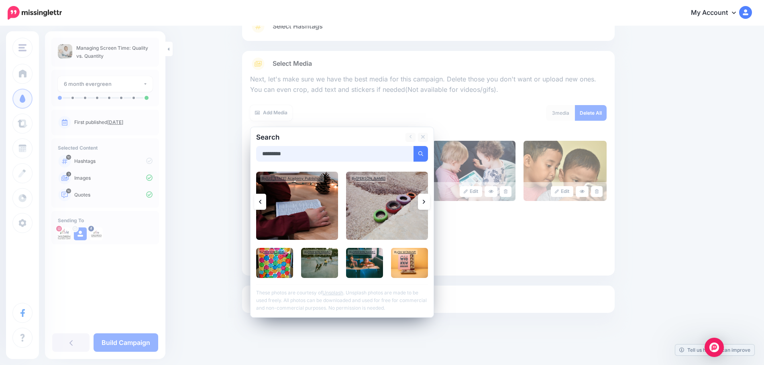
click at [312, 153] on input "*********" at bounding box center [335, 154] width 158 height 16
type input "*******"
click at [414, 146] on button "submit" at bounding box center [421, 154] width 14 height 16
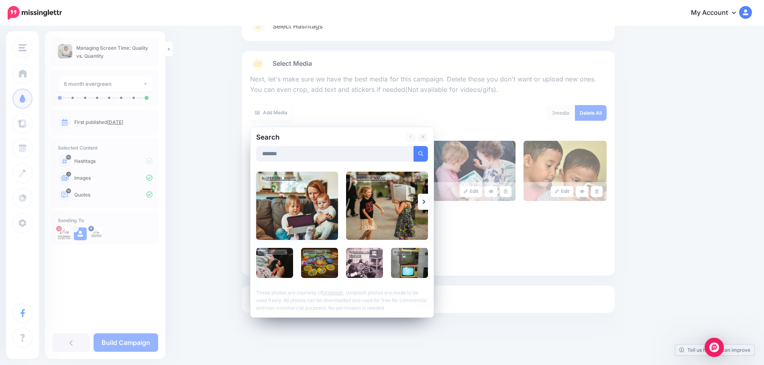
click at [316, 216] on img at bounding box center [297, 206] width 82 height 68
click at [279, 267] on img at bounding box center [274, 263] width 37 height 30
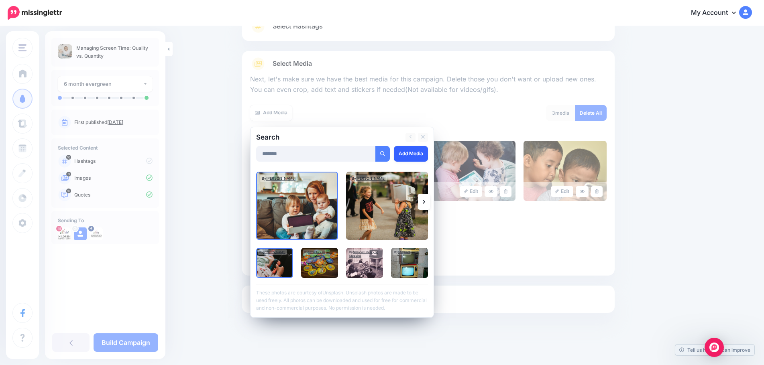
click at [416, 157] on link "Add Media" at bounding box center [411, 154] width 34 height 16
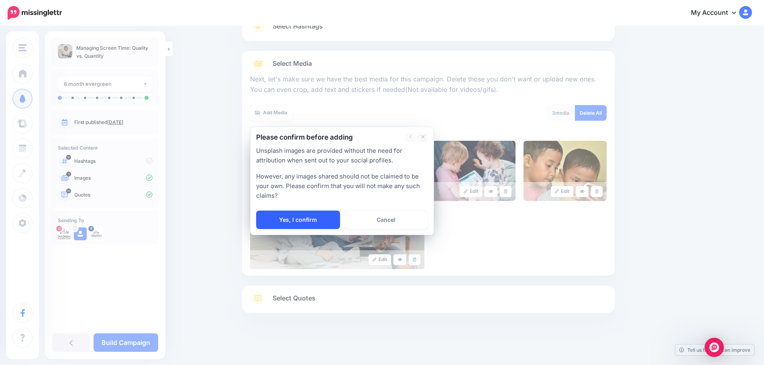
click at [288, 223] on link "Yes, I confirm" at bounding box center [298, 220] width 84 height 18
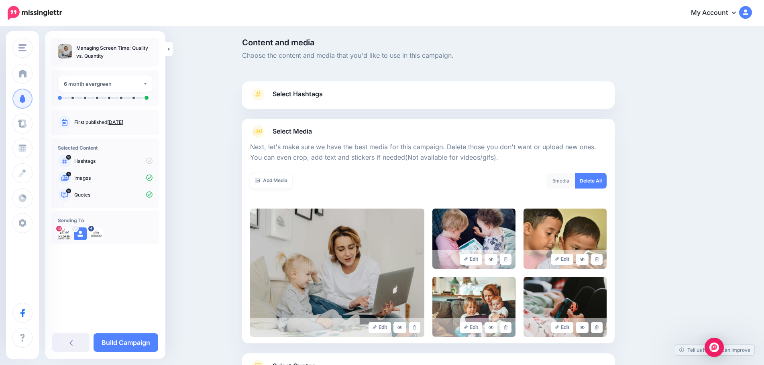
scroll to position [0, 0]
click at [351, 94] on link "Select Hashtags" at bounding box center [428, 98] width 357 height 21
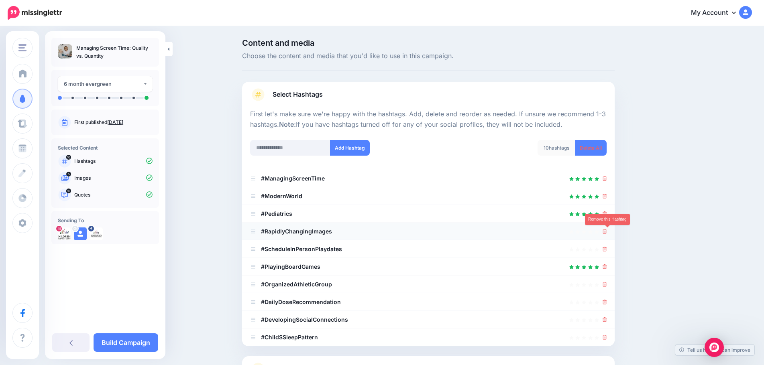
click at [607, 230] on icon at bounding box center [605, 231] width 4 height 5
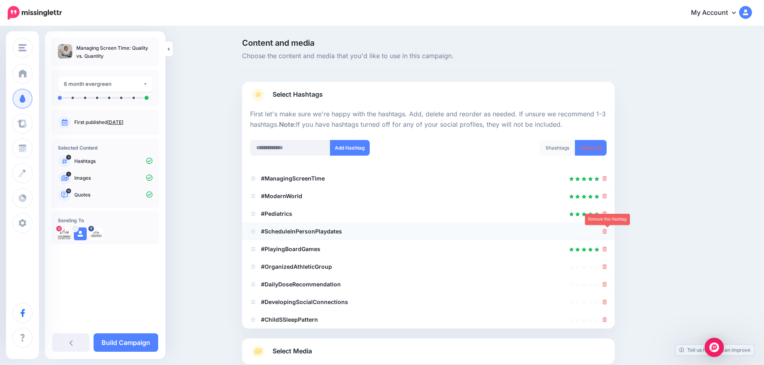
click at [607, 231] on icon at bounding box center [605, 231] width 4 height 5
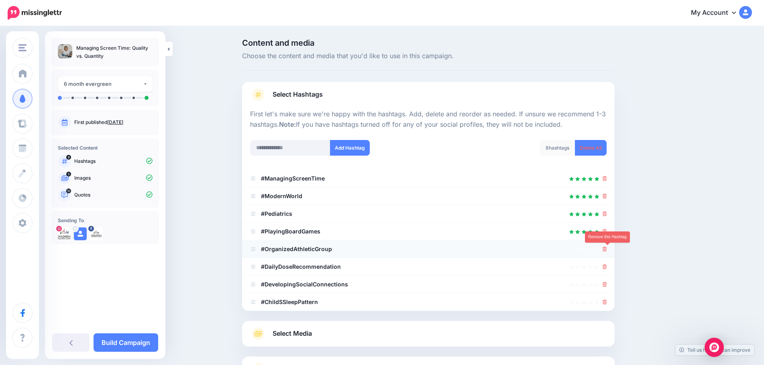
click at [607, 249] on icon at bounding box center [605, 249] width 4 height 5
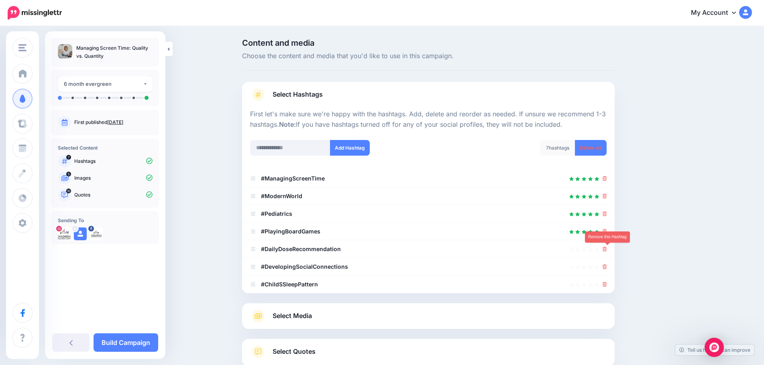
click at [607, 249] on icon at bounding box center [605, 249] width 4 height 5
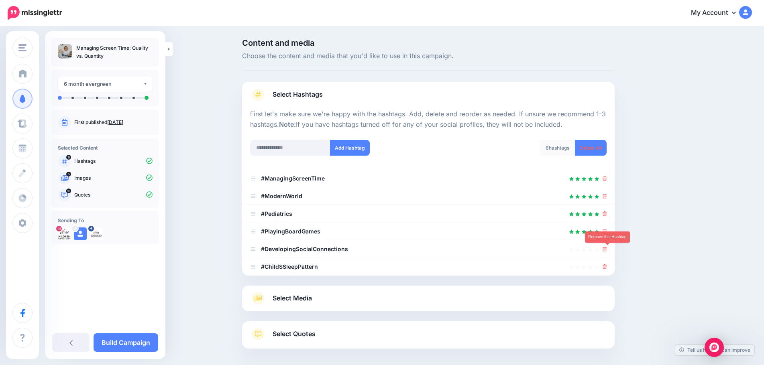
click at [607, 249] on icon at bounding box center [605, 249] width 4 height 5
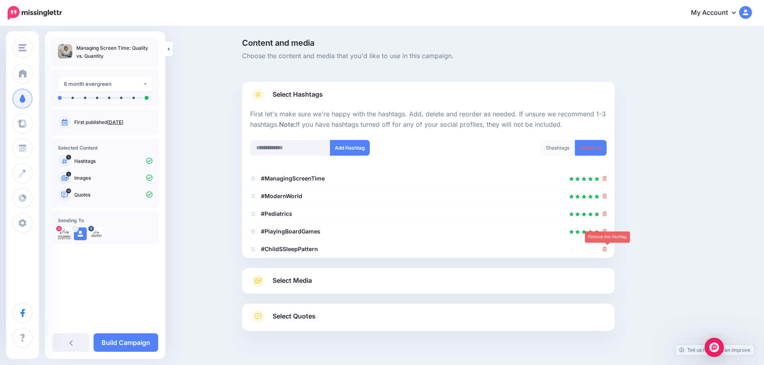
click at [607, 249] on icon at bounding box center [605, 249] width 4 height 5
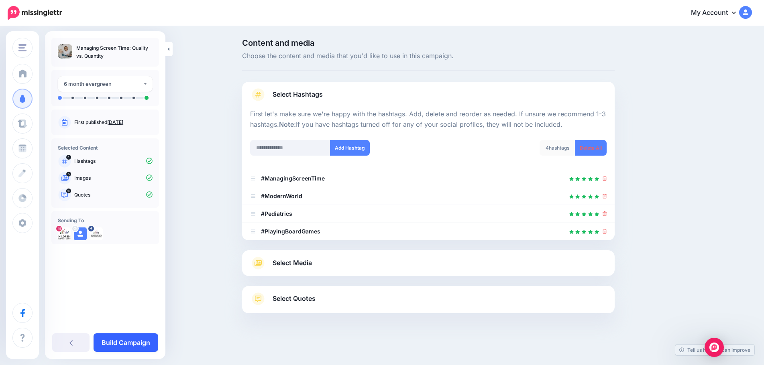
click at [128, 348] on link "Build Campaign" at bounding box center [126, 343] width 65 height 18
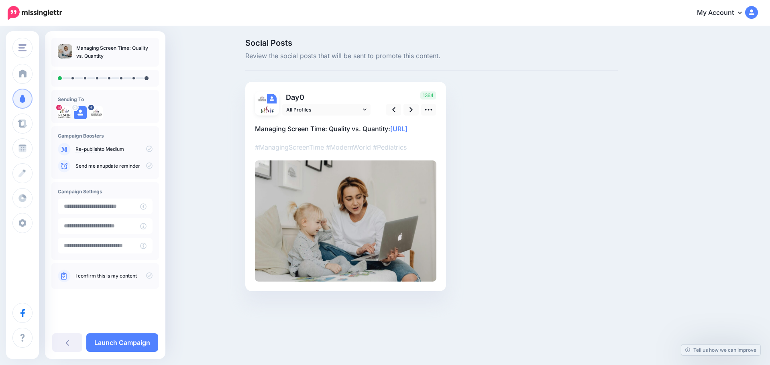
type input "**********"
click at [100, 206] on input "**********" at bounding box center [99, 207] width 82 height 16
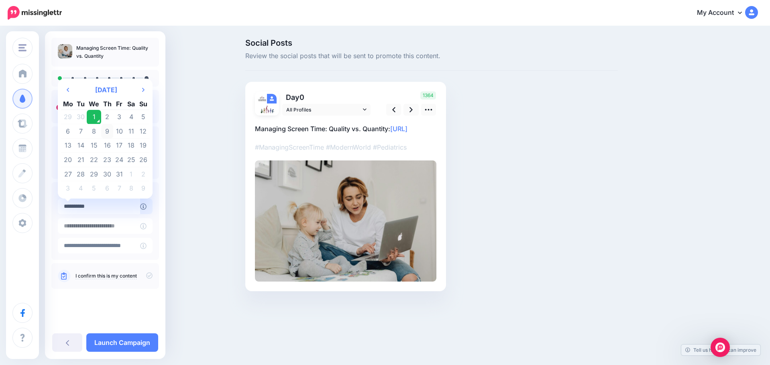
click at [107, 133] on td "9" at bounding box center [107, 131] width 12 height 14
type input "**********"
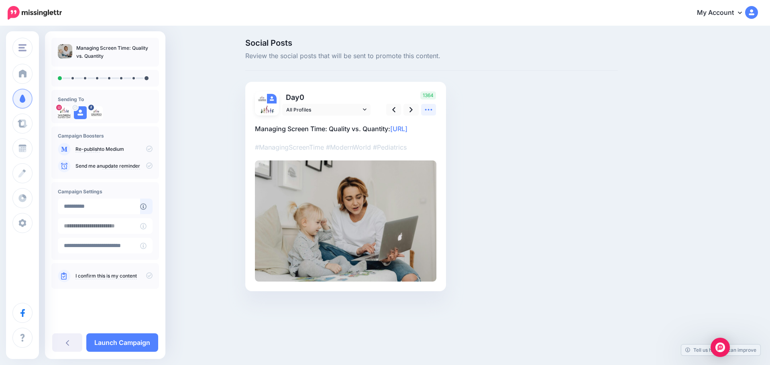
click at [429, 110] on icon at bounding box center [428, 110] width 7 height 2
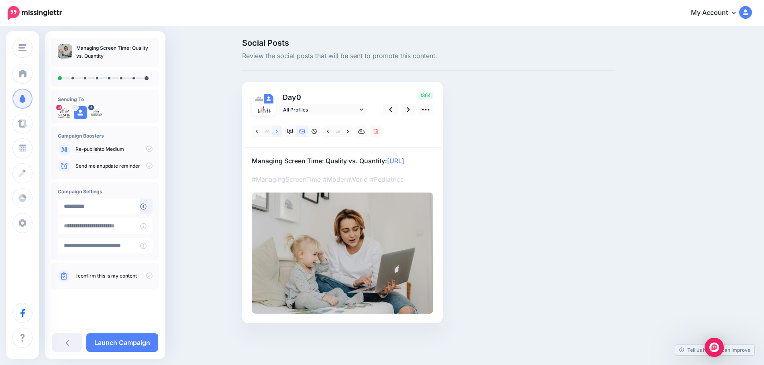
click at [277, 130] on link at bounding box center [277, 132] width 10 height 12
click at [278, 131] on link at bounding box center [277, 132] width 10 height 12
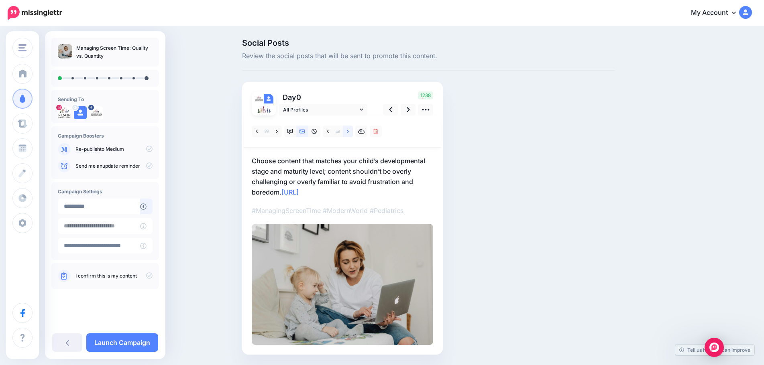
click at [349, 132] on icon at bounding box center [348, 132] width 2 height 6
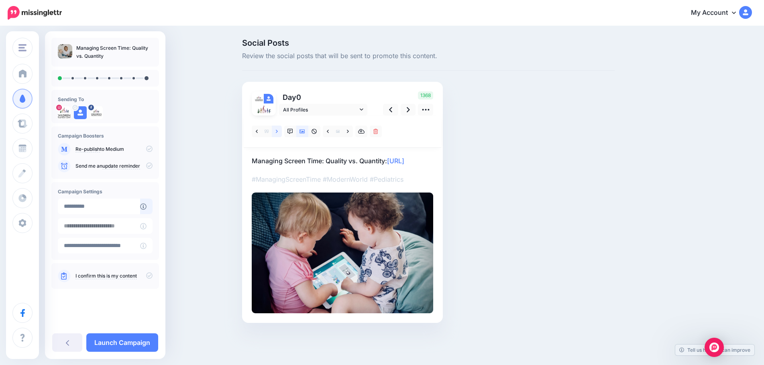
click at [277, 132] on link at bounding box center [277, 132] width 10 height 12
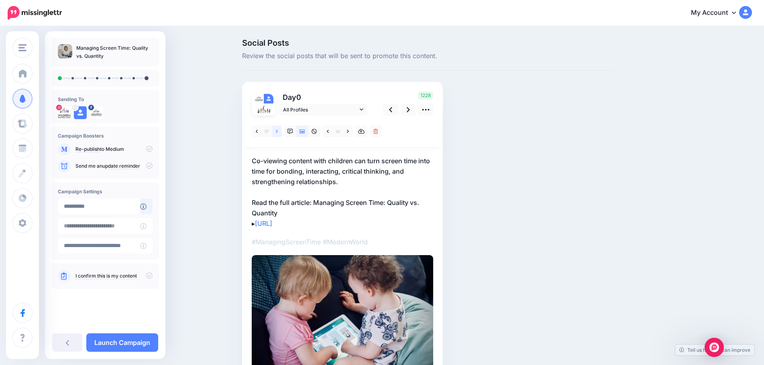
click at [277, 132] on link at bounding box center [277, 132] width 10 height 12
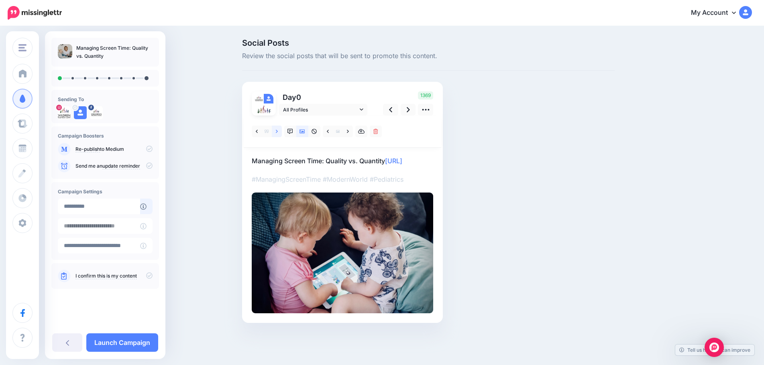
click at [277, 132] on link at bounding box center [277, 132] width 10 height 12
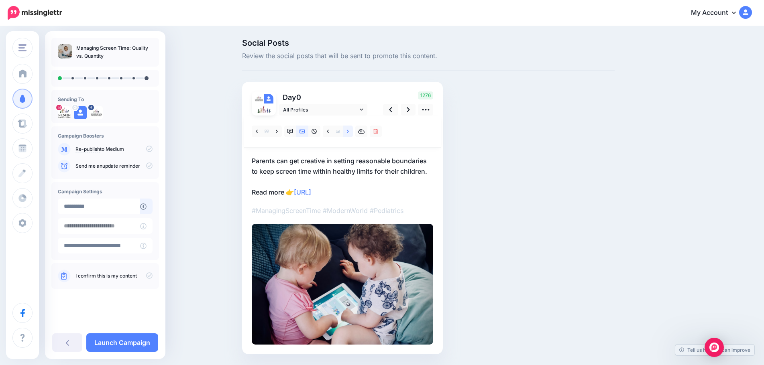
click at [349, 133] on icon at bounding box center [348, 132] width 2 height 6
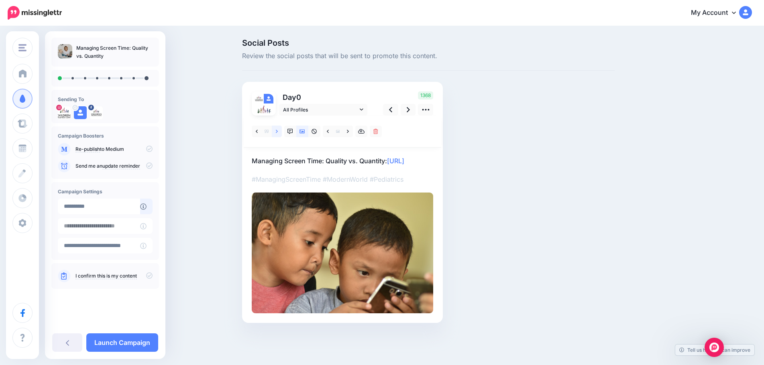
click at [282, 133] on link at bounding box center [277, 132] width 10 height 12
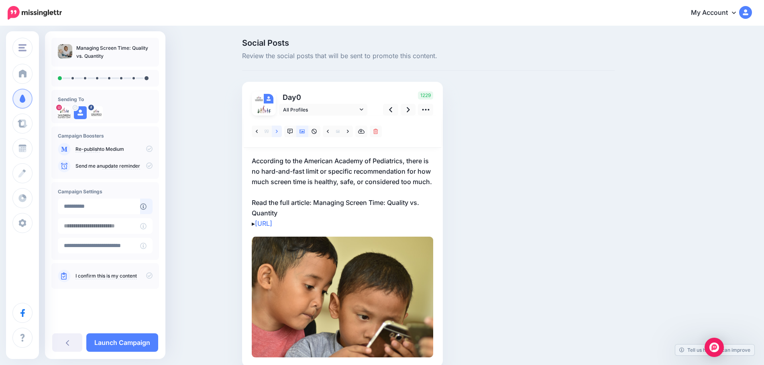
click at [282, 133] on link at bounding box center [277, 132] width 10 height 12
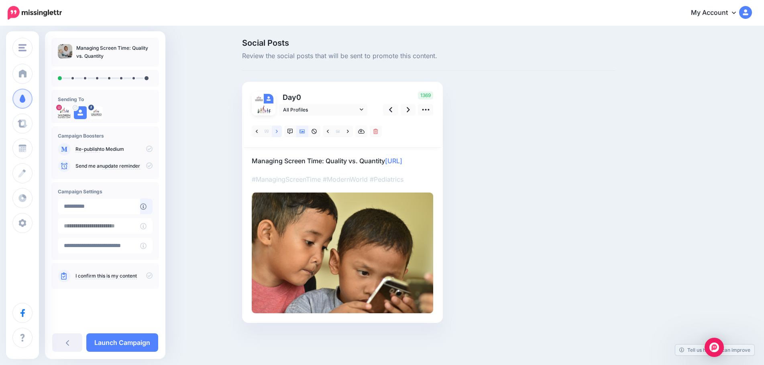
click at [282, 133] on link at bounding box center [277, 132] width 10 height 12
click at [278, 133] on icon at bounding box center [277, 131] width 2 height 3
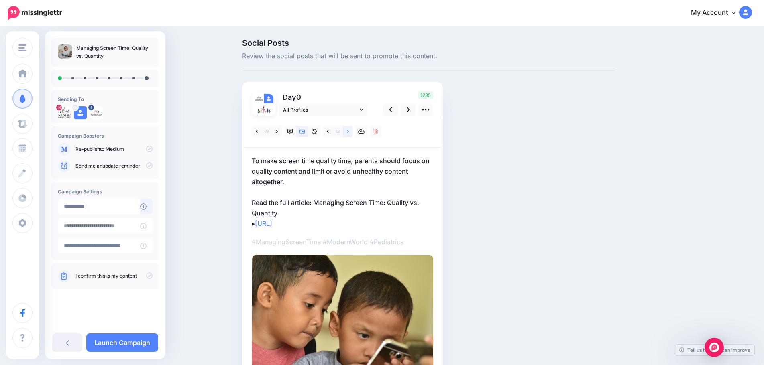
click at [348, 133] on link at bounding box center [348, 132] width 10 height 12
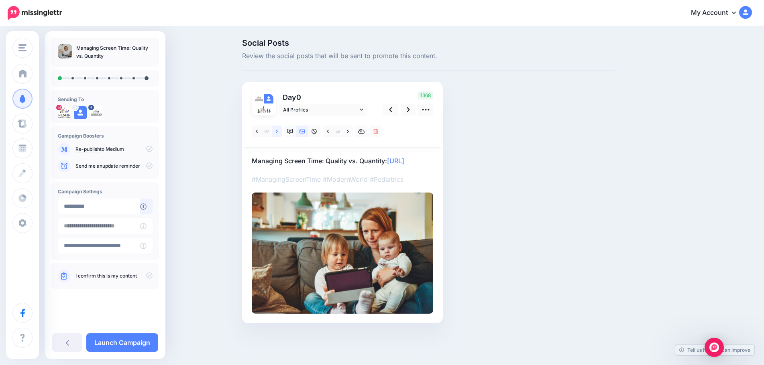
click at [278, 130] on icon at bounding box center [277, 131] width 2 height 3
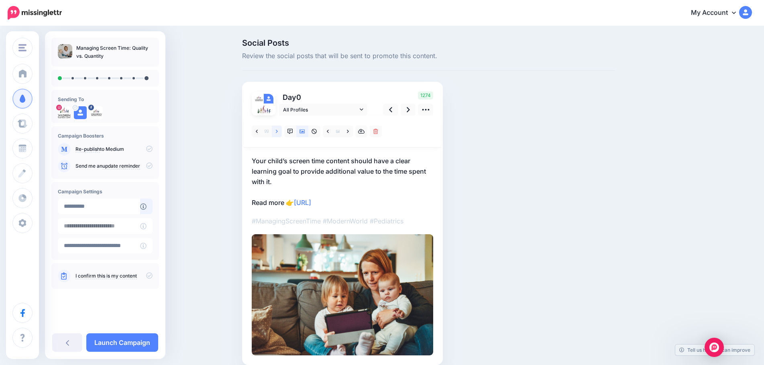
click at [278, 129] on icon at bounding box center [277, 132] width 2 height 6
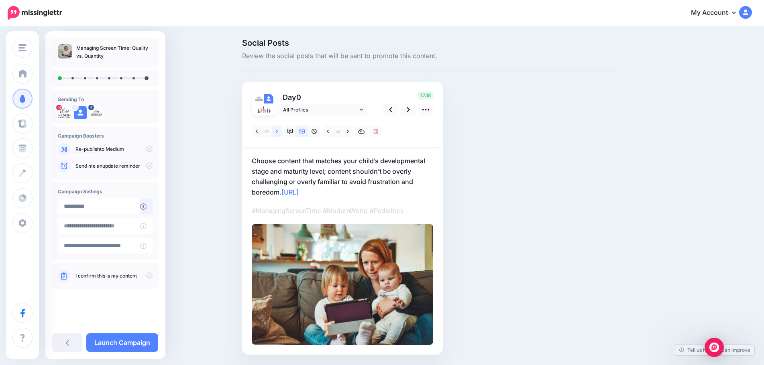
click at [278, 129] on icon at bounding box center [277, 132] width 2 height 6
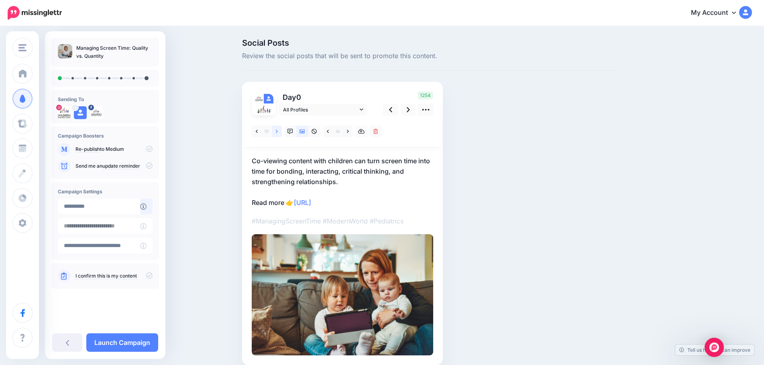
click at [278, 129] on icon at bounding box center [277, 132] width 2 height 6
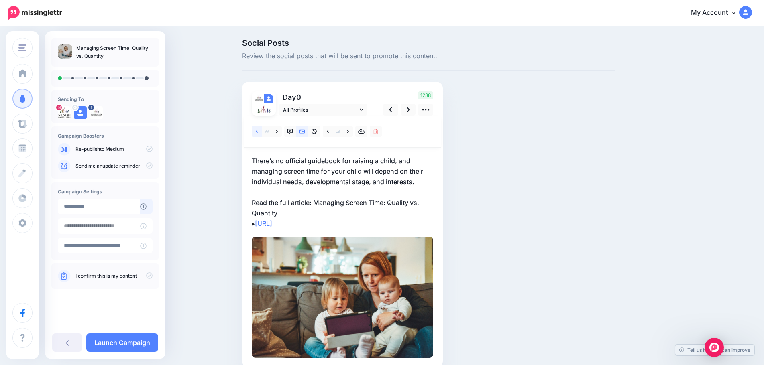
click at [258, 133] on icon at bounding box center [257, 131] width 2 height 3
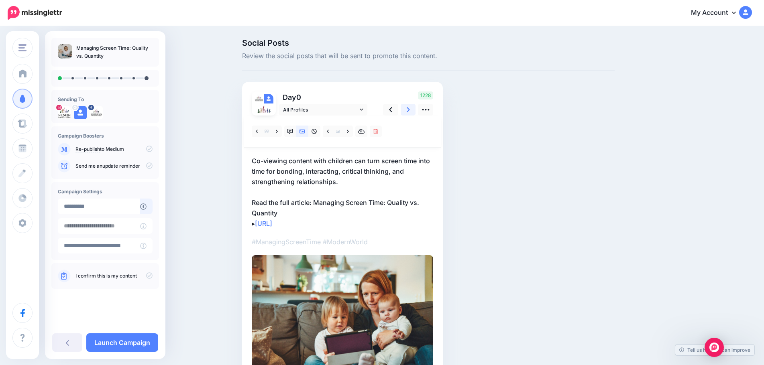
click at [410, 112] on icon at bounding box center [408, 110] width 3 height 8
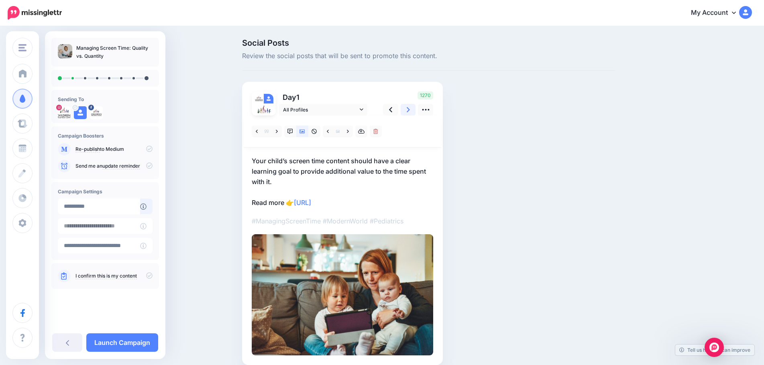
click at [410, 110] on icon at bounding box center [408, 109] width 3 height 5
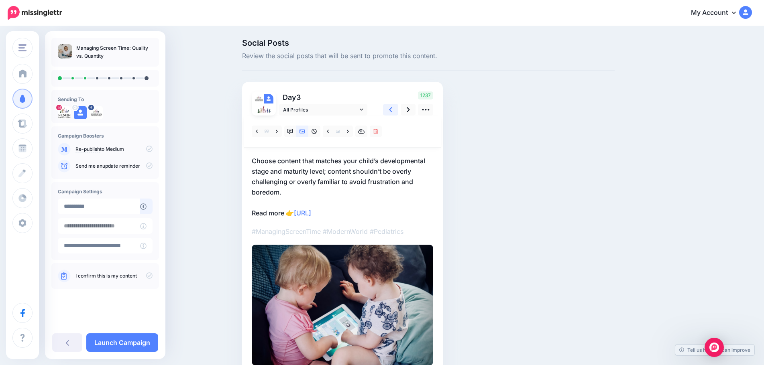
click at [392, 112] on icon at bounding box center [390, 110] width 3 height 8
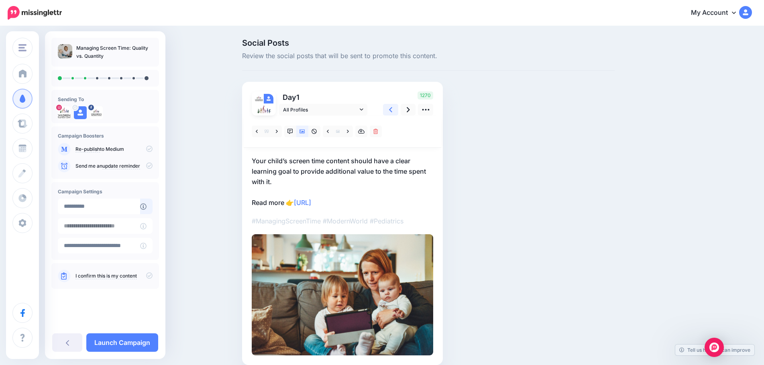
click at [392, 112] on icon at bounding box center [390, 110] width 3 height 8
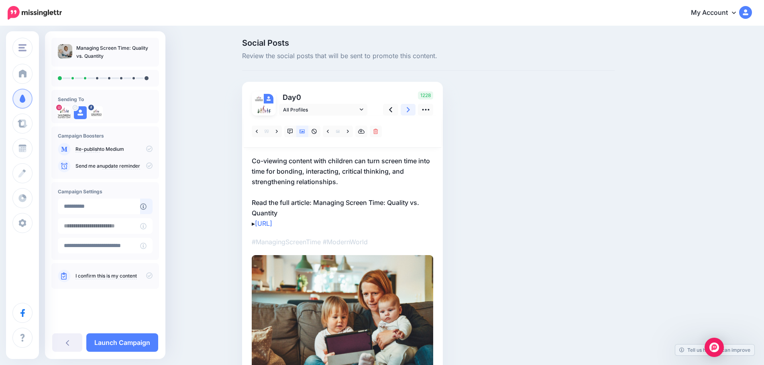
click at [410, 109] on icon at bounding box center [408, 109] width 3 height 5
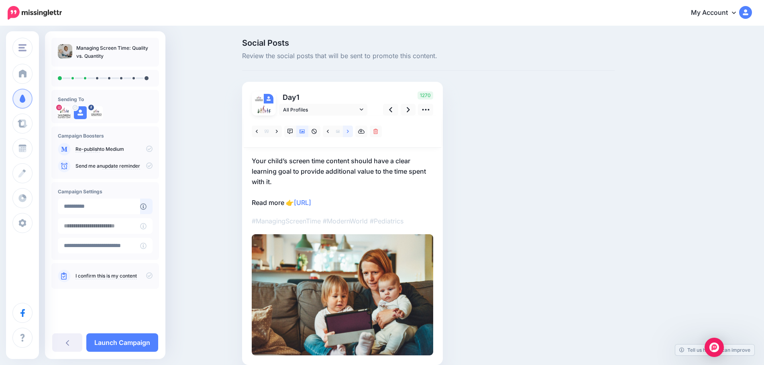
click at [349, 129] on icon at bounding box center [348, 132] width 2 height 6
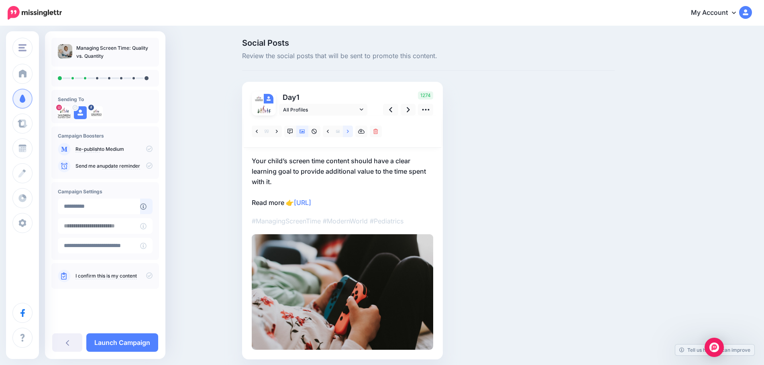
click at [349, 130] on icon at bounding box center [348, 132] width 2 height 6
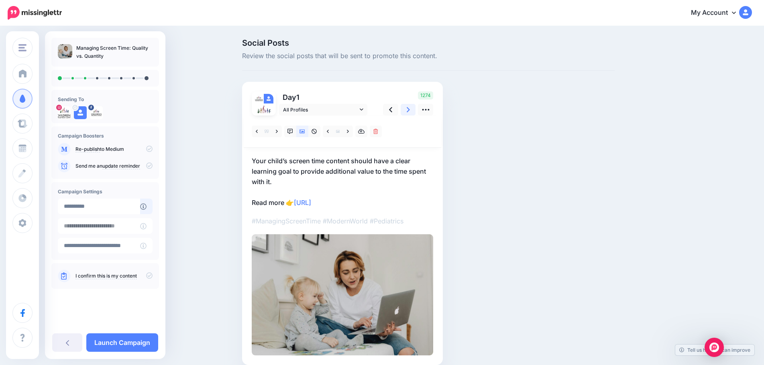
click at [406, 109] on link at bounding box center [408, 110] width 15 height 12
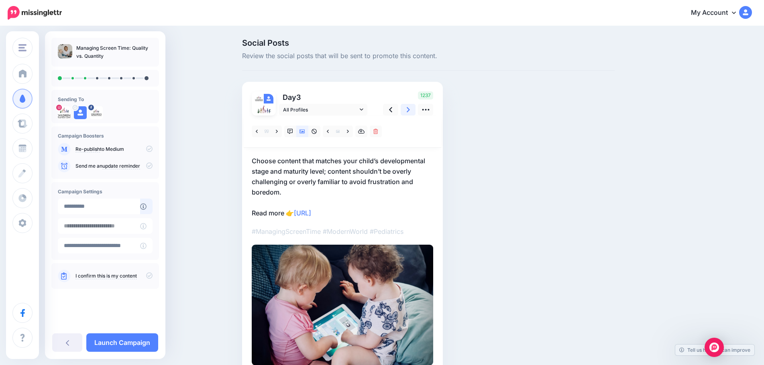
click at [408, 110] on link at bounding box center [408, 110] width 15 height 12
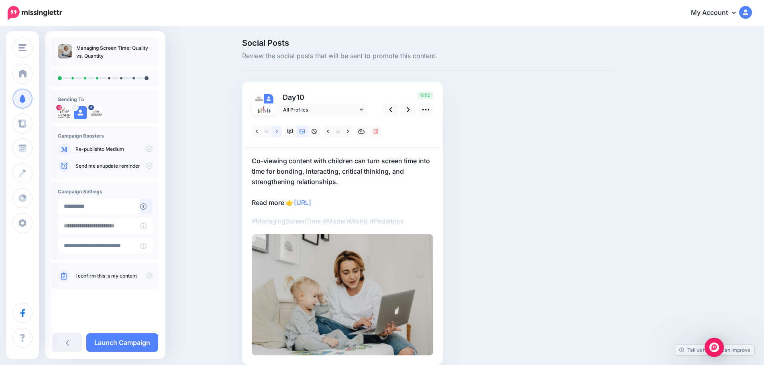
click at [281, 133] on link at bounding box center [277, 132] width 10 height 12
click at [349, 132] on icon at bounding box center [348, 132] width 2 height 6
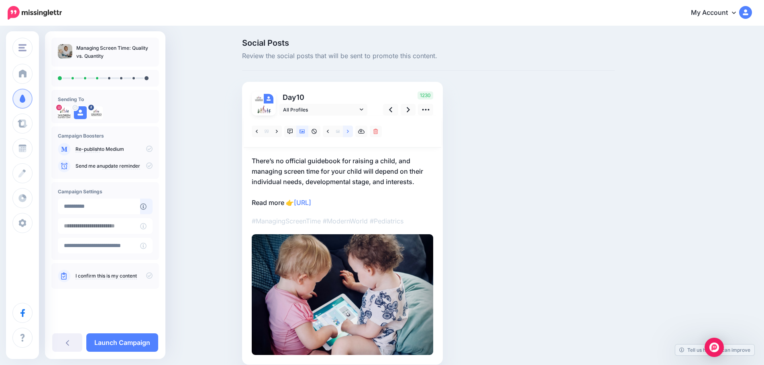
click at [349, 132] on icon at bounding box center [348, 132] width 2 height 6
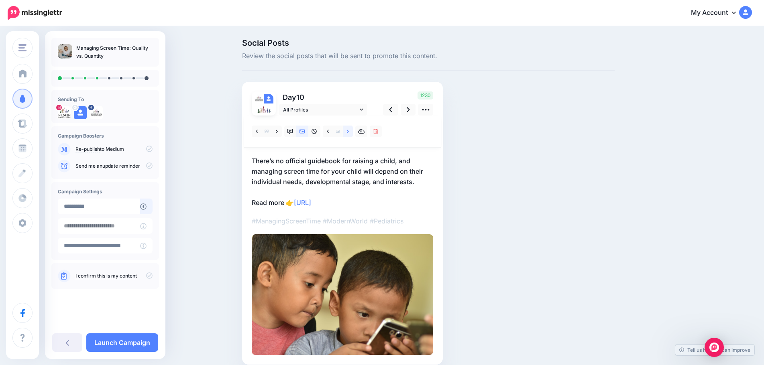
click at [349, 132] on icon at bounding box center [348, 132] width 2 height 6
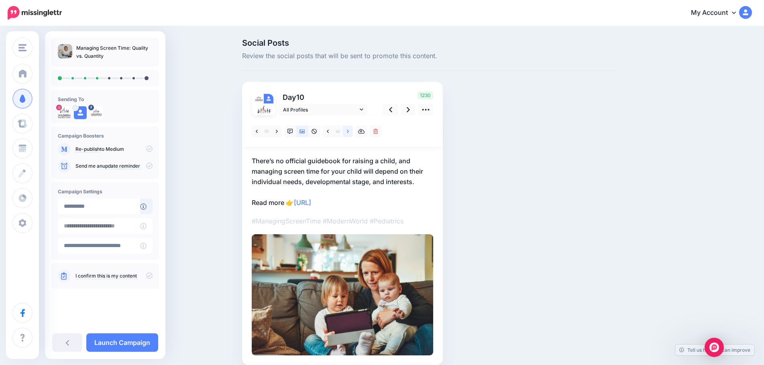
click at [349, 132] on icon at bounding box center [348, 132] width 2 height 6
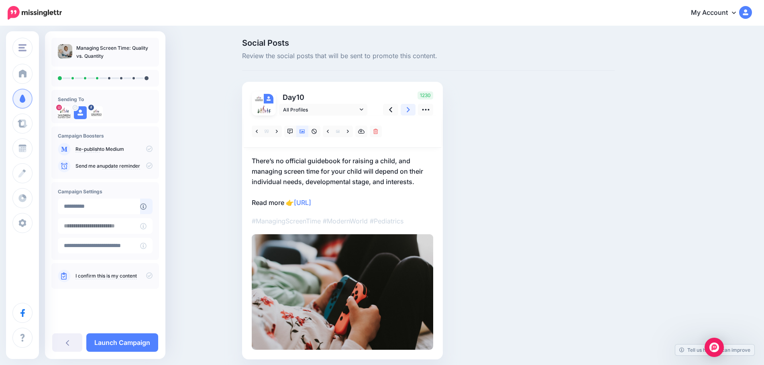
click at [409, 113] on link at bounding box center [408, 110] width 15 height 12
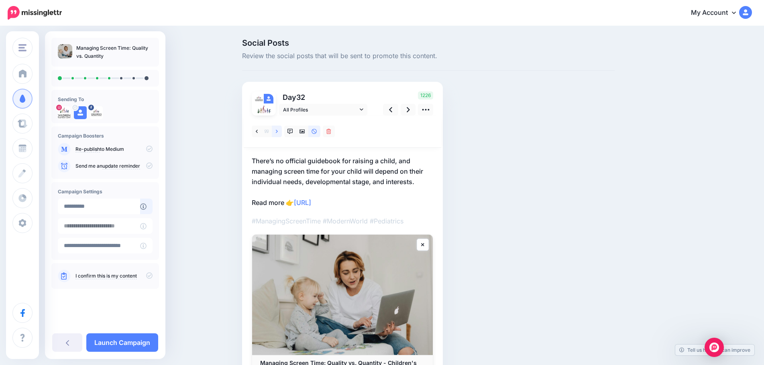
click at [278, 133] on icon at bounding box center [277, 132] width 2 height 6
click at [409, 112] on link at bounding box center [408, 110] width 15 height 12
click at [278, 132] on icon at bounding box center [277, 132] width 2 height 6
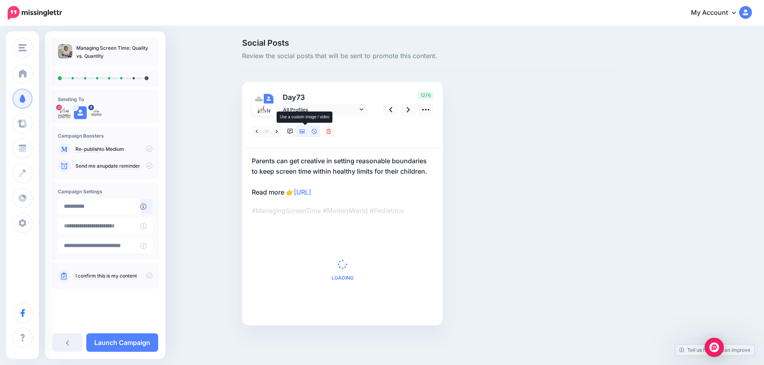
click at [305, 132] on icon at bounding box center [303, 132] width 6 height 4
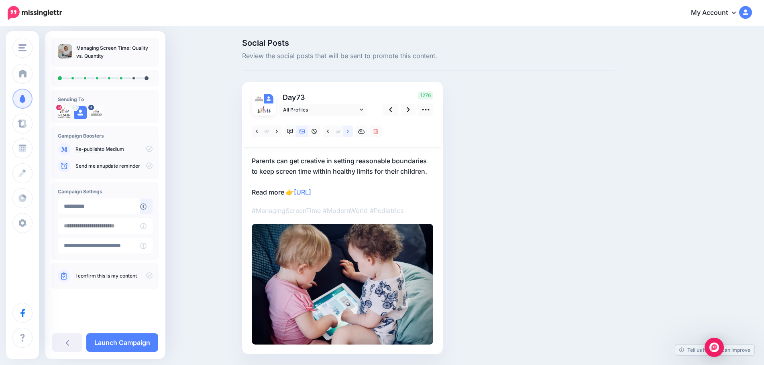
click at [349, 131] on icon at bounding box center [348, 132] width 2 height 6
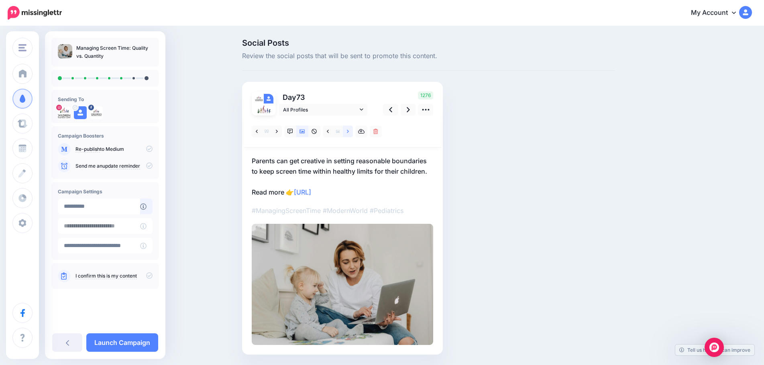
click at [349, 131] on icon at bounding box center [348, 132] width 2 height 6
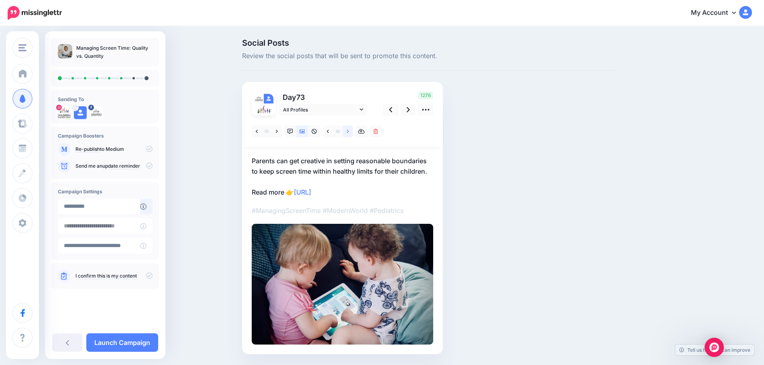
click at [349, 131] on icon at bounding box center [348, 132] width 2 height 6
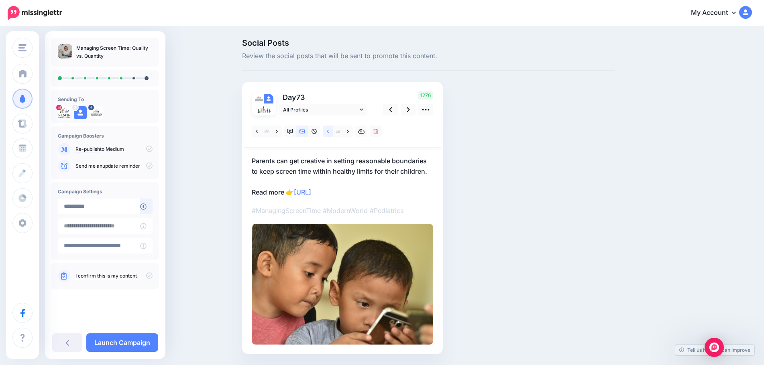
click at [328, 134] on link at bounding box center [328, 132] width 10 height 12
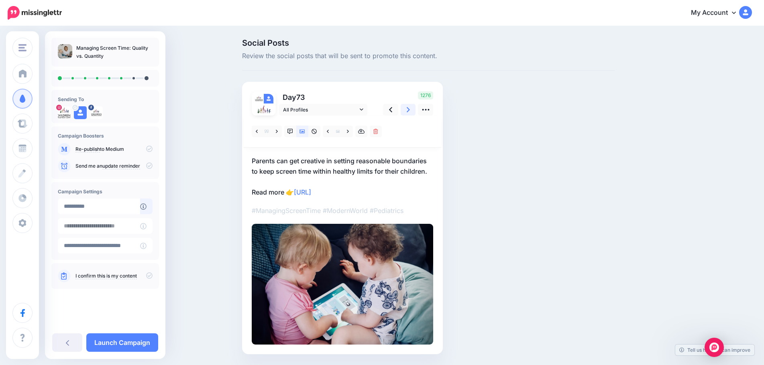
click at [408, 111] on link at bounding box center [408, 110] width 15 height 12
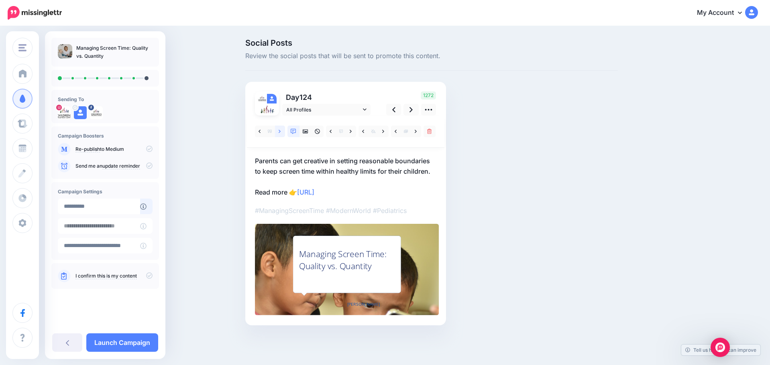
click at [277, 133] on link at bounding box center [280, 132] width 10 height 12
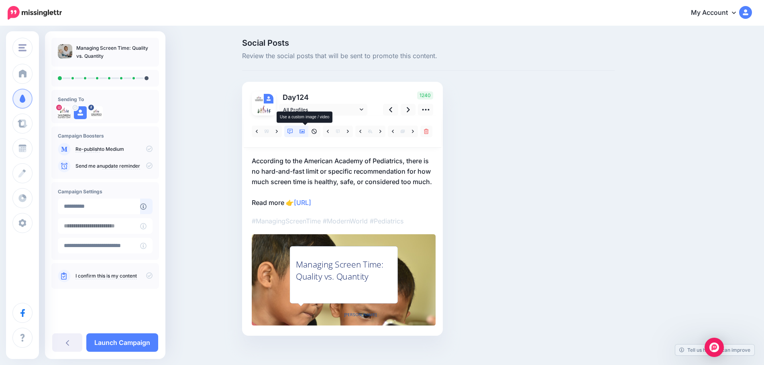
click at [305, 132] on icon at bounding box center [303, 132] width 6 height 4
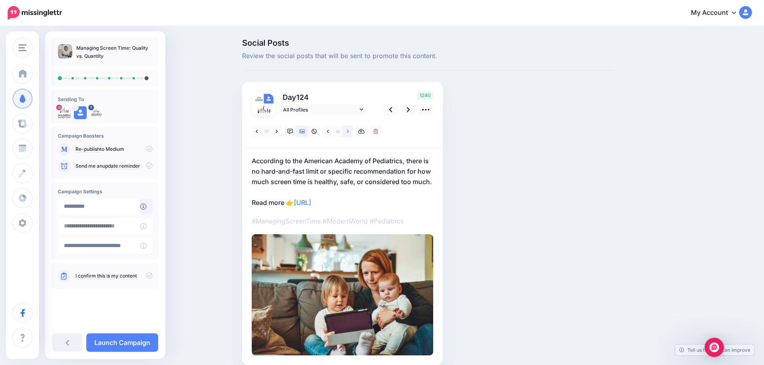
click at [349, 132] on icon at bounding box center [348, 132] width 2 height 6
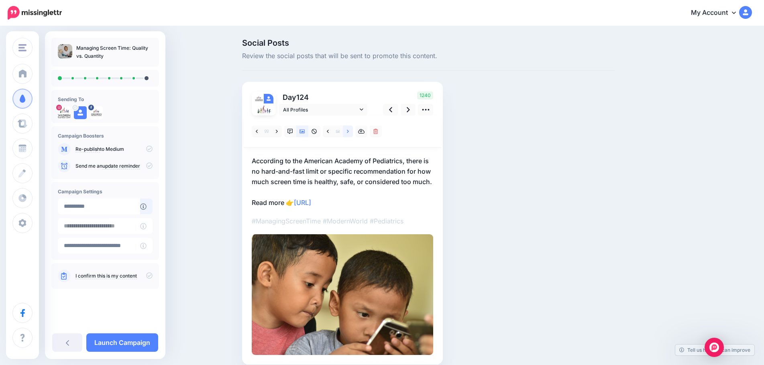
click at [349, 132] on icon at bounding box center [348, 132] width 2 height 6
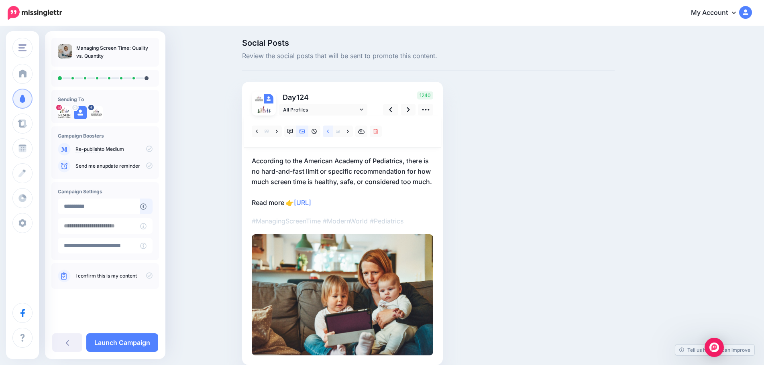
click at [333, 133] on link at bounding box center [328, 132] width 10 height 12
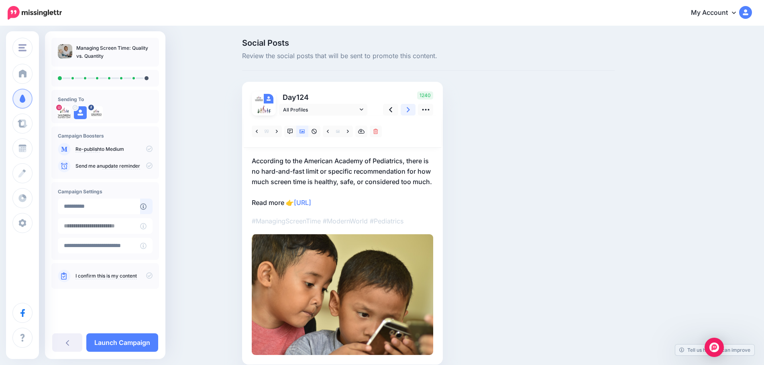
click at [407, 110] on link at bounding box center [408, 110] width 15 height 12
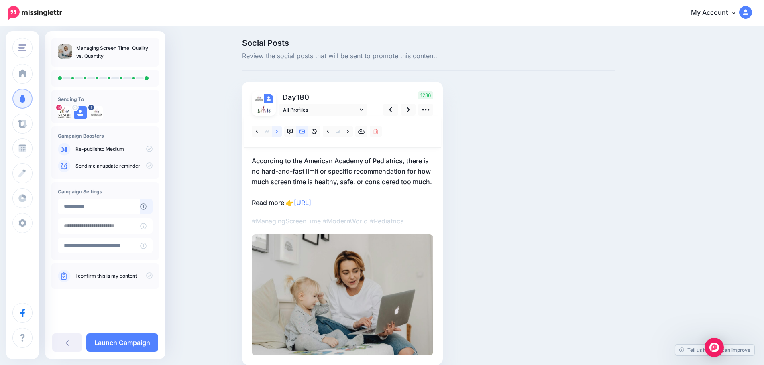
click at [277, 129] on link at bounding box center [277, 132] width 10 height 12
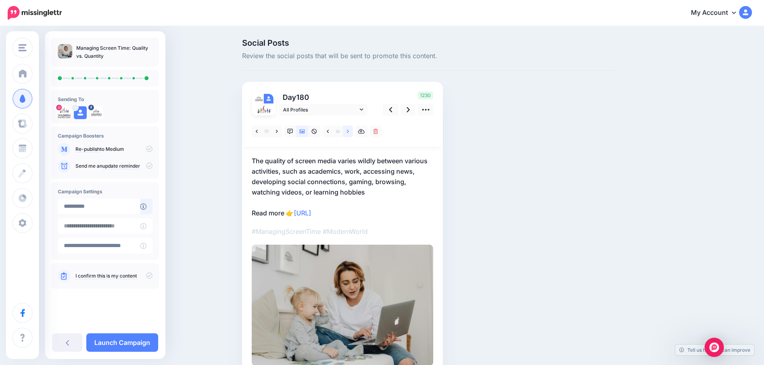
click at [352, 133] on link at bounding box center [348, 132] width 10 height 12
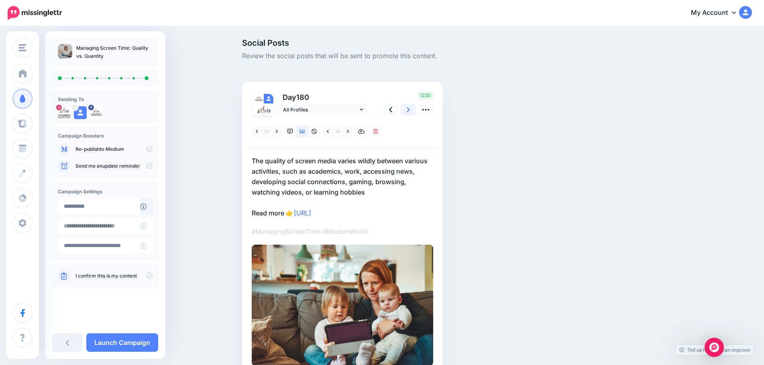
click at [409, 111] on link at bounding box center [408, 110] width 15 height 12
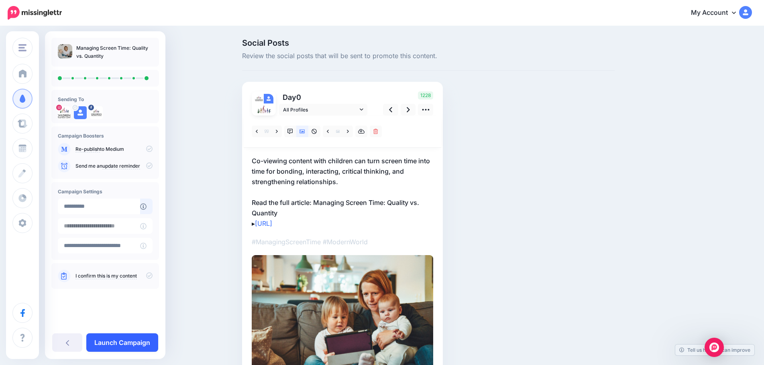
click at [125, 340] on link "Launch Campaign" at bounding box center [122, 343] width 72 height 18
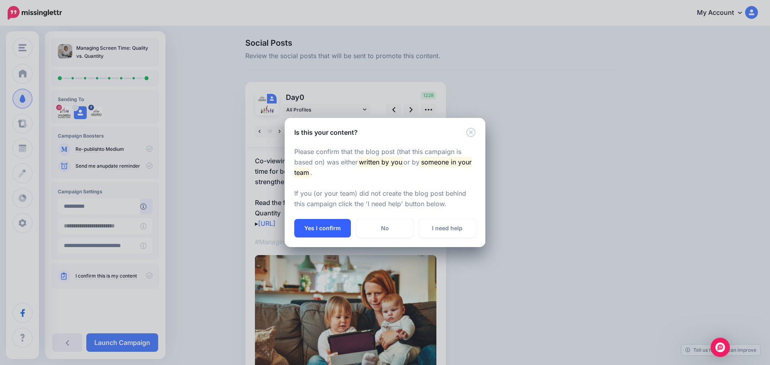
click at [318, 229] on button "Yes I confirm" at bounding box center [322, 228] width 57 height 18
